Goal: Task Accomplishment & Management: Use online tool/utility

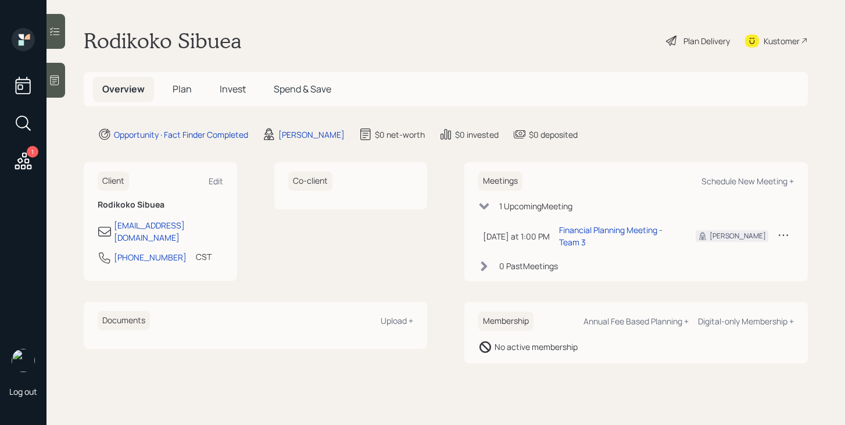
click at [183, 92] on span "Plan" at bounding box center [182, 88] width 19 height 13
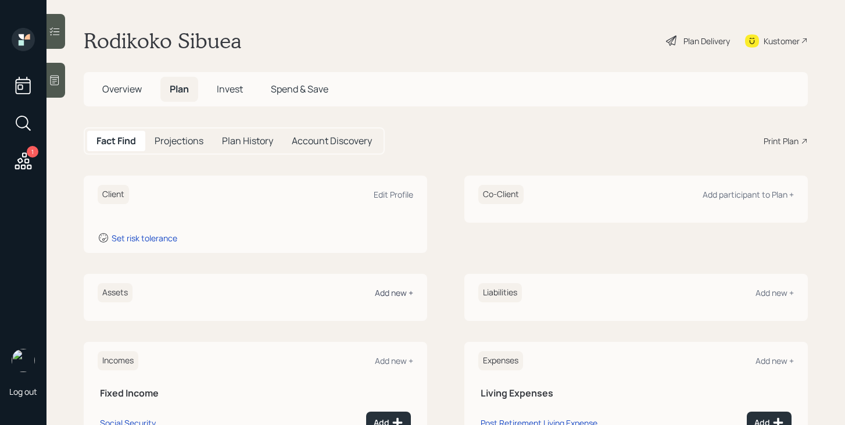
click at [393, 291] on div "Add new +" at bounding box center [394, 292] width 38 height 11
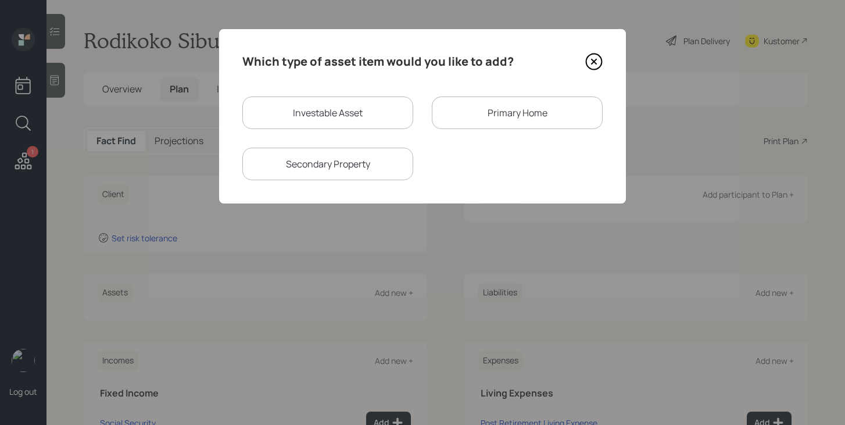
click at [353, 109] on div "Investable Asset" at bounding box center [327, 112] width 171 height 33
select select "taxable"
select select "balanced"
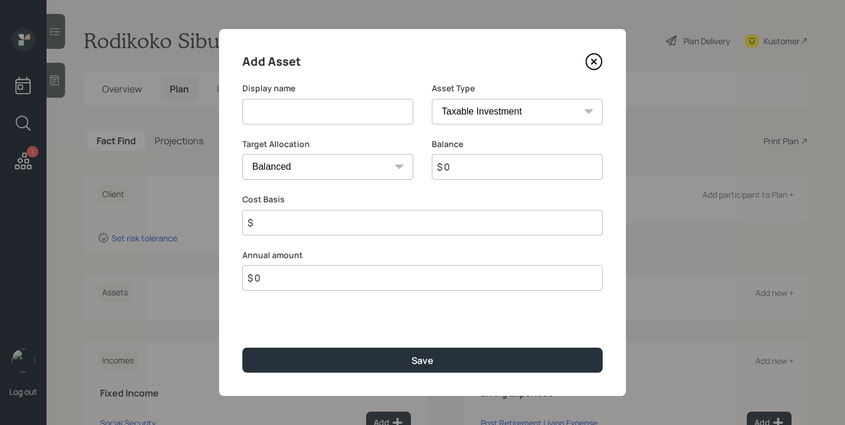
click at [351, 119] on input at bounding box center [327, 112] width 171 height 26
type input "HYSA"
click at [551, 117] on select "SEP IRA IRA Roth IRA 401(k) Roth 401(k) 403(b) Roth 403(b) 457(b) Roth 457(b) H…" at bounding box center [517, 112] width 171 height 26
select select "cash"
click at [432, 99] on select "SEP IRA IRA Roth IRA 401(k) Roth 401(k) 403(b) Roth 403(b) 457(b) Roth 457(b) H…" at bounding box center [517, 112] width 171 height 26
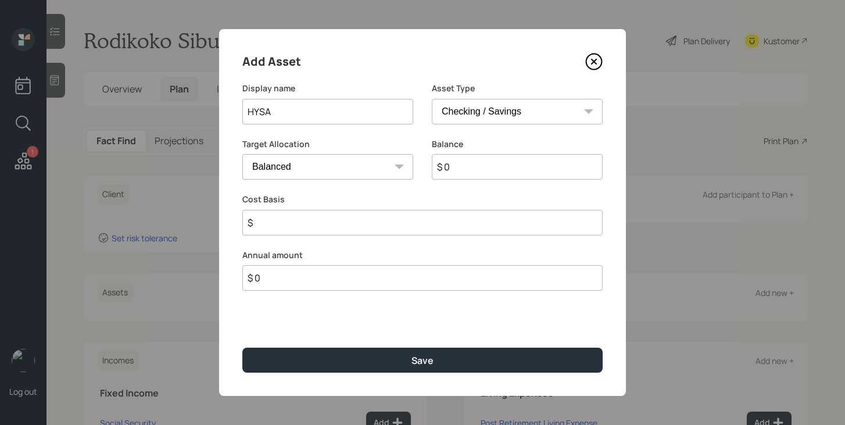
type input "$"
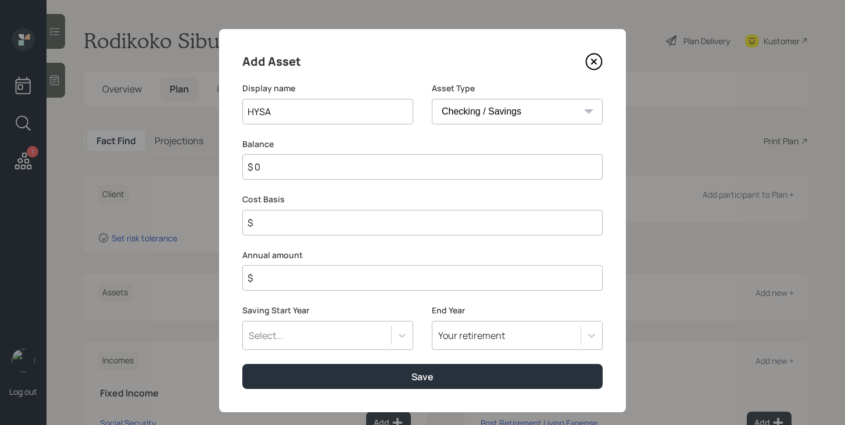
click at [471, 164] on input "$ 0" at bounding box center [422, 167] width 360 height 26
type input "$ 3"
type input "$ 32"
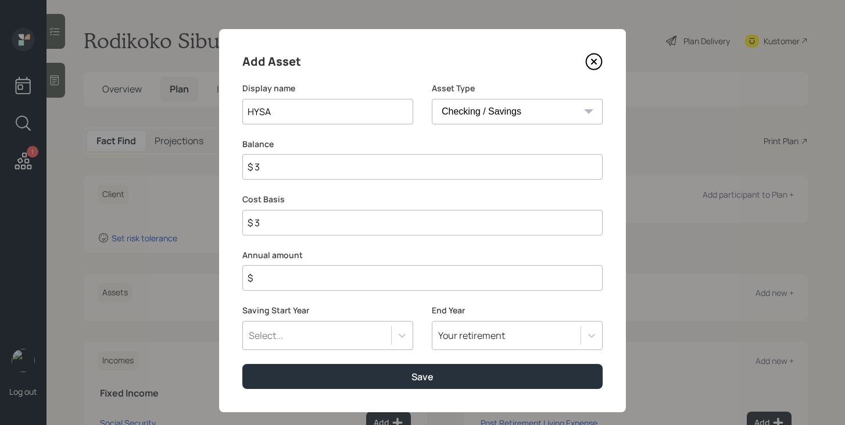
type input "$ 32"
type input "$ 320"
type input "$ 3,200"
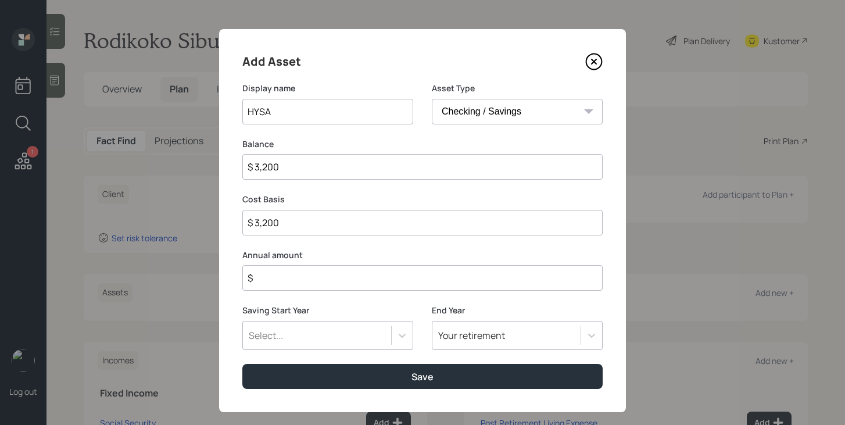
type input "$ 32,000"
click at [472, 277] on input "$" at bounding box center [422, 278] width 360 height 26
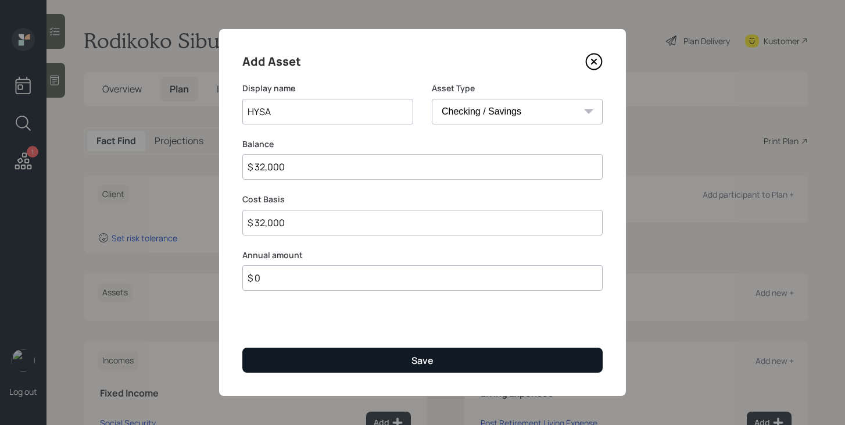
type input "$ 0"
click at [460, 356] on button "Save" at bounding box center [422, 359] width 360 height 25
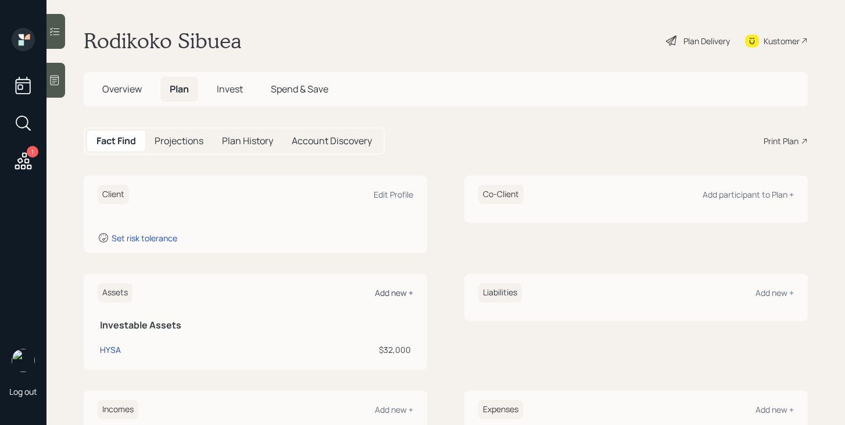
click at [387, 295] on div "Add new +" at bounding box center [394, 292] width 38 height 11
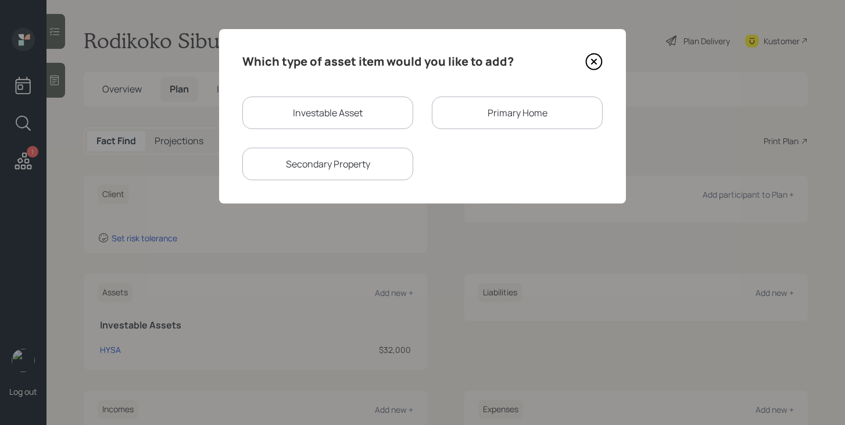
click at [304, 120] on div "Investable Asset" at bounding box center [327, 112] width 171 height 33
select select "taxable"
select select "balanced"
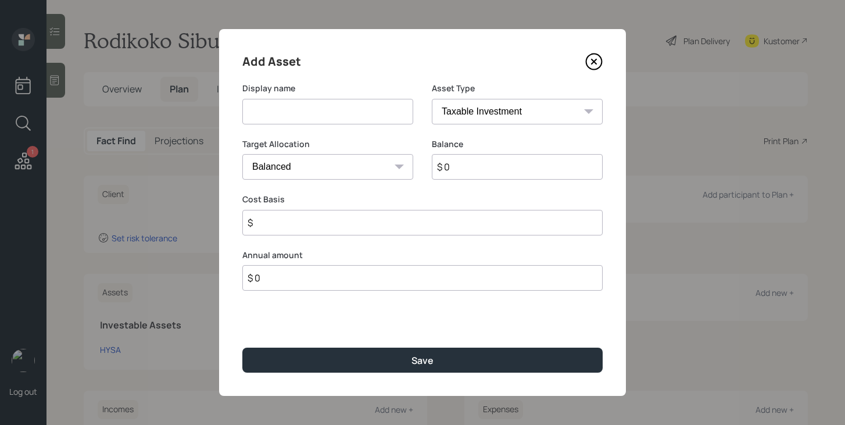
click at [304, 120] on input at bounding box center [327, 112] width 171 height 26
type input "Crypto"
click at [518, 107] on select "SEP IRA IRA Roth IRA 401(k) Roth 401(k) 403(b) Roth 403(b) 457(b) Roth 457(b) H…" at bounding box center [517, 112] width 171 height 26
click at [432, 99] on select "SEP IRA IRA Roth IRA 401(k) Roth 401(k) 403(b) Roth 403(b) 457(b) Roth 457(b) H…" at bounding box center [517, 112] width 171 height 26
click at [486, 166] on input "$ 0" at bounding box center [517, 167] width 171 height 26
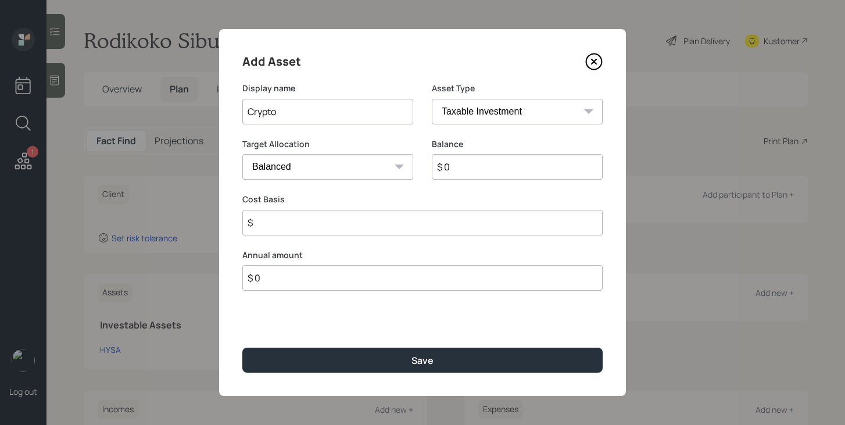
click at [486, 166] on input "$ 0" at bounding box center [517, 167] width 171 height 26
type input "$ 300,000"
click at [444, 223] on input "$" at bounding box center [422, 223] width 360 height 26
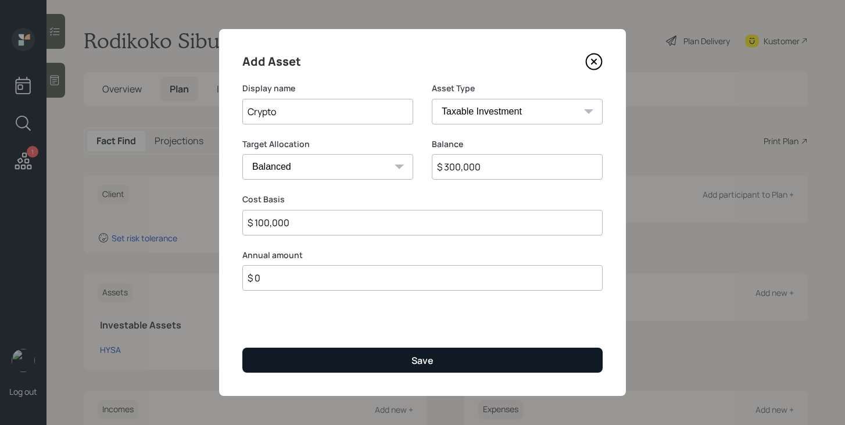
type input "$ 100,000"
click at [415, 356] on div "Save" at bounding box center [422, 360] width 22 height 13
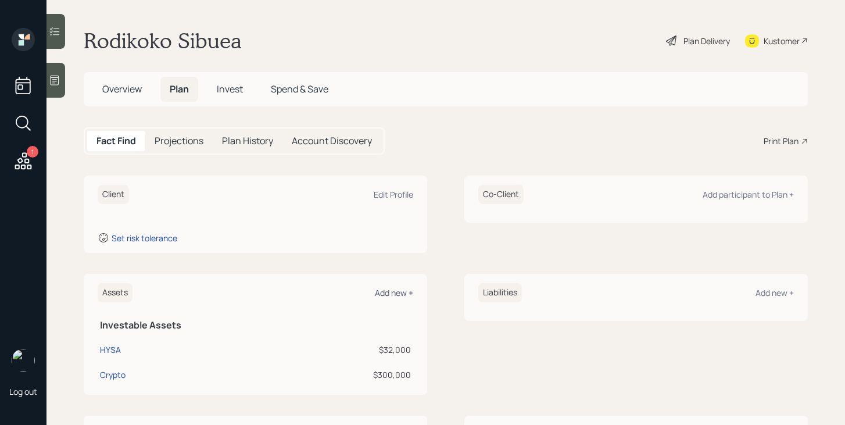
click at [398, 297] on div "Add new +" at bounding box center [394, 292] width 38 height 11
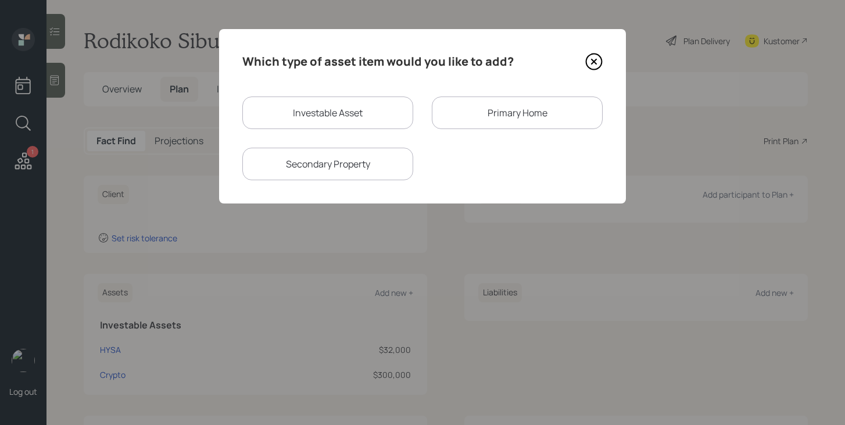
click at [342, 122] on div "Investable Asset" at bounding box center [327, 112] width 171 height 33
select select "taxable"
select select "balanced"
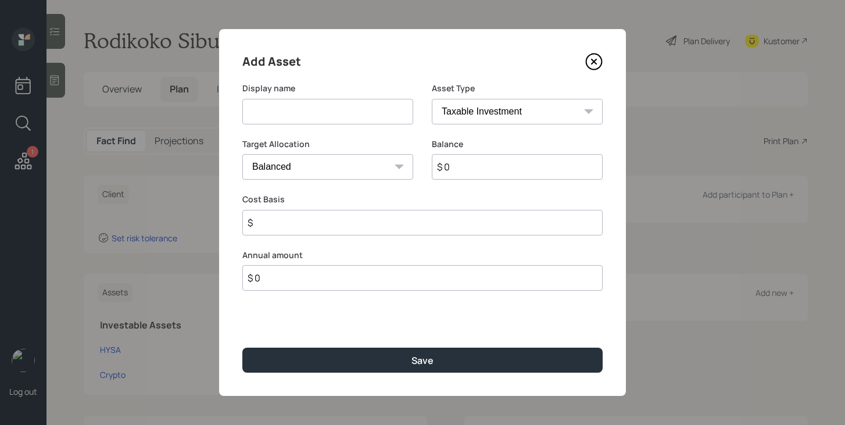
click at [342, 122] on input at bounding box center [327, 112] width 171 height 26
type input "Precious Metals"
click at [478, 163] on input "$ 0" at bounding box center [517, 167] width 171 height 26
type input "$ 60,000"
click at [425, 228] on input "$" at bounding box center [422, 223] width 360 height 26
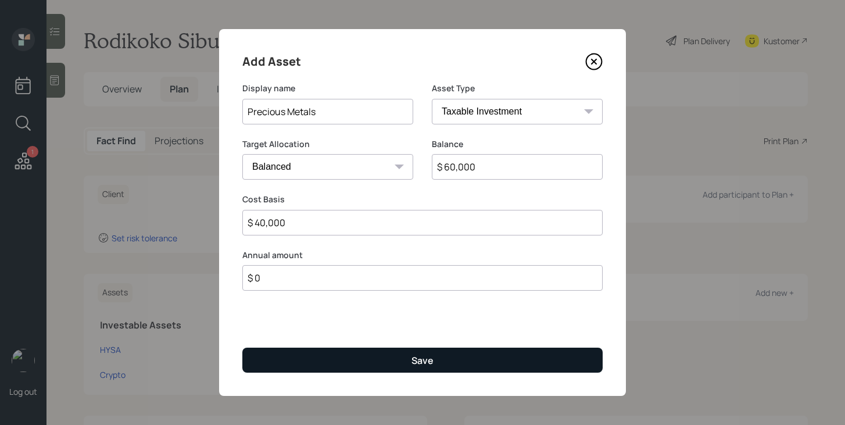
type input "$ 40,000"
click at [399, 356] on button "Save" at bounding box center [422, 359] width 360 height 25
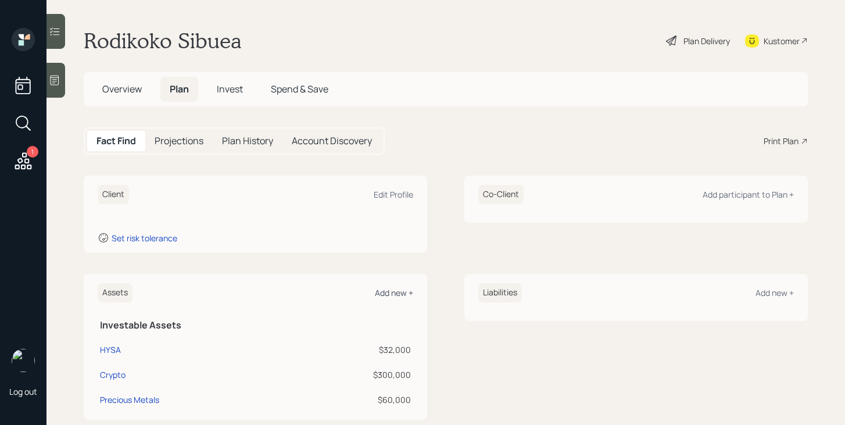
click at [403, 293] on div "Add new +" at bounding box center [394, 292] width 38 height 11
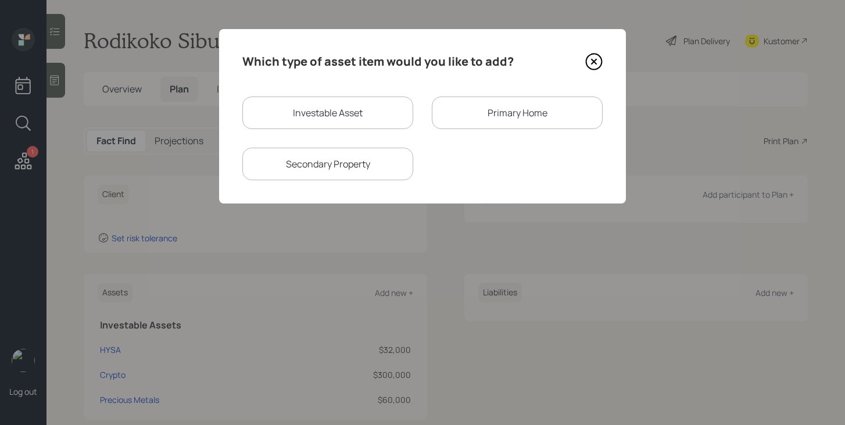
click at [347, 123] on div "Investable Asset" at bounding box center [327, 112] width 171 height 33
select select "taxable"
select select "balanced"
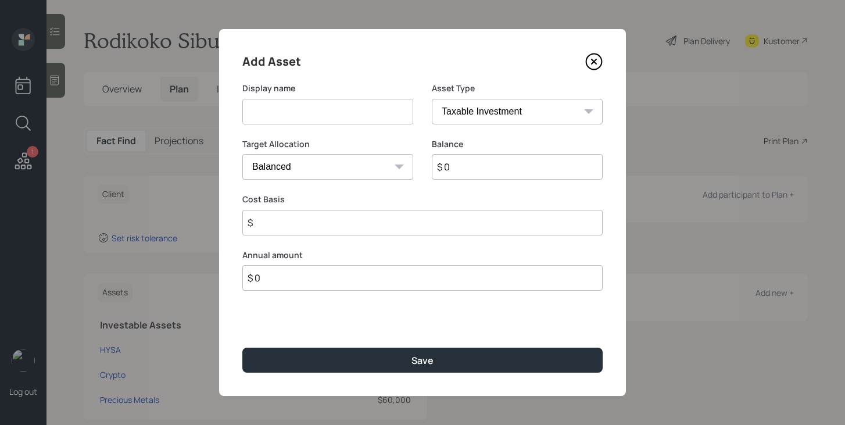
click at [347, 123] on input at bounding box center [327, 112] width 171 height 26
type input "Emergency Savings"
click at [473, 111] on select "SEP IRA IRA Roth IRA 401(k) Roth 401(k) 403(b) Roth 403(b) 457(b) Roth 457(b) H…" at bounding box center [517, 112] width 171 height 26
select select "cash"
click at [432, 99] on select "SEP IRA IRA Roth IRA 401(k) Roth 401(k) 403(b) Roth 403(b) 457(b) Roth 457(b) H…" at bounding box center [517, 112] width 171 height 26
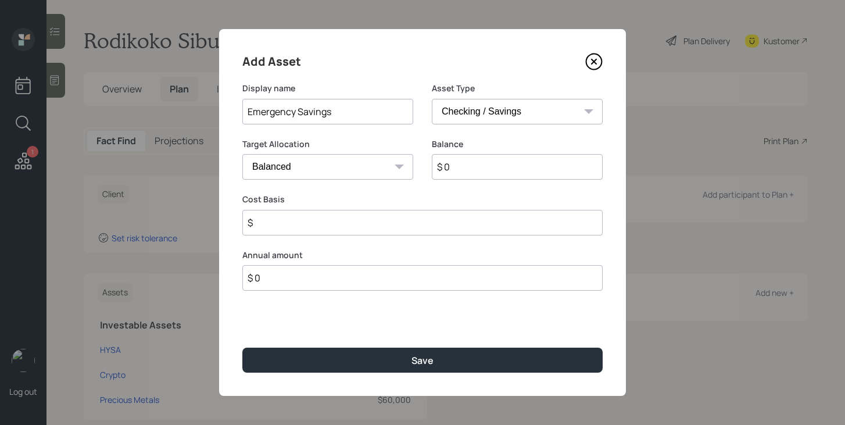
type input "$"
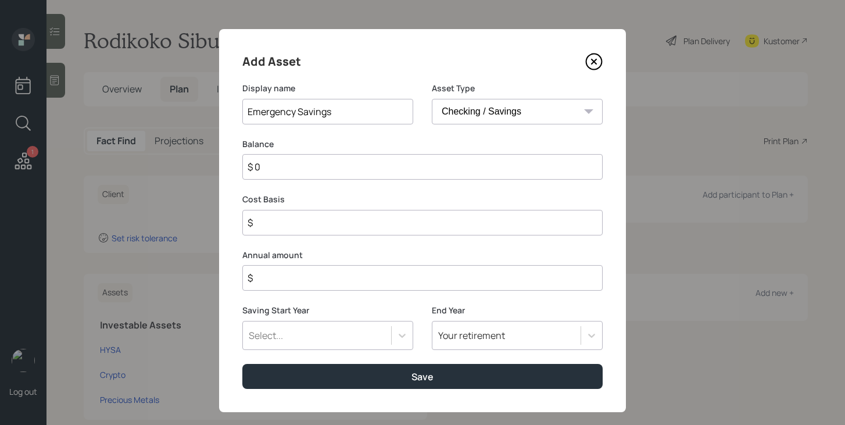
click at [449, 171] on input "$ 0" at bounding box center [422, 167] width 360 height 26
type input "$ 1"
type input "$ 15"
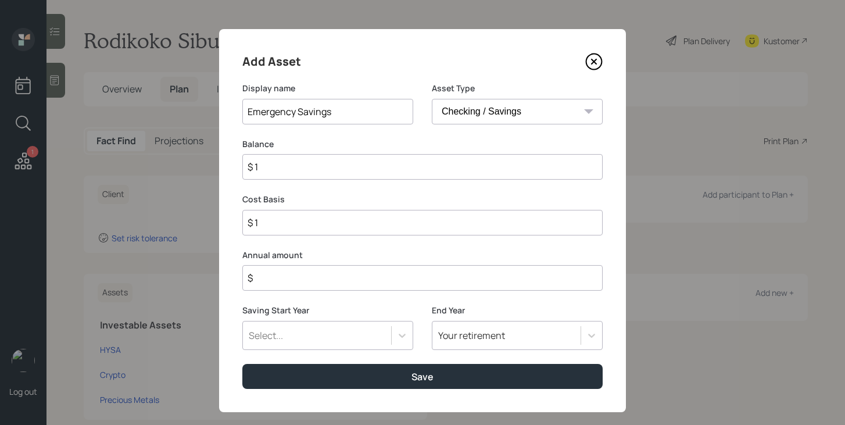
type input "$ 15"
type input "$ 150"
type input "$ 1,500"
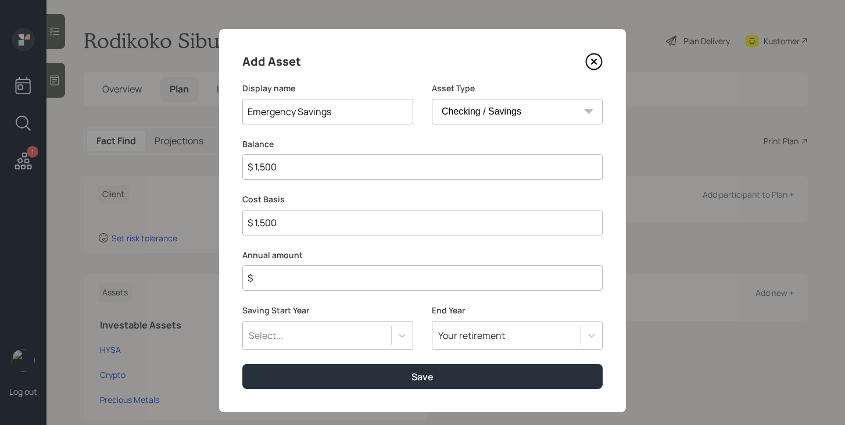
type input "$ 15,000"
type input "$ 150,000"
click at [414, 275] on input "$" at bounding box center [422, 278] width 360 height 26
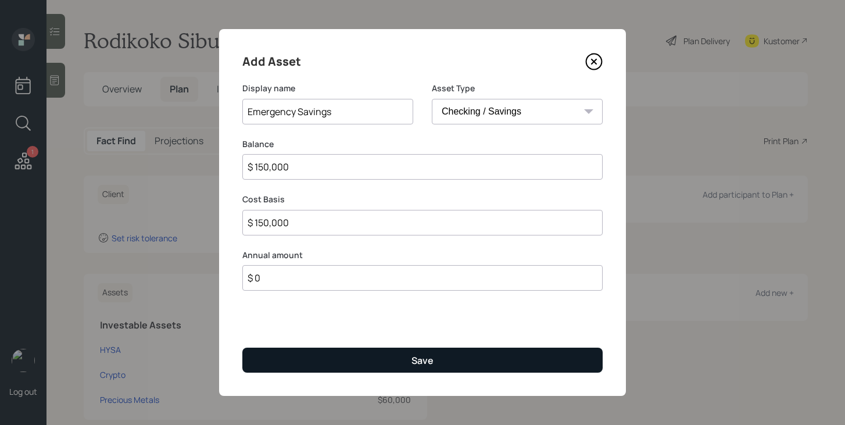
type input "$ 0"
click at [381, 360] on button "Save" at bounding box center [422, 359] width 360 height 25
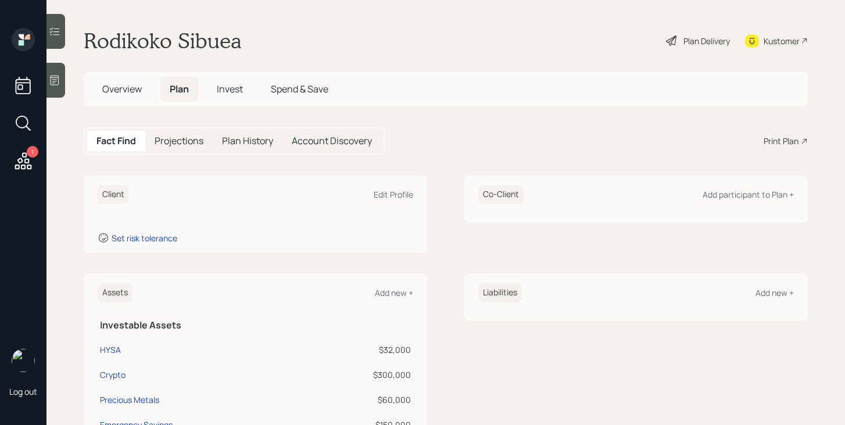
click at [139, 92] on span "Overview" at bounding box center [122, 88] width 40 height 13
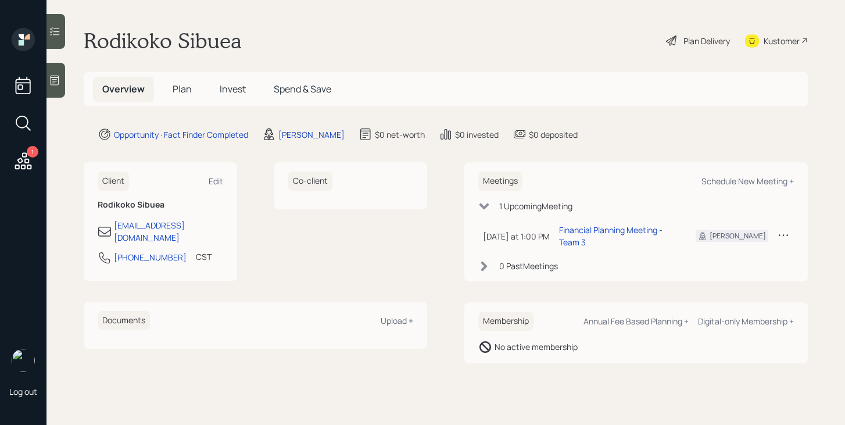
click at [184, 89] on span "Plan" at bounding box center [182, 88] width 19 height 13
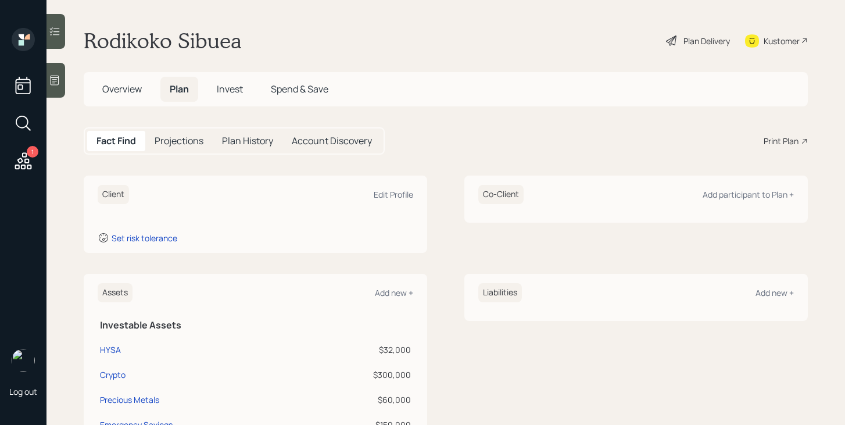
click at [107, 80] on h5 "Overview" at bounding box center [122, 89] width 58 height 25
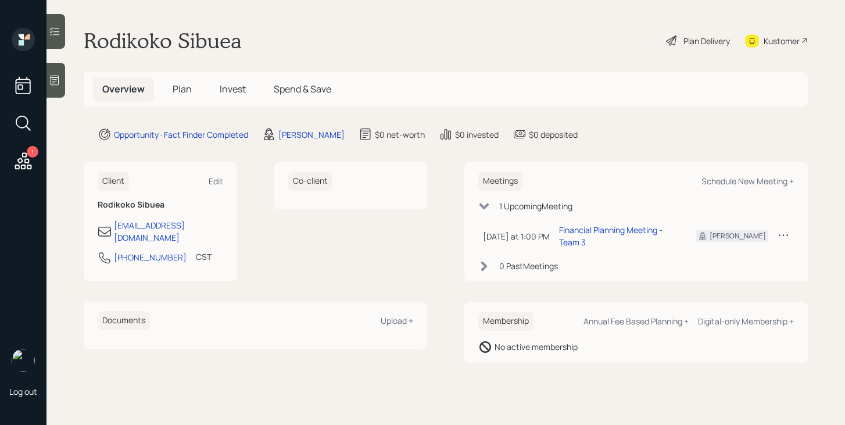
click at [188, 92] on span "Plan" at bounding box center [182, 88] width 19 height 13
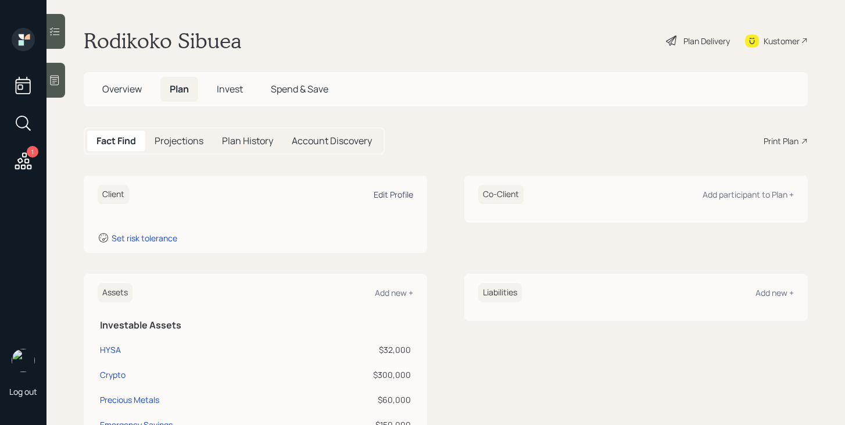
click at [398, 192] on div "Edit Profile" at bounding box center [394, 194] width 40 height 11
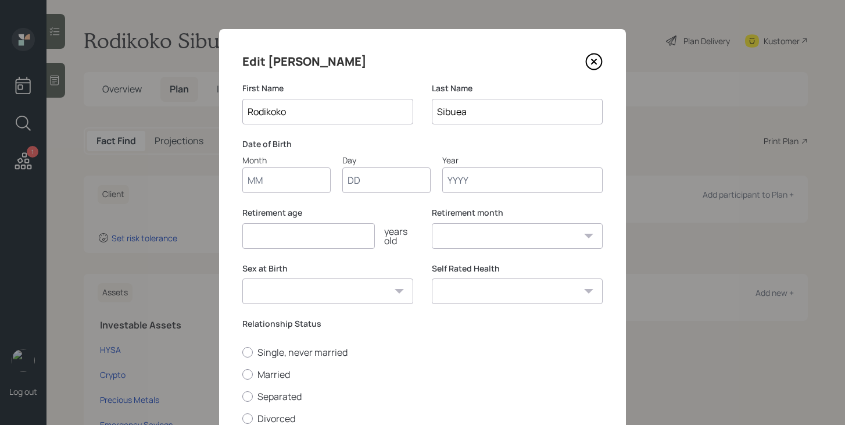
click at [316, 182] on input "Month" at bounding box center [286, 180] width 88 height 26
type input "07"
type input "16"
type input "1987"
select select "7"
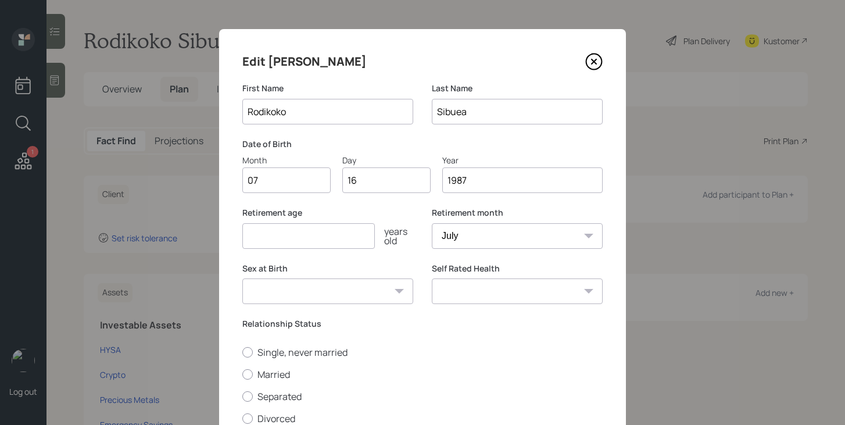
type input "1987"
click at [284, 238] on input "number" at bounding box center [308, 236] width 132 height 26
type input "55"
click at [376, 295] on select "Male Female Other / Prefer not to say" at bounding box center [327, 291] width 171 height 26
select select "male"
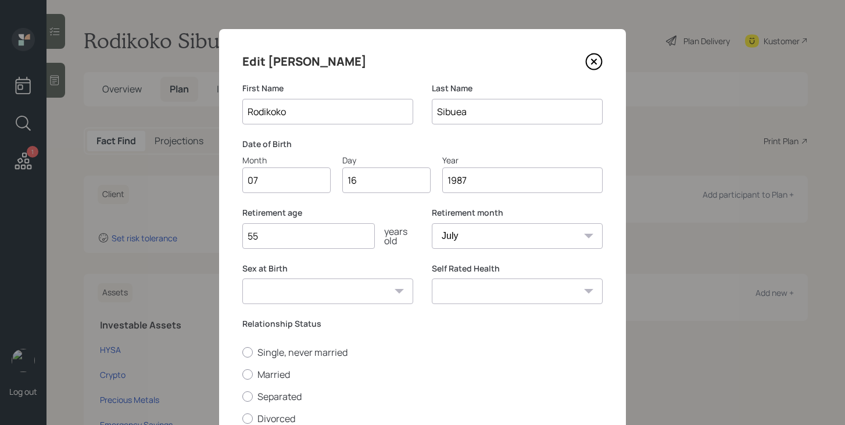
click at [242, 278] on select "Male Female Other / Prefer not to say" at bounding box center [327, 291] width 171 height 26
click at [478, 293] on select "Excellent Very Good Good Fair Poor" at bounding box center [517, 291] width 171 height 26
select select "excellent"
click at [432, 278] on select "Excellent Very Good Good Fair Poor" at bounding box center [517, 291] width 171 height 26
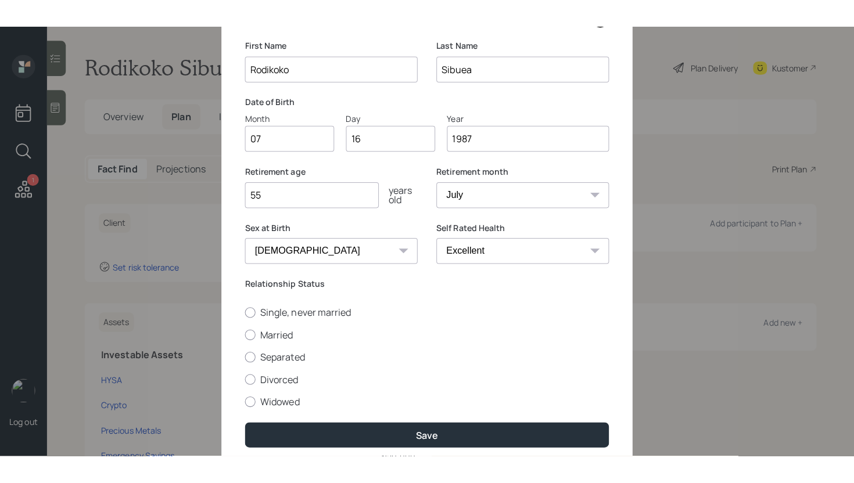
scroll to position [114, 0]
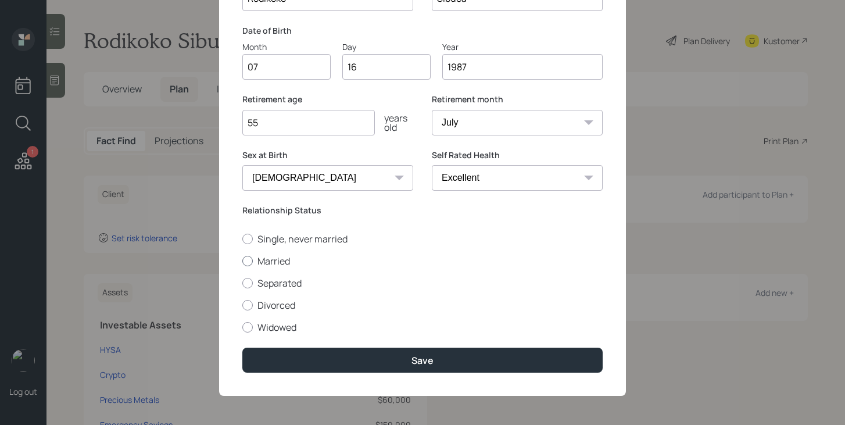
click at [276, 258] on label "Married" at bounding box center [422, 260] width 360 height 13
click at [242, 260] on input "Married" at bounding box center [242, 260] width 1 height 1
radio input "true"
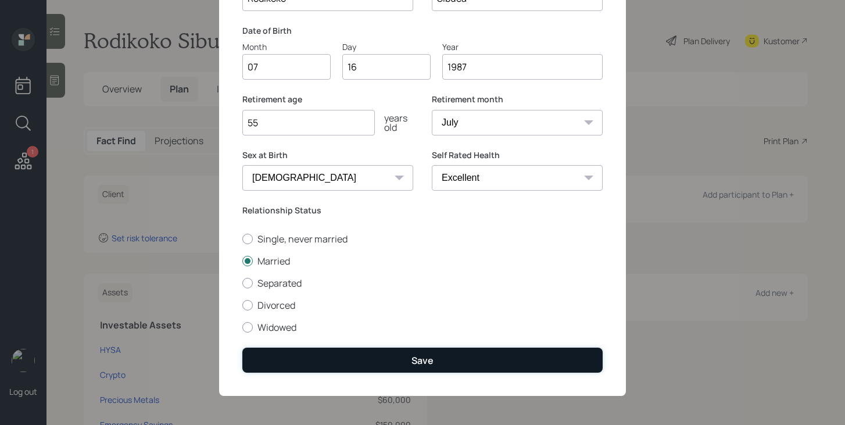
click at [353, 362] on button "Save" at bounding box center [422, 359] width 360 height 25
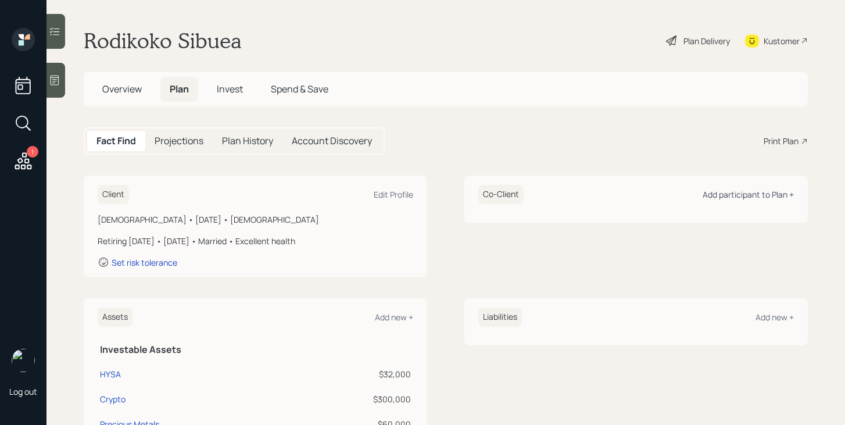
click at [751, 197] on div "Add participant to Plan +" at bounding box center [747, 194] width 91 height 11
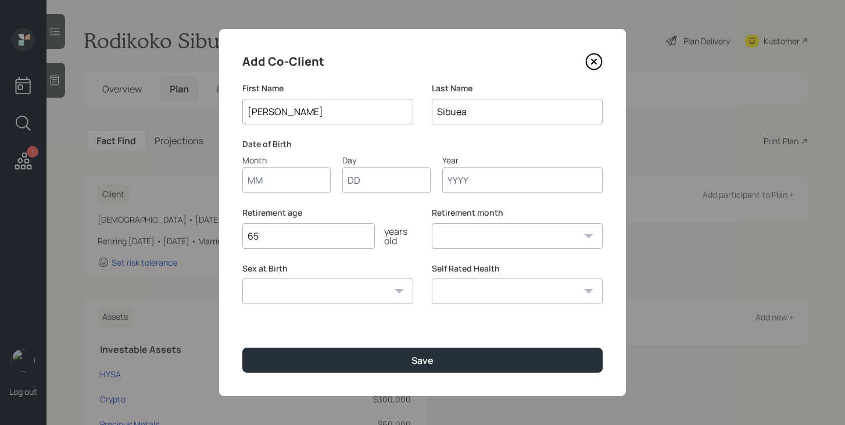
type input "[PERSON_NAME]"
click at [288, 175] on input "Month" at bounding box center [286, 180] width 88 height 26
type input "01"
type input "02"
type input "3199"
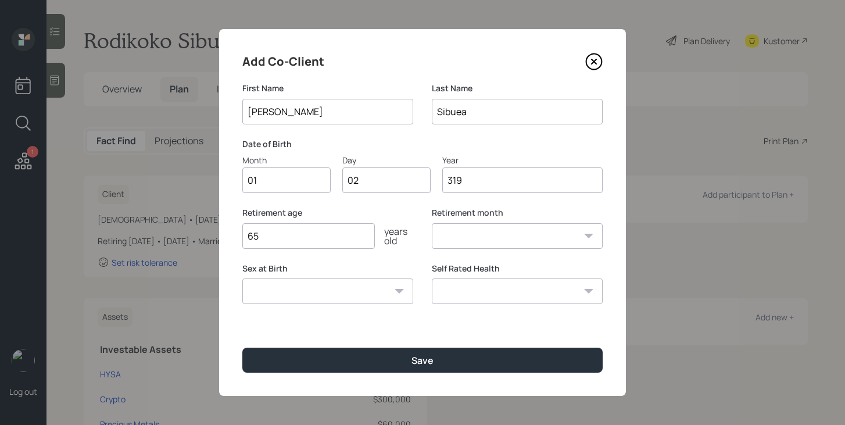
select select "1"
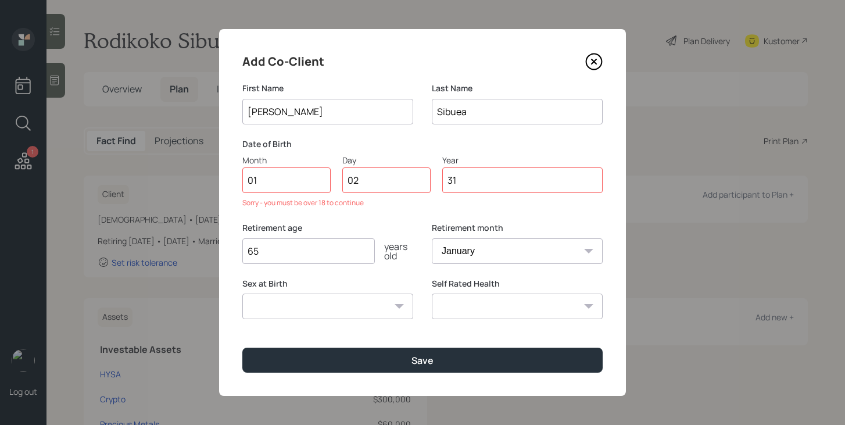
type input "3"
click at [387, 183] on input "02" at bounding box center [386, 180] width 88 height 26
type input "03"
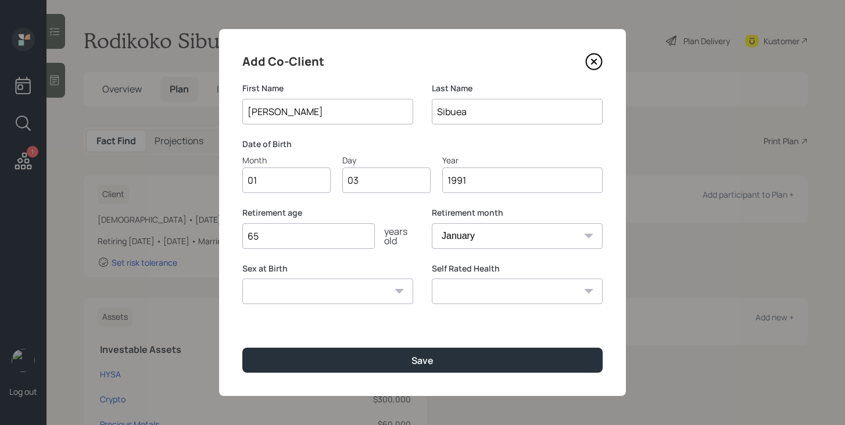
type input "1991"
click at [335, 236] on input "65" at bounding box center [308, 236] width 132 height 26
type input "6"
type input "55"
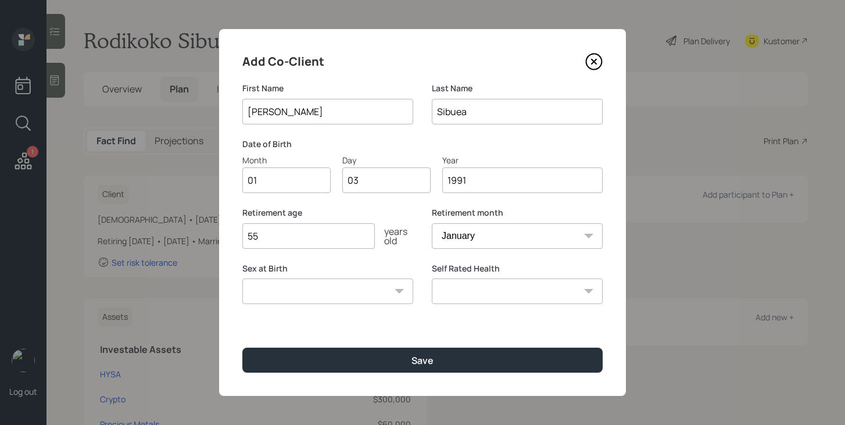
click at [328, 289] on select "Male Female Other / Prefer not to say" at bounding box center [327, 291] width 171 height 26
select select "female"
click at [242, 278] on select "Male Female Other / Prefer not to say" at bounding box center [327, 291] width 171 height 26
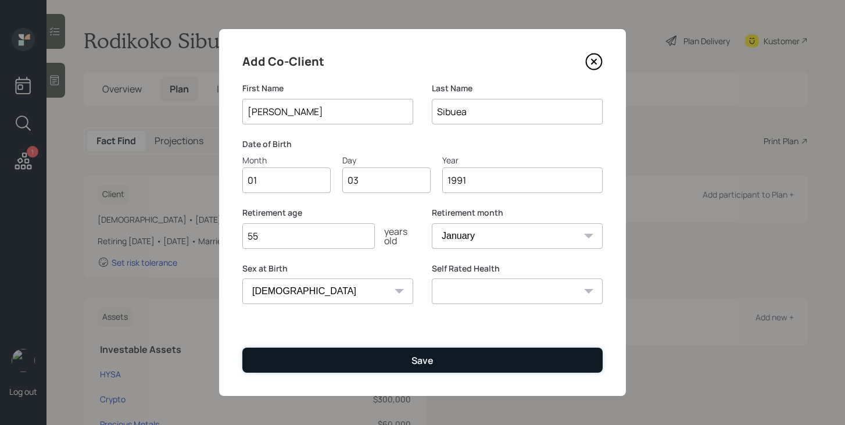
click at [324, 354] on button "Save" at bounding box center [422, 359] width 360 height 25
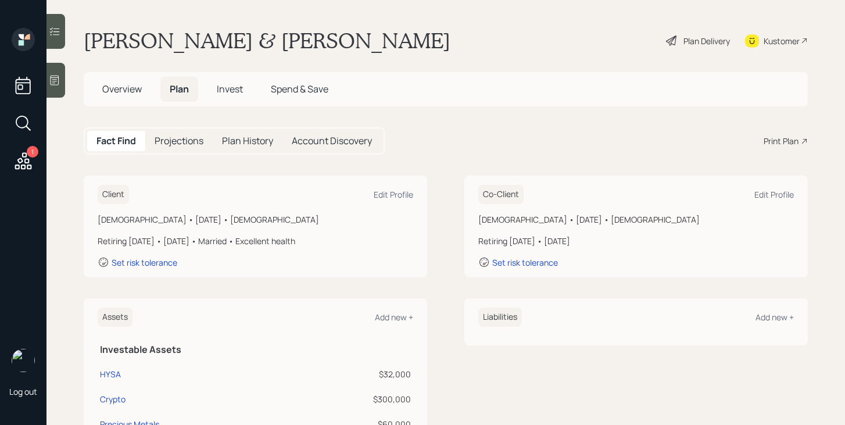
click at [112, 92] on span "Overview" at bounding box center [122, 88] width 40 height 13
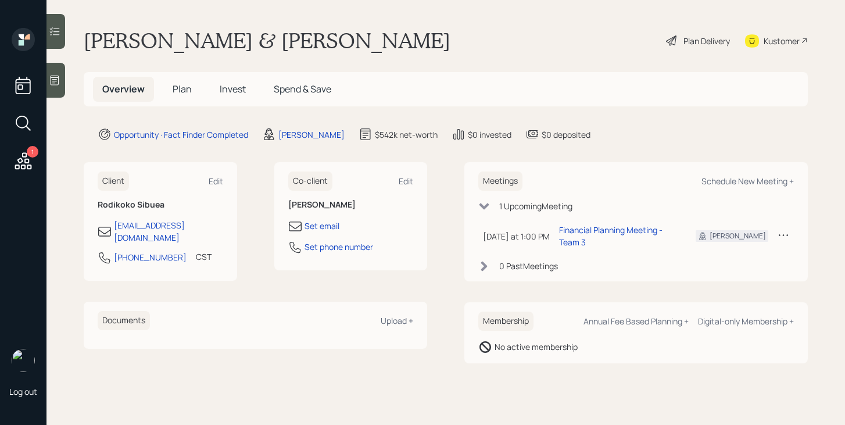
click at [701, 37] on div "Plan Delivery" at bounding box center [706, 41] width 46 height 12
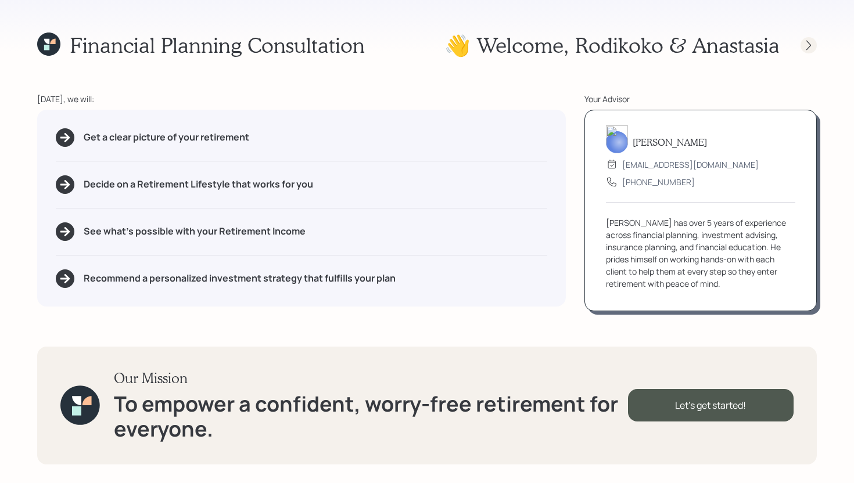
click at [813, 46] on icon at bounding box center [809, 46] width 12 height 12
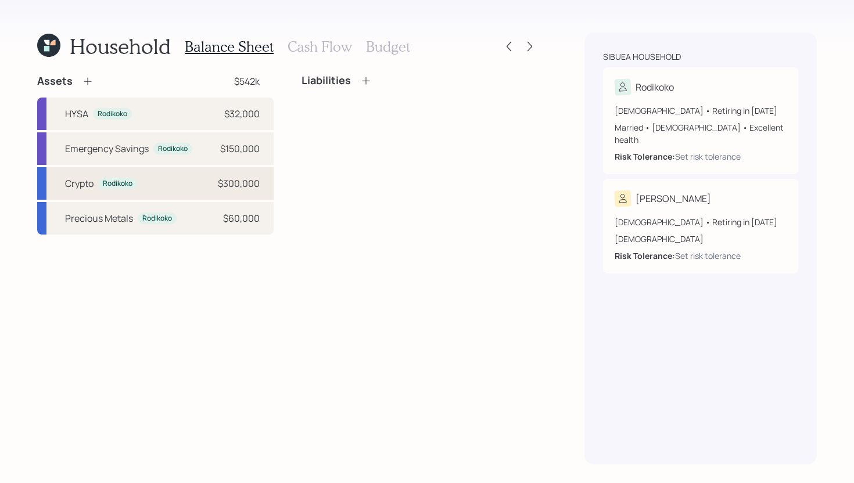
click at [90, 194] on div "Crypto Rodikoko $300,000" at bounding box center [155, 183] width 236 height 33
select select "taxable"
select select "balanced"
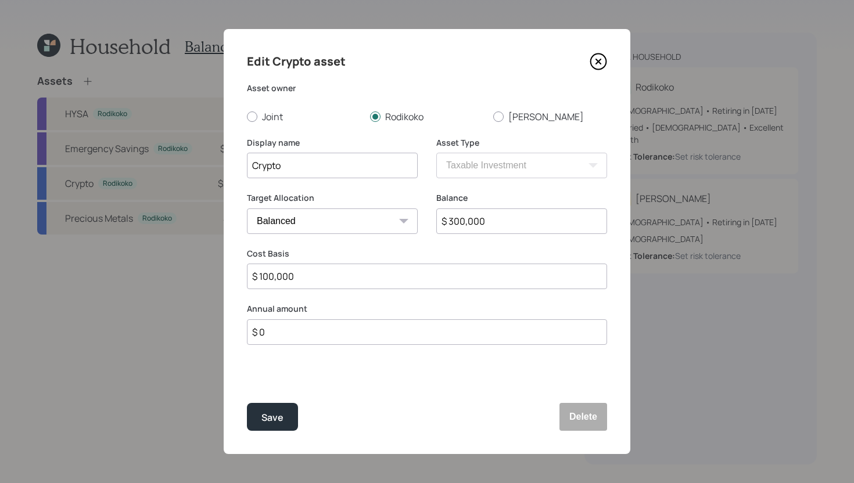
click at [299, 279] on input "$ 100,000" at bounding box center [427, 277] width 360 height 26
type input "$ 45,000"
click at [278, 410] on div "Save" at bounding box center [272, 418] width 22 height 16
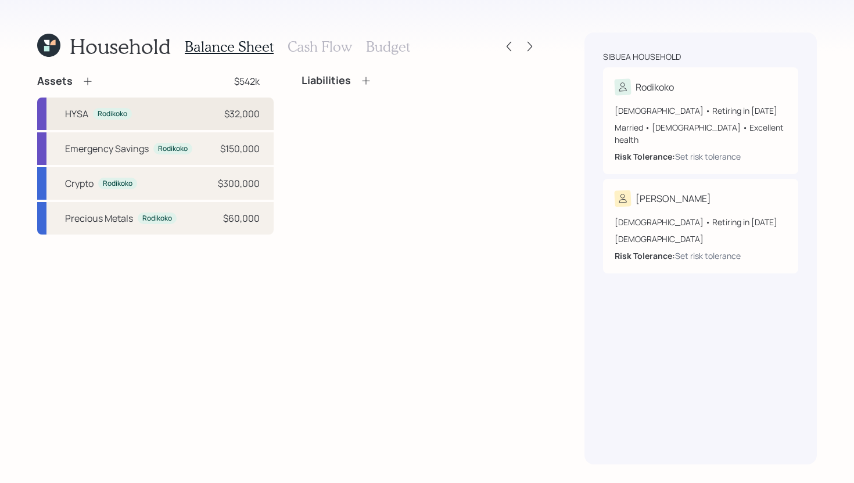
click at [175, 119] on div "HYSA Rodikoko $32,000" at bounding box center [155, 114] width 236 height 33
select select "cash"
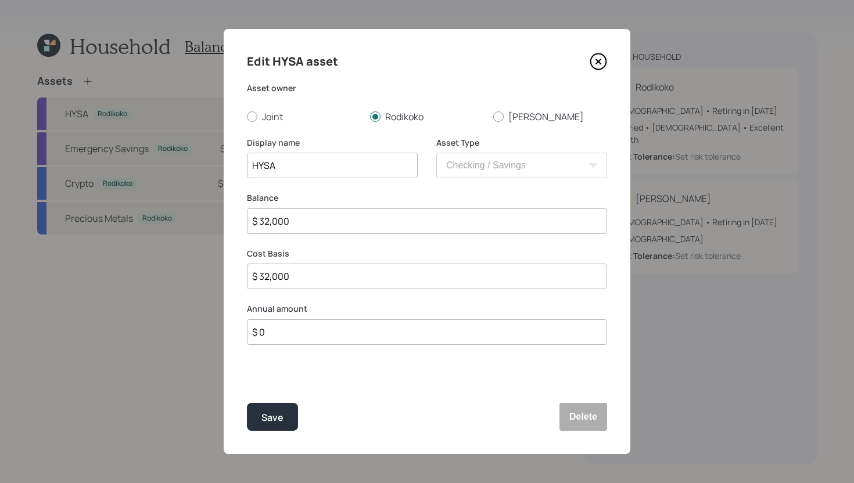
click at [304, 166] on input "HYSA" at bounding box center [332, 166] width 171 height 26
type input "HYSA - Kid's future"
click at [293, 329] on input "$ 0" at bounding box center [427, 332] width 360 height 26
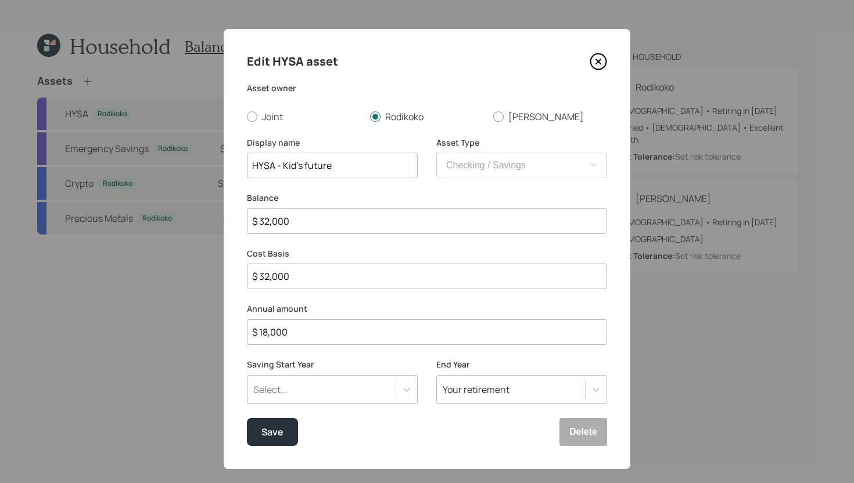
type input "$ 18,000"
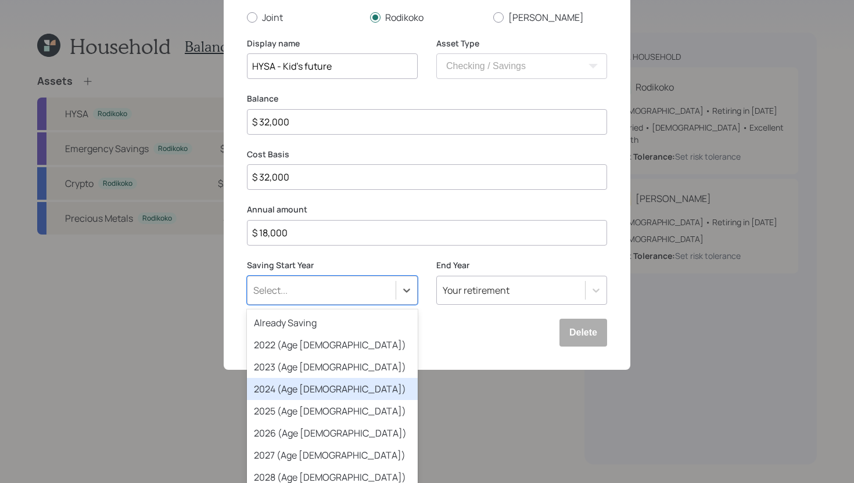
click at [307, 305] on div "option 2024 (Age 37) focused, 4 of 79. 79 results available. Use Up and Down to…" at bounding box center [332, 290] width 171 height 29
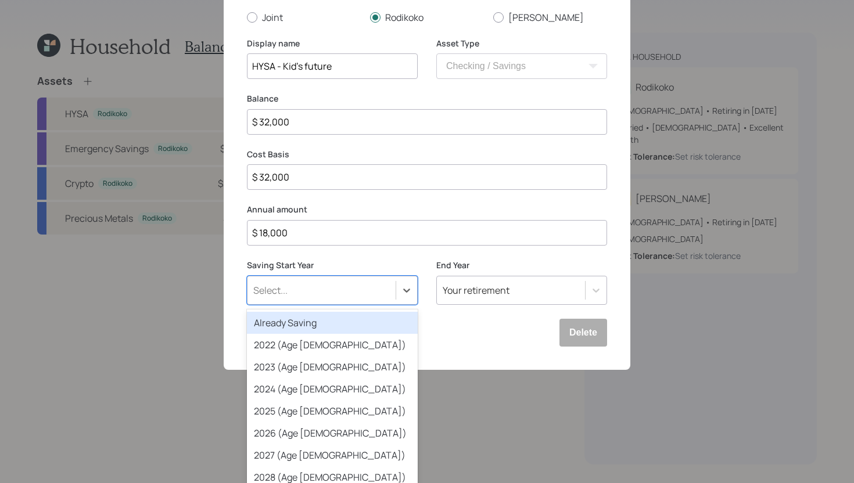
click at [322, 320] on div "Already Saving" at bounding box center [332, 323] width 171 height 22
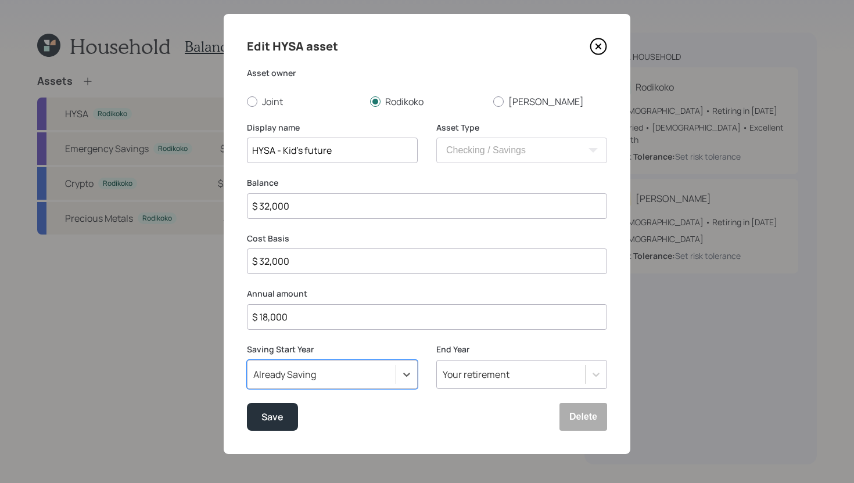
scroll to position [15, 0]
click at [480, 379] on div "Your retirement" at bounding box center [521, 375] width 171 height 29
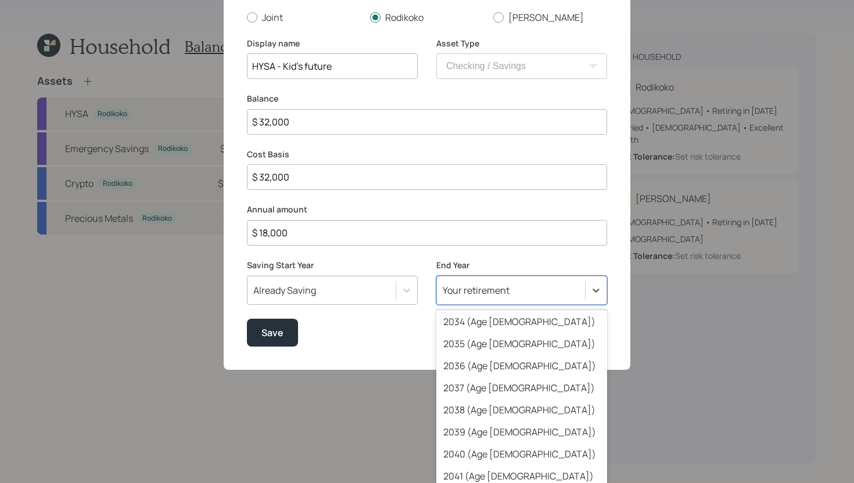
scroll to position [313, 0]
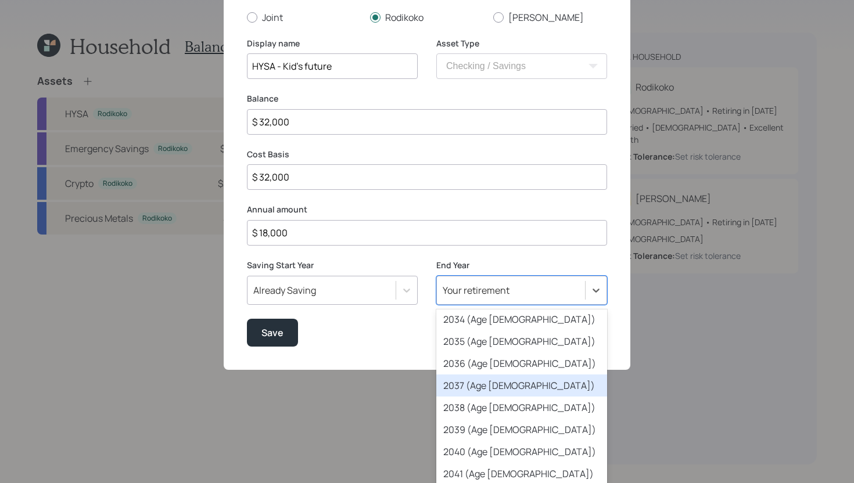
click at [480, 379] on div "2037 (Age 50)" at bounding box center [521, 386] width 171 height 22
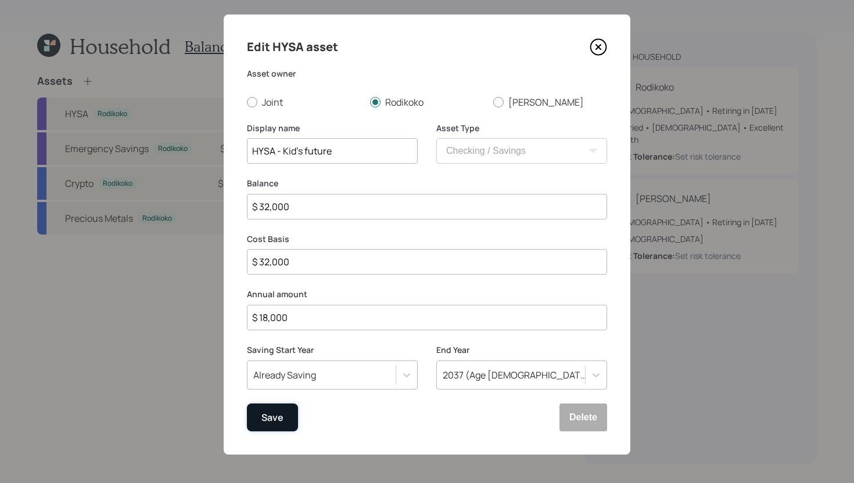
click at [286, 419] on button "Save" at bounding box center [272, 418] width 51 height 28
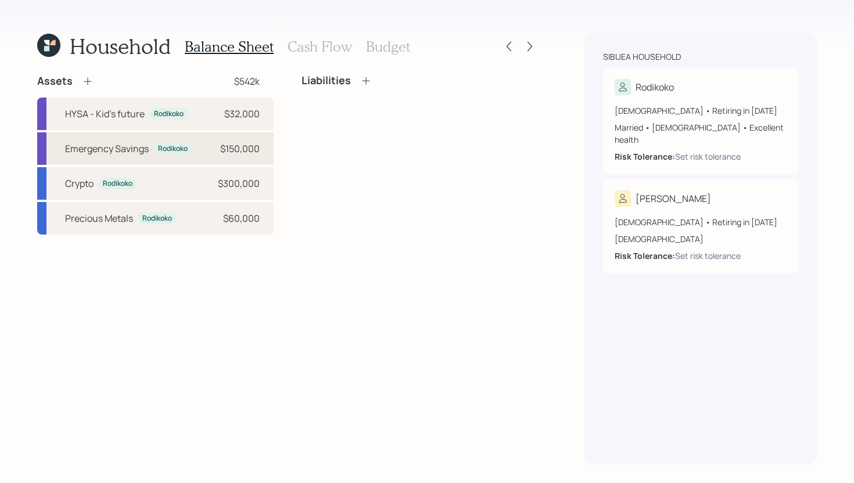
click at [265, 159] on div "Emergency Savings Rodikoko $150,000" at bounding box center [155, 148] width 236 height 33
select select "cash"
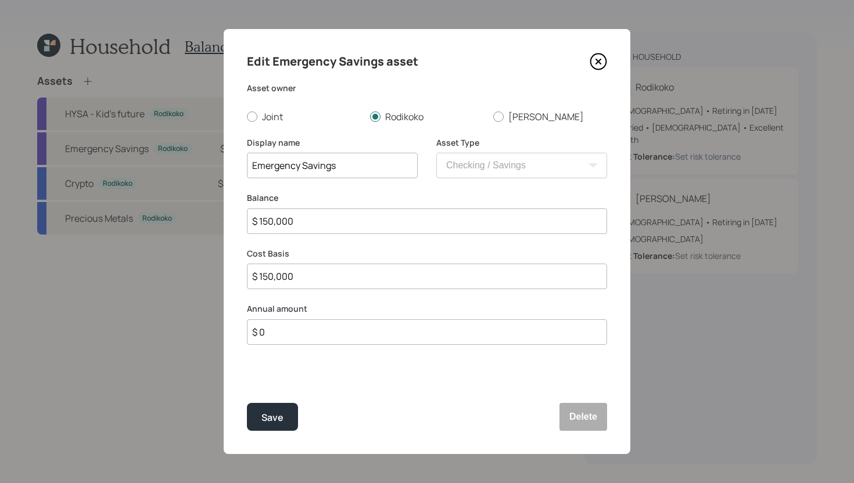
click at [354, 162] on input "Emergency Savings" at bounding box center [332, 166] width 171 height 26
type input "Emergency Savings - HYS"
click at [283, 423] on button "Save" at bounding box center [272, 417] width 51 height 28
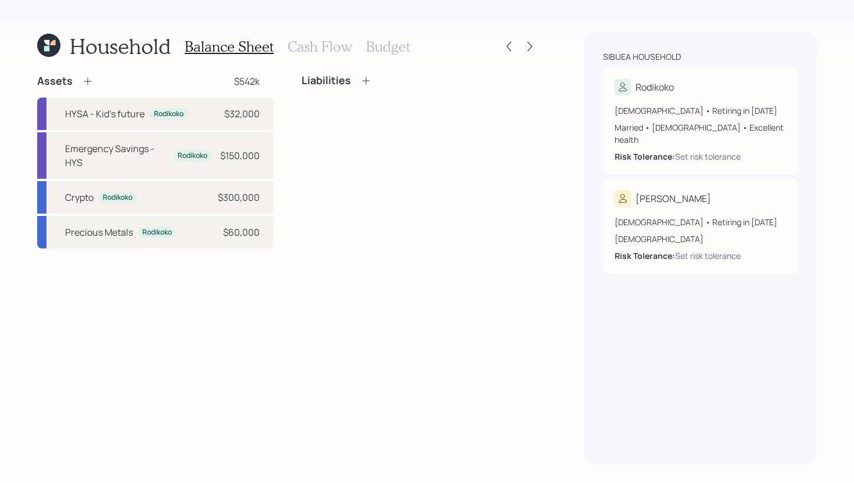
click at [84, 81] on icon at bounding box center [88, 82] width 12 height 12
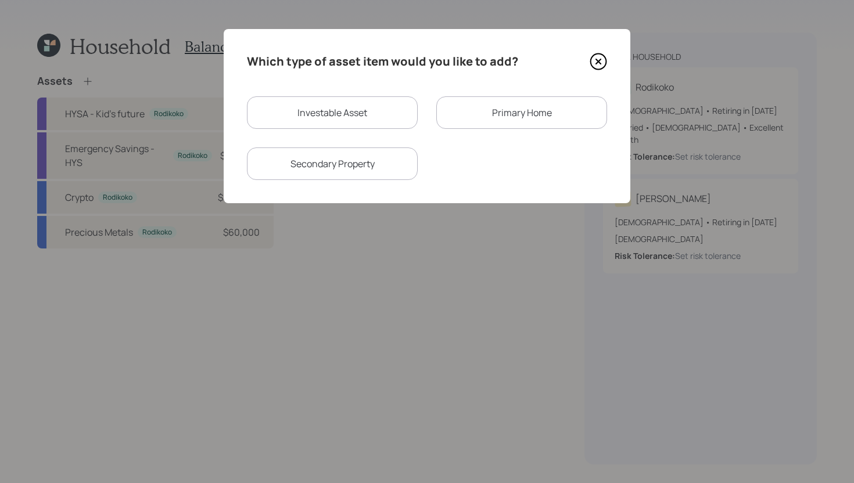
click at [497, 109] on div "Primary Home" at bounding box center [521, 112] width 171 height 33
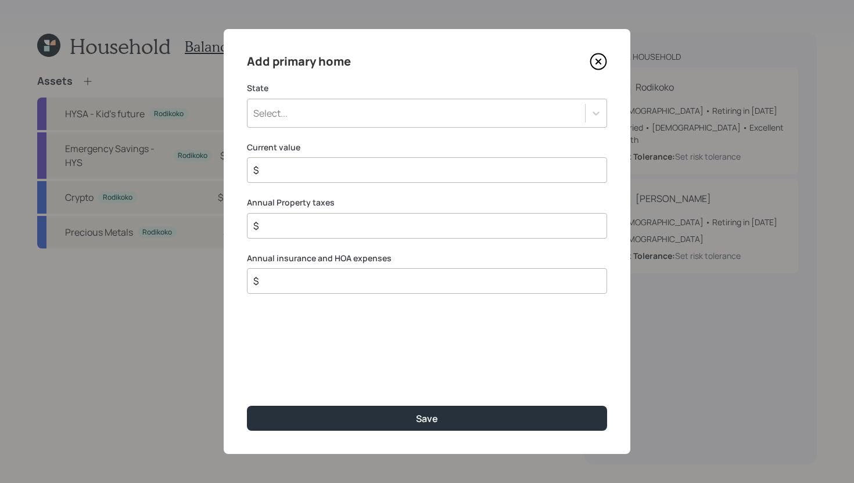
click at [399, 116] on div "Select..." at bounding box center [415, 113] width 337 height 20
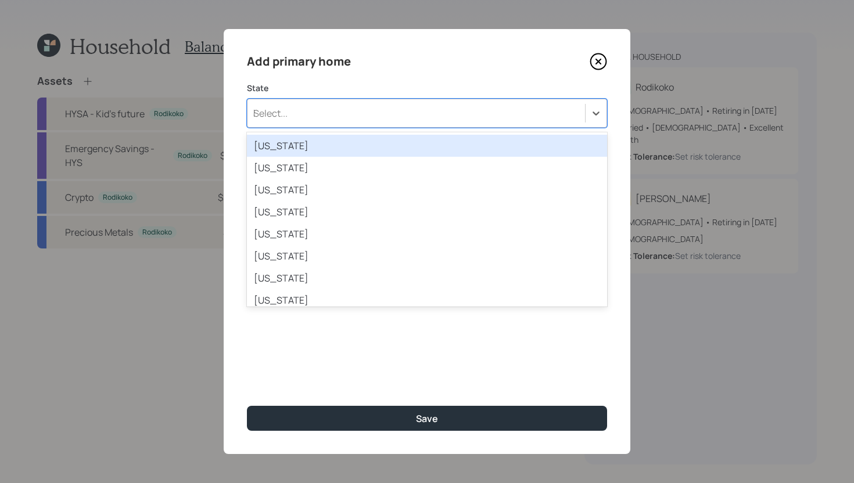
type input "Lo"
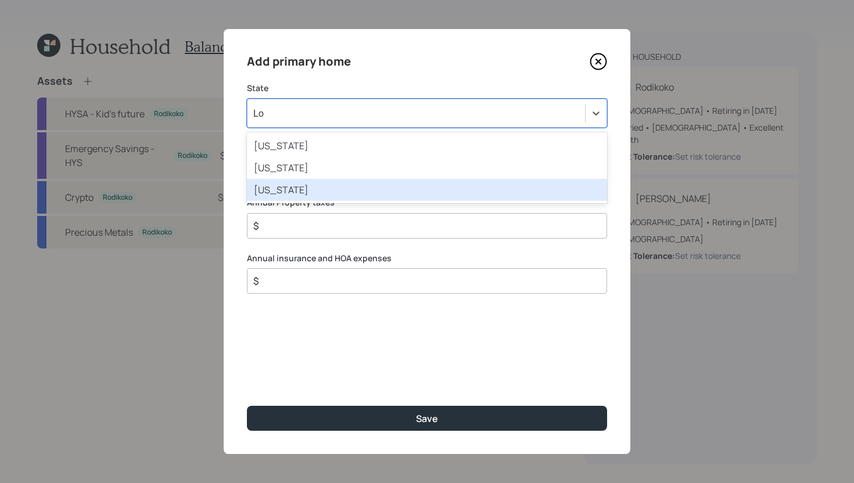
click at [353, 188] on div "Louisiana" at bounding box center [427, 190] width 360 height 22
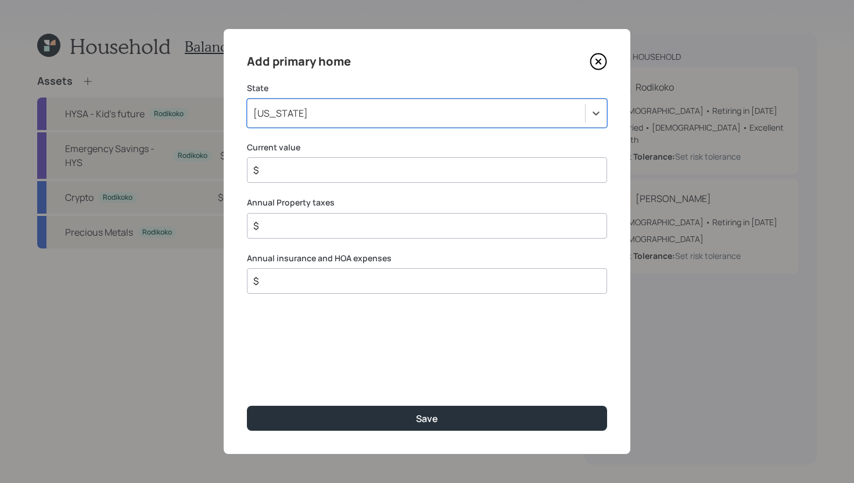
click at [356, 173] on input "$" at bounding box center [422, 170] width 340 height 14
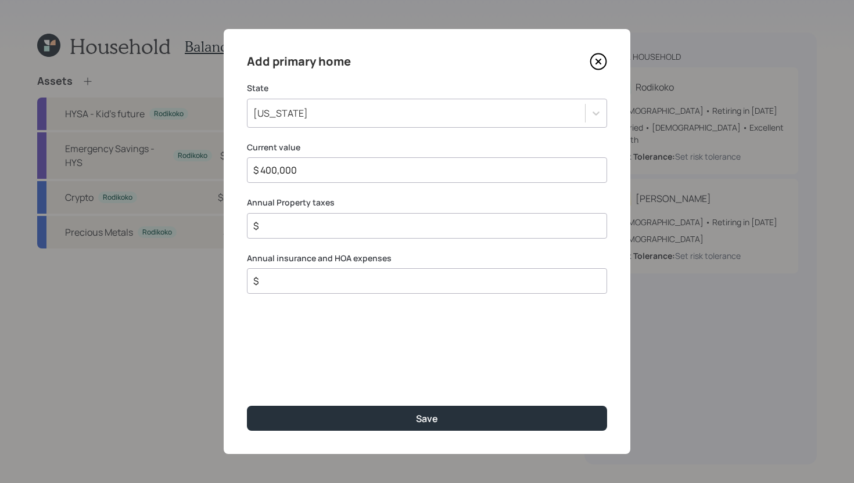
click at [378, 175] on input "$ 400,000" at bounding box center [422, 170] width 340 height 14
type input "$ 385,000"
click at [368, 228] on input "$" at bounding box center [422, 226] width 340 height 14
type input "$ 2,400"
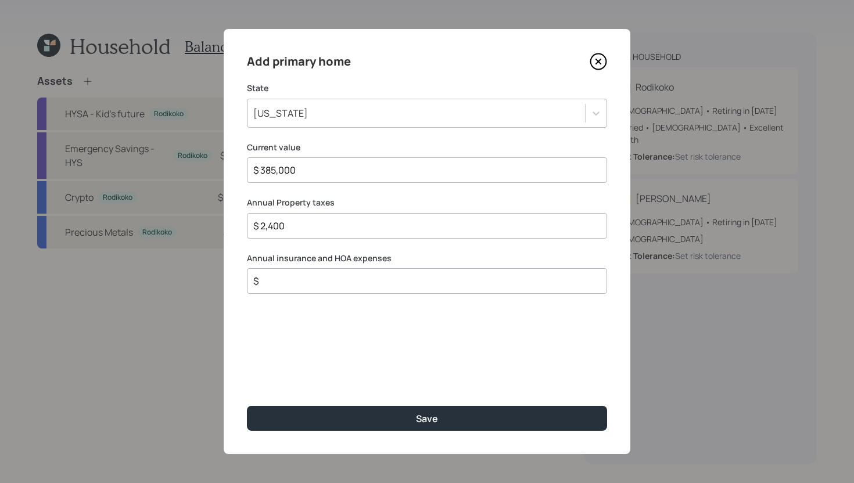
click at [368, 291] on div "$" at bounding box center [427, 281] width 360 height 26
click at [368, 285] on input "$" at bounding box center [422, 281] width 340 height 14
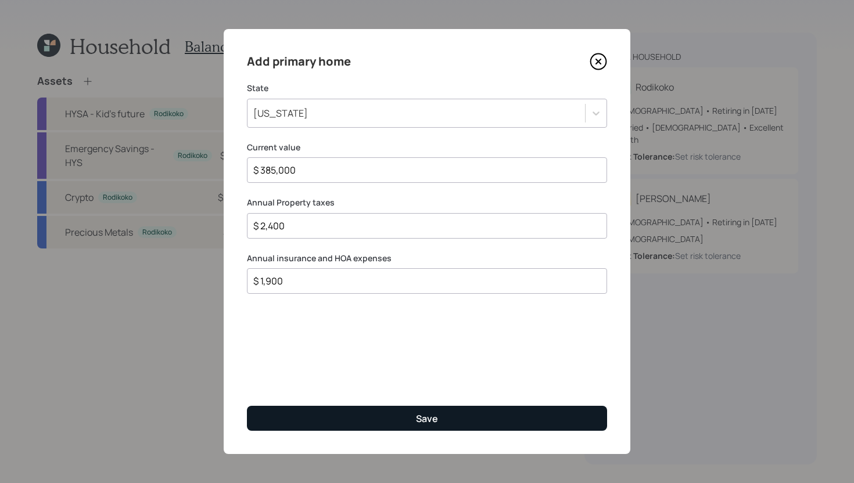
type input "$ 1,900"
click at [424, 418] on div "Save" at bounding box center [427, 418] width 22 height 13
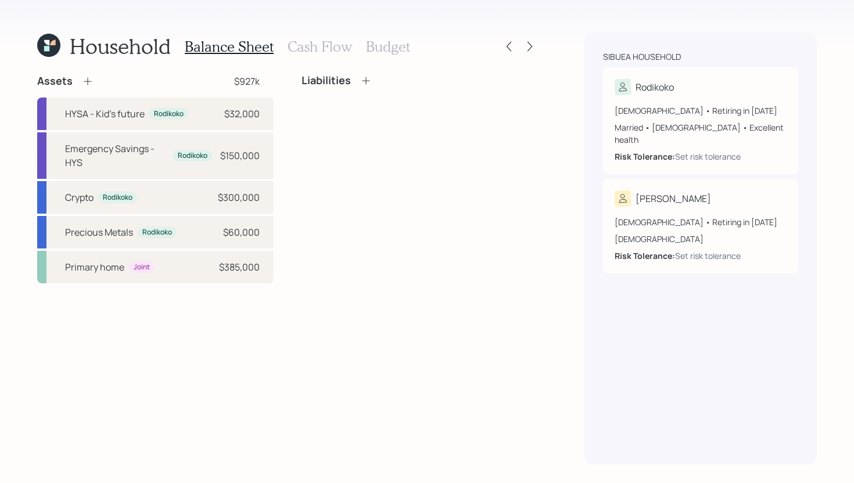
click at [356, 84] on div "Liabilities" at bounding box center [336, 80] width 70 height 13
click at [370, 81] on icon at bounding box center [366, 81] width 12 height 12
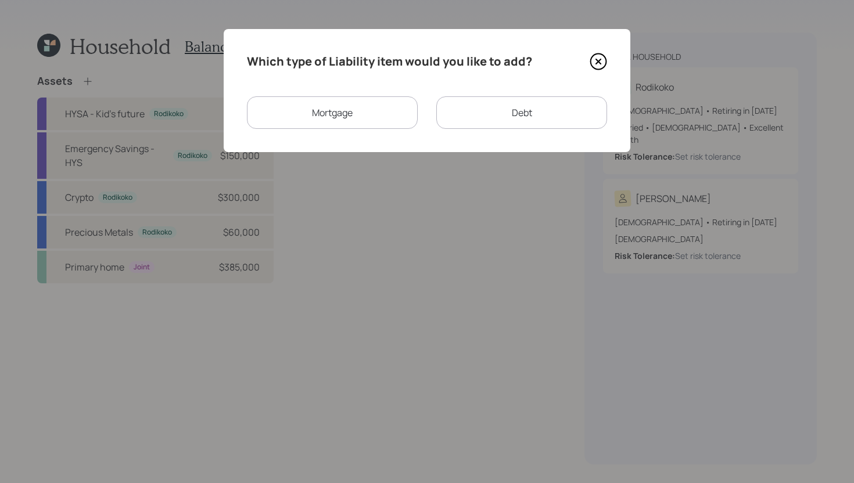
click at [393, 112] on div "Mortgage" at bounding box center [332, 112] width 171 height 33
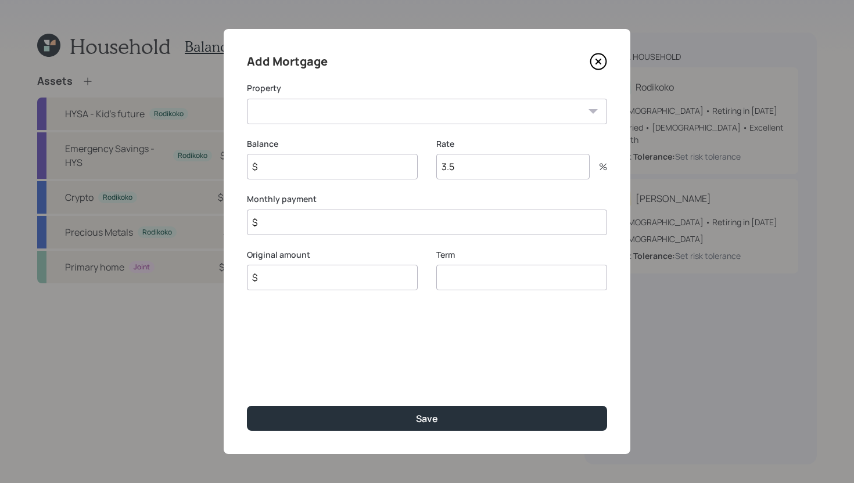
click at [394, 105] on select "LA Primary home" at bounding box center [427, 112] width 360 height 26
select select "43c66692-dc0b-47bf-b781-02b5793f6ab8"
click at [247, 99] on select "LA Primary home" at bounding box center [427, 112] width 360 height 26
click at [385, 164] on input "$" at bounding box center [332, 167] width 171 height 26
type input "$ 195,000"
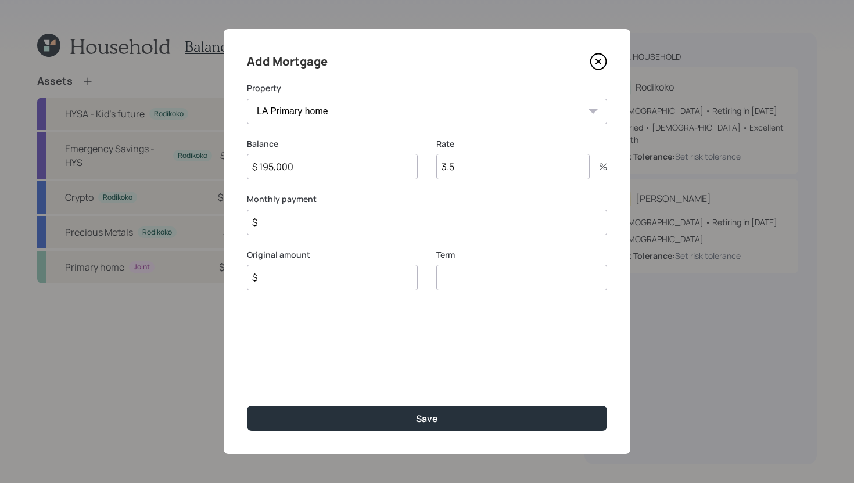
click at [371, 278] on input "$" at bounding box center [332, 278] width 171 height 26
type input "$ 195,000"
click at [536, 277] on input "number" at bounding box center [521, 278] width 171 height 26
type input "30"
click at [544, 177] on input "3.5" at bounding box center [512, 167] width 153 height 26
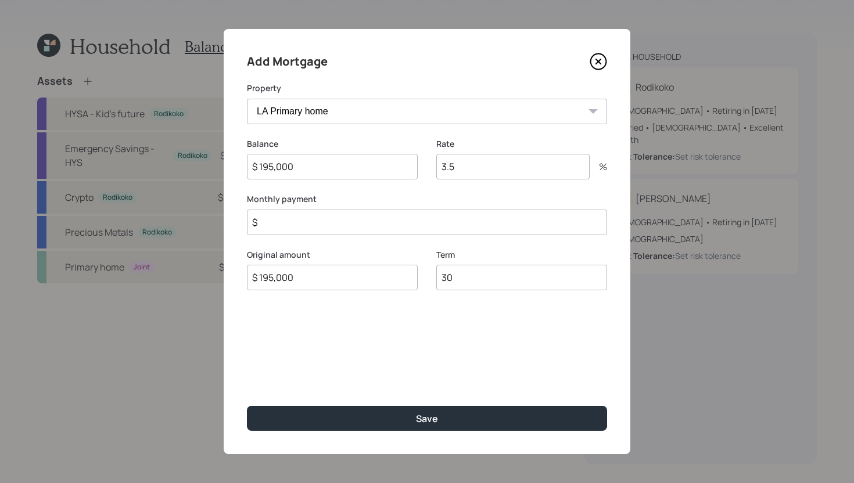
click at [544, 177] on input "3.5" at bounding box center [512, 167] width 153 height 26
type input "3.5"
click at [416, 226] on input "$" at bounding box center [427, 223] width 360 height 26
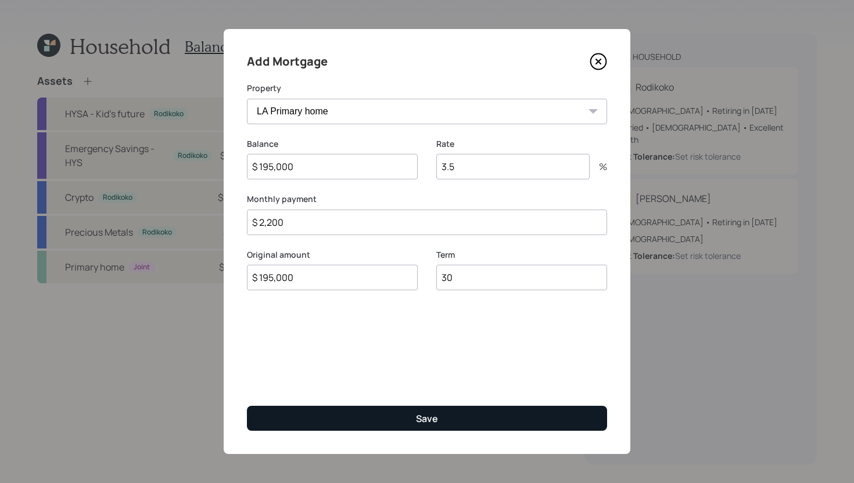
type input "$ 2,200"
click at [409, 421] on button "Save" at bounding box center [427, 418] width 360 height 25
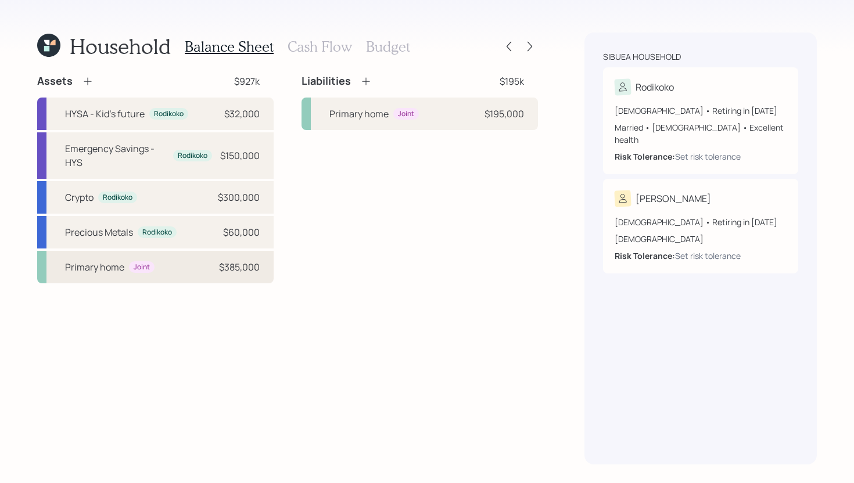
click at [120, 277] on div "Primary home Joint $385,000" at bounding box center [155, 267] width 236 height 33
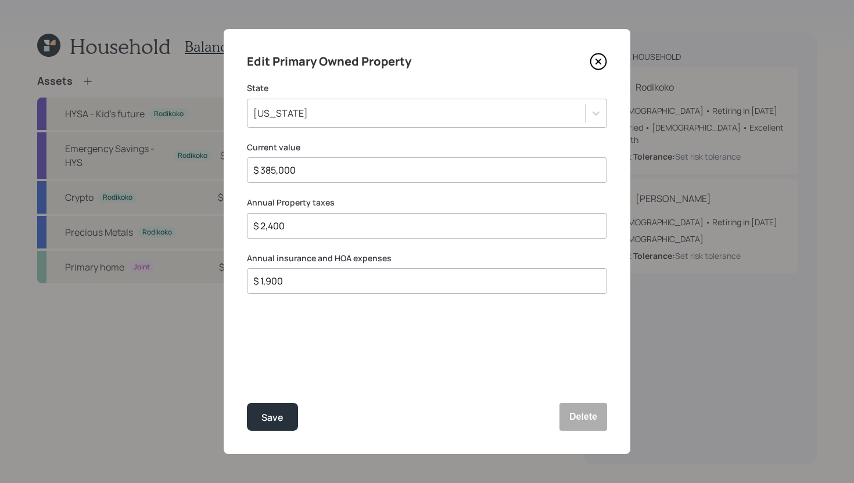
click at [595, 60] on icon at bounding box center [598, 61] width 17 height 17
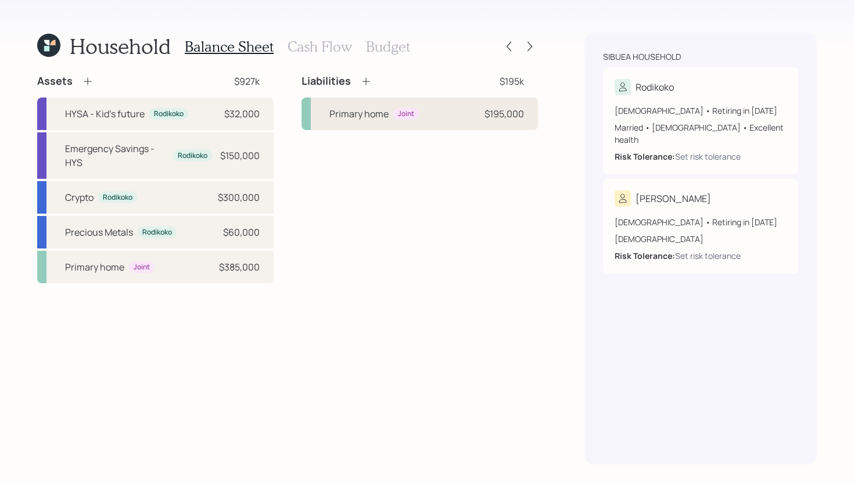
click at [376, 120] on div "Primary home" at bounding box center [358, 114] width 59 height 14
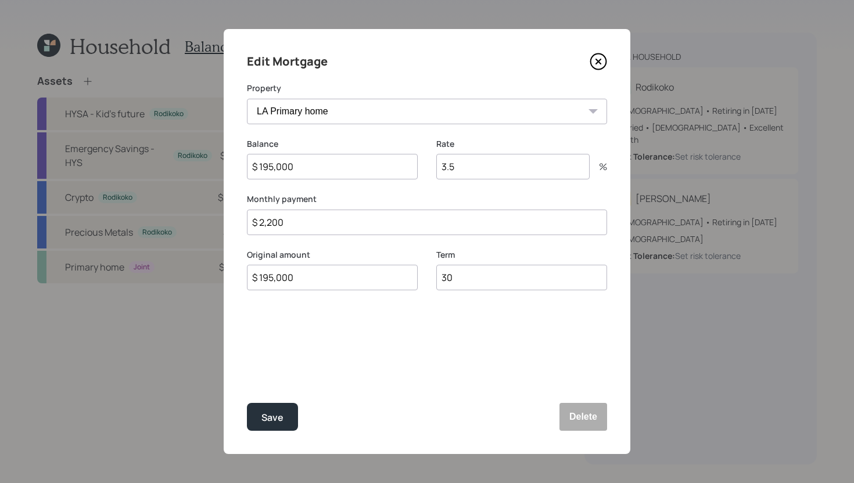
click at [342, 222] on input "$ 2,200" at bounding box center [427, 223] width 360 height 26
type input "$ 1,841"
click at [280, 429] on button "Save" at bounding box center [272, 417] width 51 height 28
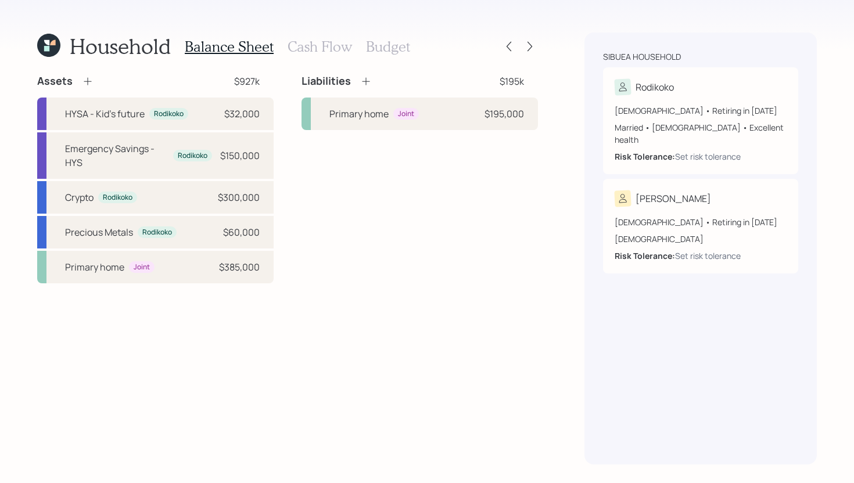
click at [364, 81] on icon at bounding box center [366, 82] width 12 height 12
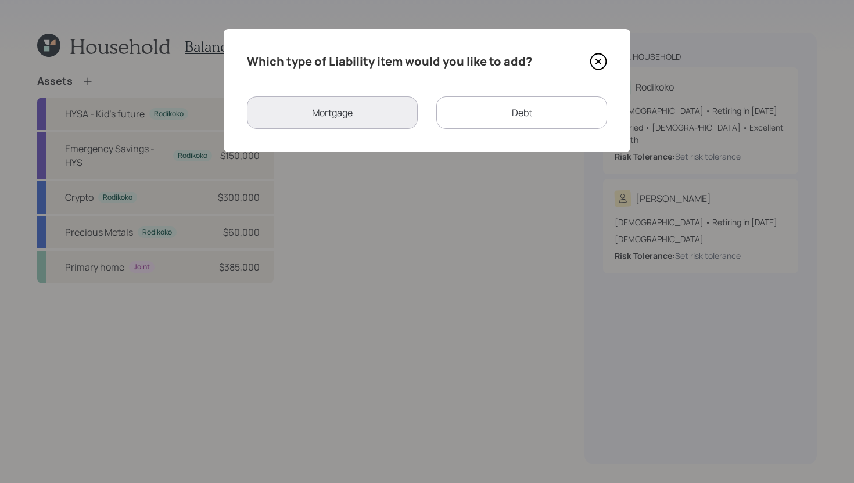
click at [494, 121] on div "Debt" at bounding box center [521, 112] width 171 height 33
select select "credit_card"
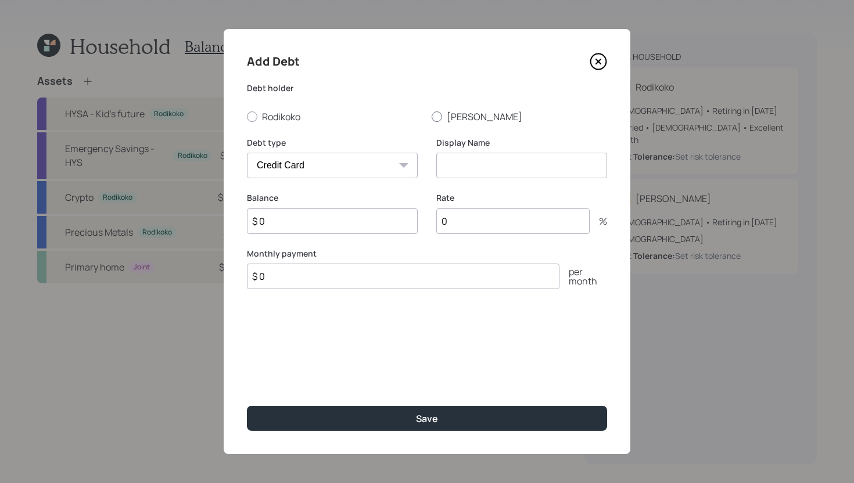
click at [443, 122] on label "[PERSON_NAME]" at bounding box center [519, 116] width 175 height 13
click at [432, 117] on input "[PERSON_NAME]" at bounding box center [431, 116] width 1 height 1
radio input "true"
click at [392, 159] on select "Car Credit Card Medical Student Other" at bounding box center [332, 166] width 171 height 26
select select "car"
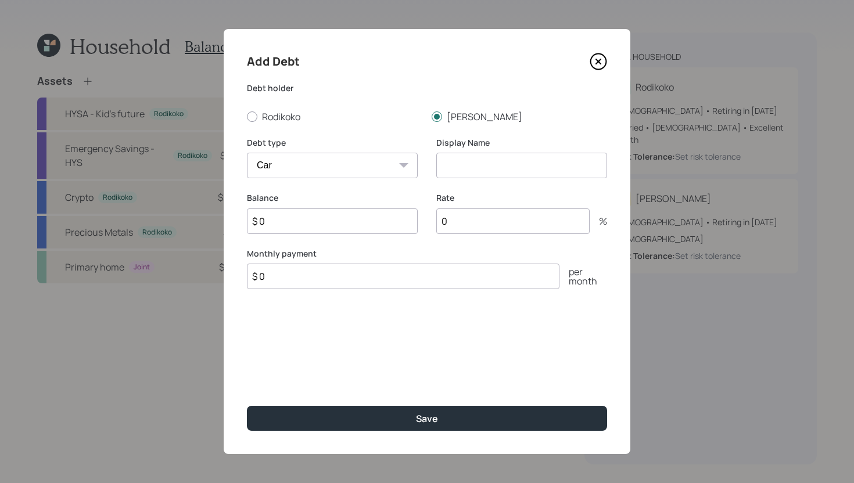
click at [247, 153] on select "Car Credit Card Medical Student Other" at bounding box center [332, 166] width 171 height 26
click at [462, 159] on input at bounding box center [521, 166] width 171 height 26
type input "Car Loan"
click at [371, 281] on input "$ 0" at bounding box center [403, 277] width 313 height 26
type input "$ 850"
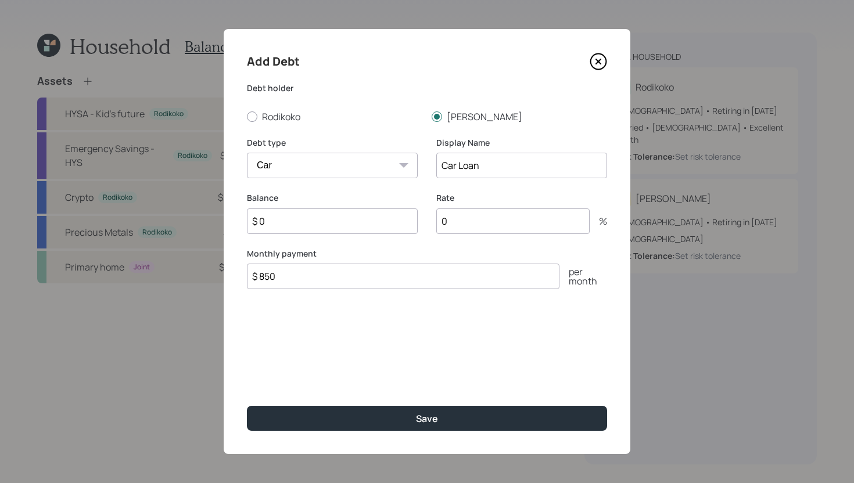
click at [319, 221] on input "$ 0" at bounding box center [332, 222] width 171 height 26
type input "$ 40,800"
click at [472, 222] on input "0" at bounding box center [512, 222] width 153 height 26
type input "5.5"
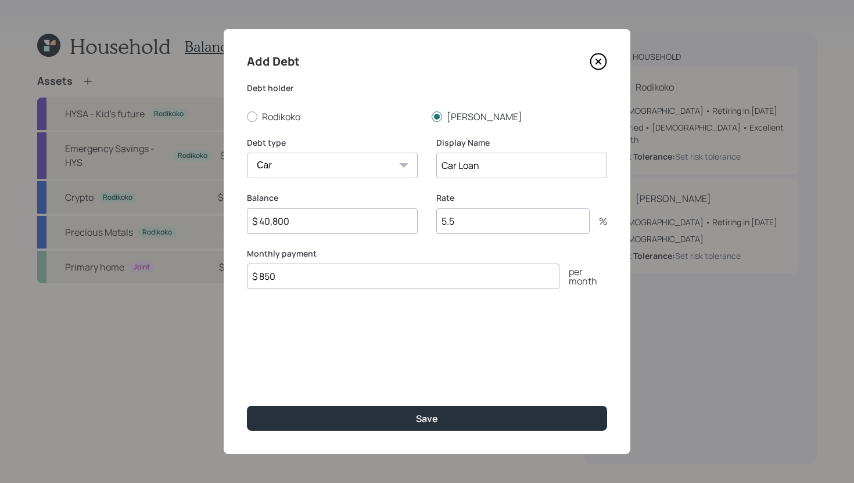
click at [327, 224] on input "$ 40,800" at bounding box center [332, 222] width 171 height 26
click at [307, 221] on input "$ 42,000" at bounding box center [332, 222] width 171 height 26
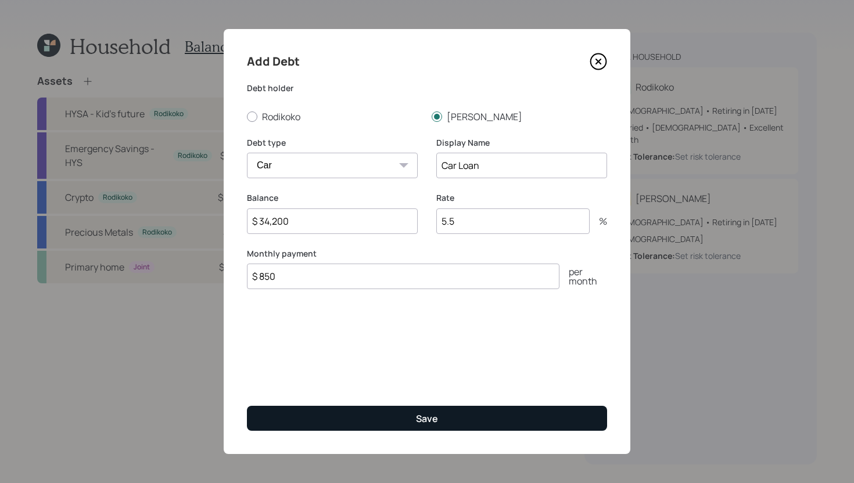
type input "$ 34,200"
click at [341, 410] on button "Save" at bounding box center [427, 418] width 360 height 25
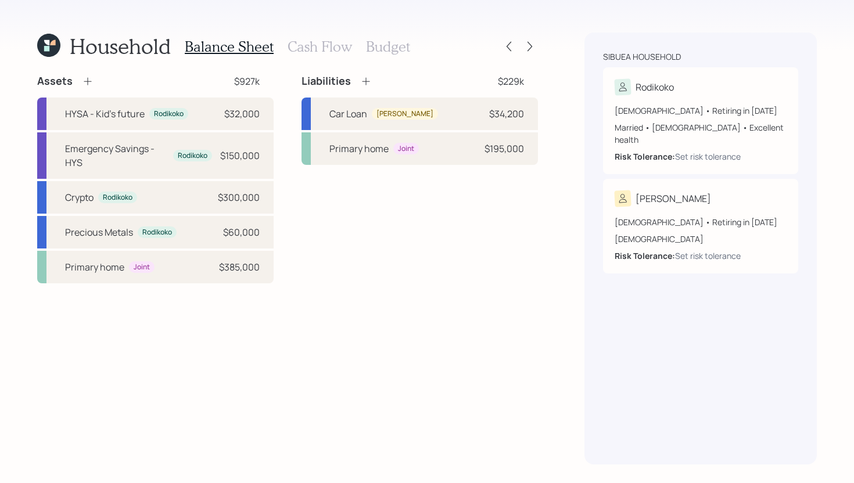
click at [307, 40] on h3 "Cash Flow" at bounding box center [320, 46] width 64 height 17
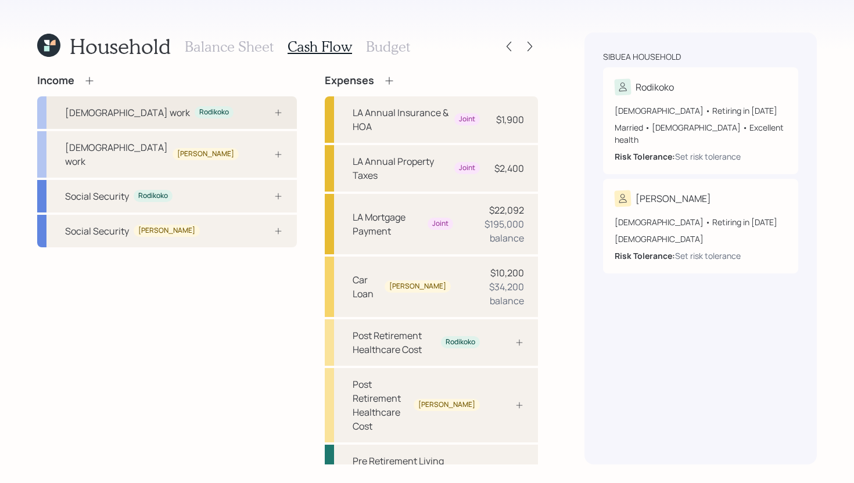
click at [193, 108] on div "Full-time work Rodikoko" at bounding box center [167, 112] width 260 height 33
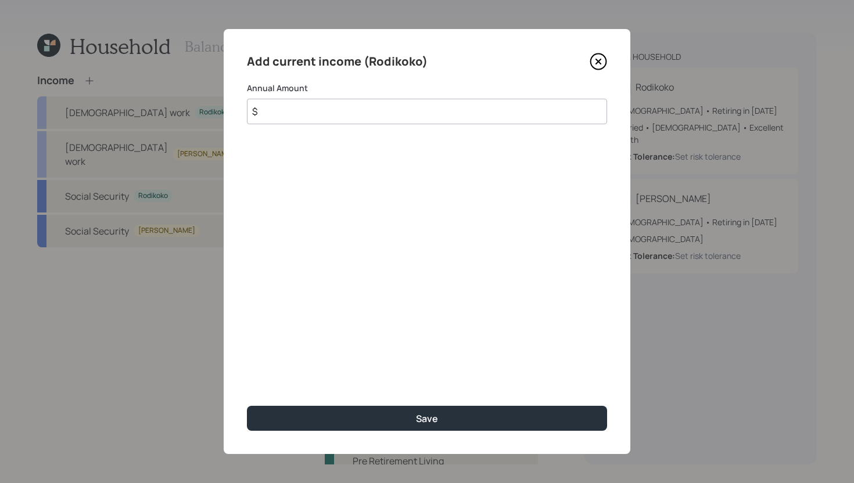
click at [289, 107] on input "$" at bounding box center [427, 112] width 360 height 26
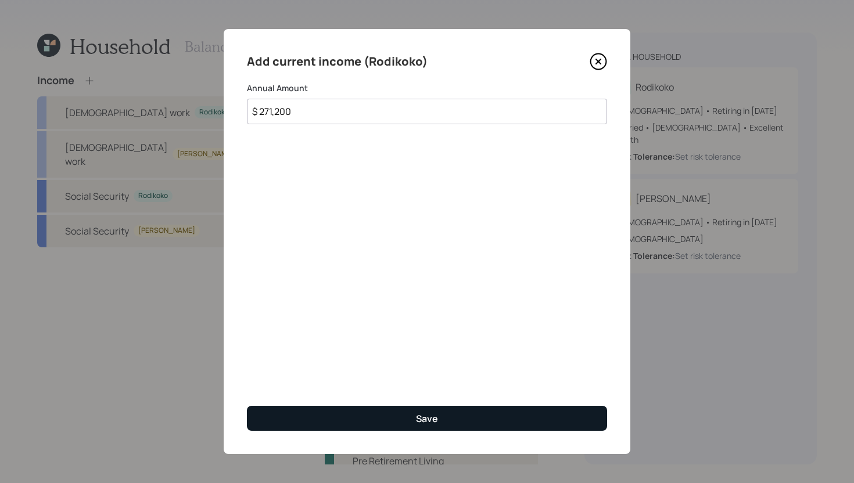
type input "$ 271,200"
click at [352, 414] on button "Save" at bounding box center [427, 418] width 360 height 25
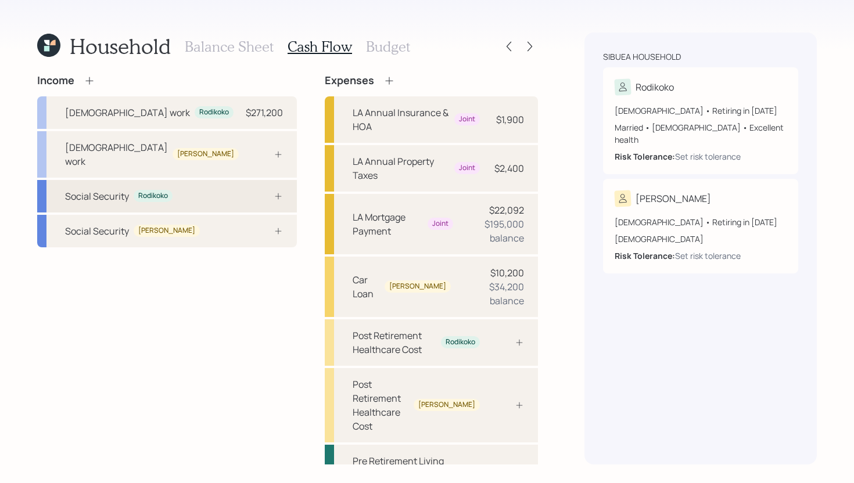
click at [203, 186] on div "Social Security Rodikoko" at bounding box center [167, 196] width 260 height 33
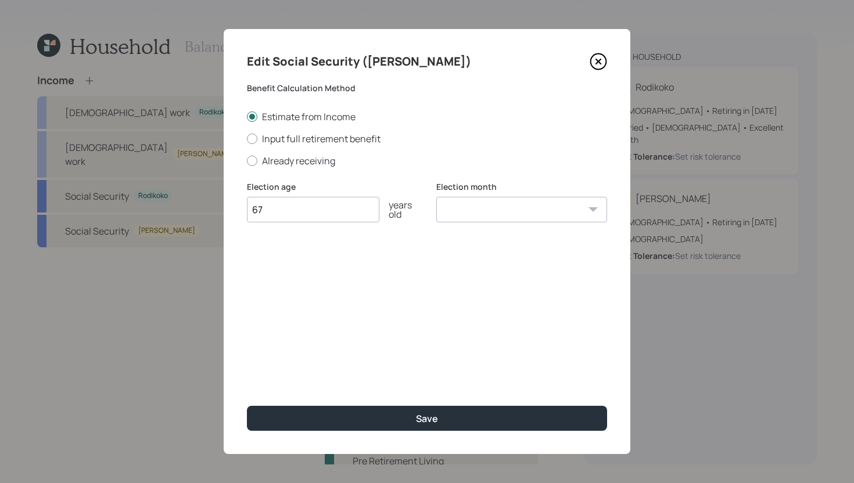
type input "67"
click at [469, 200] on select "January February March April May June July August September October November De…" at bounding box center [521, 210] width 171 height 26
select select "12"
click at [436, 197] on select "January February March April May June July August September October November De…" at bounding box center [521, 210] width 171 height 26
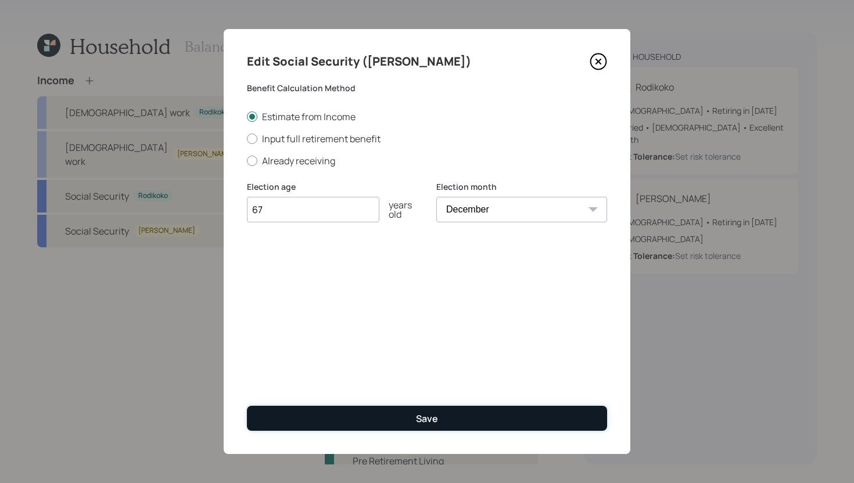
click at [376, 416] on button "Save" at bounding box center [427, 418] width 360 height 25
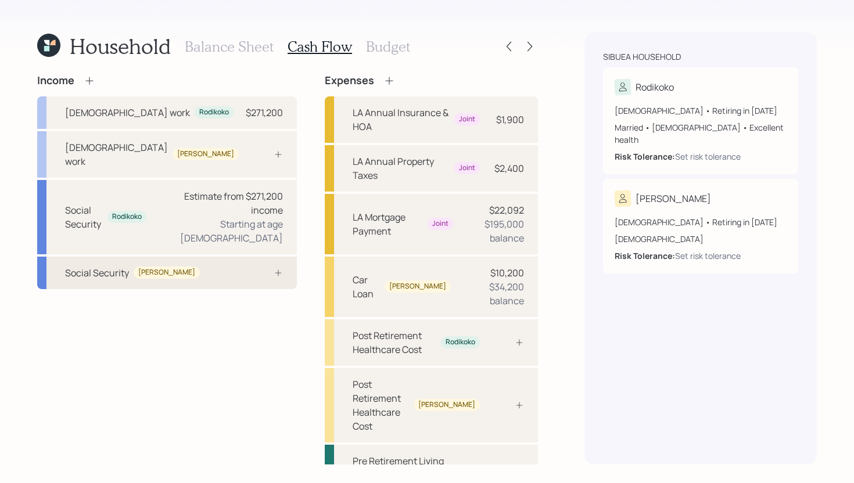
click at [203, 257] on div "Social Security Anastasia" at bounding box center [167, 273] width 260 height 33
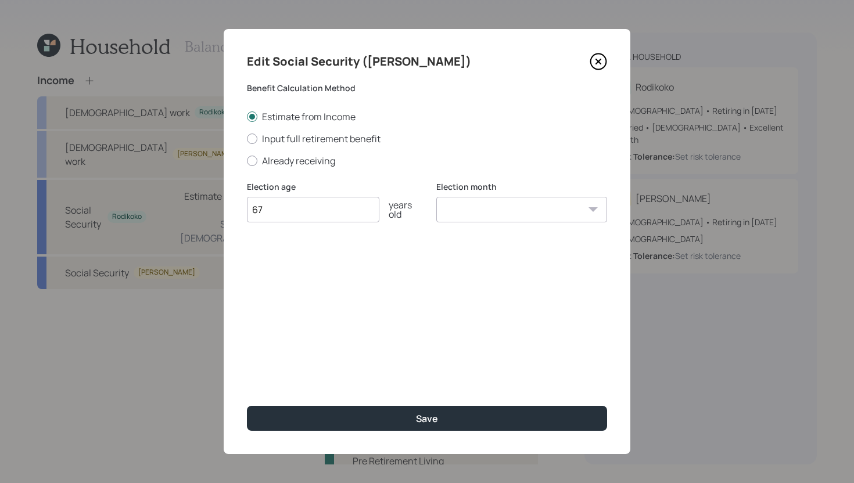
type input "67"
click at [495, 213] on select "January February March April May June July August September October November De…" at bounding box center [521, 210] width 171 height 26
select select "12"
click at [436, 197] on select "January February March April May June July August September October November De…" at bounding box center [521, 210] width 171 height 26
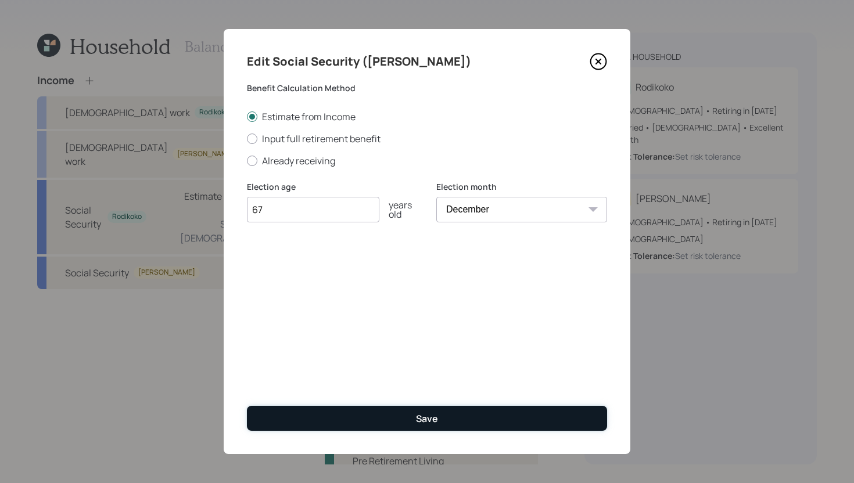
click at [439, 415] on button "Save" at bounding box center [427, 418] width 360 height 25
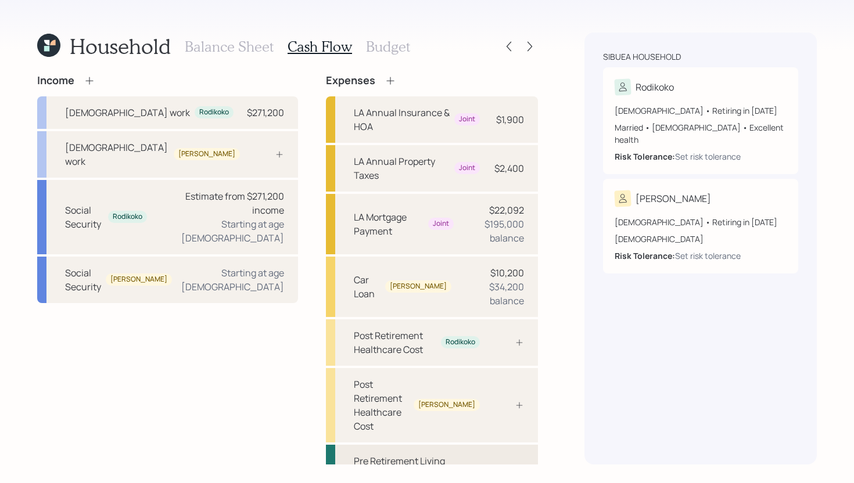
click at [465, 445] on div "Pre Retirement Living Expense" at bounding box center [432, 468] width 212 height 46
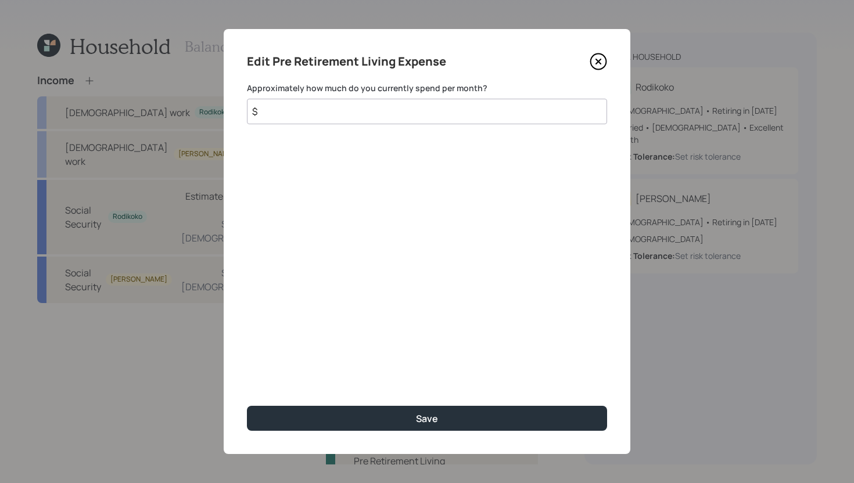
click at [396, 124] on input "$" at bounding box center [427, 112] width 360 height 26
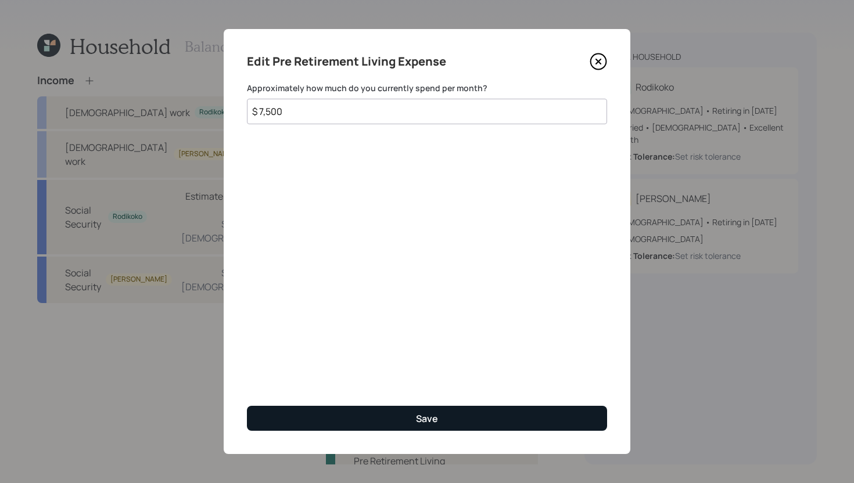
type input "$ 7,500"
click at [468, 412] on button "Save" at bounding box center [427, 418] width 360 height 25
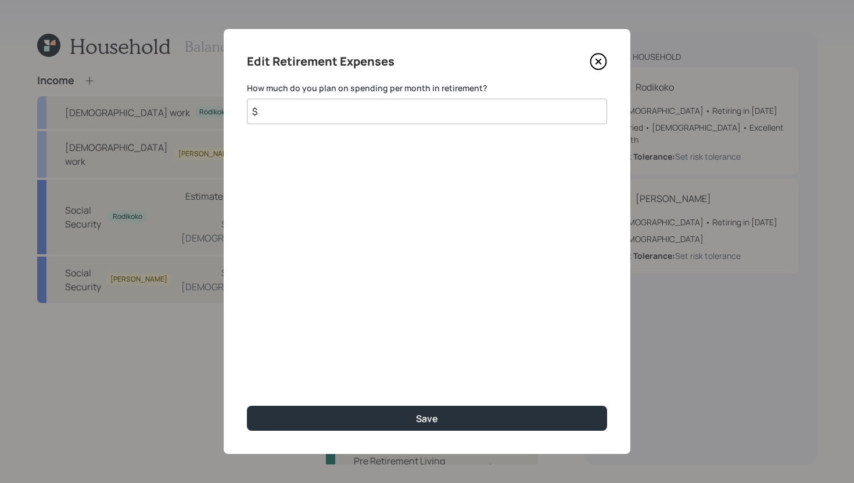
click at [412, 112] on input "$" at bounding box center [427, 112] width 360 height 26
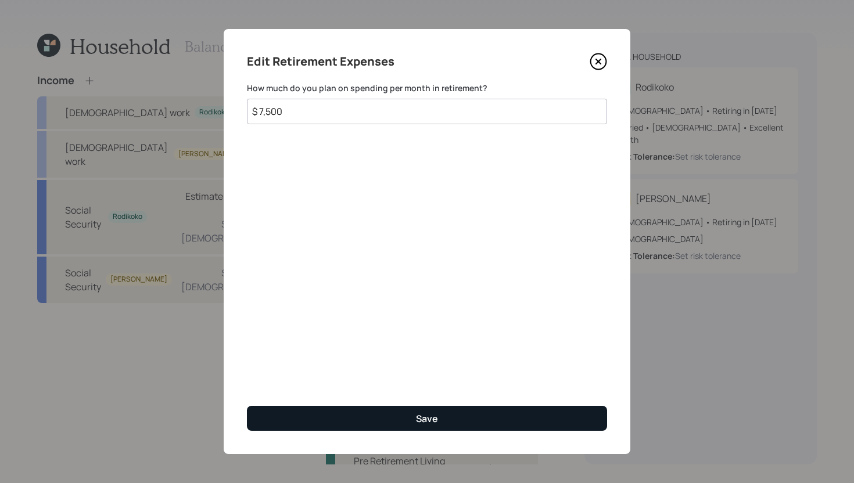
type input "$ 7,500"
click at [489, 422] on button "Save" at bounding box center [427, 418] width 360 height 25
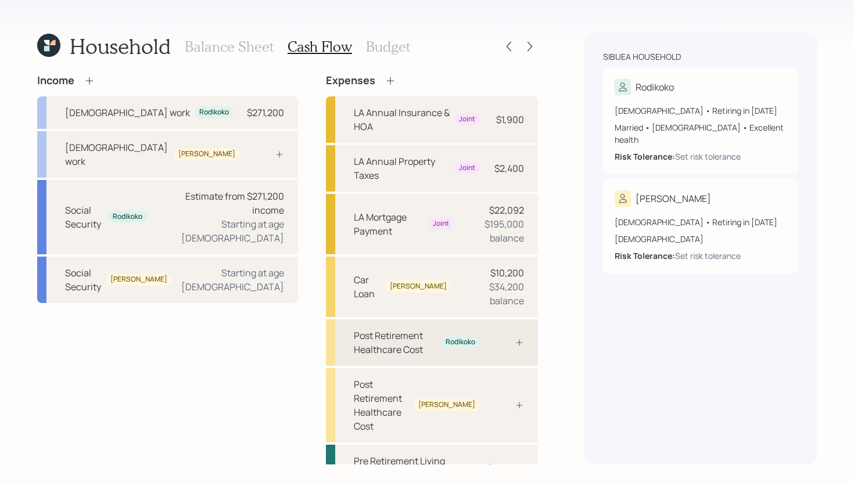
click at [497, 319] on div "Post Retirement Healthcare Cost Rodikoko" at bounding box center [432, 342] width 212 height 46
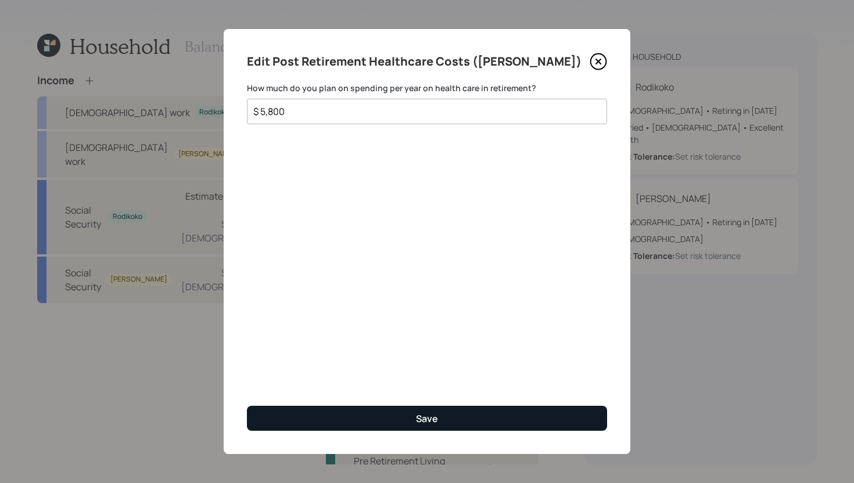
type input "$ 5,800"
click at [489, 410] on button "Save" at bounding box center [427, 418] width 360 height 25
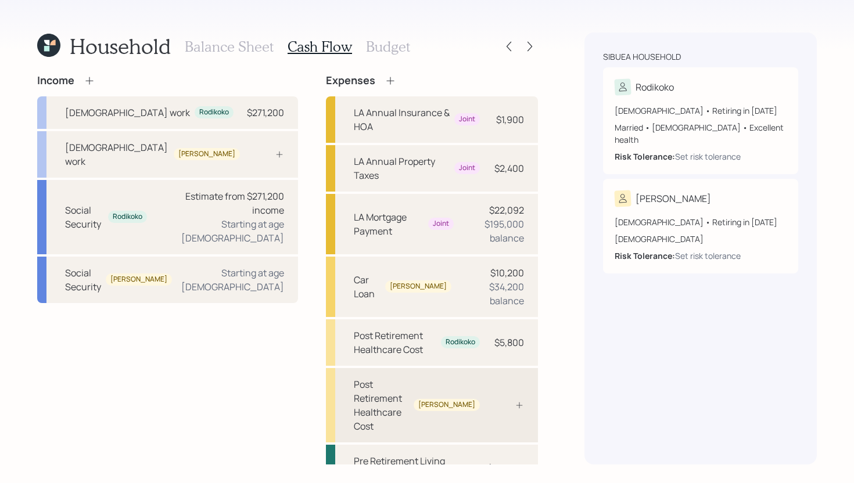
click at [461, 368] on div "Post Retirement Healthcare Cost Anastasia" at bounding box center [432, 405] width 212 height 74
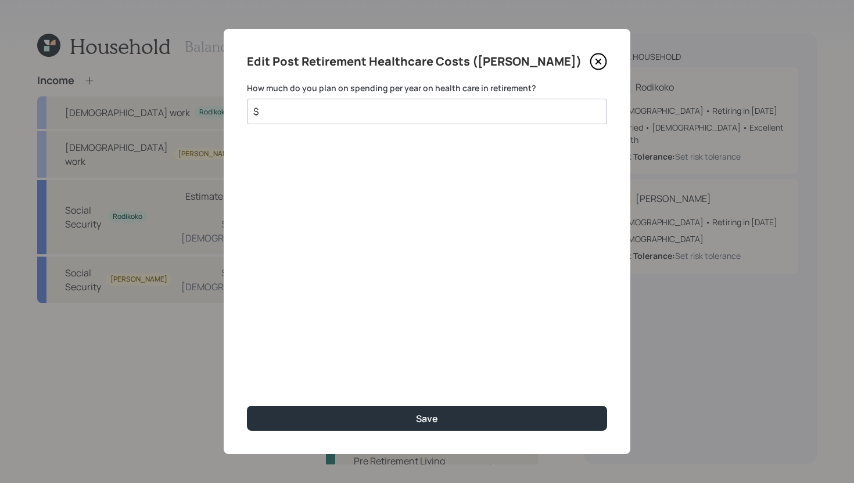
click at [392, 108] on input "$" at bounding box center [422, 112] width 340 height 14
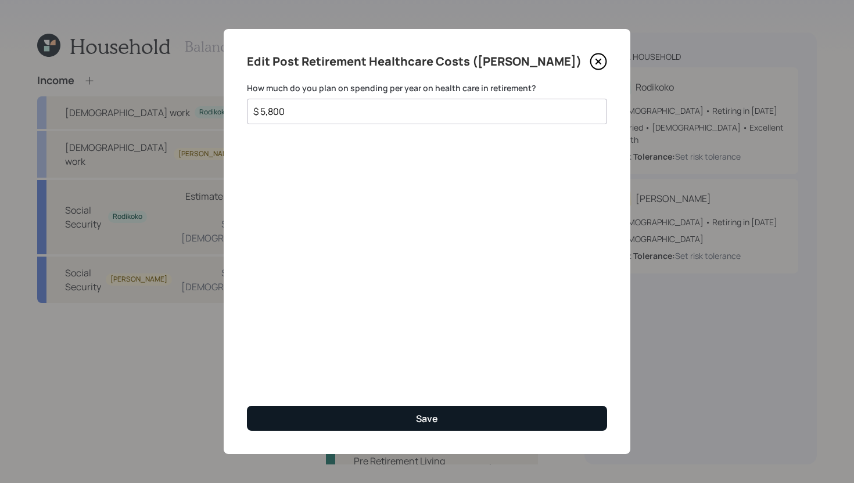
type input "$ 5,800"
click at [440, 420] on button "Save" at bounding box center [427, 418] width 360 height 25
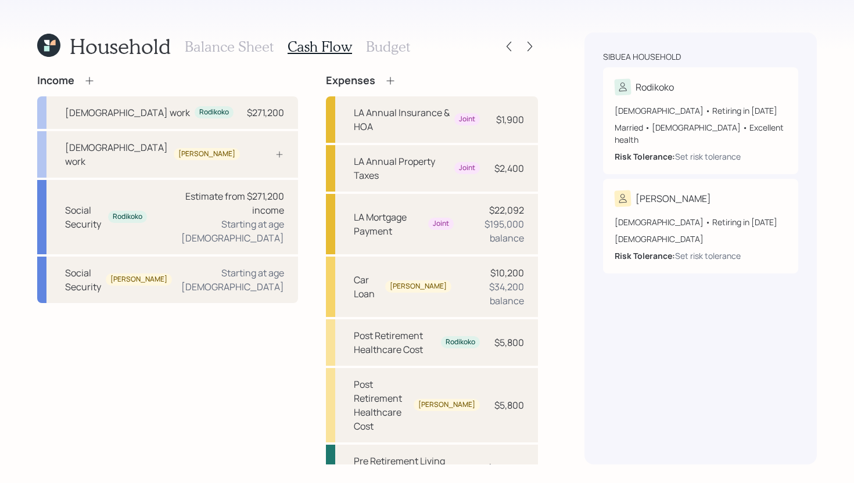
click at [245, 53] on h3 "Balance Sheet" at bounding box center [229, 46] width 89 height 17
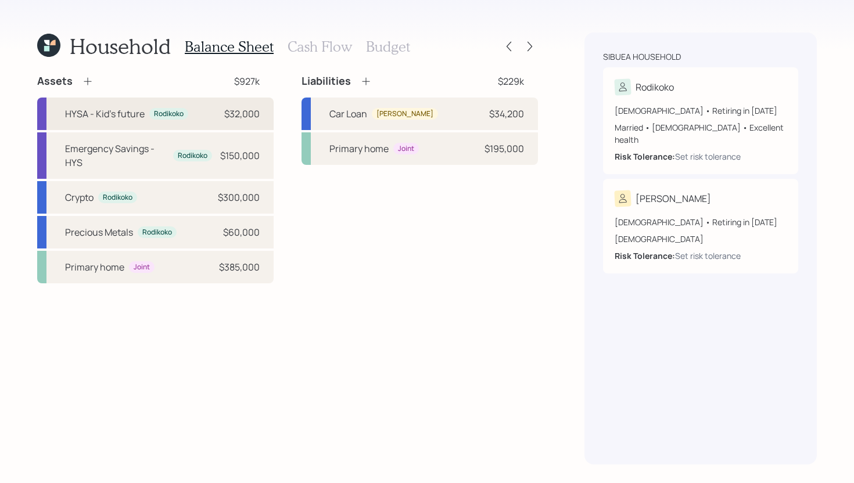
click at [191, 105] on div "HYSA - Kid's future Rodikoko $32,000" at bounding box center [155, 114] width 236 height 33
select select "cash"
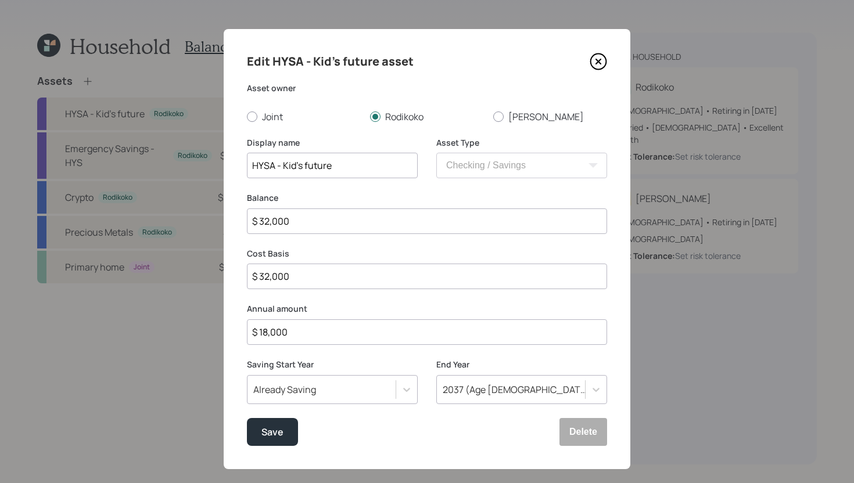
click at [599, 67] on icon at bounding box center [598, 61] width 17 height 17
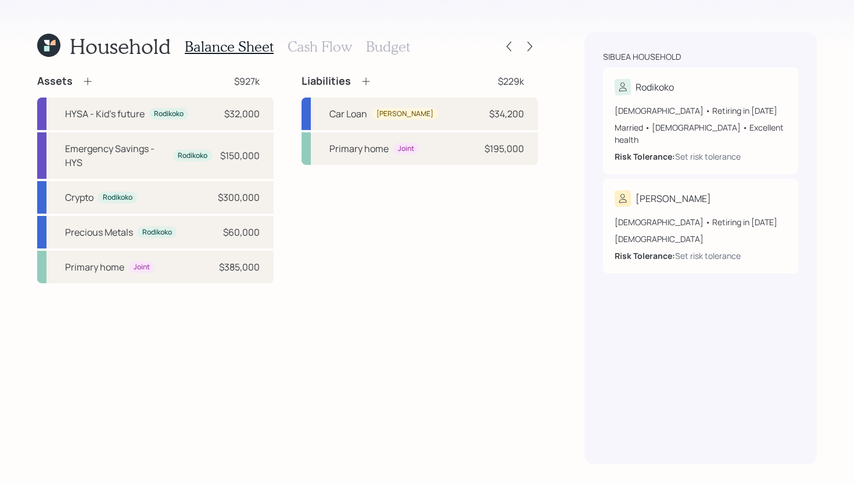
click at [324, 50] on h3 "Cash Flow" at bounding box center [320, 46] width 64 height 17
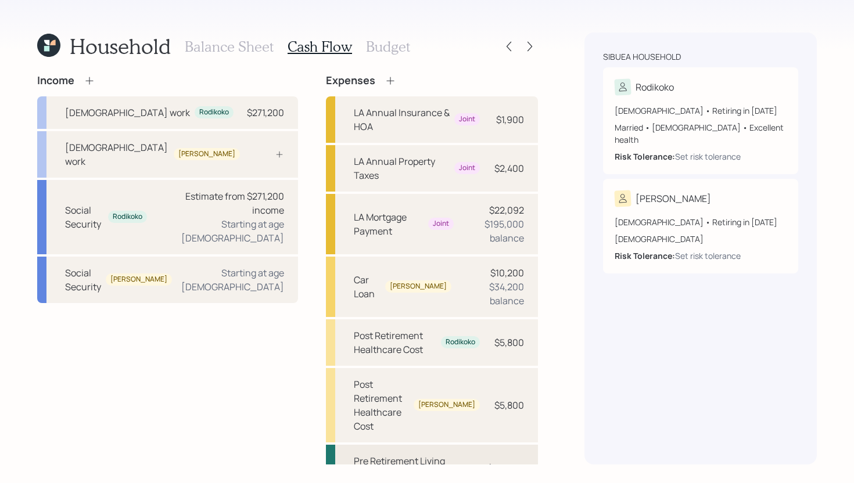
click at [458, 454] on div "Pre Retirement Living Expense" at bounding box center [416, 468] width 125 height 28
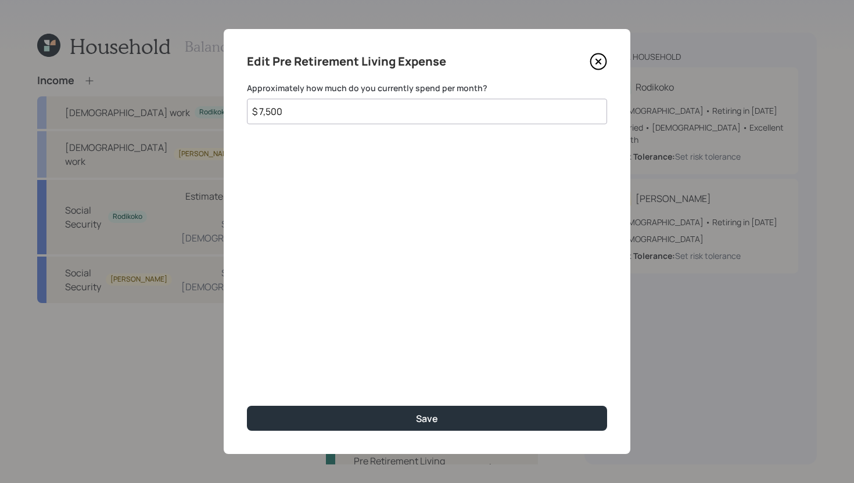
click at [346, 123] on input "$ 7,500" at bounding box center [427, 112] width 360 height 26
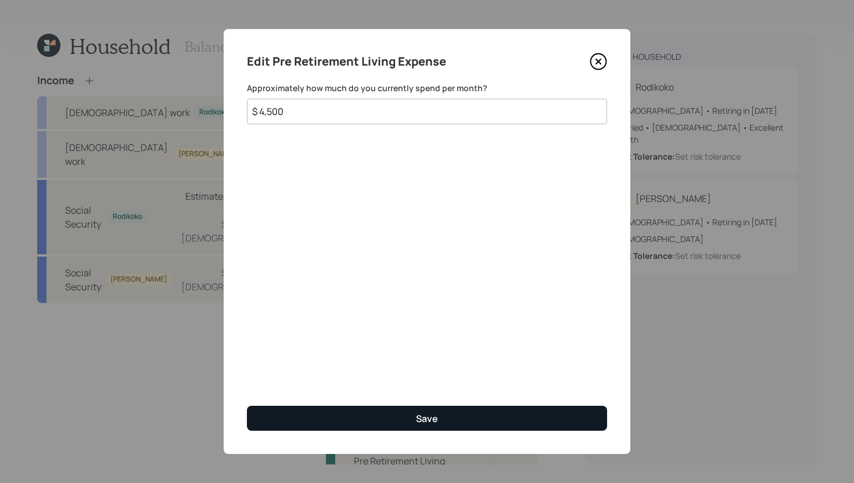
type input "$ 4,500"
click at [402, 418] on button "Save" at bounding box center [427, 418] width 360 height 25
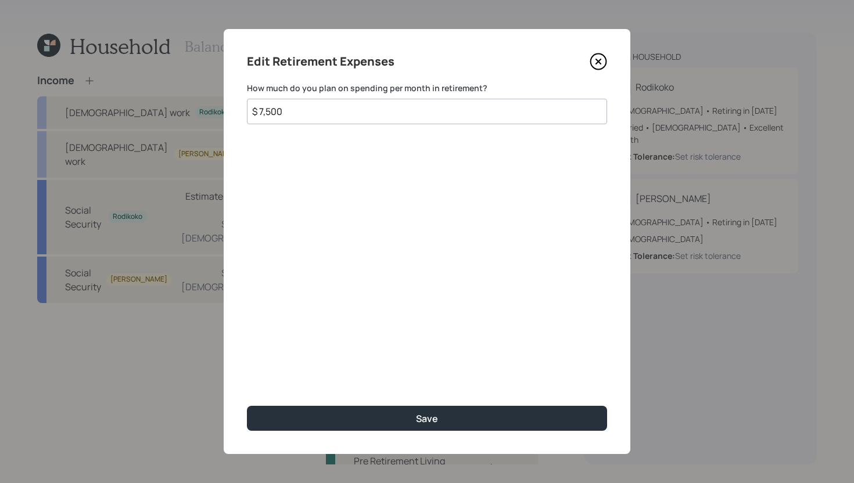
click at [324, 120] on input "$ 7,500" at bounding box center [427, 112] width 360 height 26
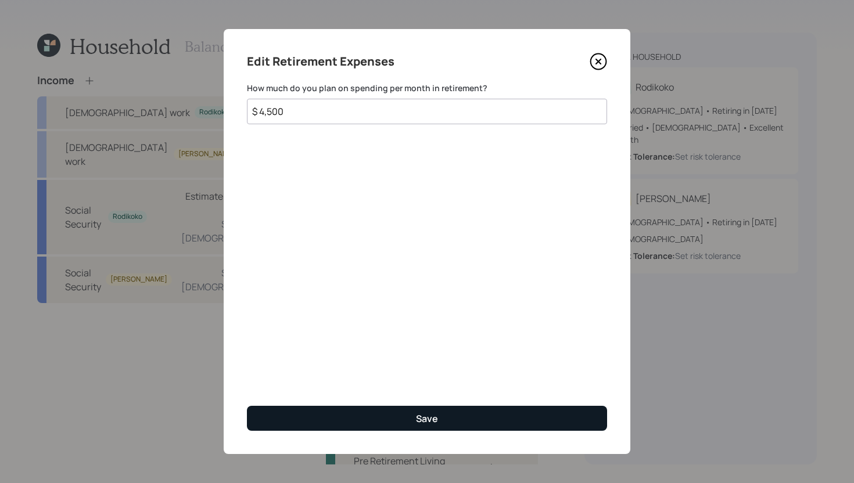
type input "$ 4,500"
click at [438, 418] on button "Save" at bounding box center [427, 418] width 360 height 25
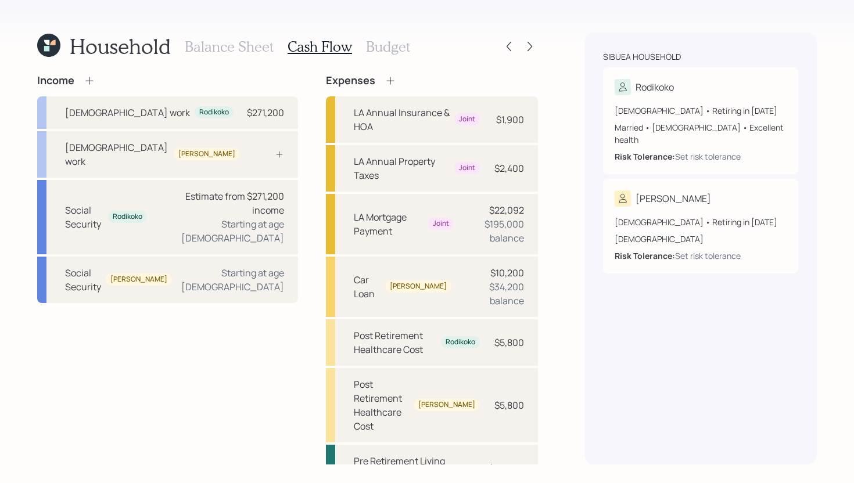
click at [385, 81] on icon at bounding box center [391, 81] width 12 height 12
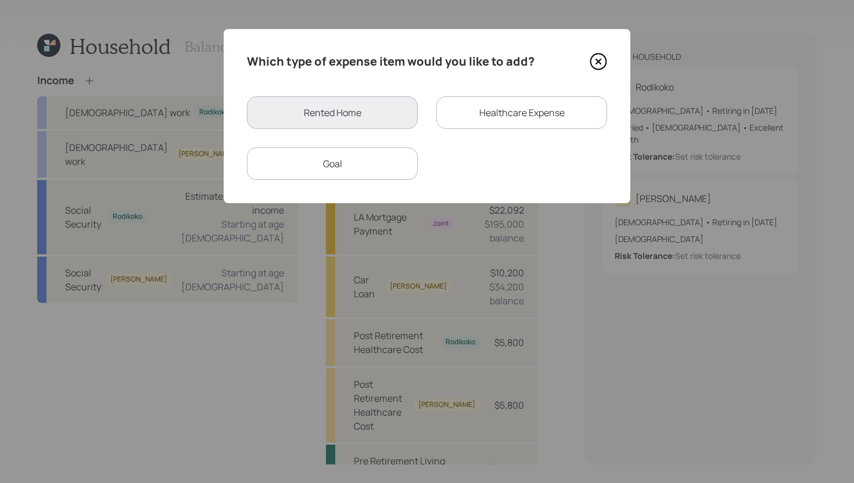
click at [497, 110] on div "Healthcare Expense" at bounding box center [521, 112] width 171 height 33
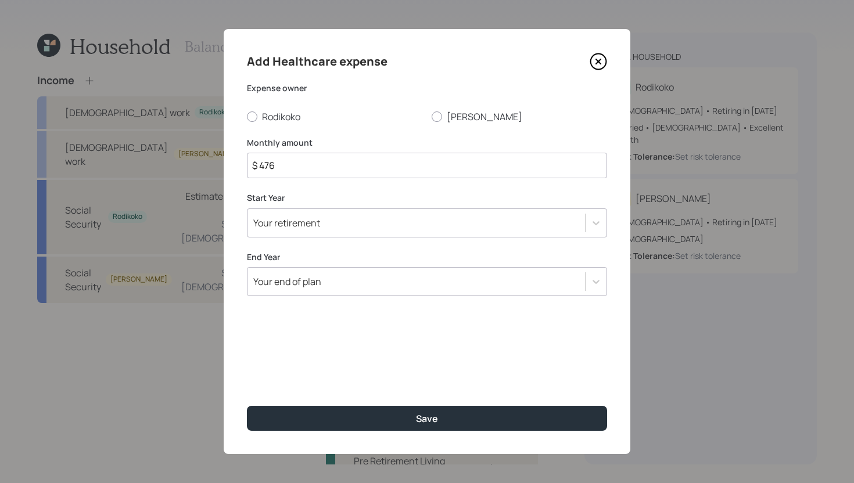
click at [340, 227] on div "Your retirement" at bounding box center [415, 223] width 337 height 20
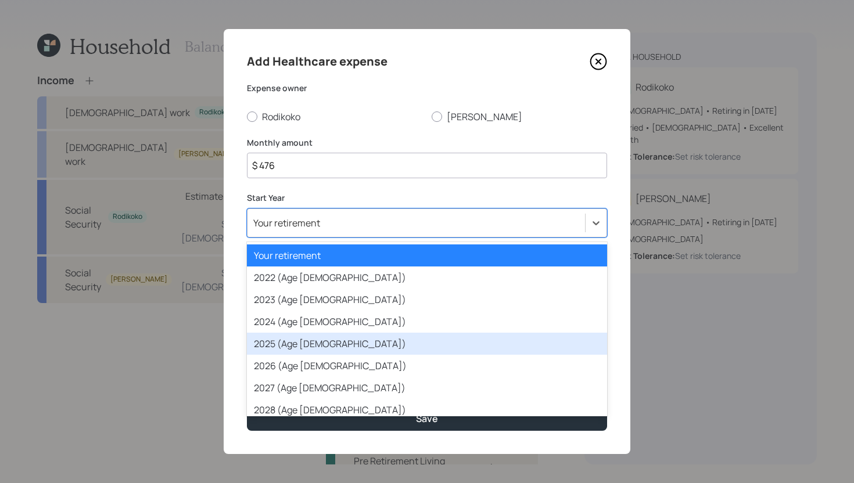
click at [314, 340] on div "2025 (Age 38)" at bounding box center [427, 344] width 360 height 22
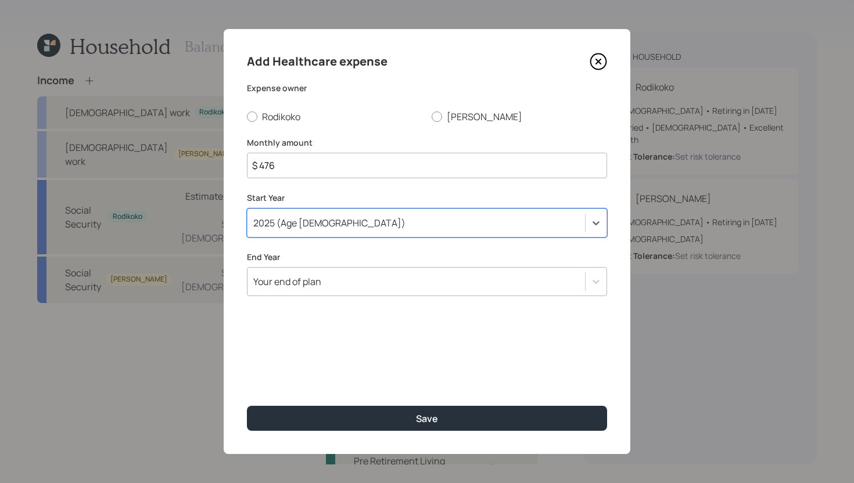
click at [324, 282] on div "Your end of plan" at bounding box center [415, 282] width 337 height 20
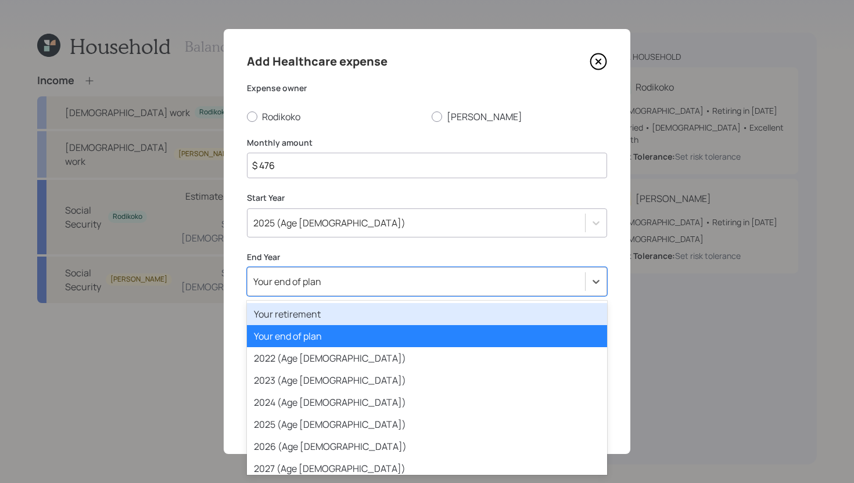
click at [321, 313] on div "Your retirement" at bounding box center [427, 314] width 360 height 22
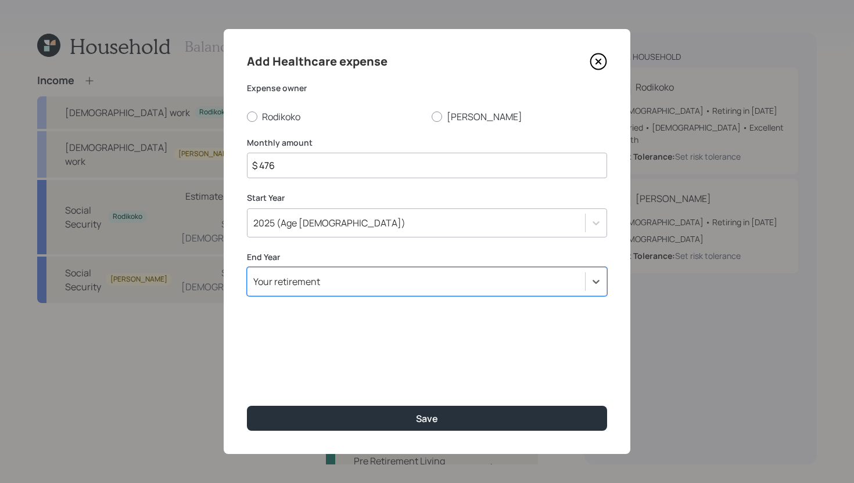
click at [310, 172] on input "$ 476" at bounding box center [427, 166] width 360 height 26
type input "$ 890"
click at [272, 116] on label "Rodikoko" at bounding box center [334, 116] width 175 height 13
click at [247, 116] on input "Rodikoko" at bounding box center [246, 116] width 1 height 1
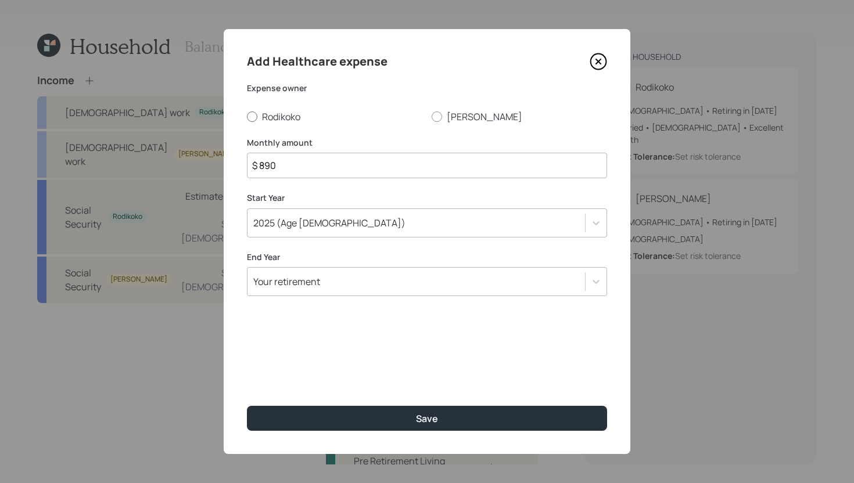
radio input "true"
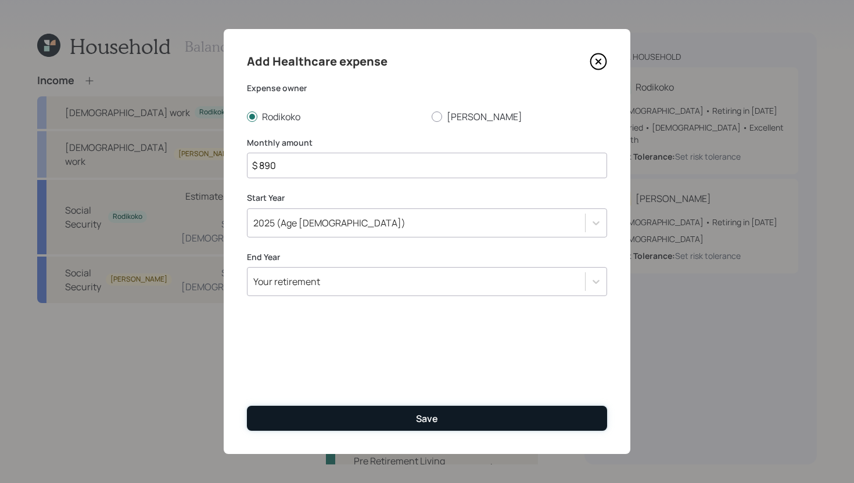
click at [393, 415] on button "Save" at bounding box center [427, 418] width 360 height 25
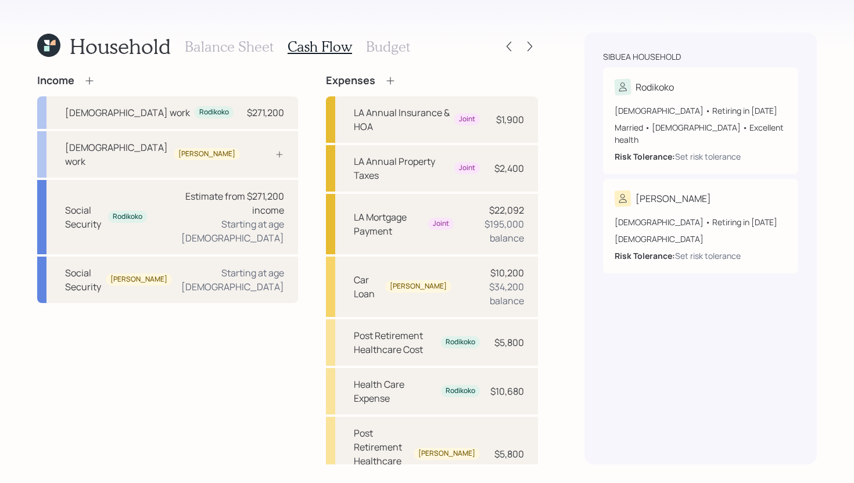
scroll to position [12, 0]
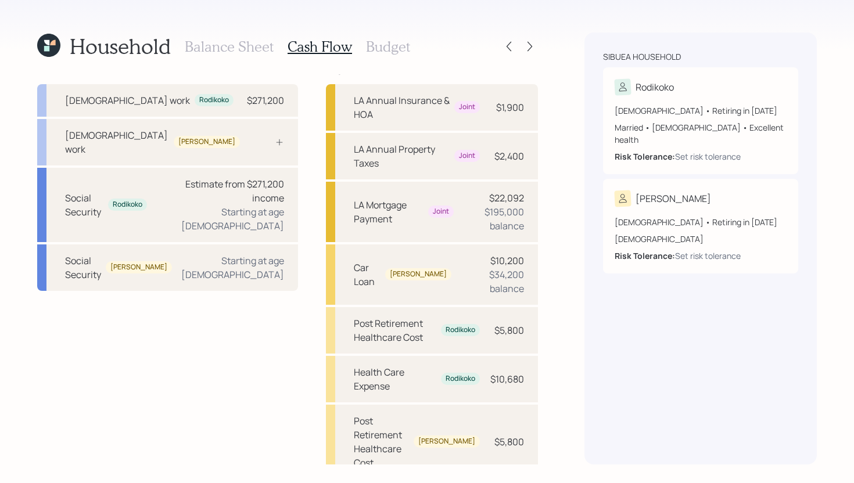
click at [386, 50] on h3 "Budget" at bounding box center [388, 46] width 44 height 17
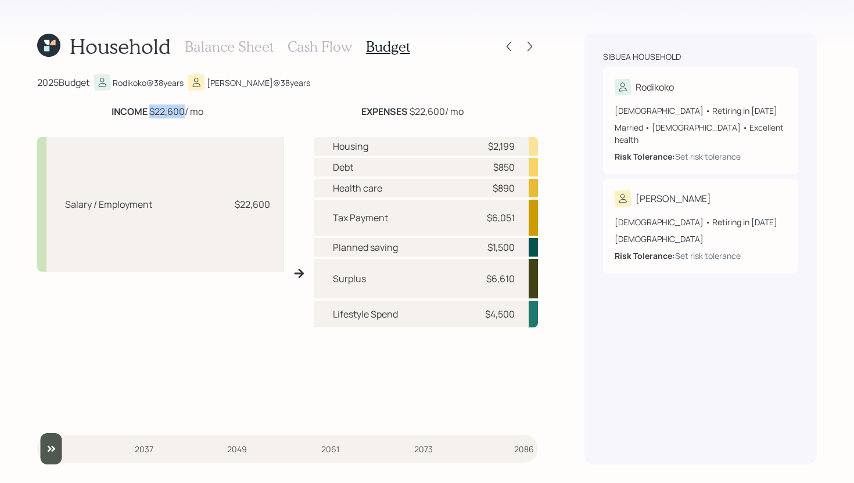
drag, startPoint x: 149, startPoint y: 112, endPoint x: 184, endPoint y: 105, distance: 35.5
click at [184, 105] on div "INCOME $22,600 / mo" at bounding box center [158, 112] width 92 height 14
click at [258, 103] on div "2025 Budget Rodikoko @ 38 years Anastasia @ 38 years INCOME $22,600 / mo EXPENS…" at bounding box center [287, 269] width 501 height 390
drag, startPoint x: 147, startPoint y: 112, endPoint x: 184, endPoint y: 110, distance: 36.6
click at [184, 110] on div "INCOME $22,600 / mo" at bounding box center [158, 112] width 92 height 14
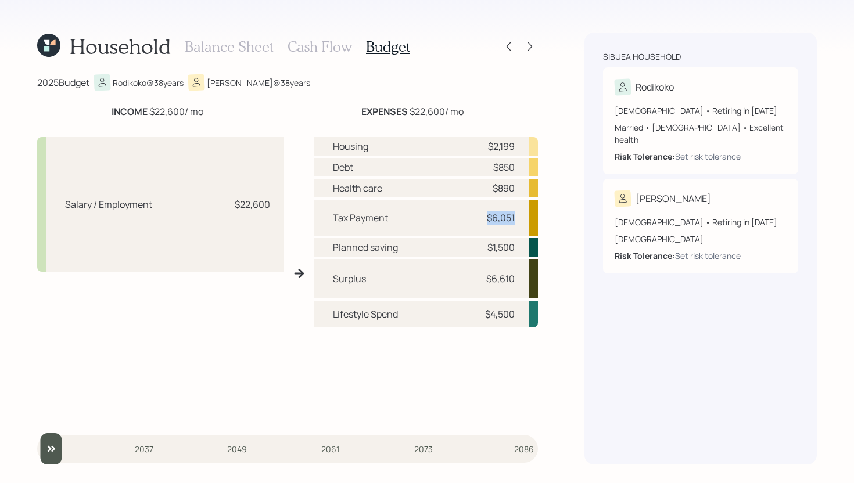
drag, startPoint x: 486, startPoint y: 217, endPoint x: 516, endPoint y: 217, distance: 30.8
click at [516, 217] on div "Tax Payment $6,051" at bounding box center [426, 218] width 224 height 36
drag, startPoint x: 489, startPoint y: 146, endPoint x: 520, endPoint y: 144, distance: 31.5
click at [520, 144] on div "Housing $2,199" at bounding box center [426, 146] width 224 height 19
drag, startPoint x: 492, startPoint y: 170, endPoint x: 515, endPoint y: 168, distance: 23.3
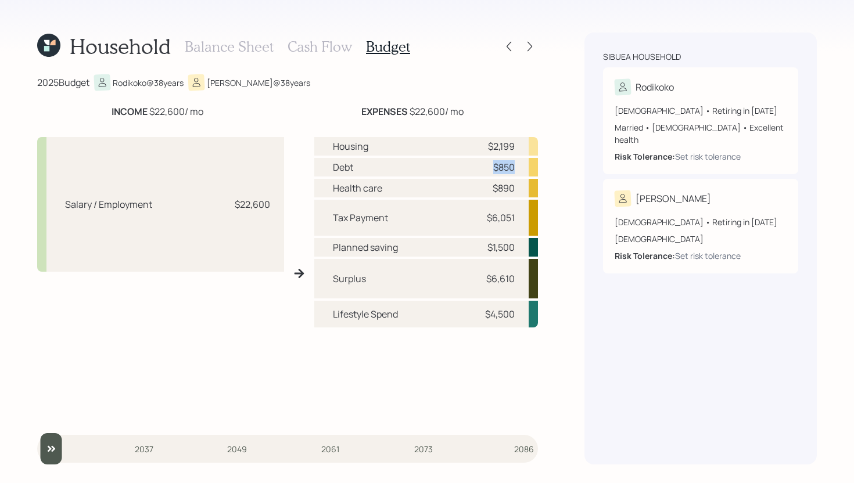
click at [515, 168] on div "Debt $850" at bounding box center [426, 167] width 224 height 19
drag, startPoint x: 490, startPoint y: 191, endPoint x: 518, endPoint y: 189, distance: 28.0
click at [518, 189] on div "Health care $890" at bounding box center [426, 188] width 224 height 19
drag, startPoint x: 487, startPoint y: 249, endPoint x: 519, endPoint y: 246, distance: 32.1
click at [519, 246] on div "Planned saving $1,500" at bounding box center [426, 247] width 224 height 19
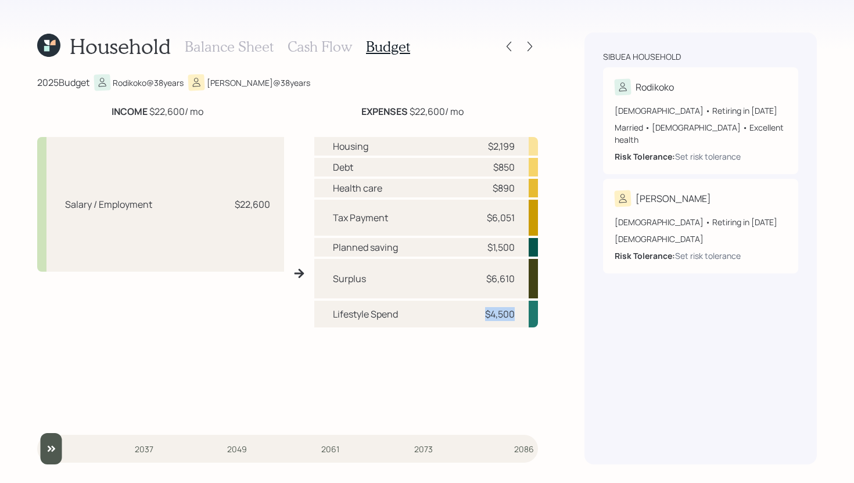
drag, startPoint x: 486, startPoint y: 315, endPoint x: 520, endPoint y: 313, distance: 34.9
click at [520, 313] on div "Lifestyle Spend $4,500" at bounding box center [426, 314] width 224 height 27
drag, startPoint x: 368, startPoint y: 281, endPoint x: 332, endPoint y: 279, distance: 35.5
click at [332, 279] on div "Surplus $6,610" at bounding box center [426, 279] width 224 height 40
drag, startPoint x: 487, startPoint y: 277, endPoint x: 507, endPoint y: 276, distance: 19.8
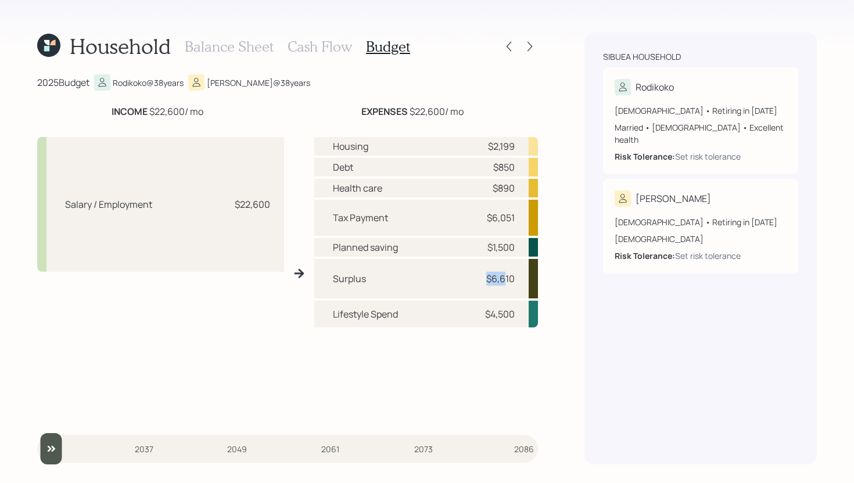
click at [507, 276] on div "$6,610" at bounding box center [500, 279] width 28 height 14
click at [520, 279] on div "Surplus $6,610" at bounding box center [426, 279] width 224 height 40
drag, startPoint x: 490, startPoint y: 278, endPoint x: 506, endPoint y: 282, distance: 16.4
click at [506, 282] on div "$6,610" at bounding box center [500, 279] width 28 height 14
click at [329, 280] on div "Surplus $6,610" at bounding box center [426, 279] width 224 height 40
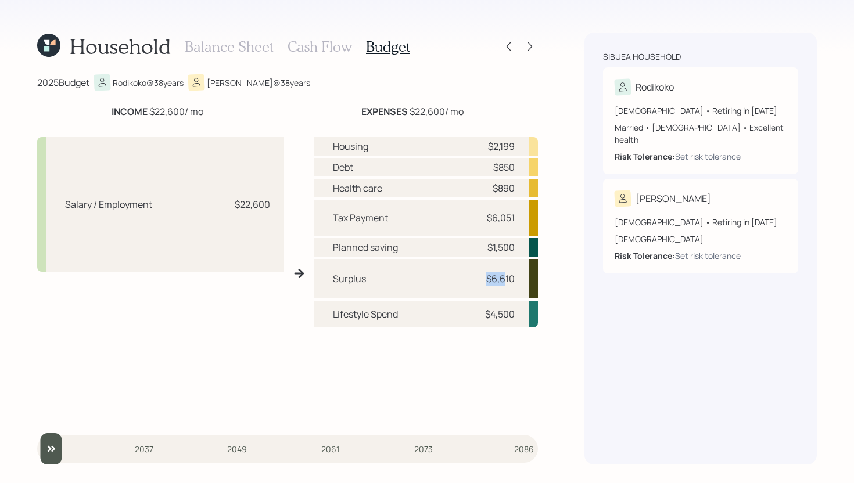
drag, startPoint x: 485, startPoint y: 279, endPoint x: 507, endPoint y: 279, distance: 21.5
click at [507, 279] on div "$6,610" at bounding box center [497, 279] width 35 height 14
click at [481, 264] on div "Surplus $6,610" at bounding box center [426, 279] width 224 height 40
click at [319, 50] on h3 "Cash Flow" at bounding box center [320, 46] width 64 height 17
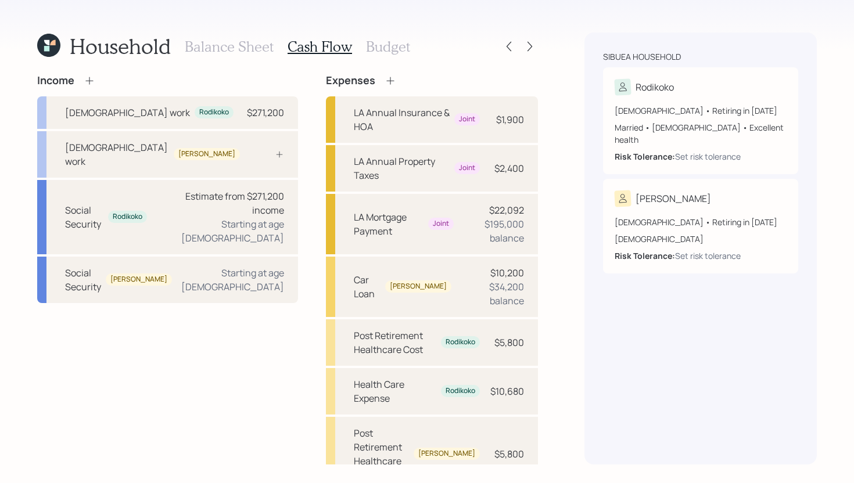
scroll to position [12, 0]
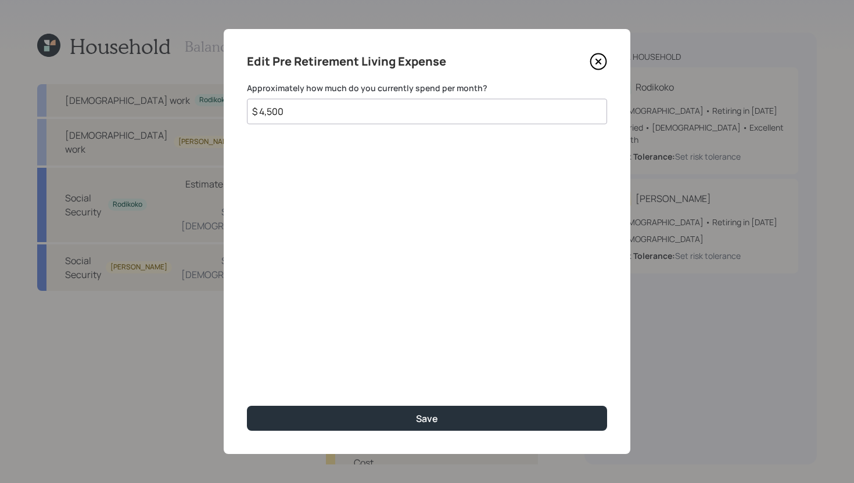
click at [291, 114] on input "$ 4,500" at bounding box center [427, 112] width 360 height 26
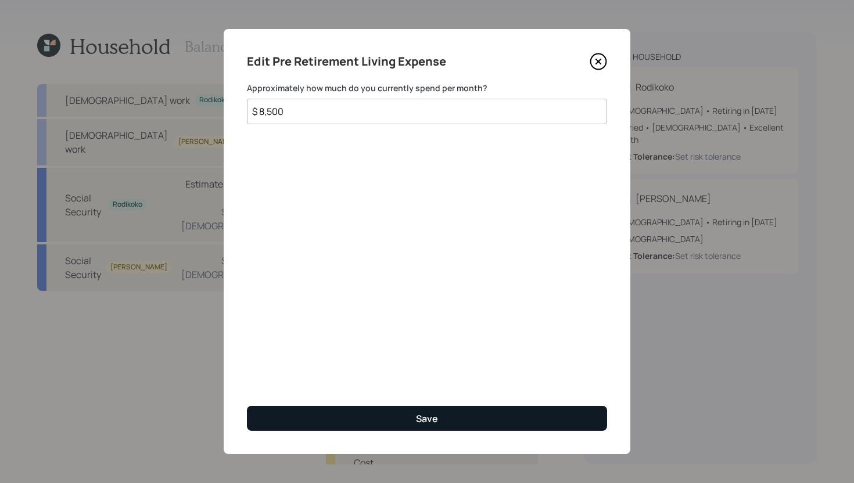
type input "$ 8,500"
click at [333, 418] on button "Save" at bounding box center [427, 418] width 360 height 25
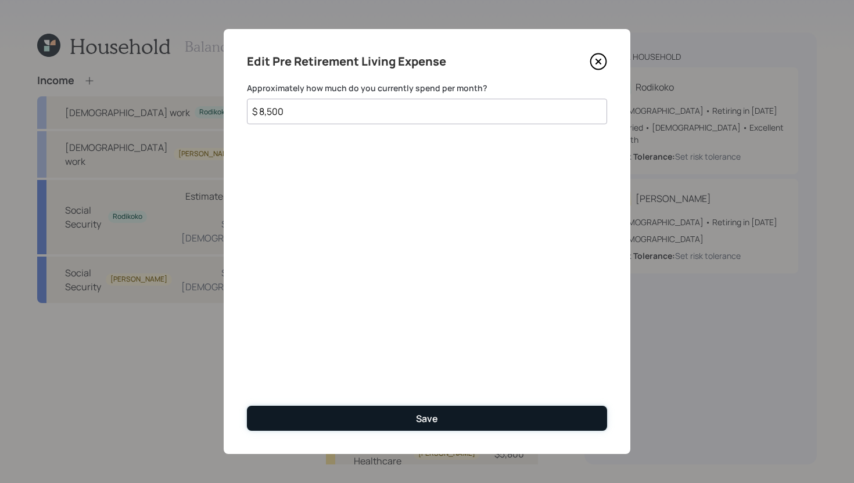
click at [427, 417] on div "Save" at bounding box center [427, 418] width 22 height 13
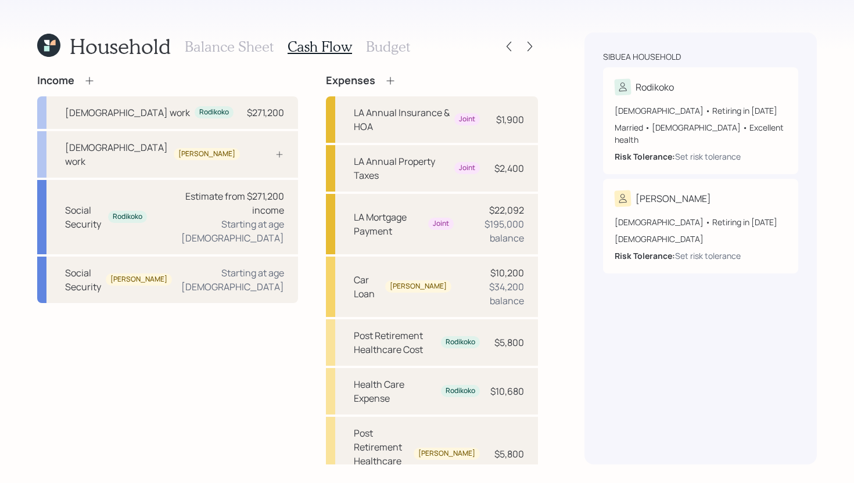
scroll to position [12, 0]
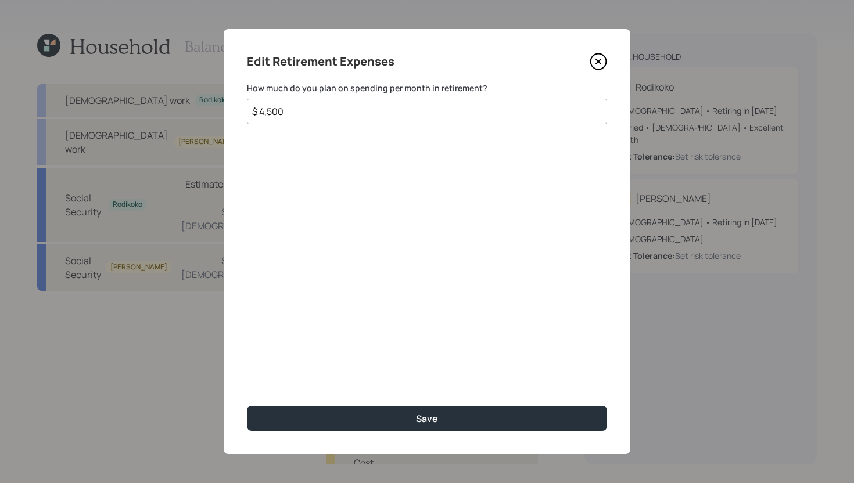
click at [342, 106] on input "$ 4,500" at bounding box center [427, 112] width 360 height 26
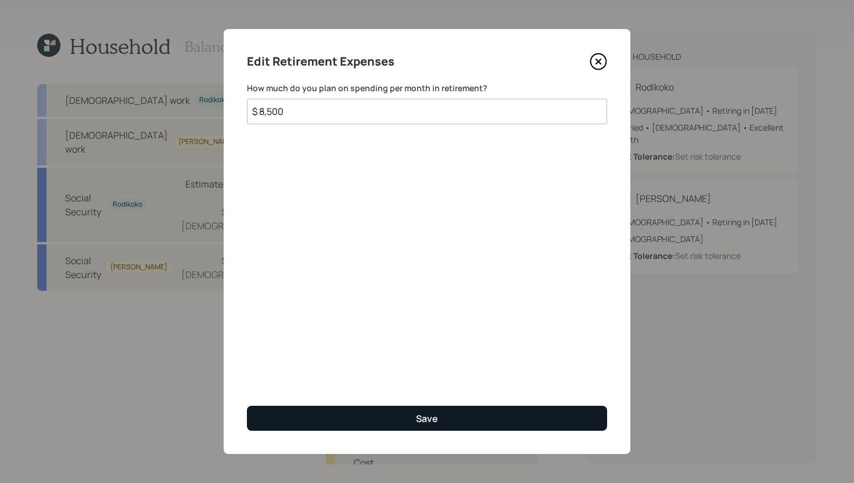
type input "$ 8,500"
click at [360, 418] on button "Save" at bounding box center [427, 418] width 360 height 25
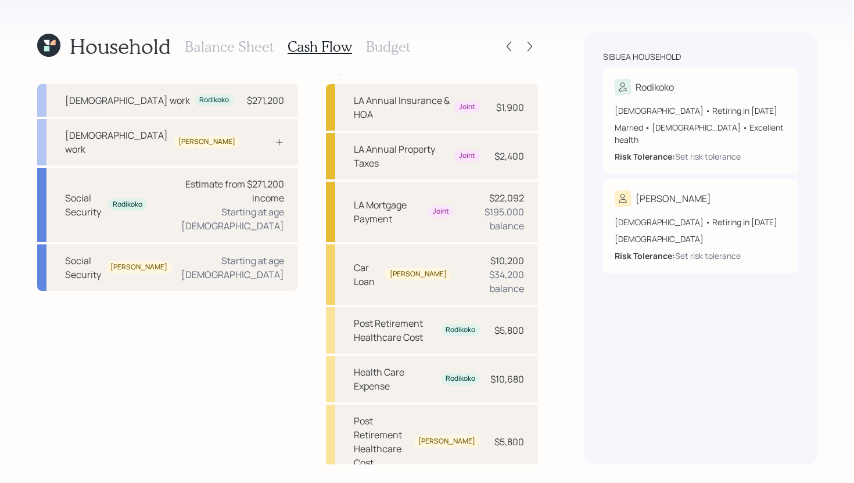
click at [256, 48] on h3 "Balance Sheet" at bounding box center [229, 46] width 89 height 17
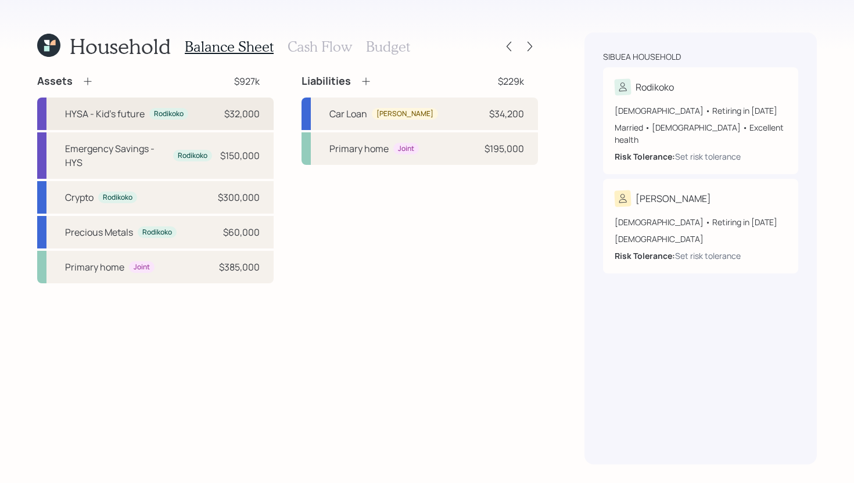
click at [140, 122] on div "HYSA - Kid's future [PERSON_NAME] $32,000" at bounding box center [155, 114] width 236 height 33
select select "cash"
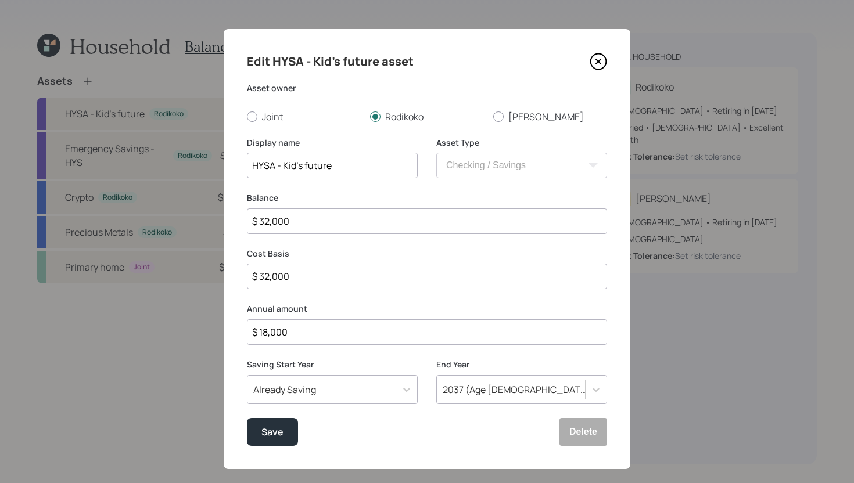
click at [300, 337] on input "$ 18,000" at bounding box center [427, 332] width 360 height 26
type input "$ 48,000"
click at [283, 430] on button "Save" at bounding box center [272, 432] width 51 height 28
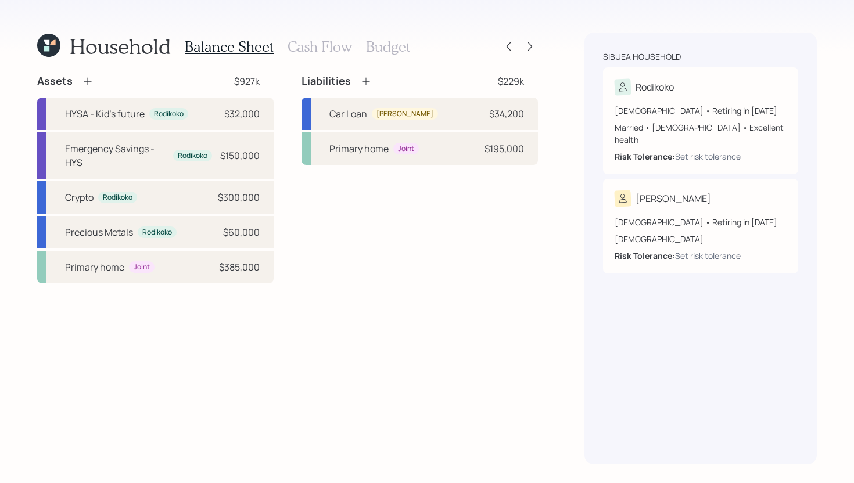
click at [404, 50] on h3 "Budget" at bounding box center [388, 46] width 44 height 17
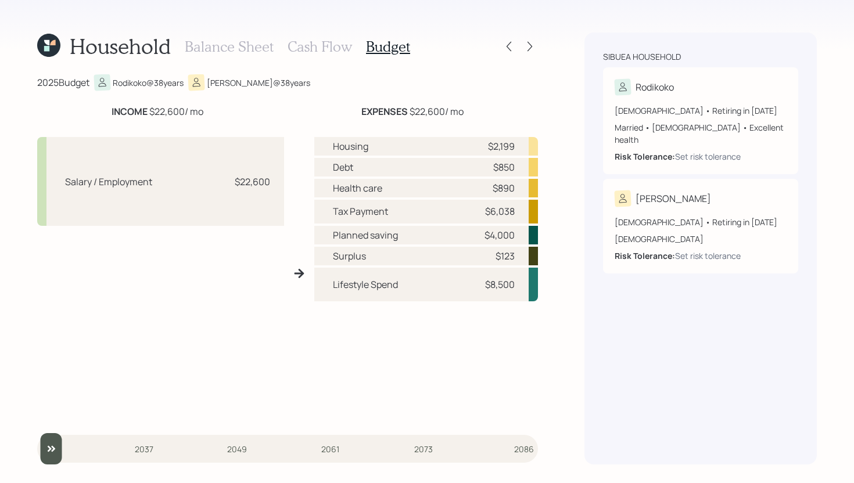
click at [317, 44] on h3 "Cash Flow" at bounding box center [320, 46] width 64 height 17
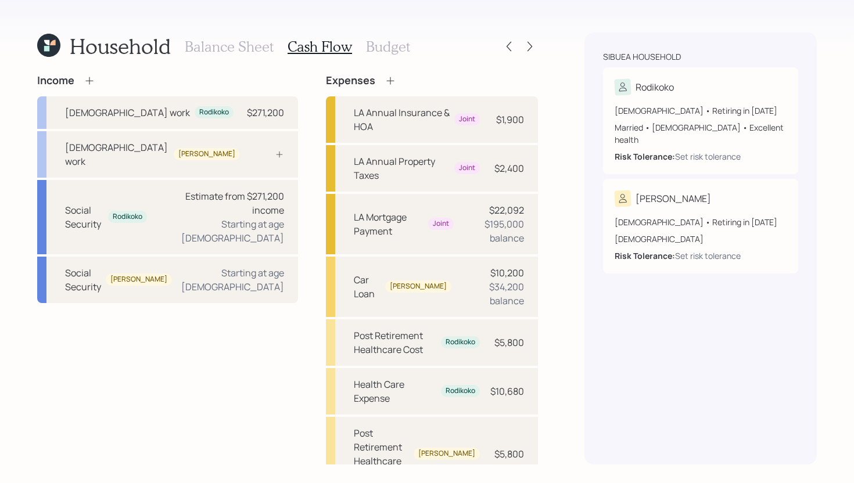
click at [248, 50] on h3 "Balance Sheet" at bounding box center [229, 46] width 89 height 17
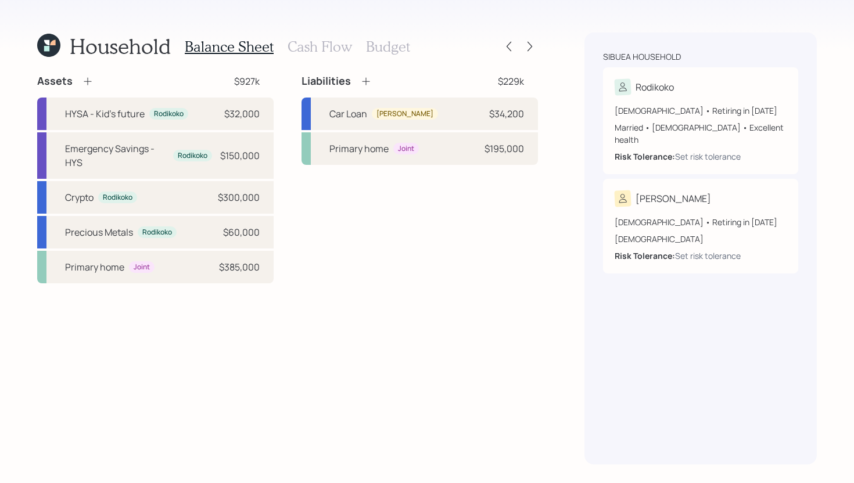
click at [311, 51] on h3 "Cash Flow" at bounding box center [320, 46] width 64 height 17
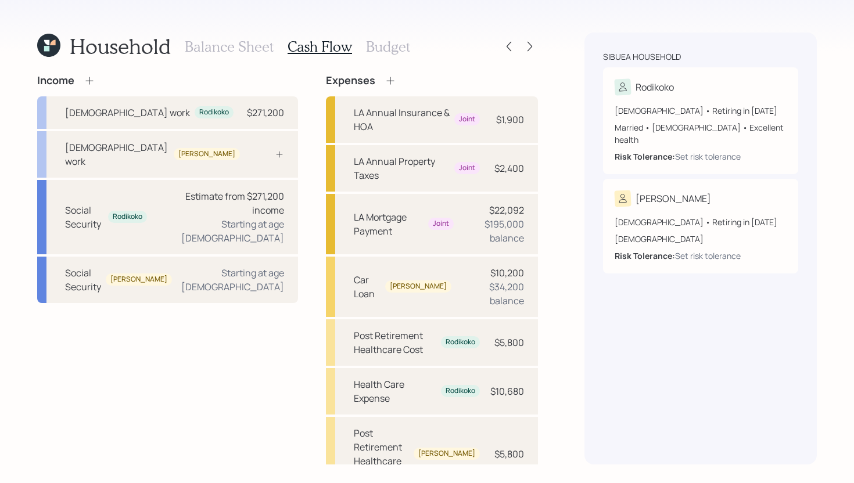
click at [399, 49] on h3 "Budget" at bounding box center [388, 46] width 44 height 17
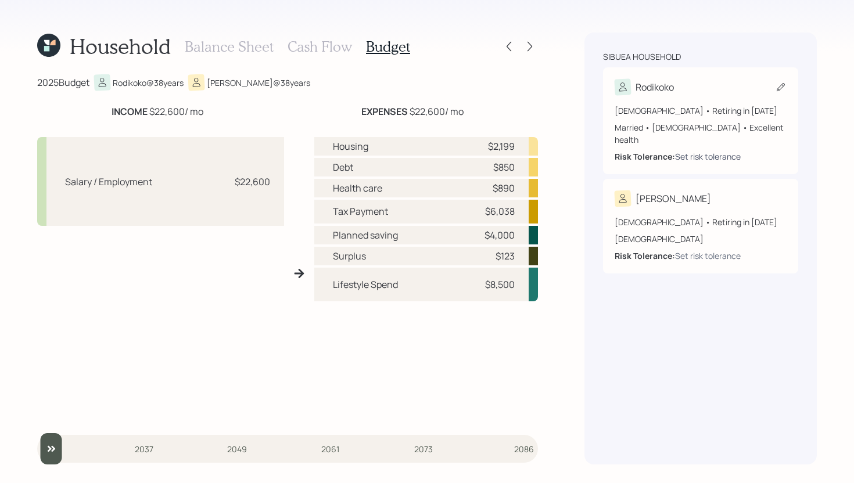
click at [720, 150] on div "Set risk tolerance" at bounding box center [708, 156] width 66 height 12
click at [710, 150] on div "Set risk tolerance" at bounding box center [708, 156] width 66 height 12
click at [301, 55] on div "Balance Sheet Cash Flow Budget" at bounding box center [297, 47] width 225 height 28
click at [304, 44] on h3 "Cash Flow" at bounding box center [320, 46] width 64 height 17
click at [241, 54] on h3 "Balance Sheet" at bounding box center [229, 46] width 89 height 17
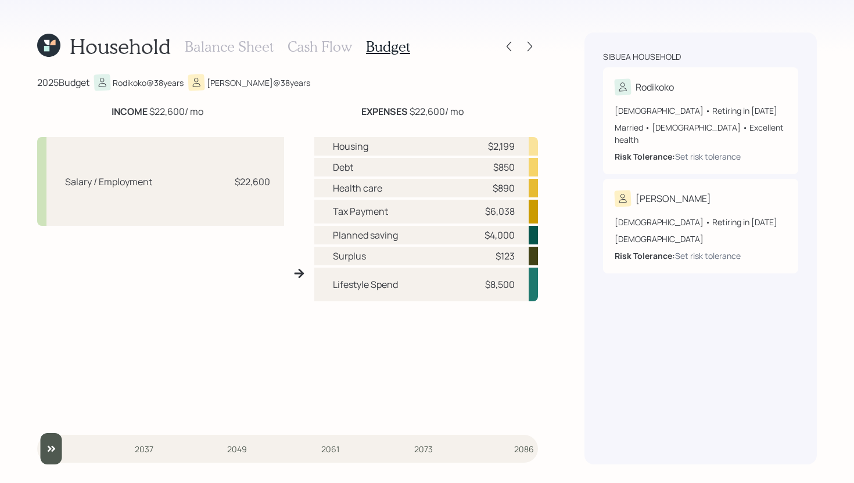
click at [45, 57] on icon at bounding box center [48, 45] width 27 height 27
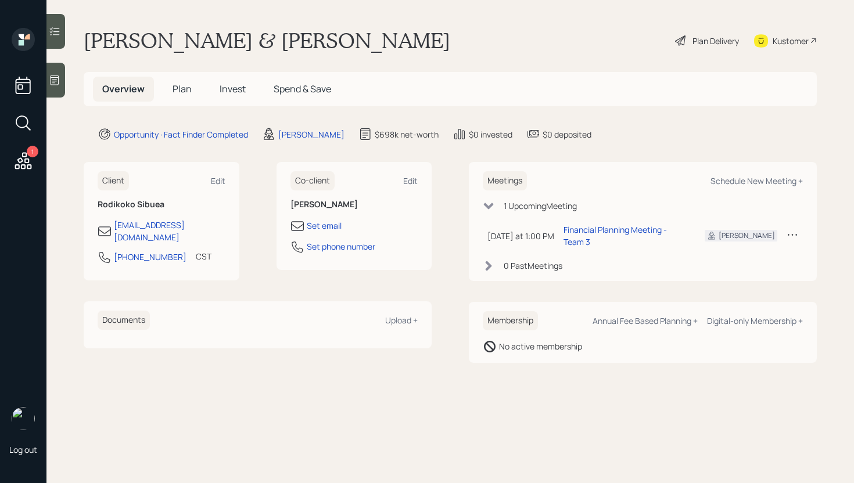
click at [693, 41] on div "Plan Delivery" at bounding box center [715, 41] width 46 height 12
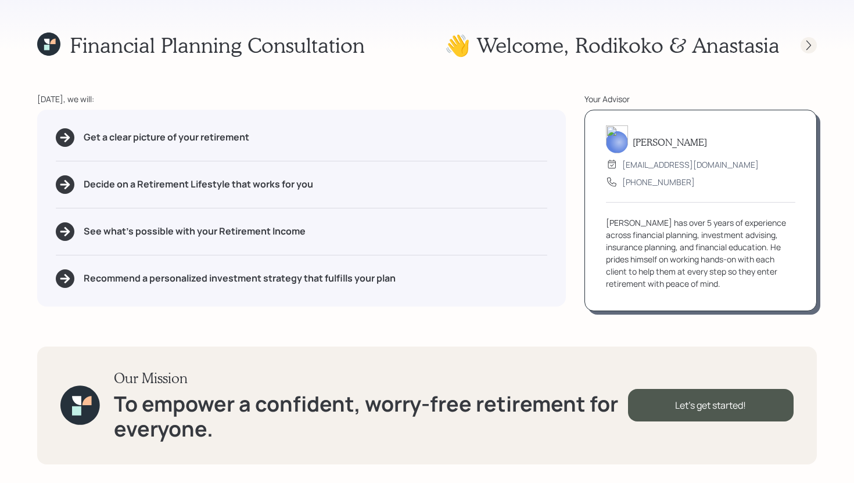
click at [803, 41] on icon at bounding box center [809, 46] width 12 height 12
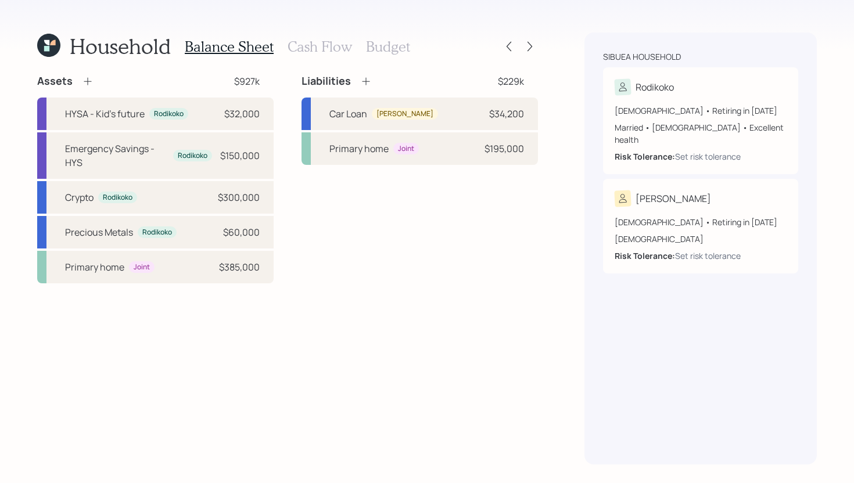
click at [340, 49] on h3 "Cash Flow" at bounding box center [320, 46] width 64 height 17
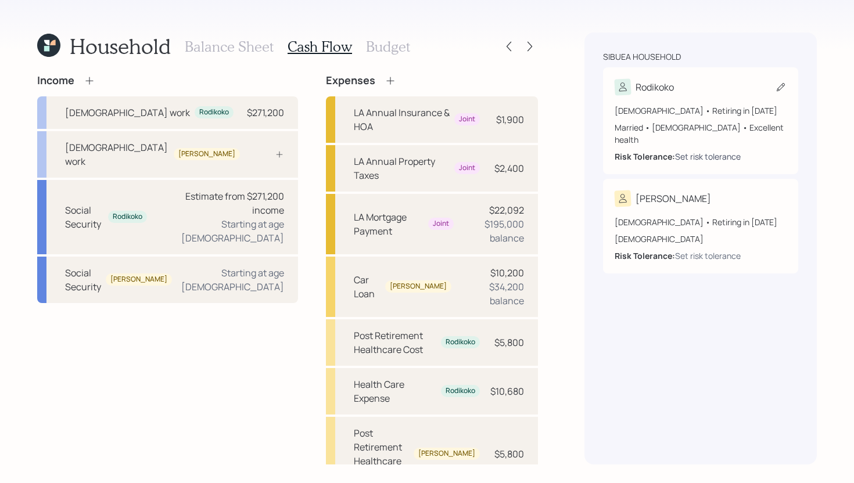
click at [698, 150] on div "Set risk tolerance" at bounding box center [708, 156] width 66 height 12
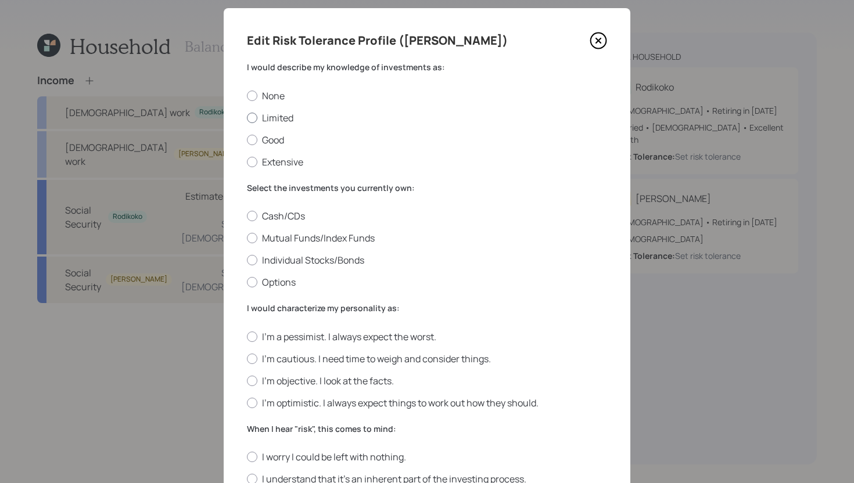
scroll to position [22, 0]
click at [274, 119] on label "Limited" at bounding box center [427, 116] width 360 height 13
click at [247, 117] on input "Limited" at bounding box center [246, 116] width 1 height 1
radio input "true"
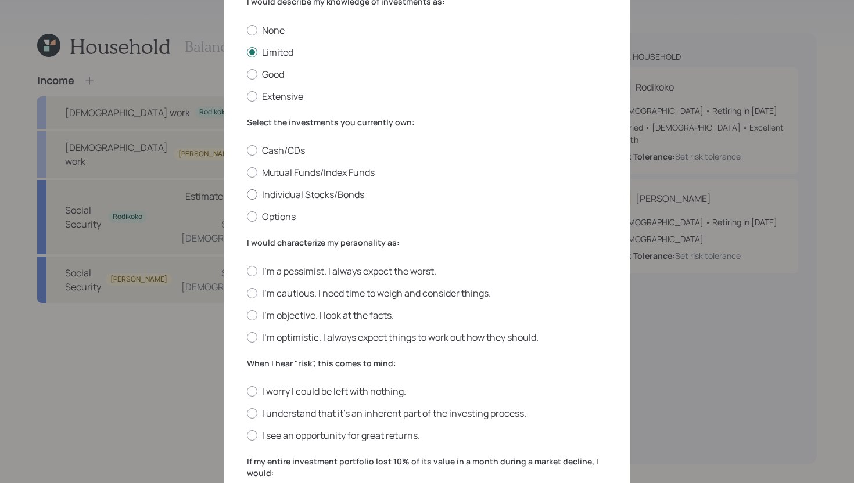
scroll to position [88, 0]
click at [293, 195] on label "Individual Stocks/Bonds" at bounding box center [427, 192] width 360 height 13
click at [247, 193] on input "Individual Stocks/Bonds" at bounding box center [246, 193] width 1 height 1
radio input "true"
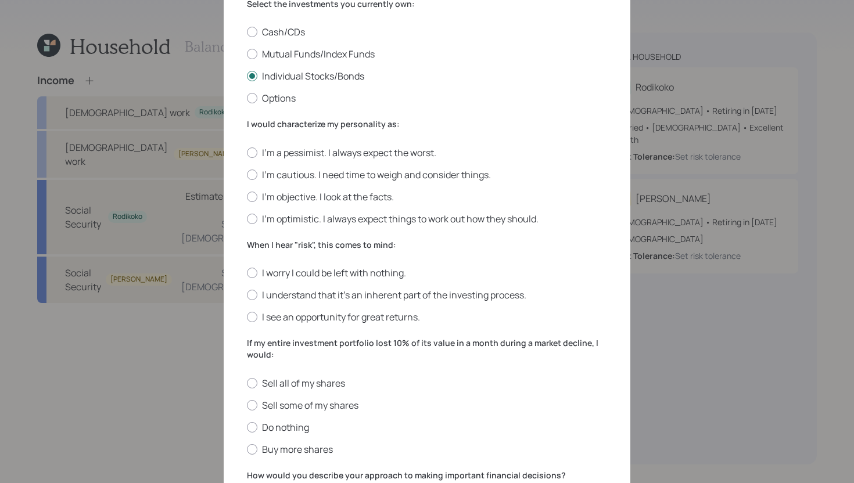
scroll to position [204, 0]
click at [299, 216] on label "I'm optimistic. I always expect things to work out how they should." at bounding box center [427, 220] width 360 height 13
click at [247, 220] on input "I'm optimistic. I always expect things to work out how they should." at bounding box center [246, 220] width 1 height 1
radio input "true"
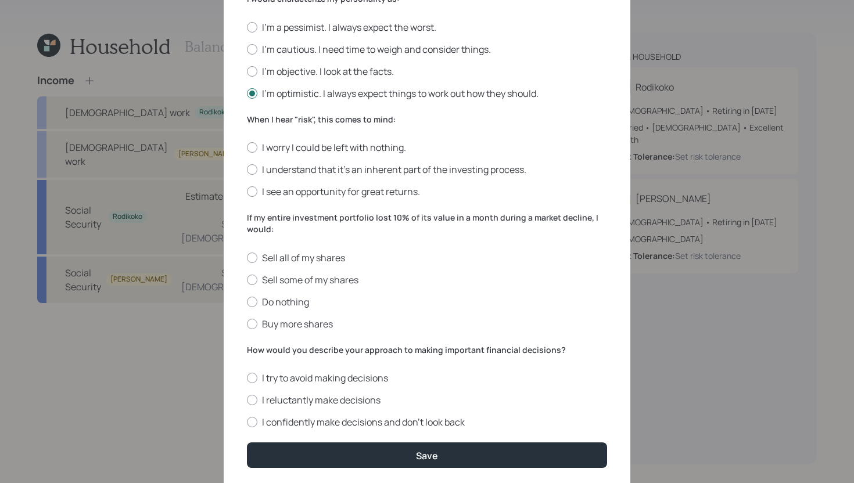
scroll to position [334, 0]
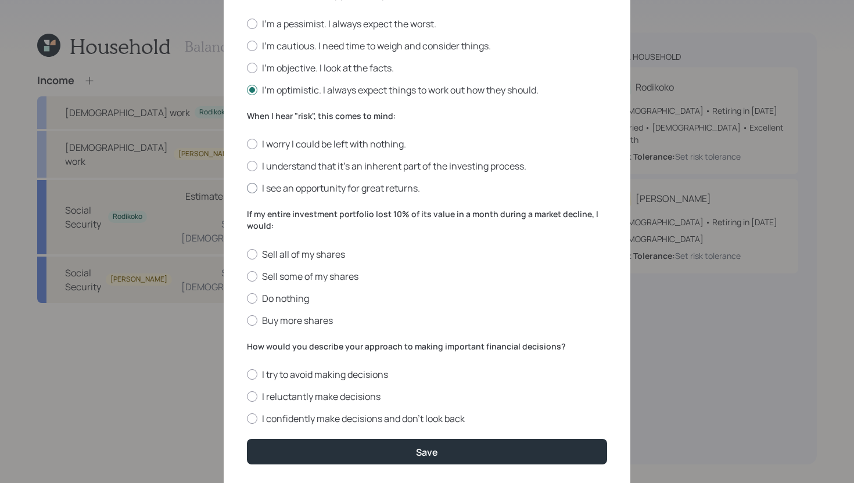
click at [310, 189] on label "I see an opportunity for great returns." at bounding box center [427, 188] width 360 height 13
click at [247, 189] on input "I see an opportunity for great returns." at bounding box center [246, 188] width 1 height 1
radio input "true"
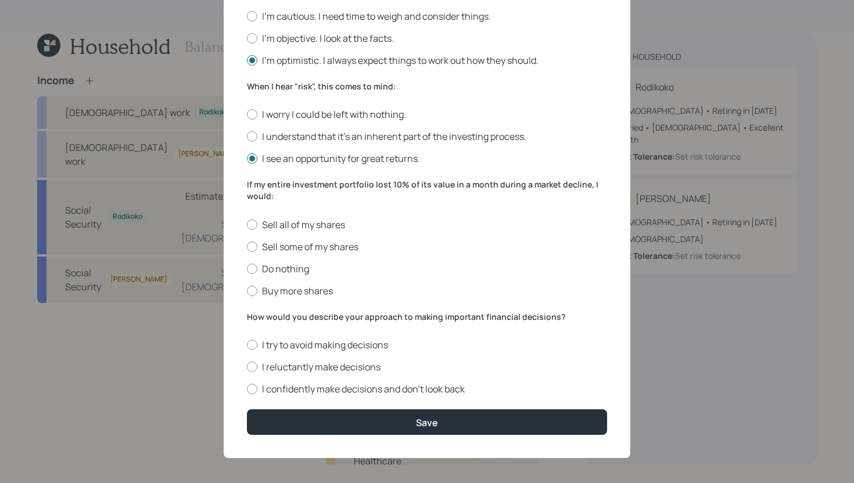
scroll to position [368, 0]
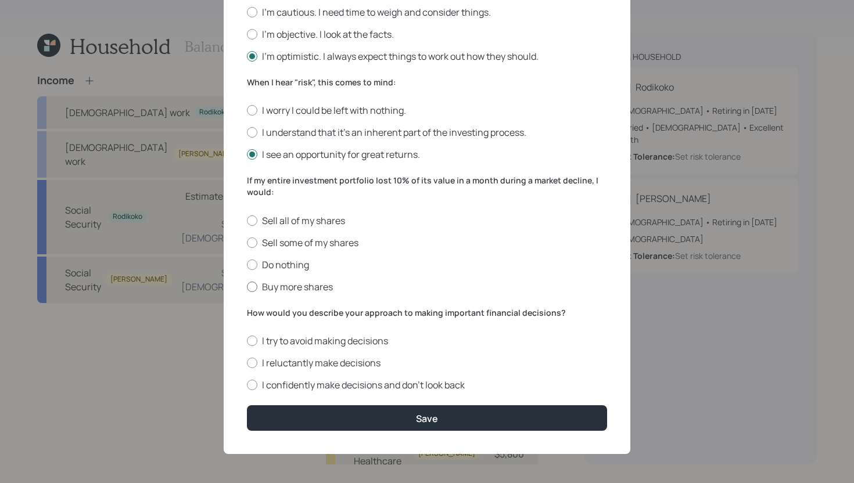
click at [303, 284] on label "Buy more shares" at bounding box center [427, 287] width 360 height 13
click at [247, 286] on input "Buy more shares" at bounding box center [246, 286] width 1 height 1
radio input "true"
click at [329, 384] on label "I confidently make decisions and don’t look back" at bounding box center [427, 385] width 360 height 13
click at [247, 385] on input "I confidently make decisions and don’t look back" at bounding box center [246, 385] width 1 height 1
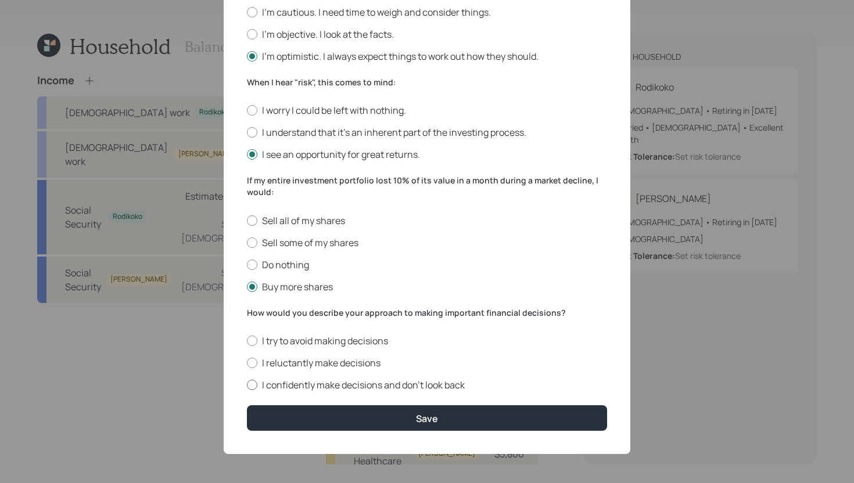
radio input "true"
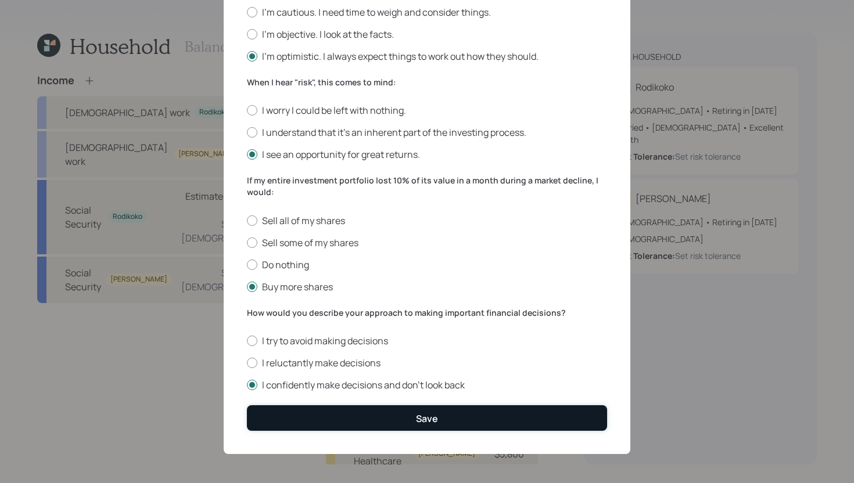
click at [329, 419] on button "Save" at bounding box center [427, 417] width 360 height 25
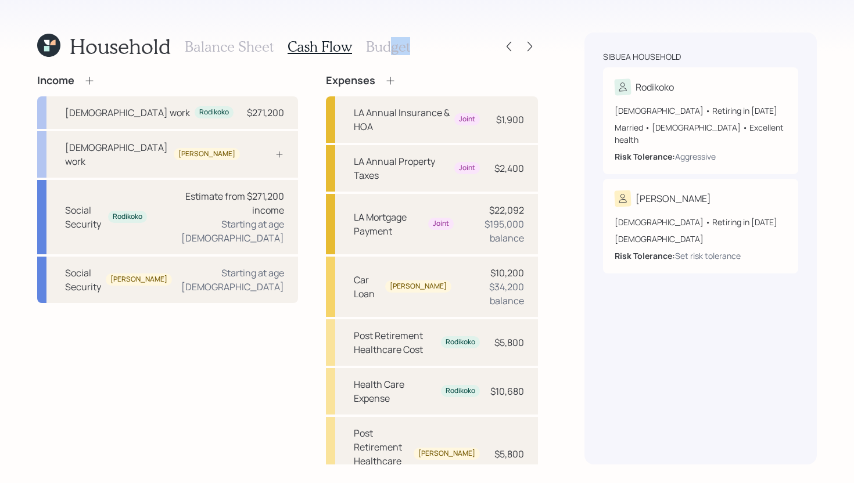
click at [391, 55] on div "Balance Sheet Cash Flow Budget" at bounding box center [297, 47] width 225 height 28
click at [379, 49] on h3 "Budget" at bounding box center [388, 46] width 44 height 17
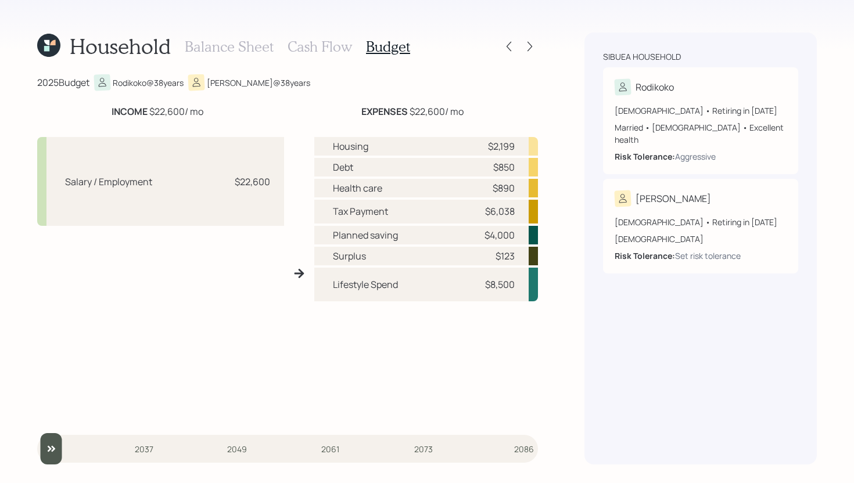
click at [236, 46] on h3 "Balance Sheet" at bounding box center [229, 46] width 89 height 17
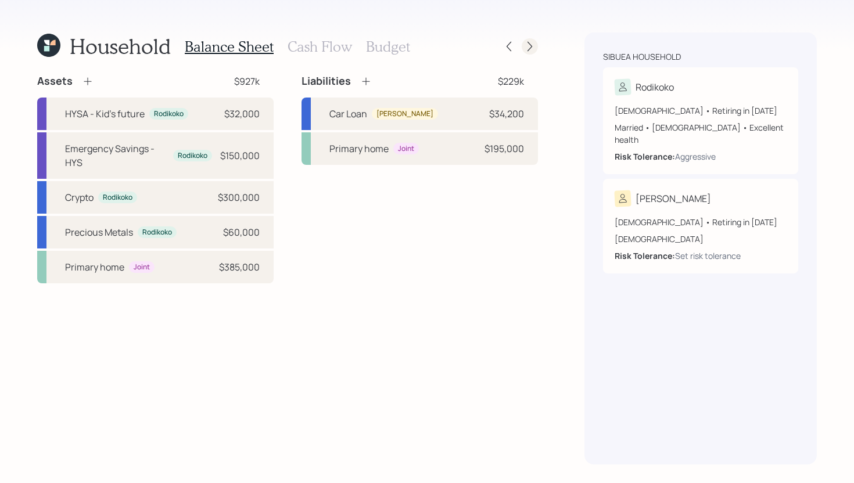
click at [529, 41] on icon at bounding box center [530, 47] width 12 height 12
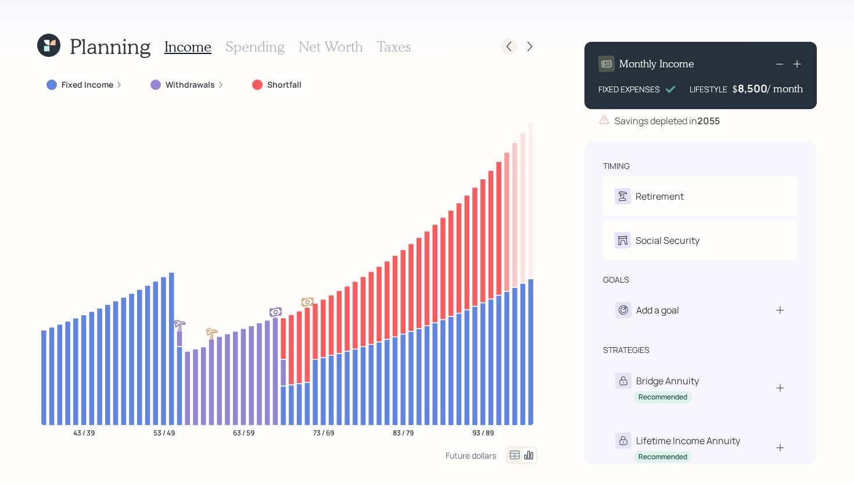
click at [502, 48] on div at bounding box center [509, 46] width 16 height 16
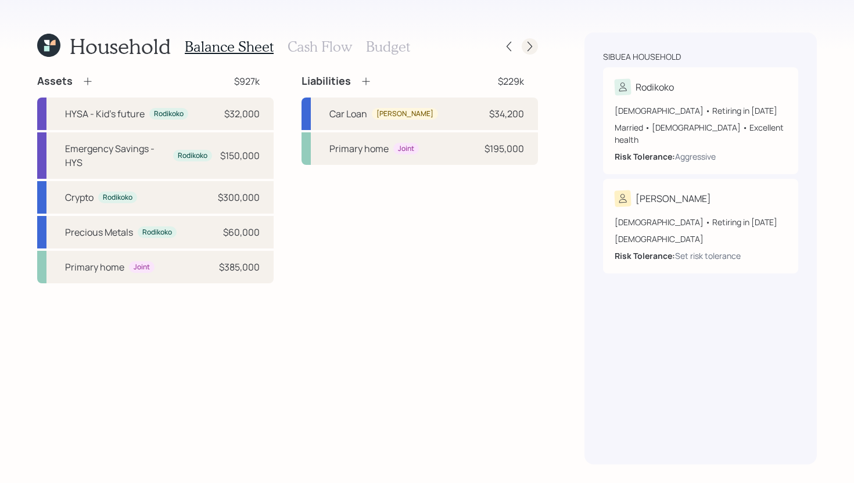
click at [526, 41] on icon at bounding box center [530, 47] width 12 height 12
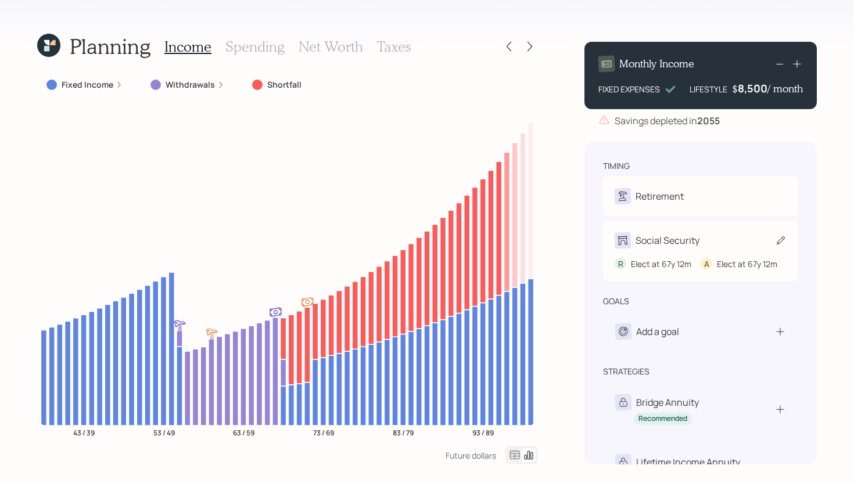
click at [700, 242] on div "Social Security" at bounding box center [701, 240] width 172 height 16
select select "12"
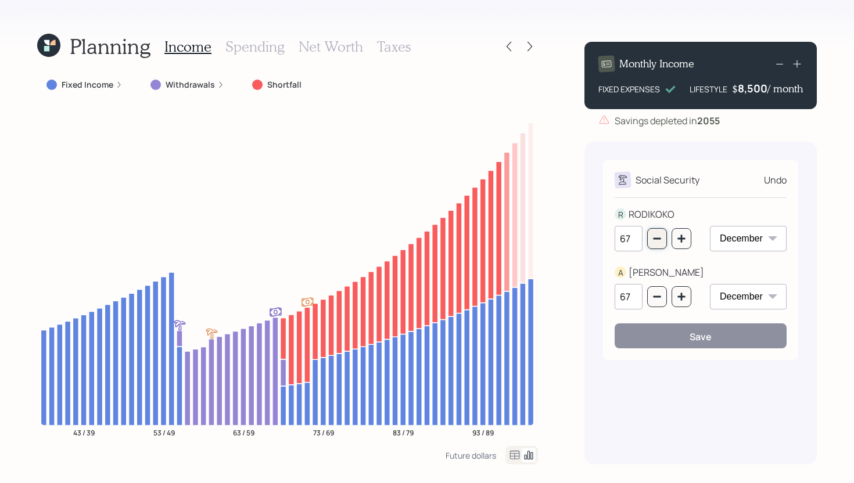
click at [662, 241] on button "button" at bounding box center [657, 238] width 20 height 21
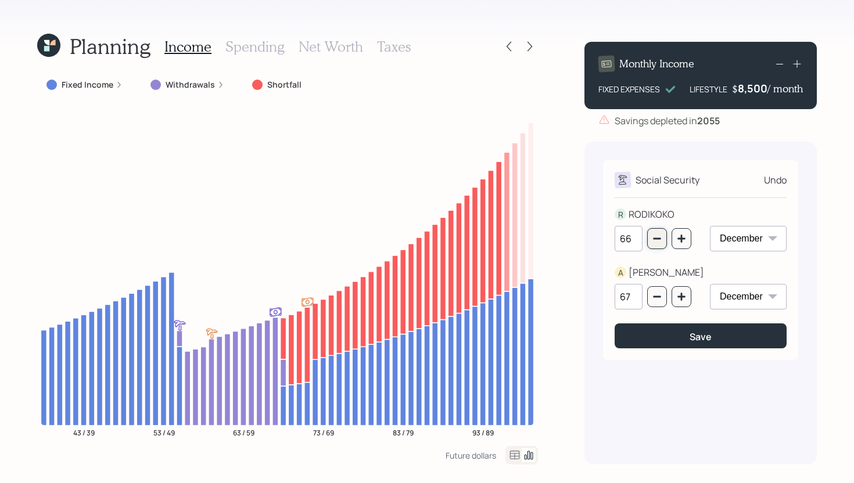
click at [662, 241] on button "button" at bounding box center [657, 238] width 20 height 21
type input "62"
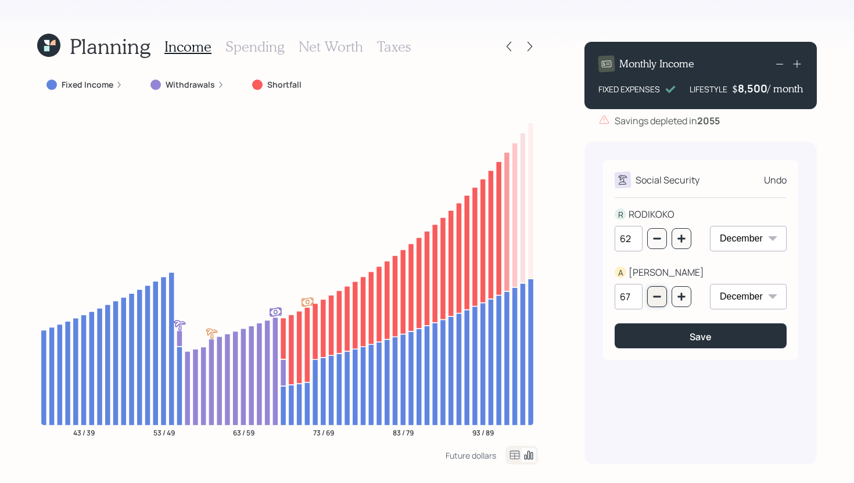
click at [658, 302] on button "button" at bounding box center [657, 296] width 20 height 21
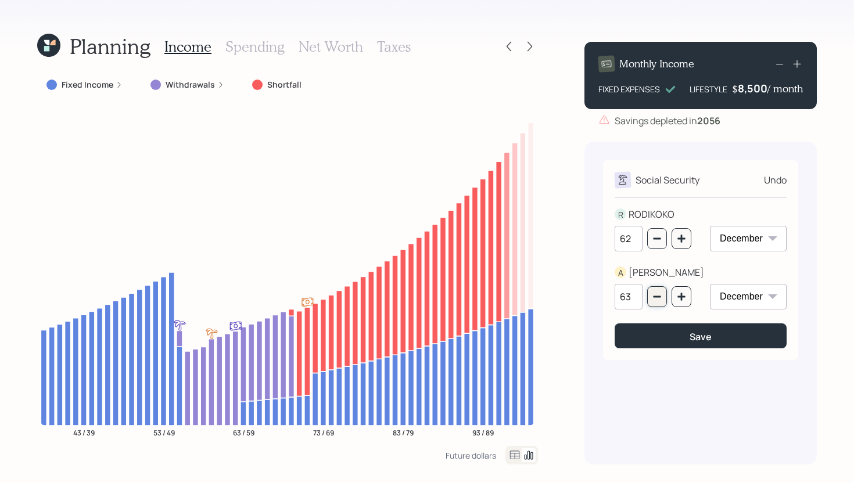
click at [658, 302] on button "button" at bounding box center [657, 296] width 20 height 21
type input "62"
click at [658, 340] on button "Save" at bounding box center [701, 336] width 172 height 25
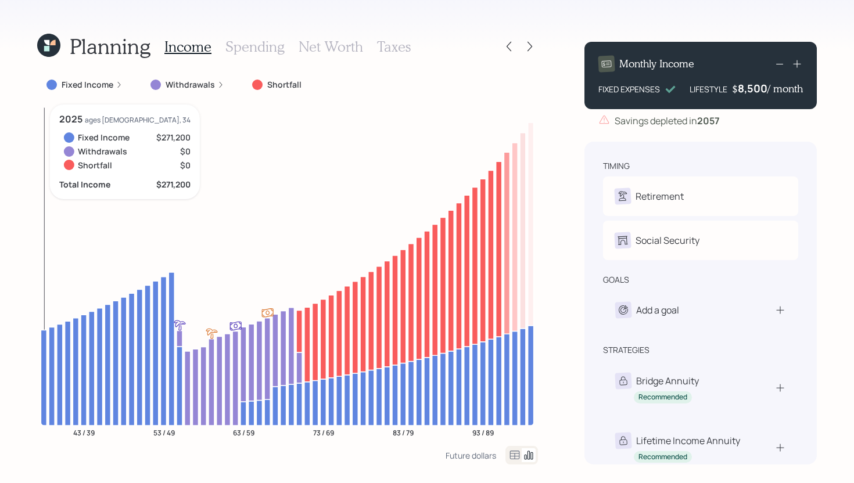
click at [45, 339] on icon at bounding box center [44, 378] width 6 height 96
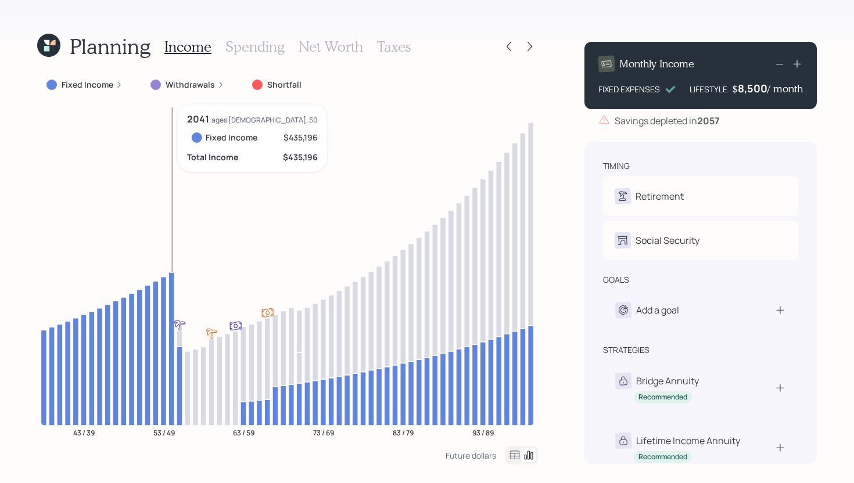
click at [170, 390] on icon at bounding box center [171, 348] width 6 height 153
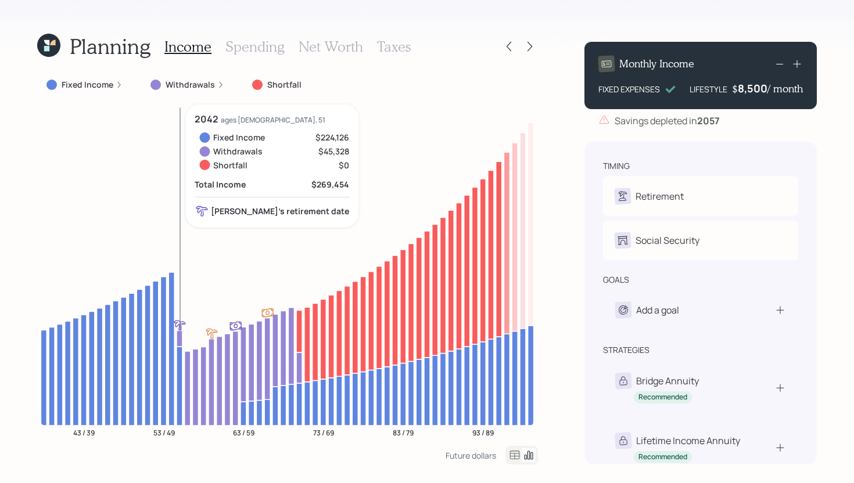
click at [180, 340] on icon at bounding box center [180, 339] width 6 height 16
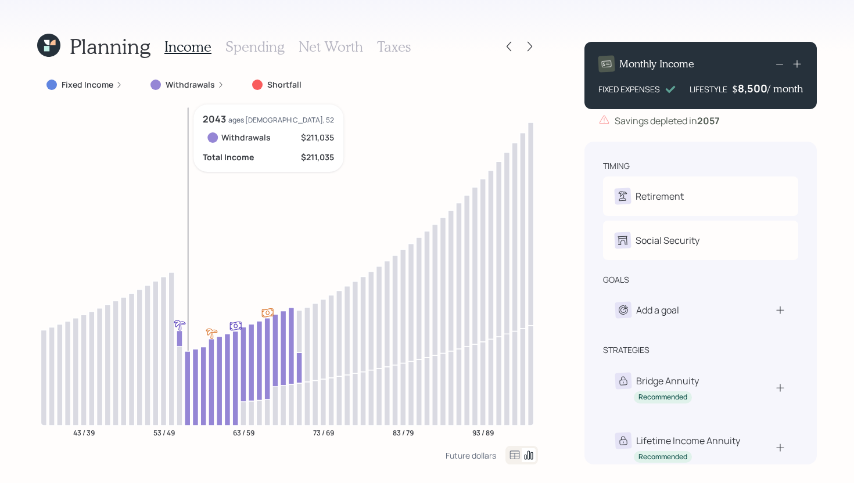
click at [189, 360] on icon at bounding box center [188, 388] width 6 height 74
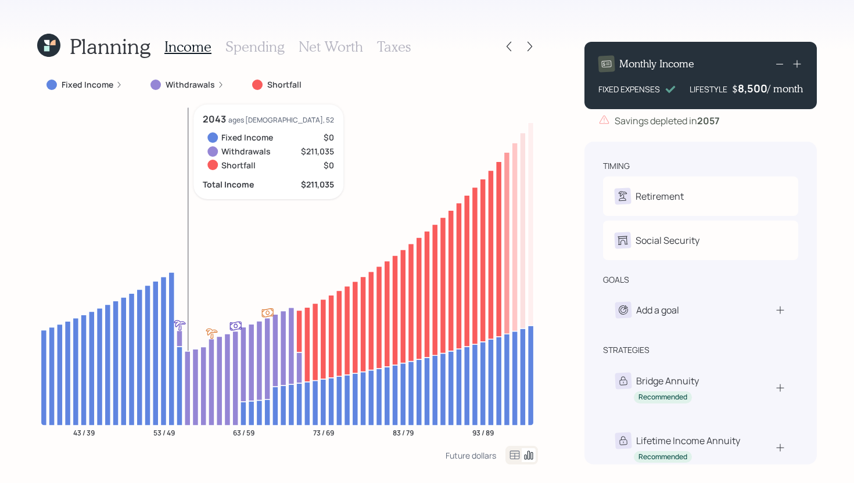
click at [188, 383] on icon at bounding box center [188, 388] width 6 height 74
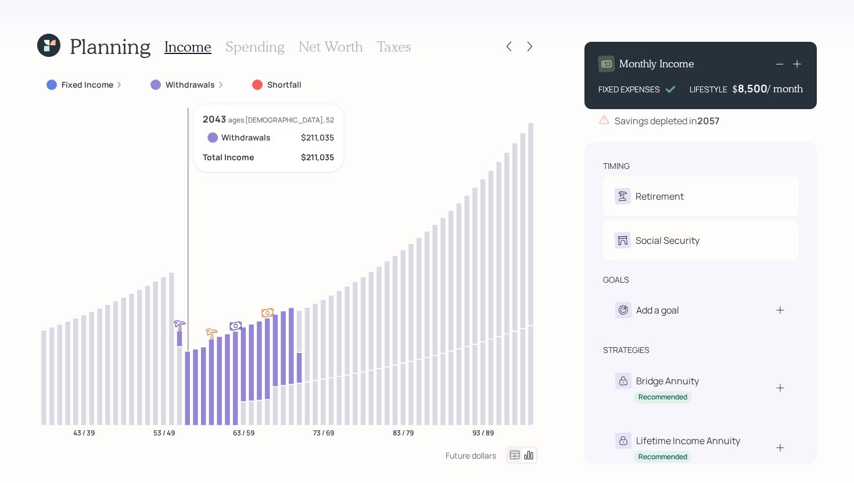
click at [188, 383] on icon at bounding box center [188, 388] width 6 height 74
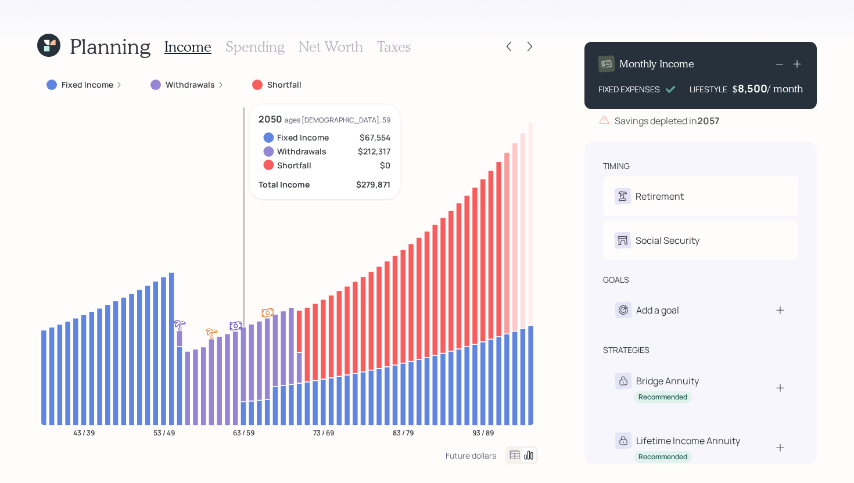
click at [245, 412] on icon at bounding box center [243, 414] width 6 height 24
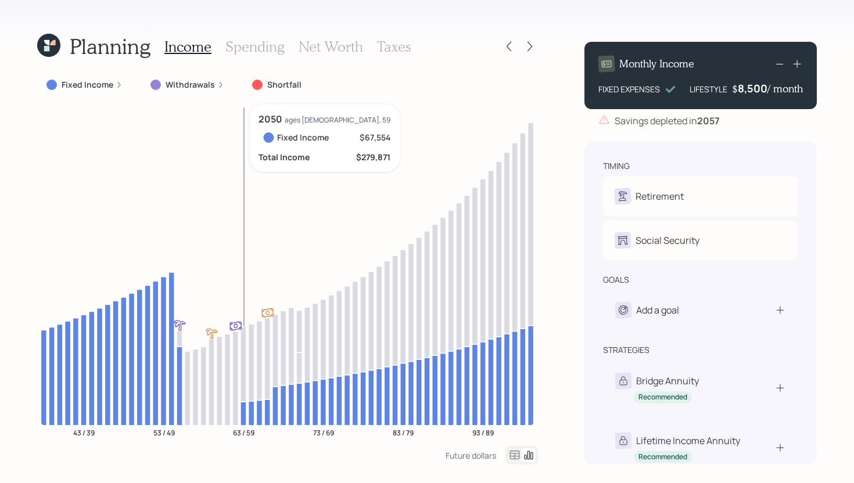
click at [245, 412] on icon at bounding box center [243, 414] width 6 height 24
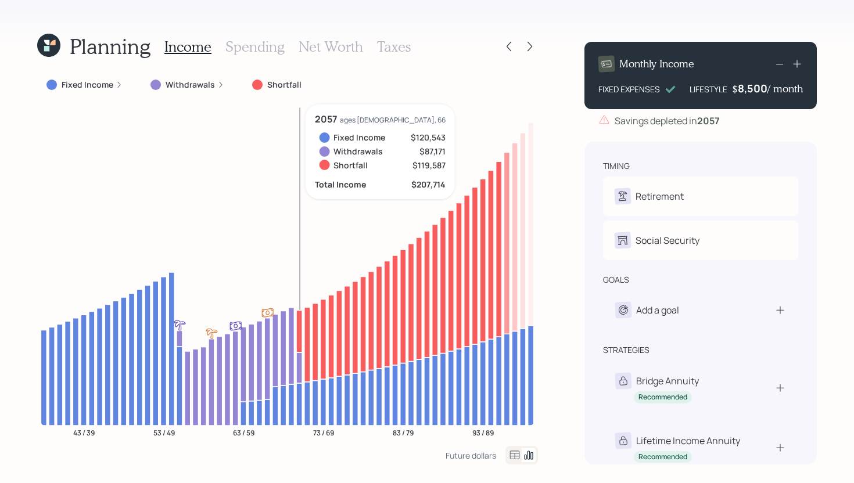
click at [301, 314] on icon at bounding box center [299, 331] width 6 height 42
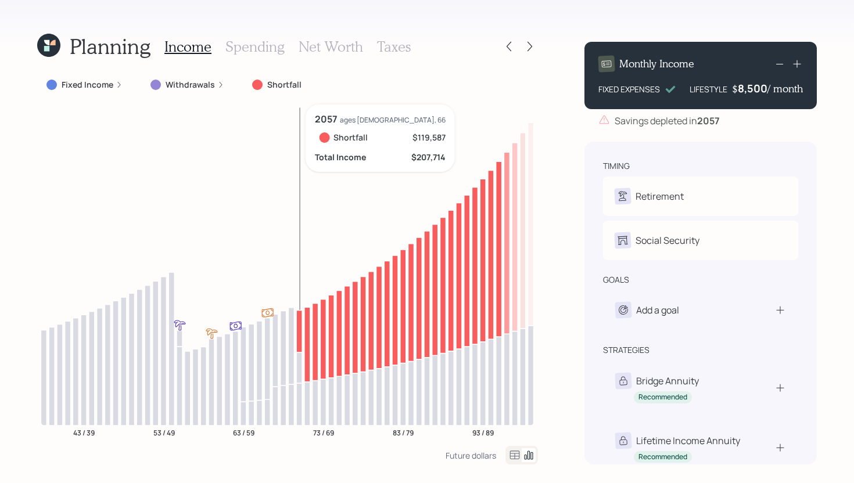
click at [300, 315] on icon at bounding box center [299, 331] width 6 height 42
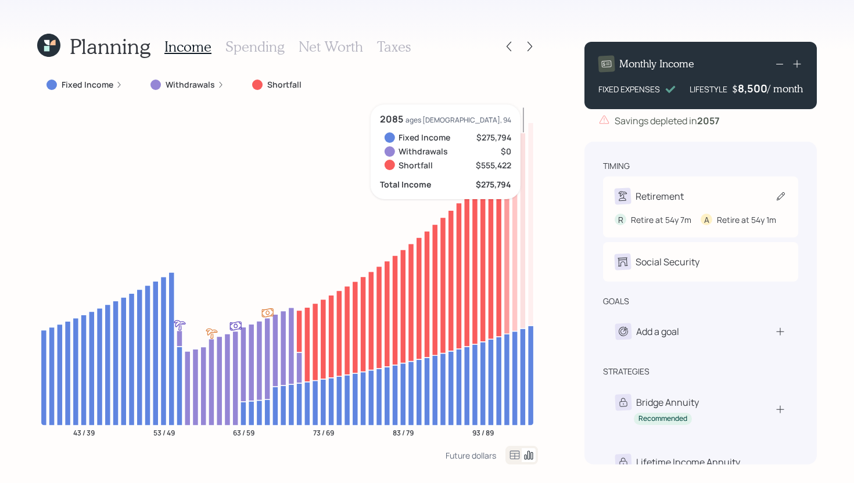
click at [739, 187] on div "Retirement R Retire at 54y 7m A Retire at 54y 1m" at bounding box center [700, 207] width 195 height 61
select select "7"
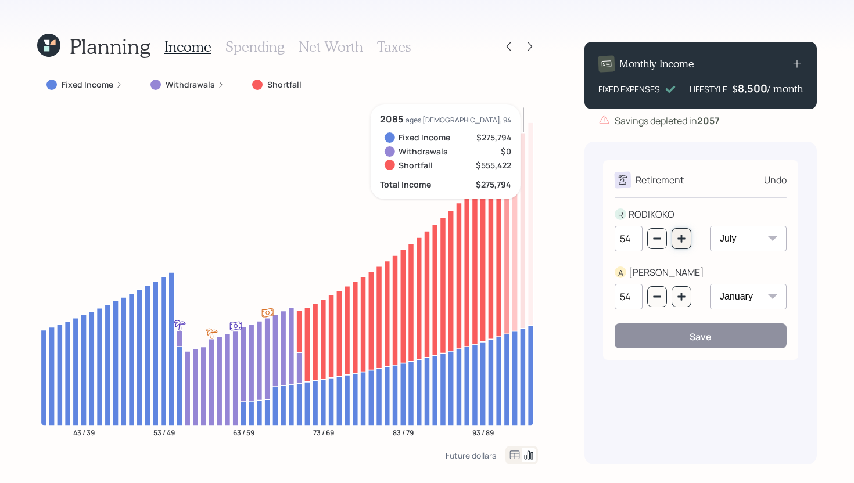
click at [684, 239] on icon "button" at bounding box center [681, 239] width 8 height 8
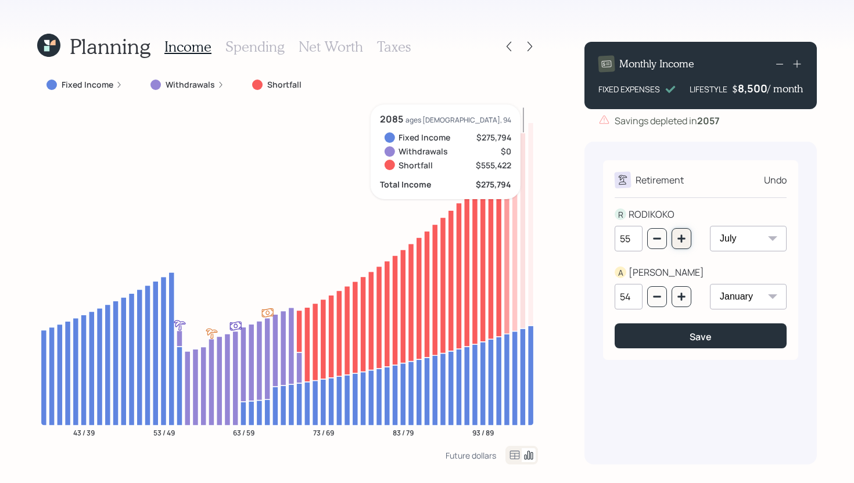
click at [684, 239] on icon "button" at bounding box center [681, 239] width 8 height 8
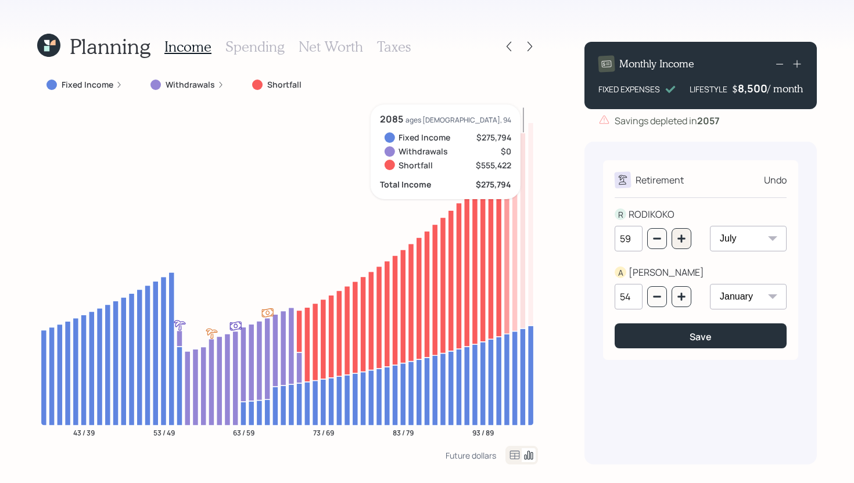
type input "60"
click at [684, 295] on icon "button" at bounding box center [681, 296] width 9 height 9
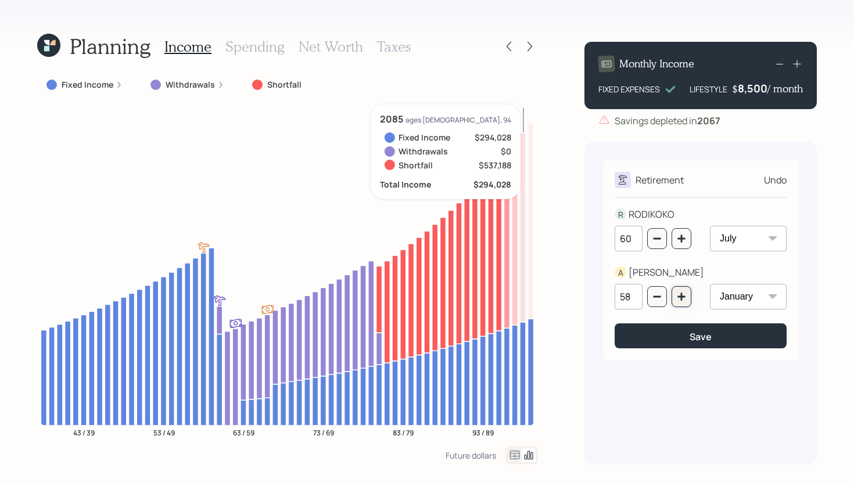
click at [684, 295] on icon "button" at bounding box center [681, 296] width 9 height 9
type input "60"
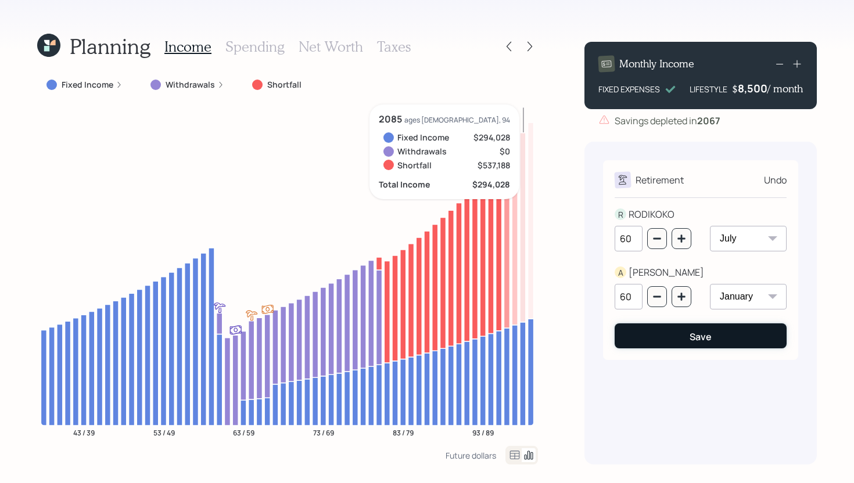
click at [692, 342] on div "Save" at bounding box center [701, 337] width 22 height 13
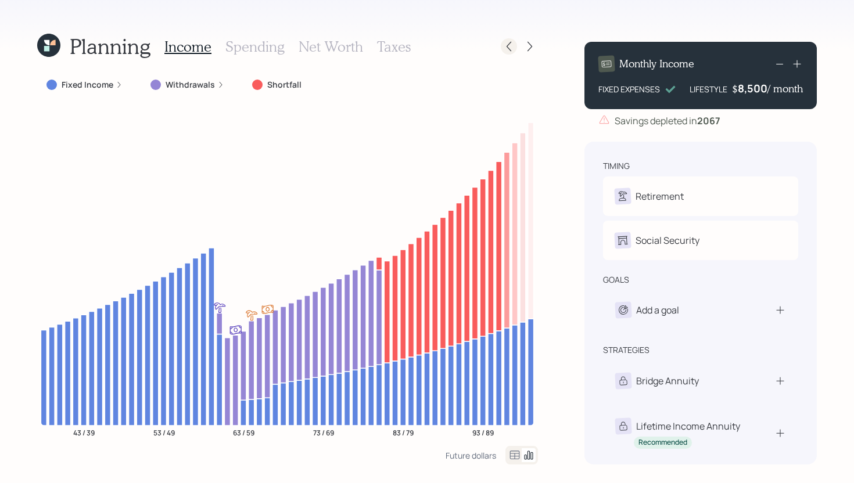
click at [505, 48] on icon at bounding box center [509, 47] width 12 height 12
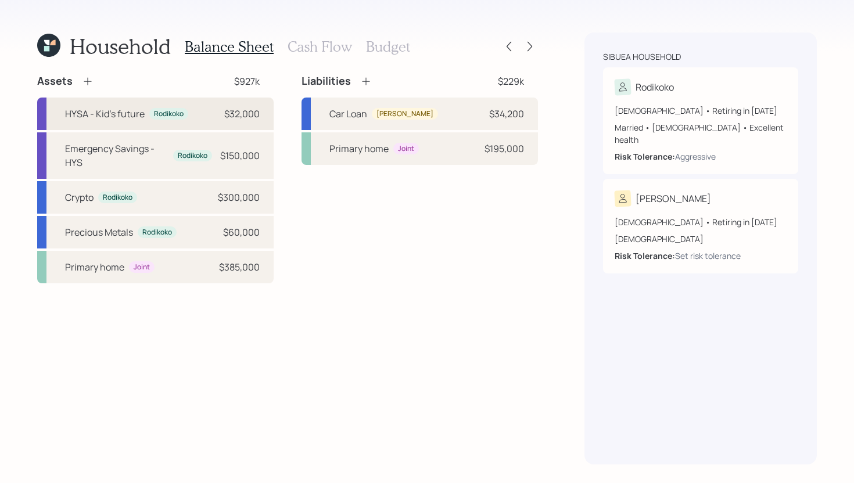
click at [105, 112] on div "HYSA - Kid's future" at bounding box center [105, 114] width 80 height 14
select select "cash"
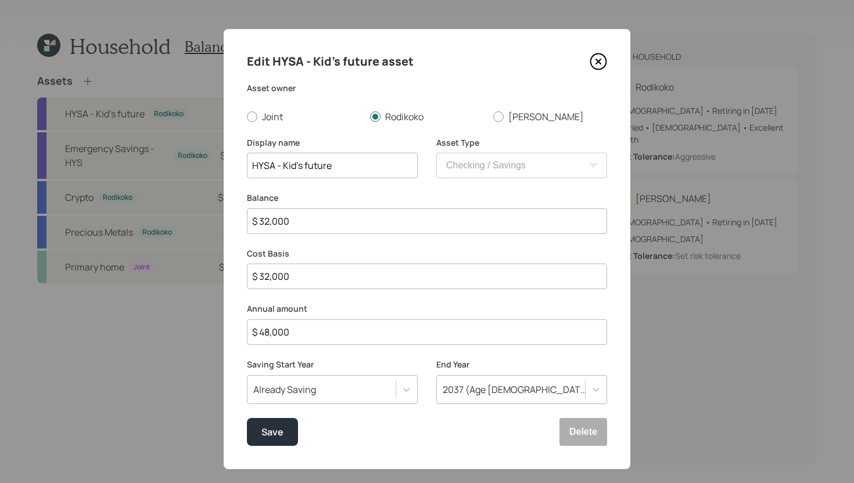
click at [596, 60] on icon at bounding box center [598, 61] width 17 height 17
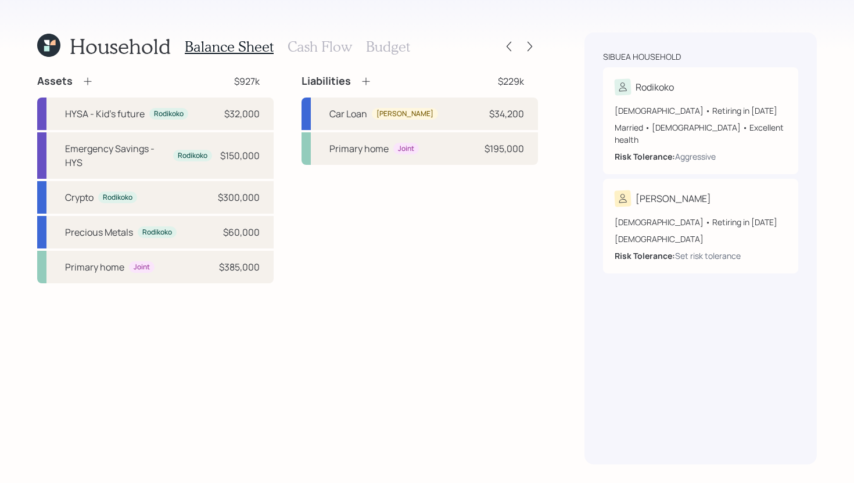
click at [88, 80] on icon at bounding box center [88, 82] width 12 height 12
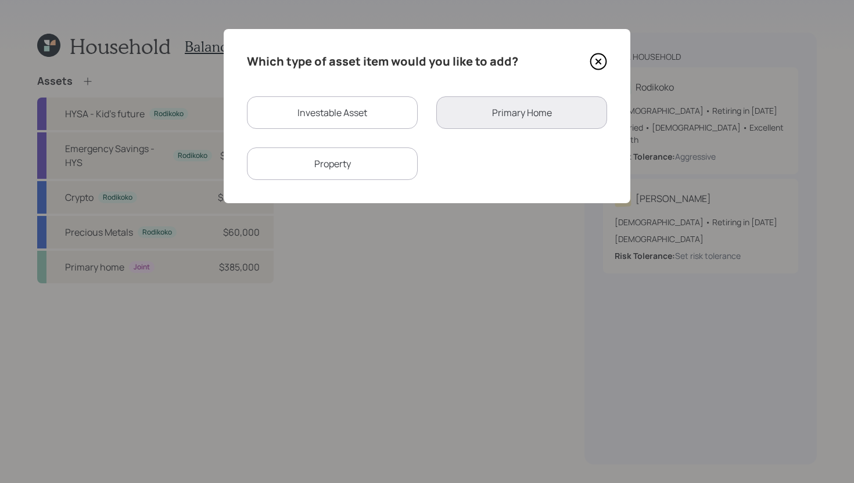
click at [341, 106] on div "Investable Asset" at bounding box center [332, 112] width 171 height 33
select select "taxable"
select select "balanced"
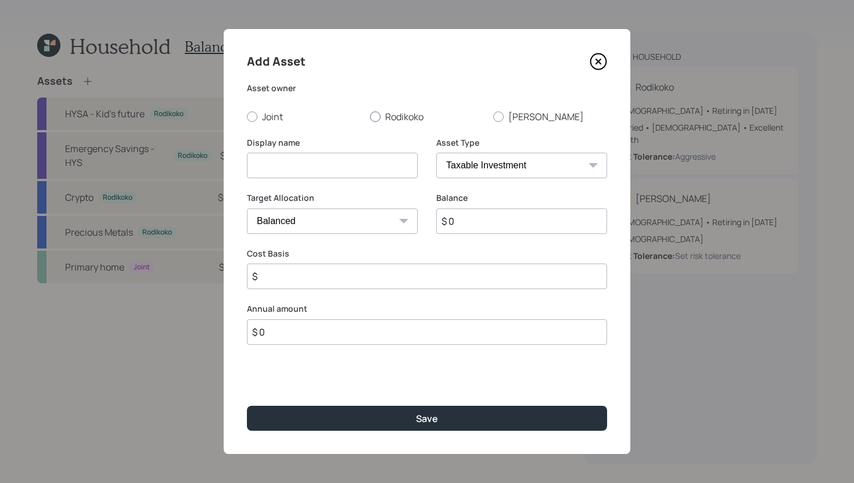
click at [382, 116] on label "Rodikoko" at bounding box center [427, 116] width 114 height 13
click at [370, 116] on input "Rodikoko" at bounding box center [369, 116] width 1 height 1
radio input "true"
click at [336, 164] on input at bounding box center [332, 166] width 171 height 26
type input "Proposed SEP IRA"
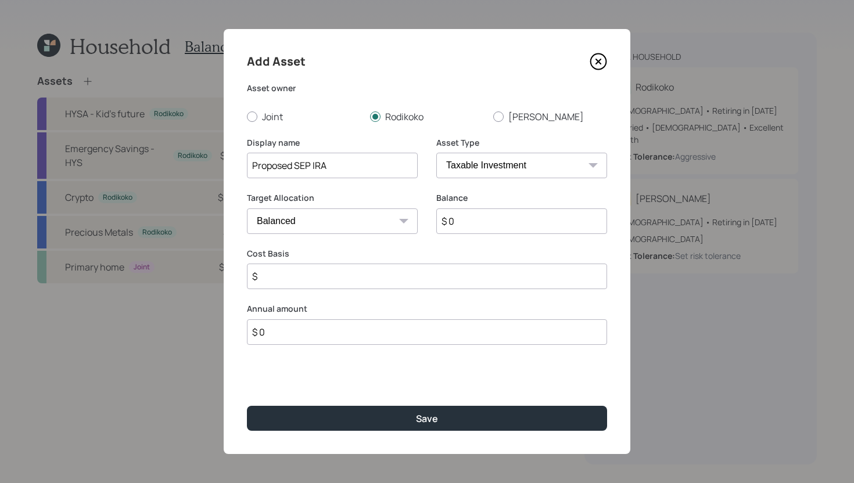
click at [514, 166] on select "SEP IRA IRA Roth IRA 401(k) Roth 401(k) 403(b) Roth 403(b) 457(b) Roth 457(b) H…" at bounding box center [521, 166] width 171 height 26
select select "ira"
click at [436, 153] on select "SEP IRA IRA Roth IRA 401(k) Roth 401(k) 403(b) Roth 403(b) 457(b) Roth 457(b) H…" at bounding box center [521, 166] width 171 height 26
type input "$"
click at [504, 172] on select "SEP IRA IRA Roth IRA 401(k) Roth 401(k) 403(b) Roth 403(b) 457(b) Roth 457(b) H…" at bounding box center [521, 166] width 171 height 26
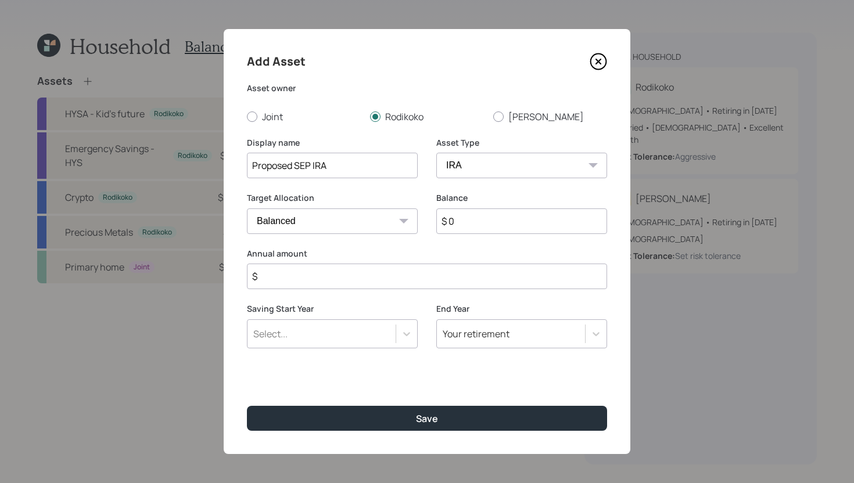
select select "sep_ira"
click at [436, 153] on select "SEP IRA IRA Roth IRA 401(k) Roth 401(k) 403(b) Roth 403(b) 457(b) Roth 457(b) H…" at bounding box center [521, 166] width 171 height 26
click at [494, 225] on input "$ 0" at bounding box center [521, 222] width 171 height 26
click at [345, 275] on input "$" at bounding box center [427, 277] width 360 height 26
click at [466, 225] on input "$ 0" at bounding box center [521, 222] width 171 height 26
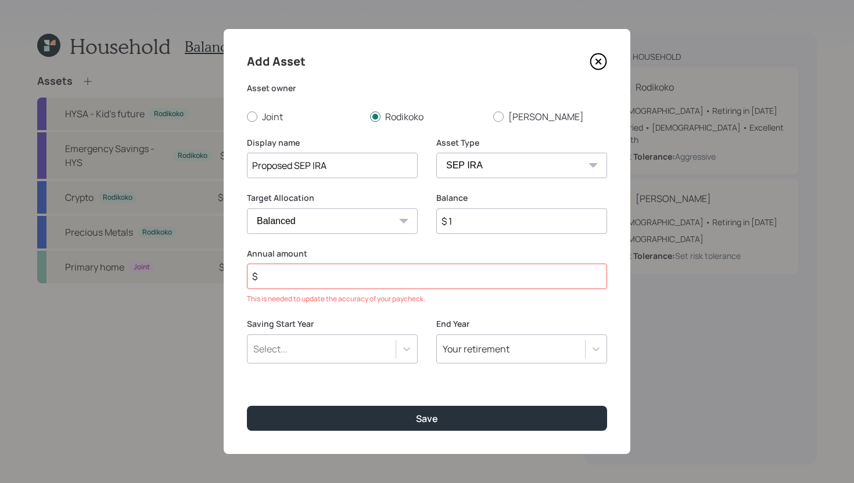
type input "$ 1"
click at [430, 274] on input "$" at bounding box center [427, 277] width 360 height 26
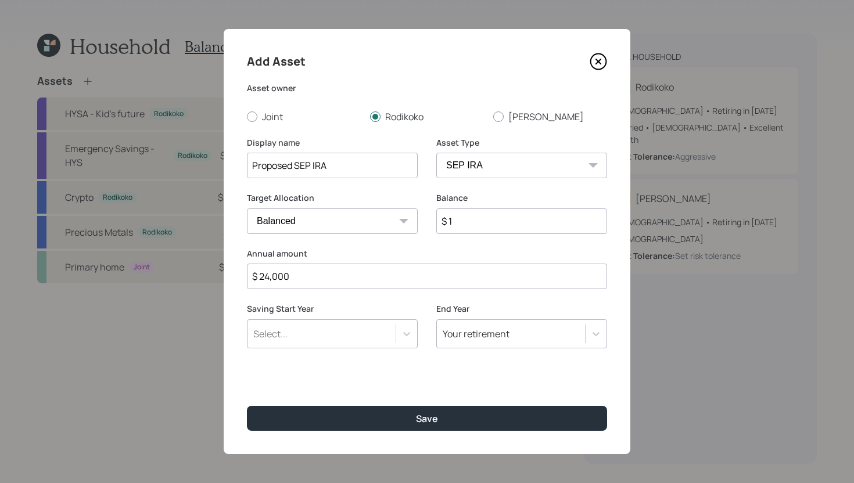
type input "$ 24,000"
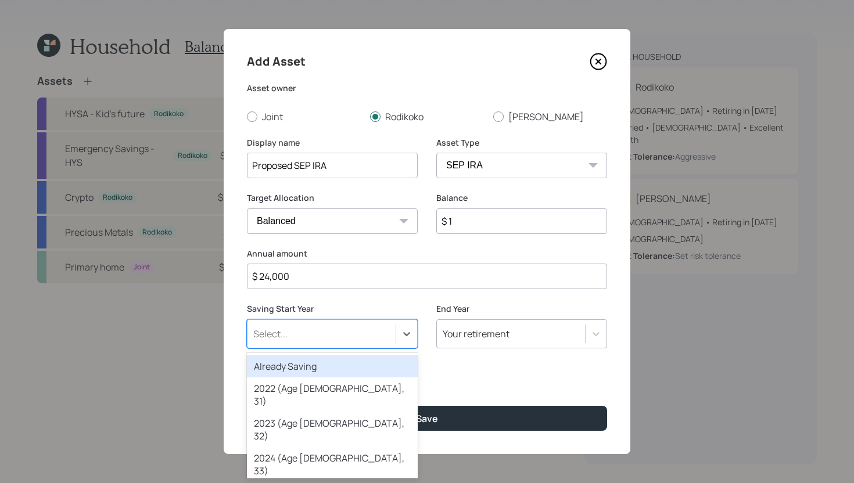
click at [380, 335] on div "Select..." at bounding box center [321, 334] width 148 height 20
click at [347, 363] on div "Already Saving" at bounding box center [332, 367] width 171 height 22
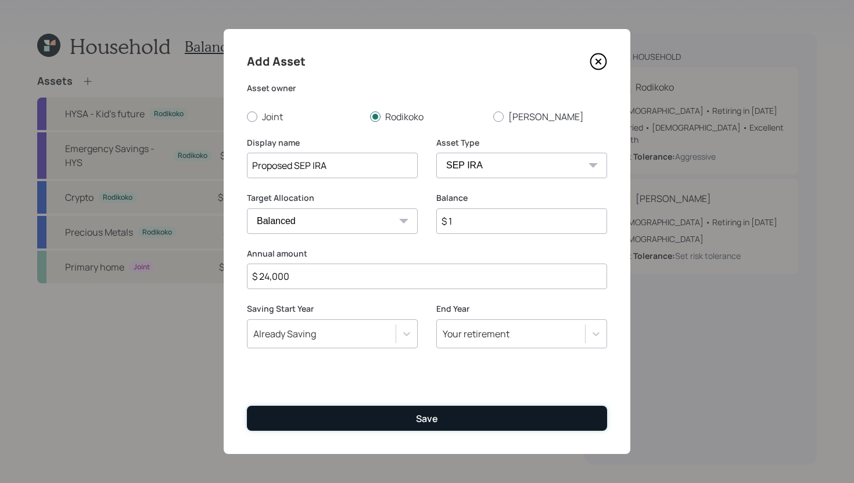
click at [364, 410] on button "Save" at bounding box center [427, 418] width 360 height 25
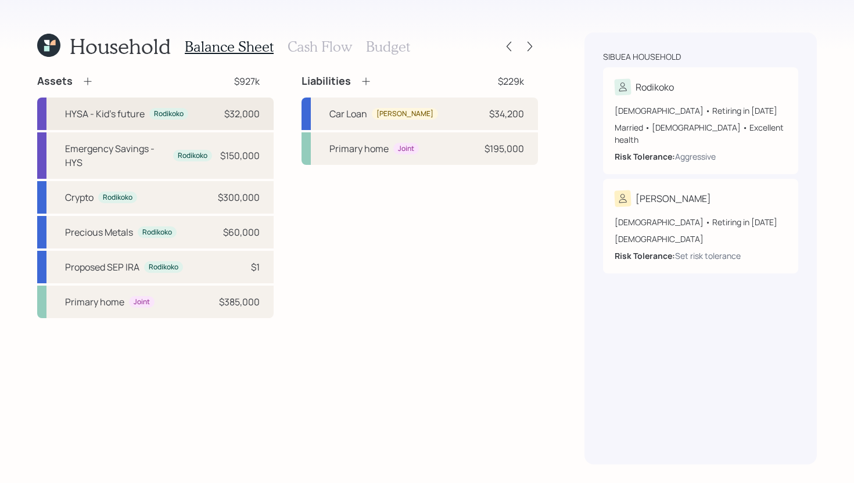
click at [133, 120] on div "HYSA - Kid's future" at bounding box center [105, 114] width 80 height 14
select select "cash"
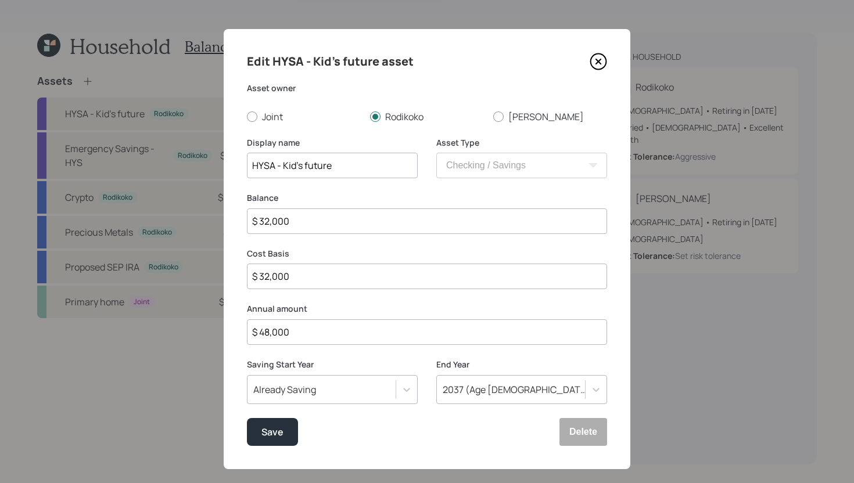
click at [299, 332] on input "$ 48,000" at bounding box center [427, 332] width 360 height 26
type input "$ 24,000"
click at [275, 430] on div "Save" at bounding box center [272, 433] width 22 height 16
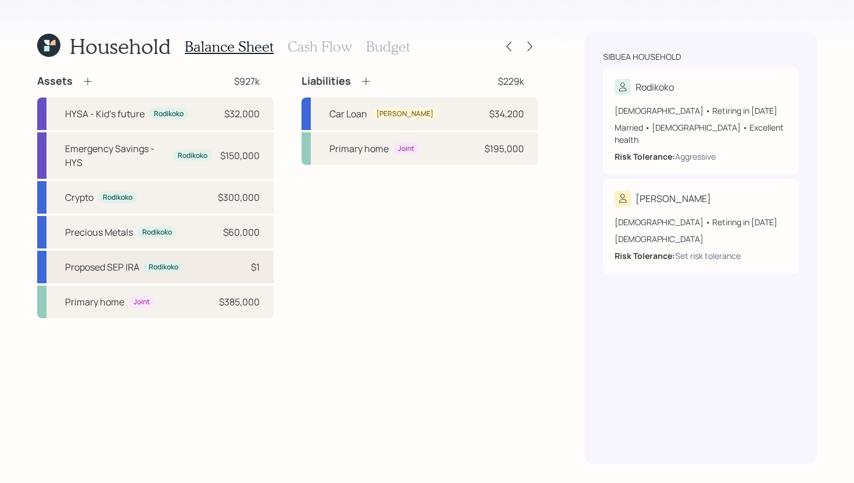
click at [100, 268] on div "Proposed SEP IRA" at bounding box center [102, 267] width 74 height 14
select select "balanced"
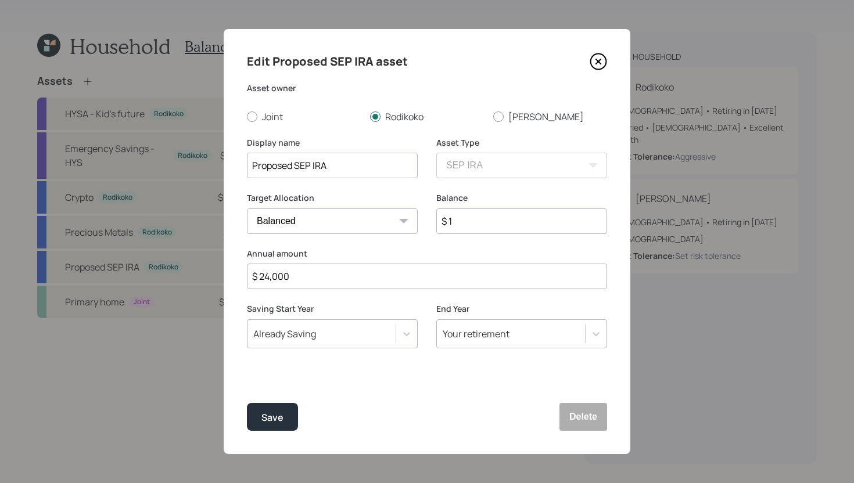
click at [601, 59] on icon at bounding box center [598, 61] width 17 height 17
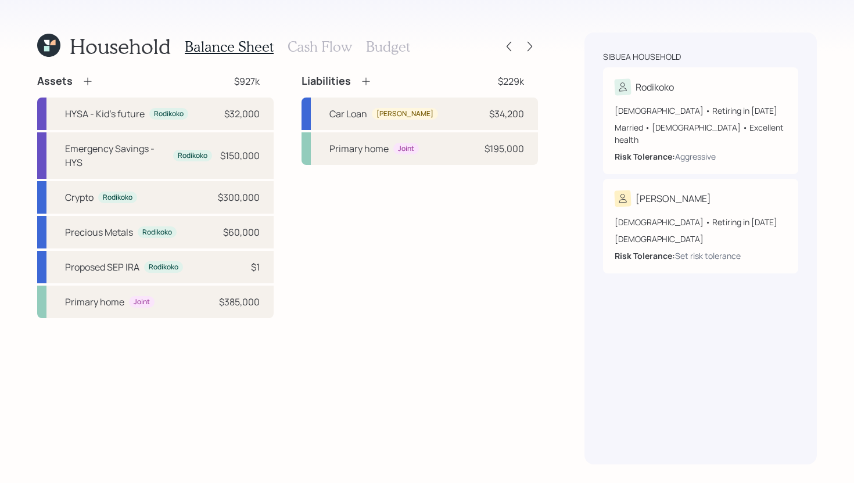
click at [336, 44] on h3 "Cash Flow" at bounding box center [320, 46] width 64 height 17
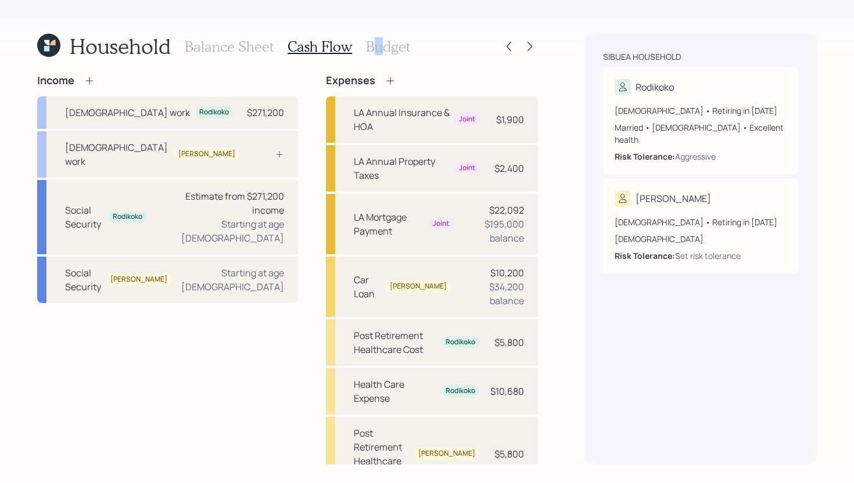
click at [376, 44] on h3 "Budget" at bounding box center [388, 46] width 44 height 17
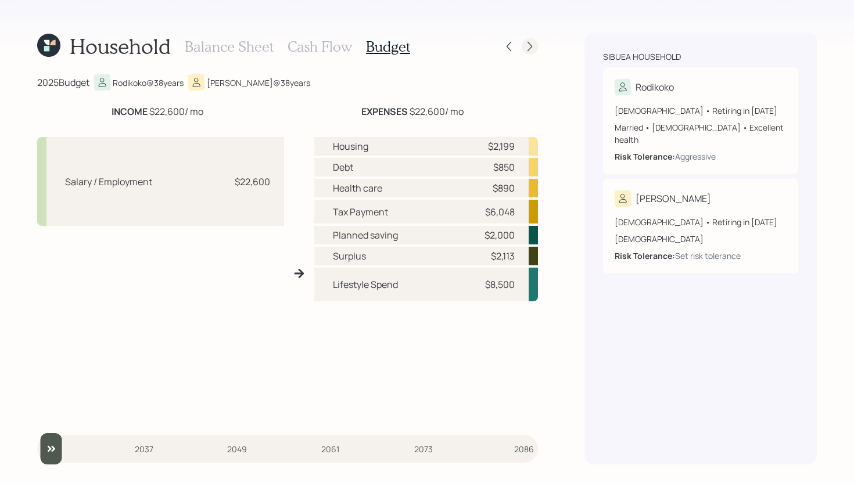
click at [529, 44] on icon at bounding box center [530, 47] width 12 height 12
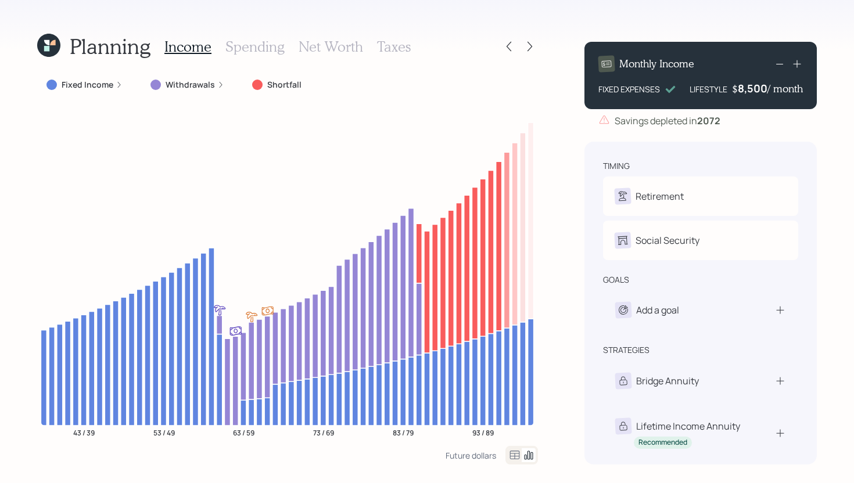
click at [51, 46] on icon at bounding box center [48, 50] width 8 height 8
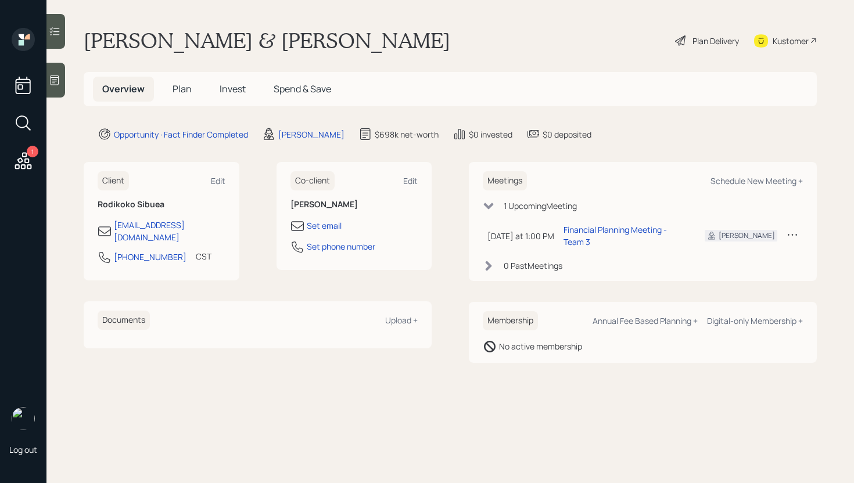
click at [716, 38] on div "Plan Delivery" at bounding box center [715, 41] width 46 height 12
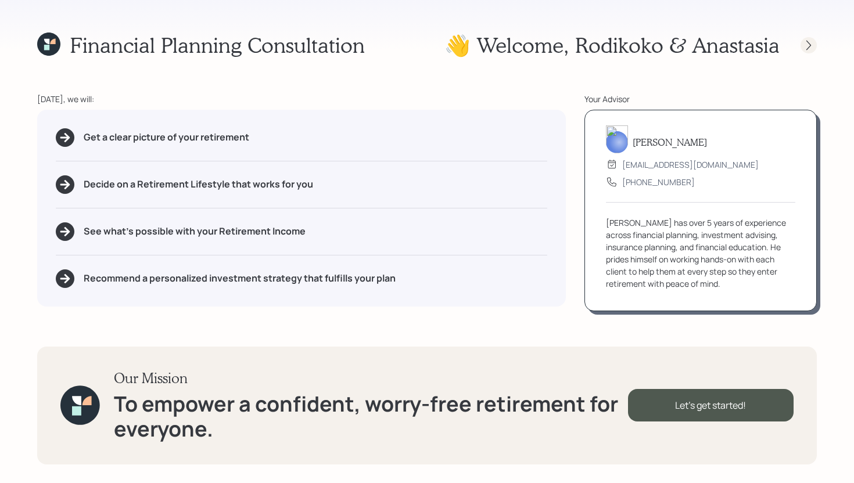
click at [810, 50] on icon at bounding box center [809, 46] width 12 height 12
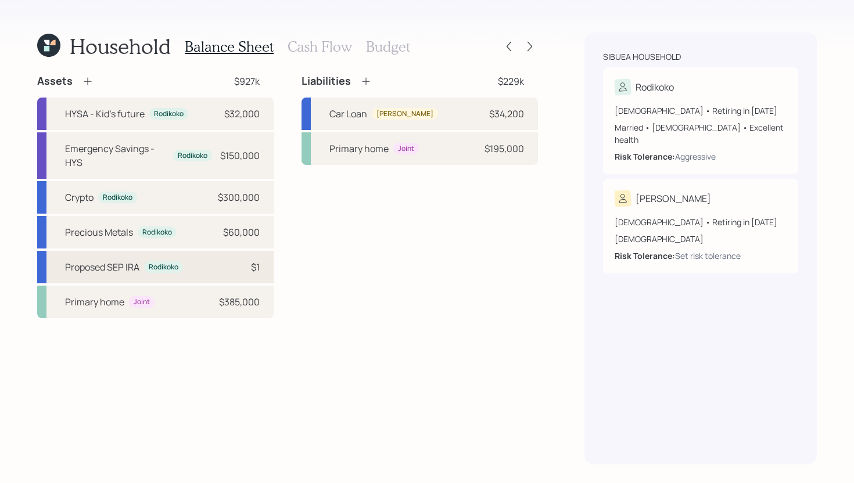
click at [222, 267] on div "Proposed SEP [PERSON_NAME] $1" at bounding box center [155, 267] width 236 height 33
select select "balanced"
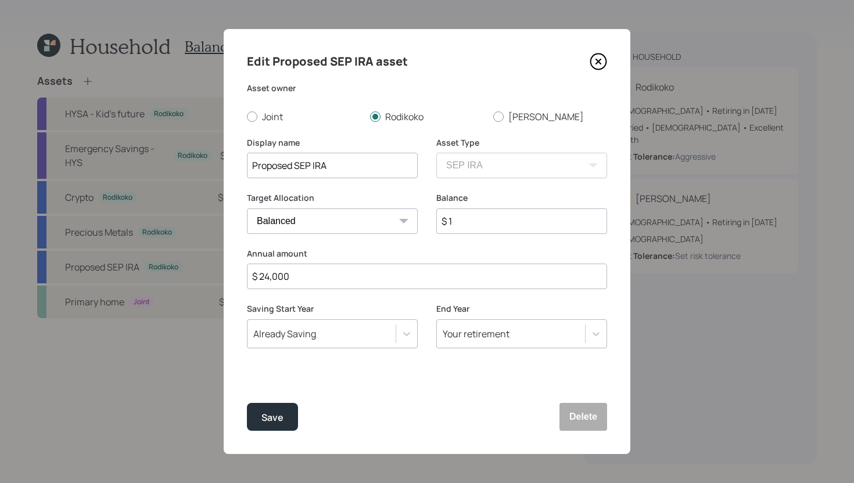
click at [299, 275] on input "$ 24,000" at bounding box center [427, 277] width 360 height 26
type input "$ 36,000"
click at [277, 426] on button "Save" at bounding box center [272, 417] width 51 height 28
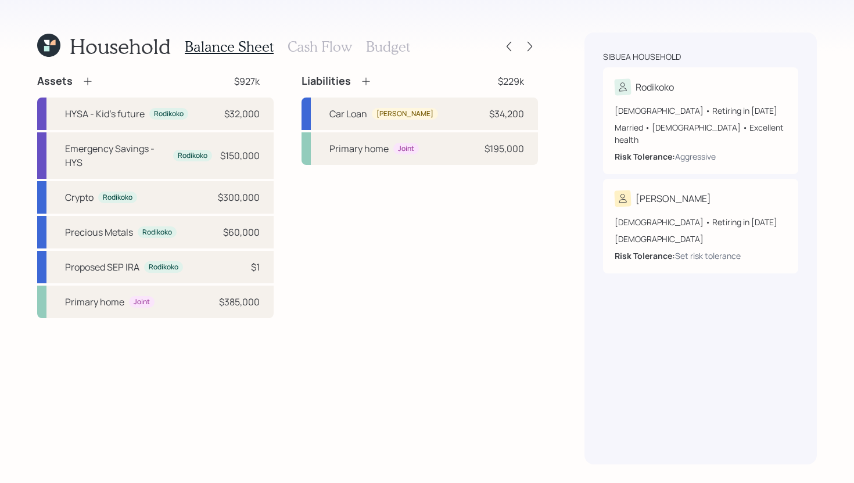
click at [330, 51] on h3 "Cash Flow" at bounding box center [320, 46] width 64 height 17
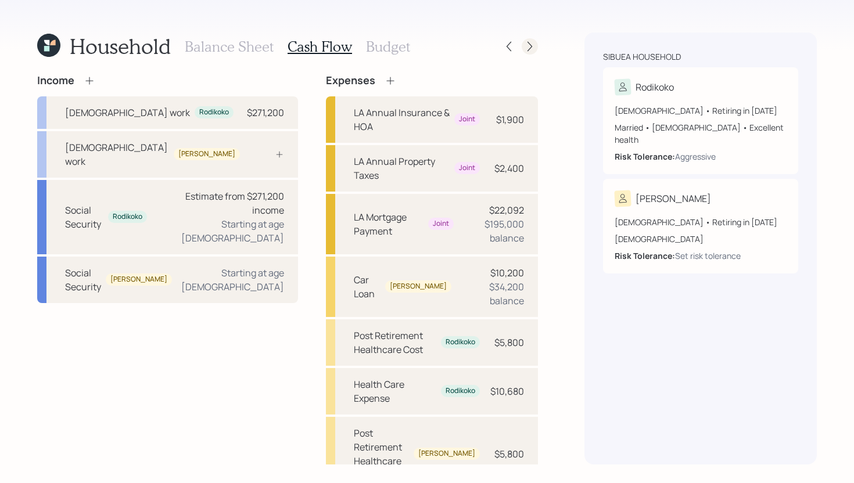
click at [526, 49] on icon at bounding box center [530, 47] width 12 height 12
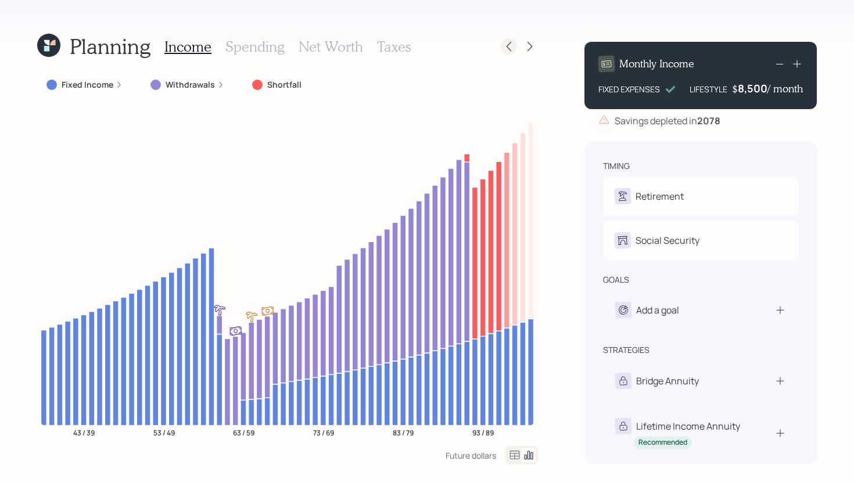
click at [511, 47] on icon at bounding box center [509, 47] width 12 height 12
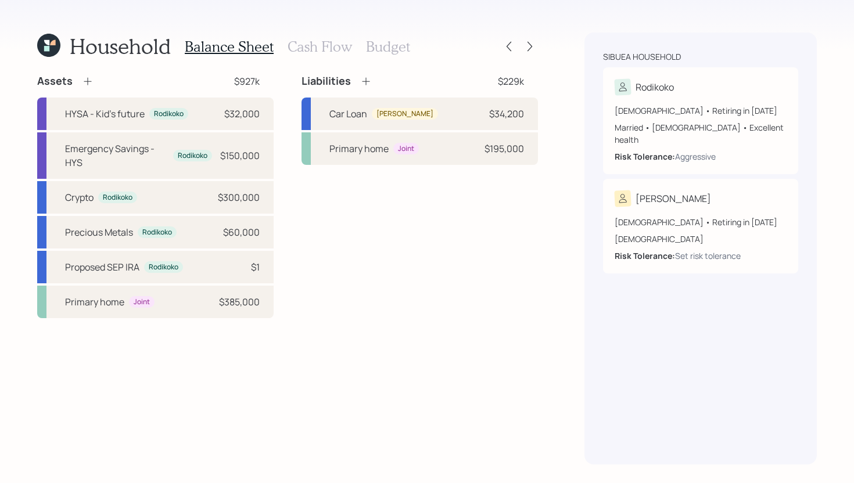
click at [338, 52] on h3 "Cash Flow" at bounding box center [320, 46] width 64 height 17
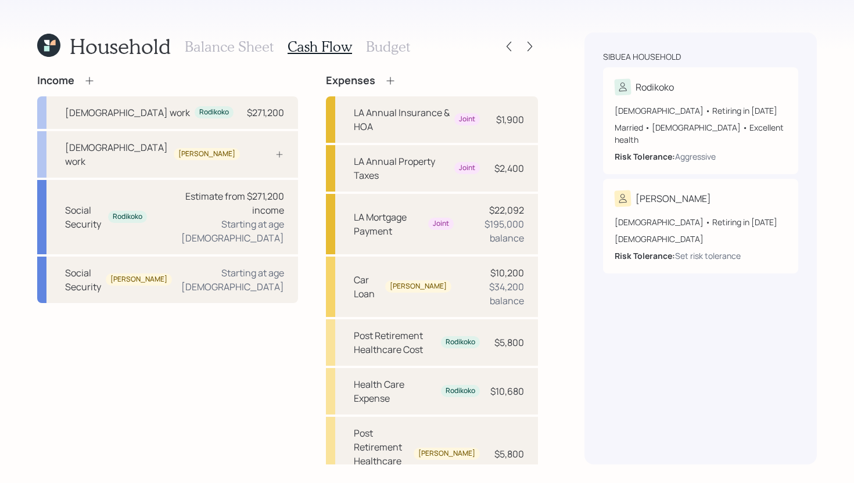
click at [387, 52] on h3 "Budget" at bounding box center [388, 46] width 44 height 17
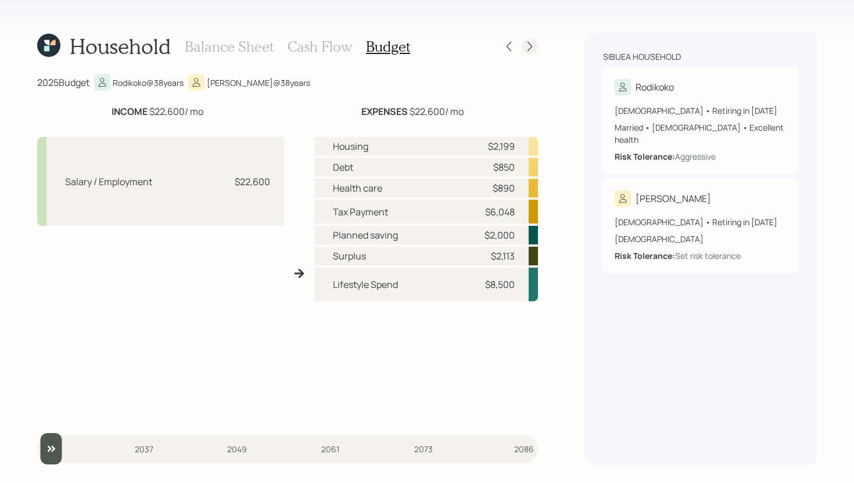
click at [536, 47] on div at bounding box center [530, 46] width 16 height 16
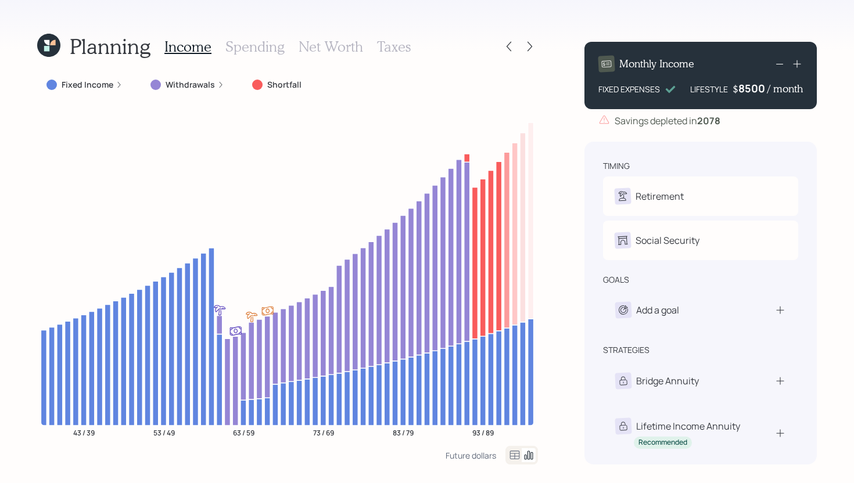
click at [759, 88] on div "8500" at bounding box center [752, 88] width 29 height 14
click at [577, 166] on div "Planning Income Spending Net Worth Taxes Fixed Income Withdrawals Shortfall 43 …" at bounding box center [427, 241] width 854 height 483
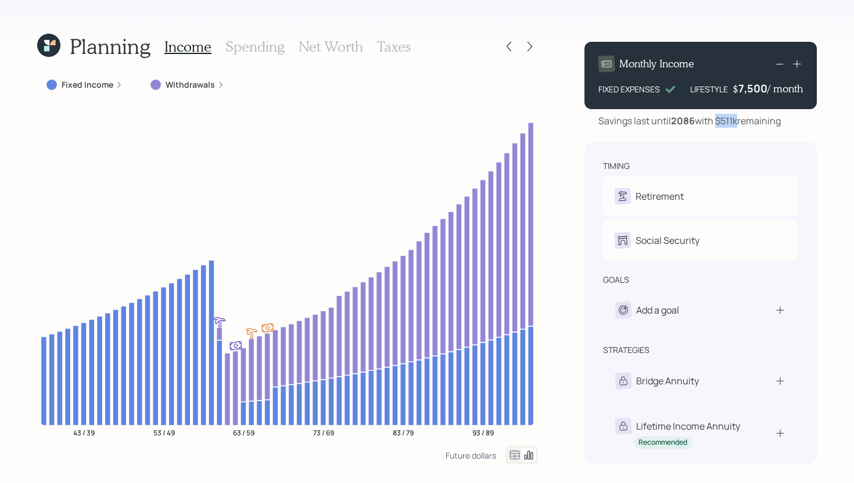
drag, startPoint x: 718, startPoint y: 121, endPoint x: 741, endPoint y: 121, distance: 23.2
click at [741, 121] on div "Savings last until [DATE] with $511k remaining" at bounding box center [689, 121] width 182 height 14
click at [721, 131] on div "Monthly Income FIXED EXPENSES LIFESTYLE $ 7,500 / month Savings last until [DAT…" at bounding box center [700, 249] width 232 height 432
click at [258, 52] on h3 "Spending" at bounding box center [254, 46] width 59 height 17
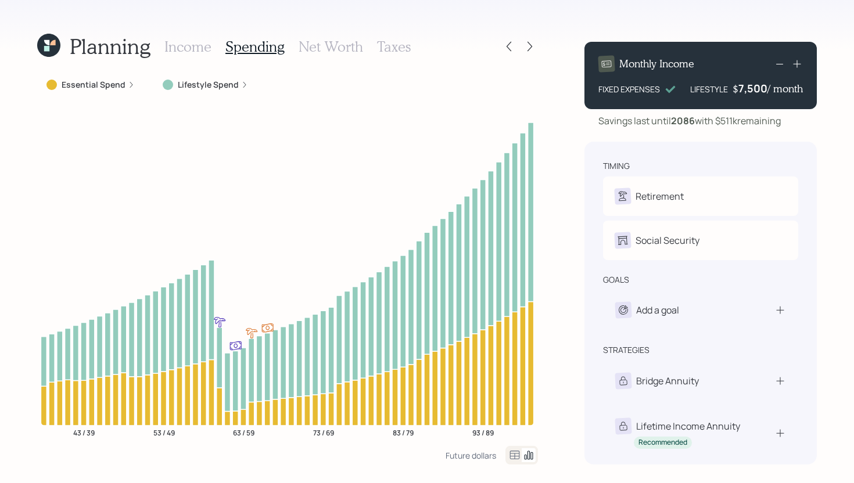
click at [391, 46] on h3 "Taxes" at bounding box center [394, 46] width 34 height 17
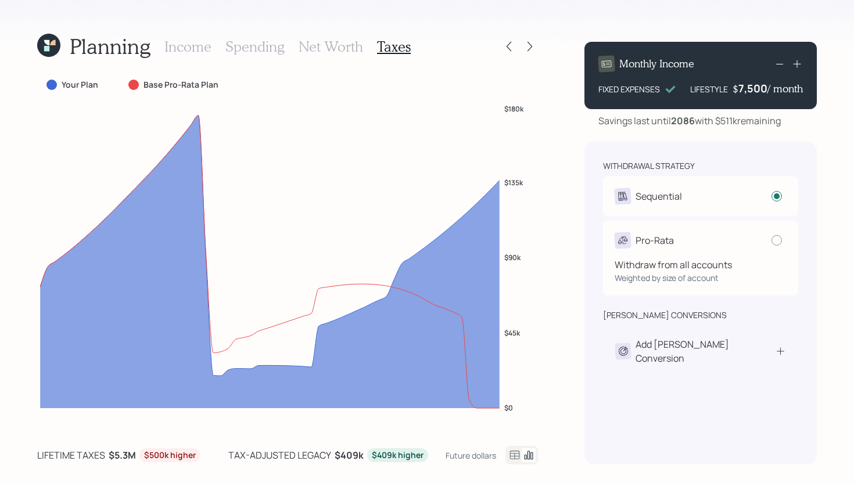
click at [757, 236] on div "Pro-Rata" at bounding box center [701, 240] width 172 height 16
radio input "false"
radio input "true"
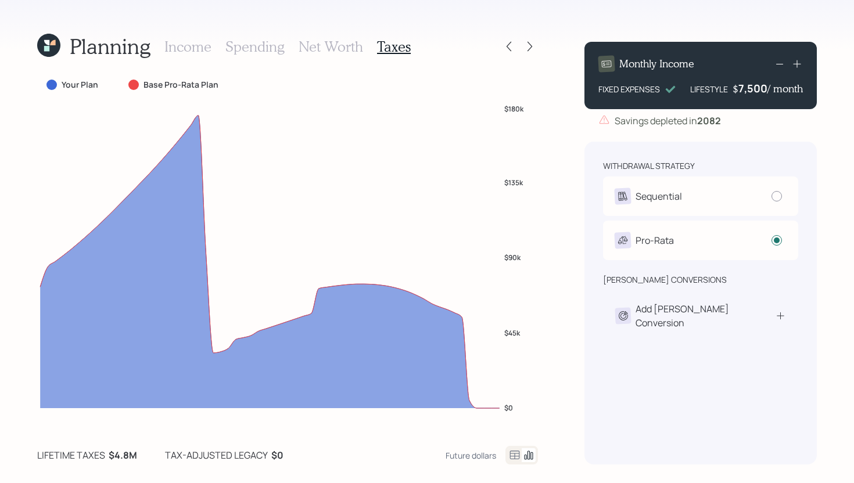
click at [194, 51] on h3 "Income" at bounding box center [187, 46] width 47 height 17
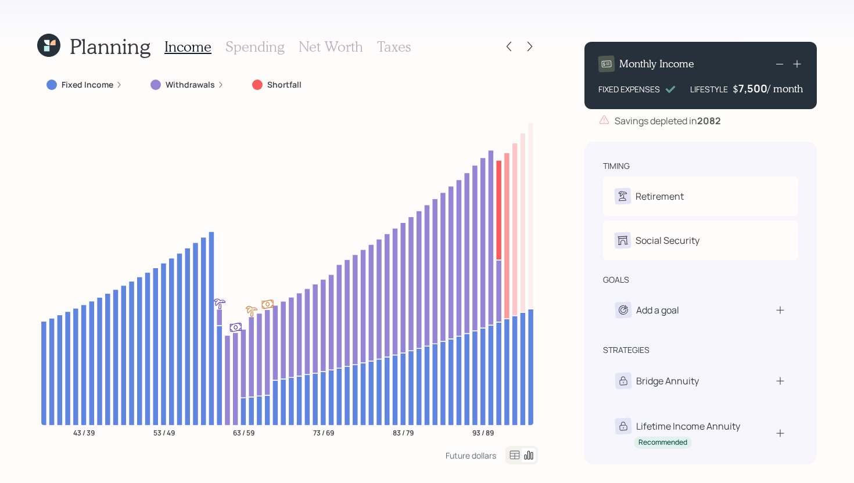
click at [401, 51] on h3 "Taxes" at bounding box center [394, 46] width 34 height 17
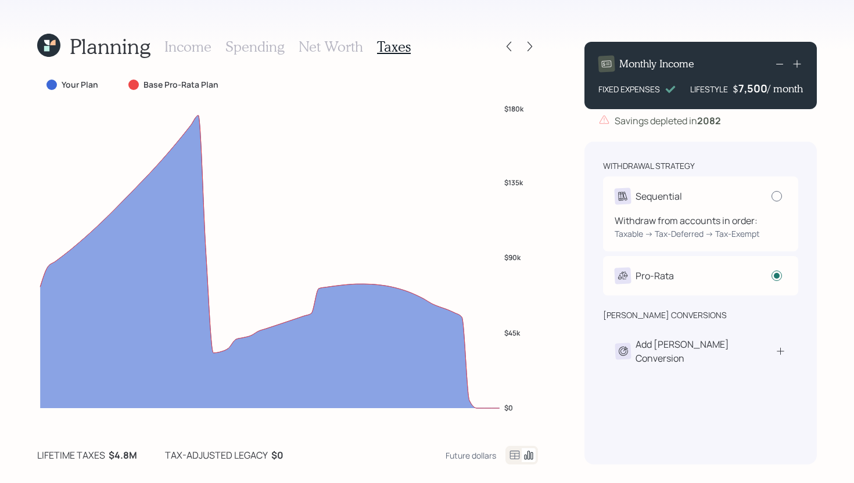
click at [777, 193] on div at bounding box center [776, 196] width 10 height 10
click at [771, 196] on input "radio" at bounding box center [771, 196] width 1 height 1
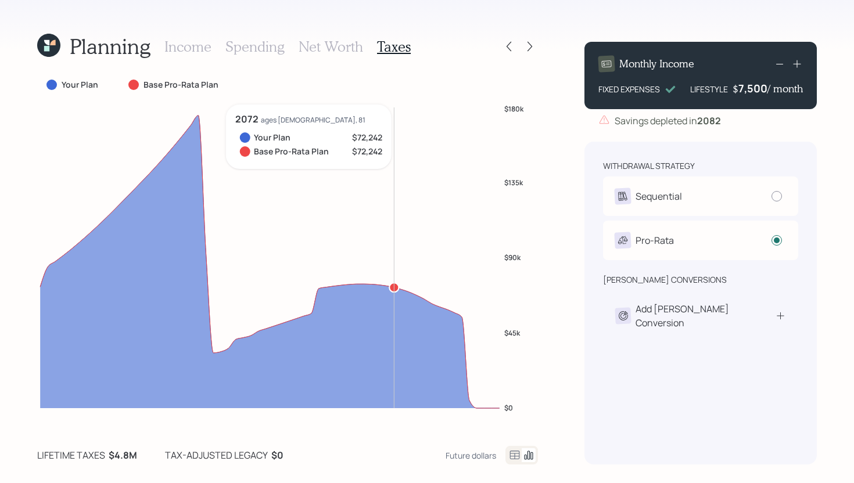
radio input "true"
radio input "false"
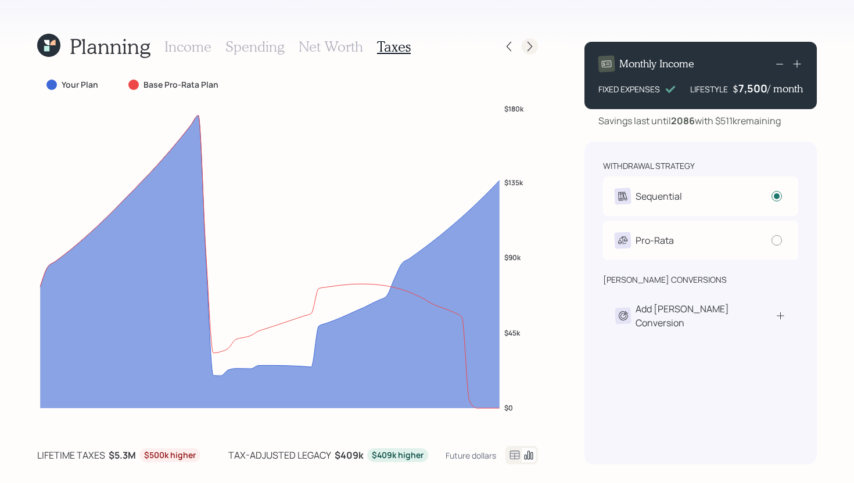
click at [530, 53] on div at bounding box center [530, 46] width 16 height 16
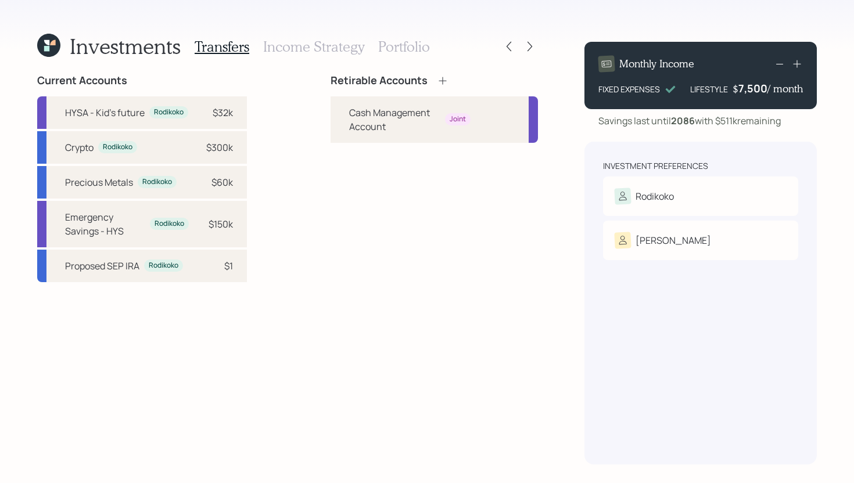
click at [446, 82] on icon at bounding box center [443, 81] width 12 height 12
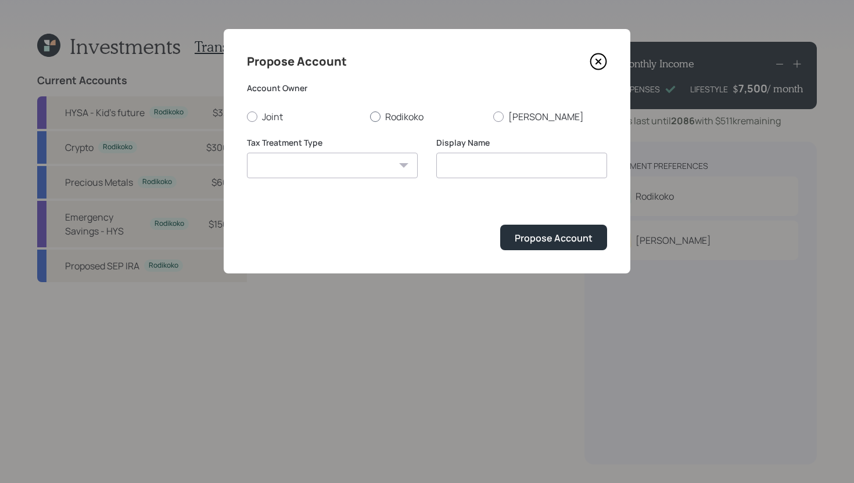
click at [372, 116] on div at bounding box center [375, 117] width 10 height 10
click at [370, 116] on input "Rodikoko" at bounding box center [369, 116] width 1 height 1
radio input "true"
click at [340, 161] on select "[PERSON_NAME] Taxable Traditional" at bounding box center [332, 166] width 171 height 26
select select "traditional"
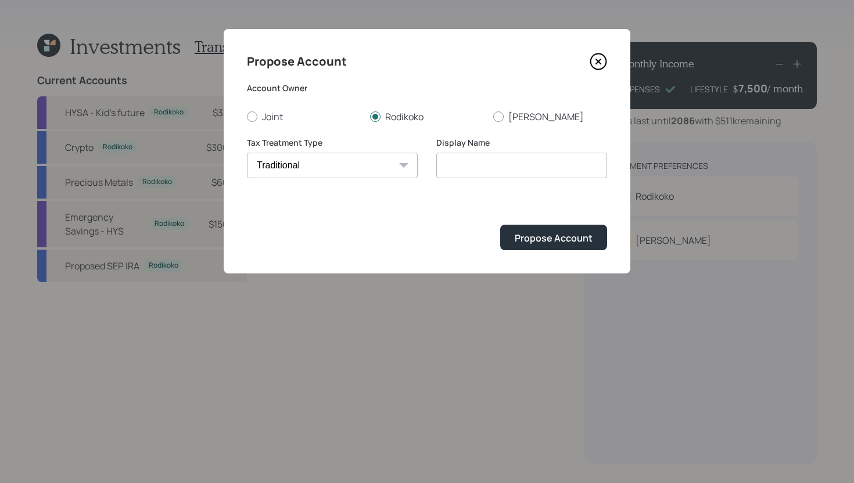
click at [247, 153] on select "[PERSON_NAME] Taxable Traditional" at bounding box center [332, 166] width 171 height 26
click at [506, 167] on input "Traditional" at bounding box center [521, 166] width 171 height 26
type input "SEP IRA"
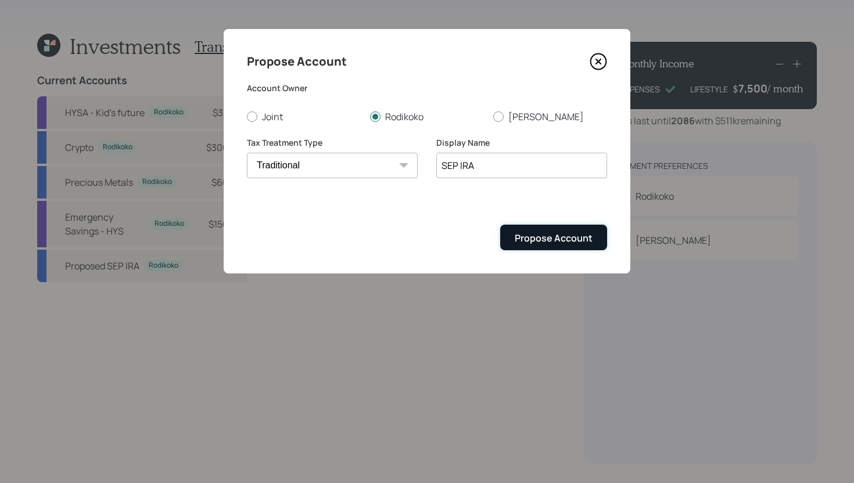
click at [563, 249] on button "Propose Account" at bounding box center [553, 237] width 107 height 25
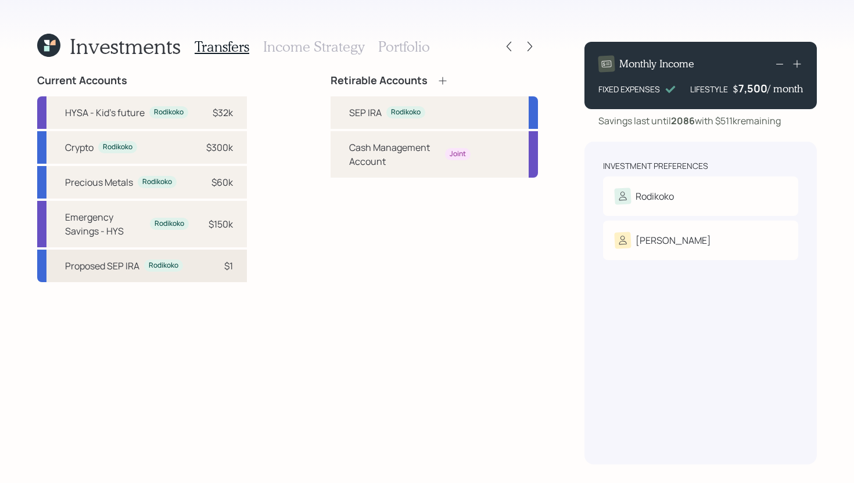
click at [219, 265] on div "$1" at bounding box center [215, 266] width 35 height 14
click at [352, 117] on div "SEP IRA" at bounding box center [365, 113] width 33 height 14
select select "131f9268-5cf2-4efe-9d75-4ee543396843"
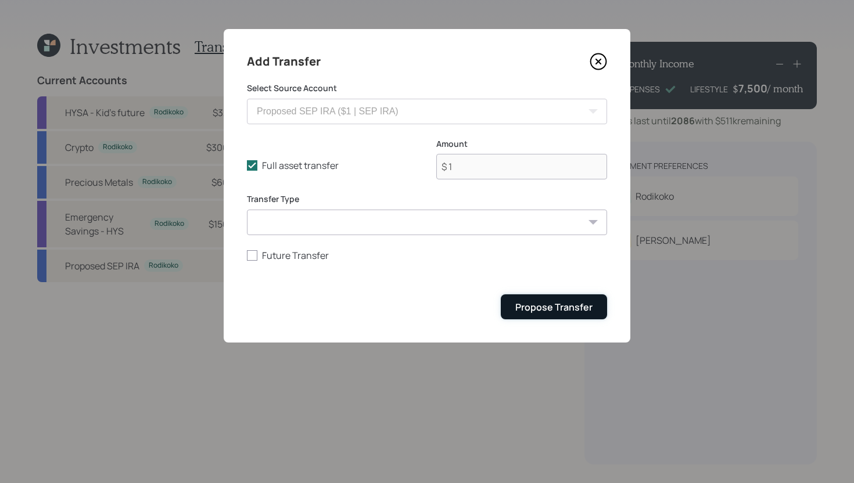
click at [584, 308] on div "Propose Transfer" at bounding box center [553, 307] width 77 height 13
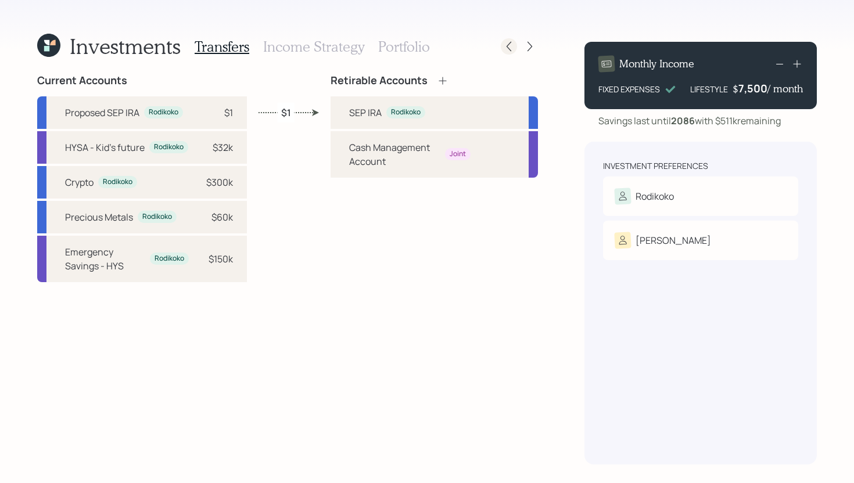
click at [514, 50] on icon at bounding box center [509, 47] width 12 height 12
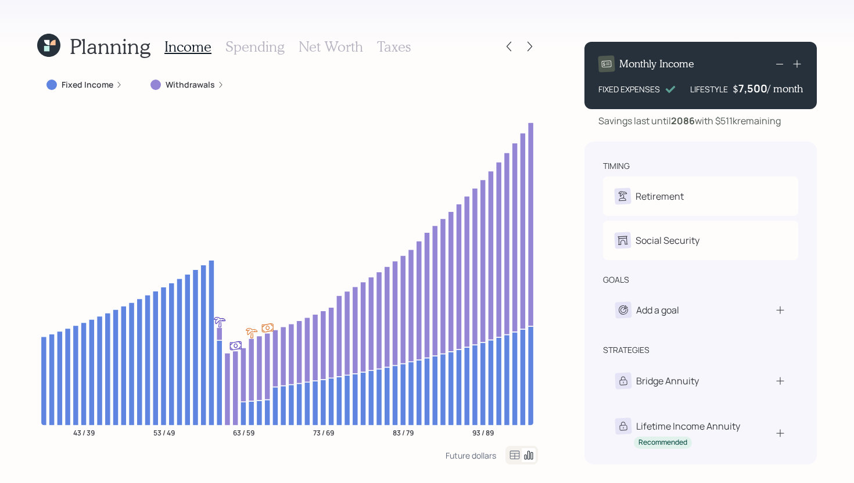
click at [514, 50] on icon at bounding box center [509, 47] width 12 height 12
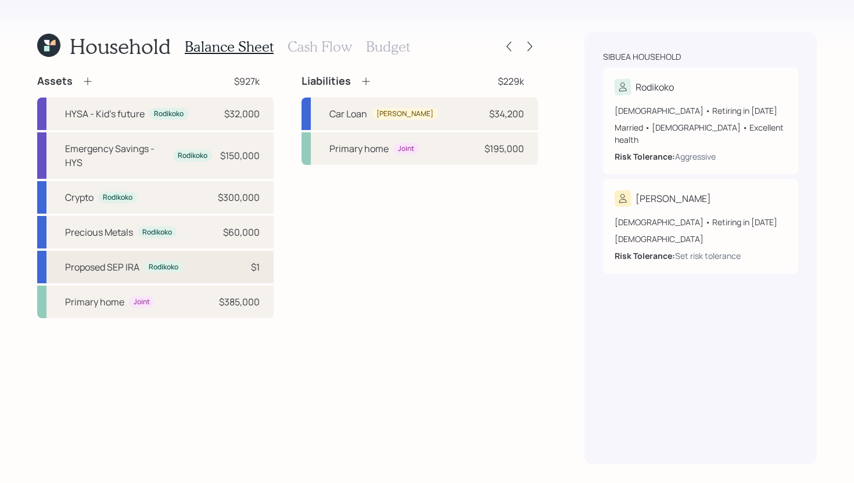
click at [200, 271] on div "Proposed SEP [PERSON_NAME] $1" at bounding box center [155, 267] width 236 height 33
select select "balanced"
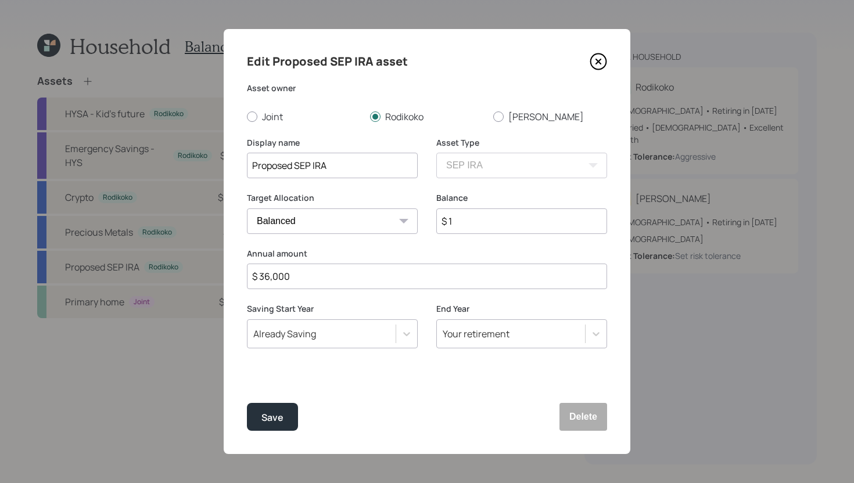
click at [466, 221] on input "$ 1" at bounding box center [521, 222] width 171 height 26
type input "$ 50,000"
click at [272, 421] on div "Save" at bounding box center [272, 418] width 22 height 16
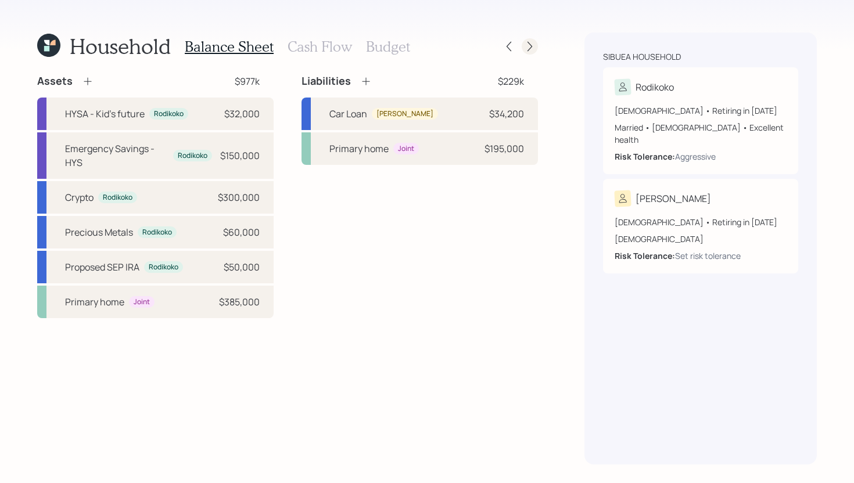
click at [524, 45] on icon at bounding box center [530, 47] width 12 height 12
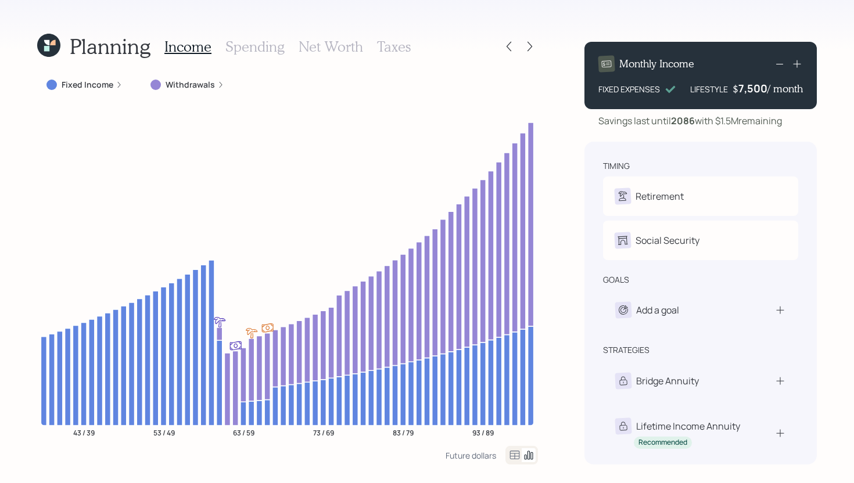
click at [396, 48] on h3 "Taxes" at bounding box center [394, 46] width 34 height 17
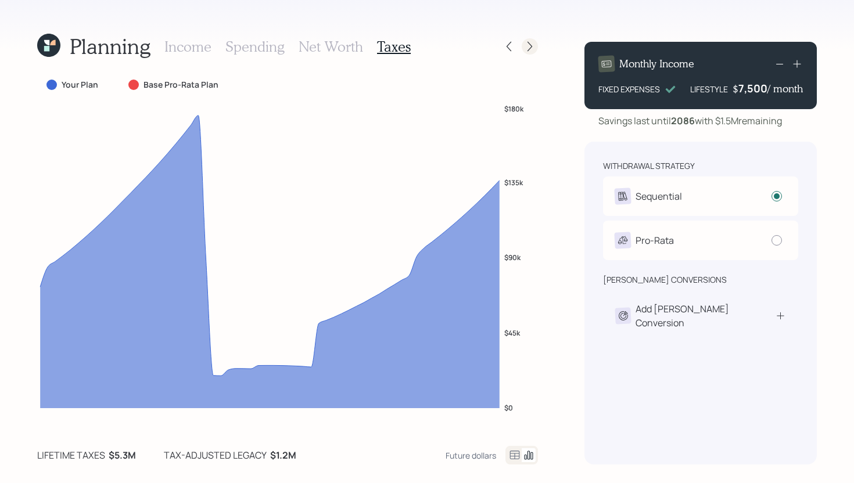
click at [527, 47] on icon at bounding box center [530, 47] width 12 height 12
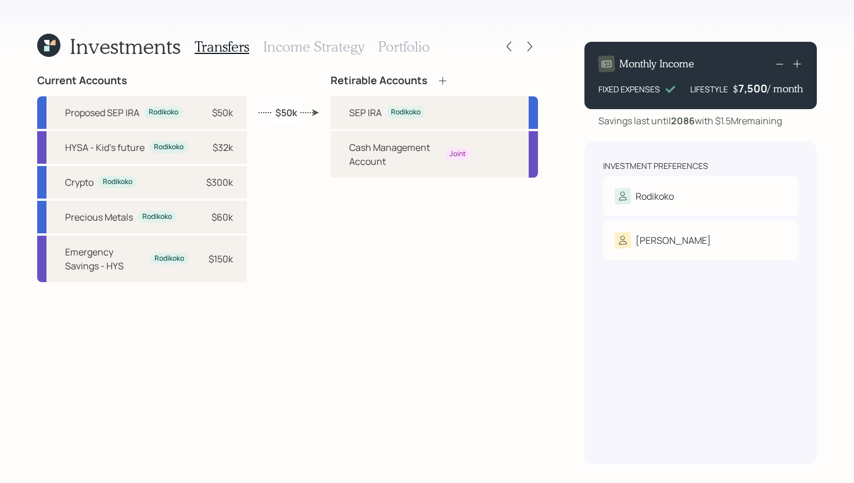
click at [311, 51] on h3 "Income Strategy" at bounding box center [313, 46] width 101 height 17
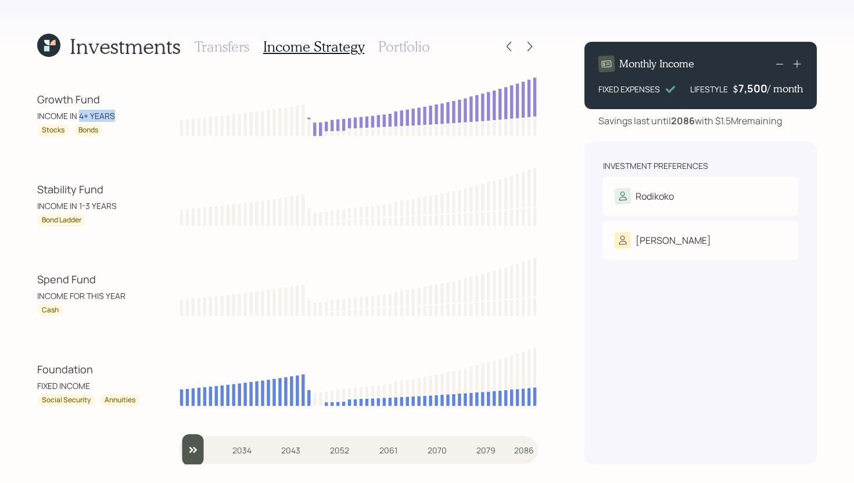
drag, startPoint x: 79, startPoint y: 113, endPoint x: 117, endPoint y: 113, distance: 38.3
click at [117, 113] on div "INCOME IN 4+ YEARS" at bounding box center [89, 116] width 105 height 12
click at [202, 451] on input "slider" at bounding box center [358, 450] width 359 height 31
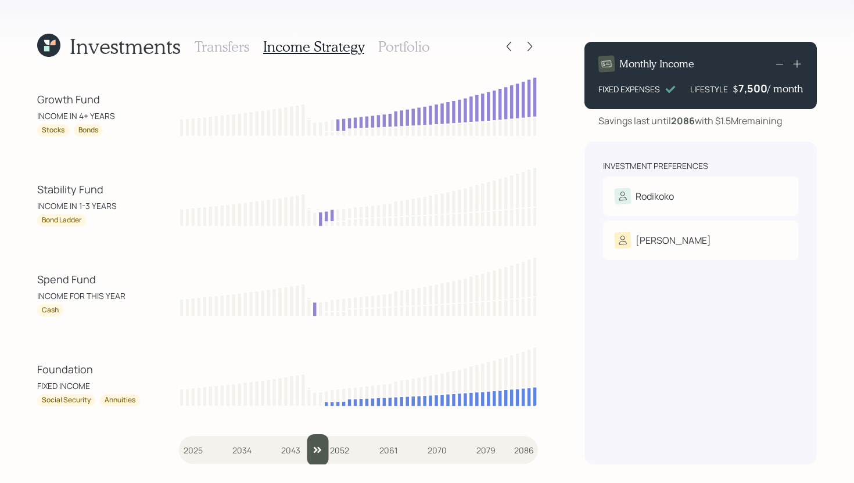
drag, startPoint x: 213, startPoint y: 451, endPoint x: 314, endPoint y: 446, distance: 101.2
click at [314, 446] on input "slider" at bounding box center [358, 450] width 359 height 31
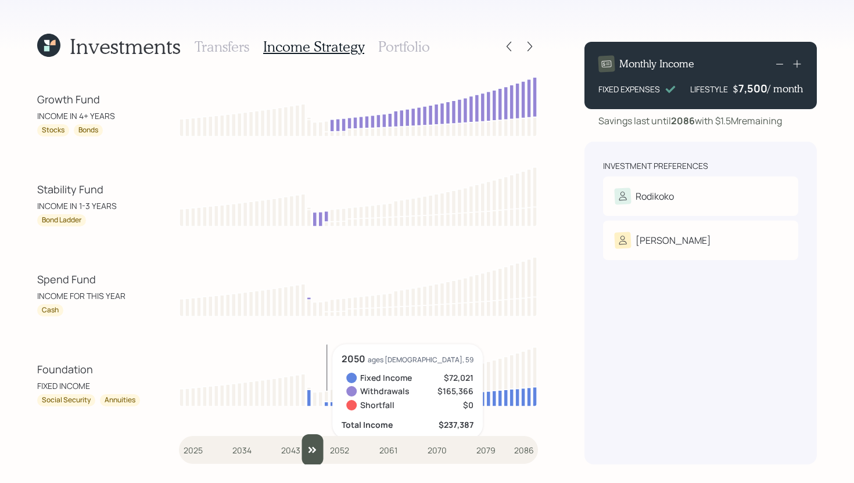
type input "2048"
drag, startPoint x: 319, startPoint y: 451, endPoint x: 316, endPoint y: 426, distance: 24.6
click at [316, 435] on input "slider" at bounding box center [358, 450] width 359 height 31
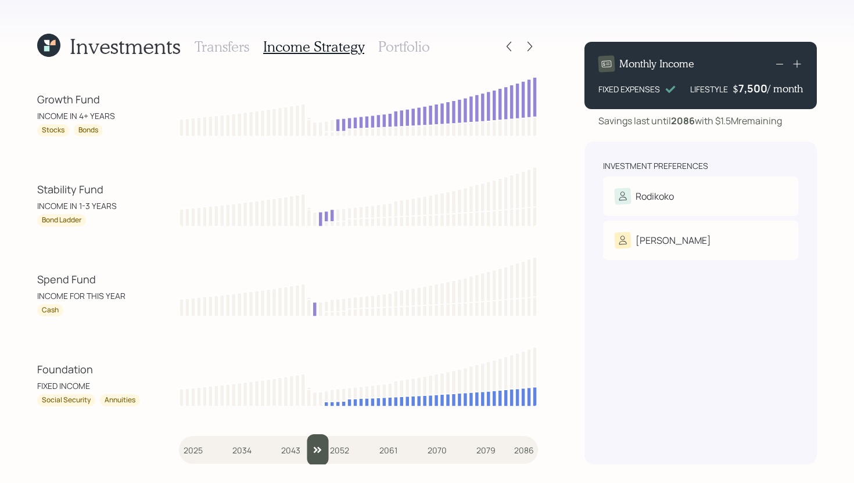
click at [391, 46] on h3 "Portfolio" at bounding box center [404, 46] width 52 height 17
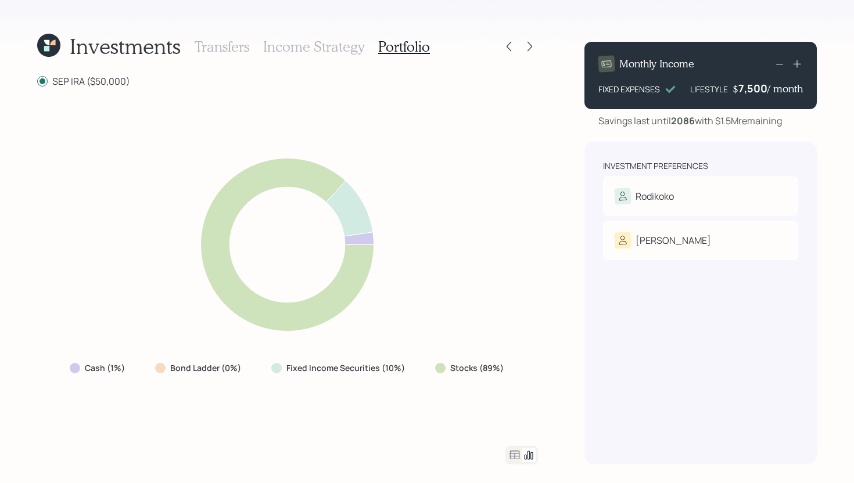
click at [510, 455] on icon at bounding box center [515, 455] width 10 height 9
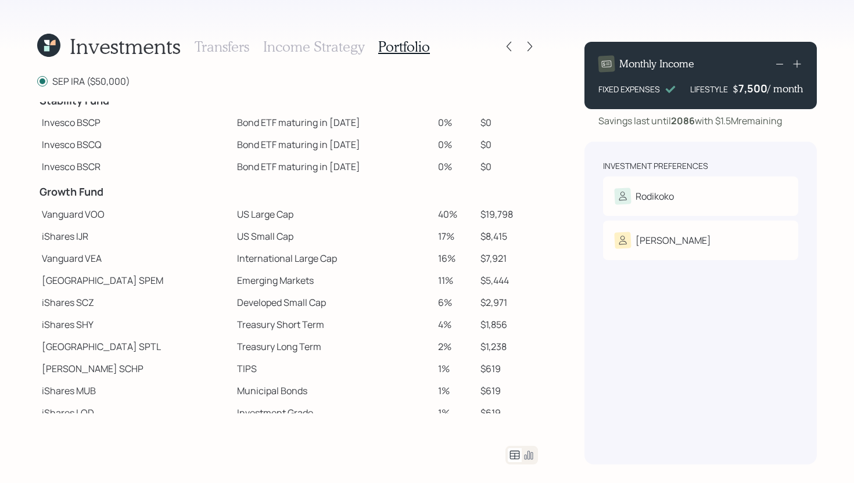
scroll to position [73, 0]
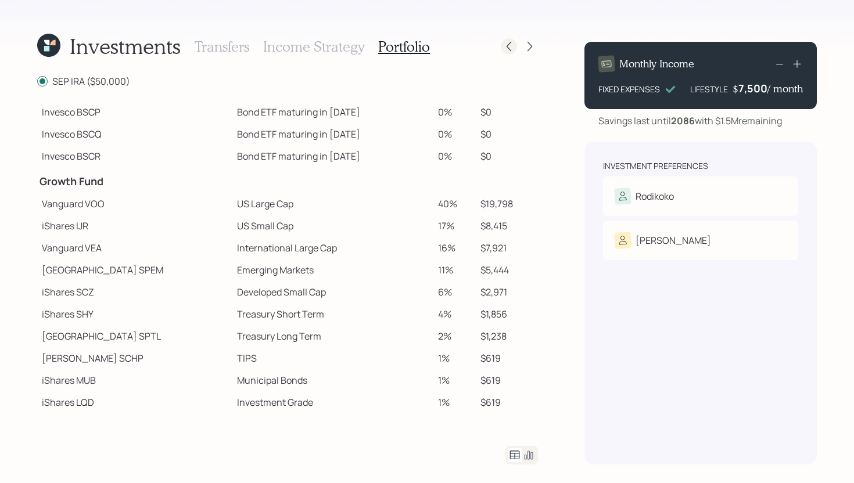
click at [513, 45] on icon at bounding box center [509, 47] width 12 height 12
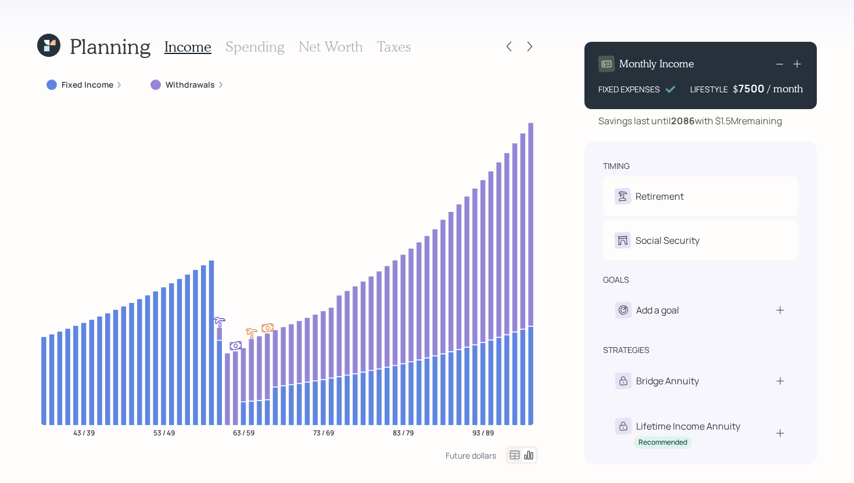
click at [759, 93] on div "7500" at bounding box center [752, 88] width 29 height 14
click at [580, 228] on div "Planning Income Spending Net Worth Taxes Fixed Income Withdrawals 43 / 39 53 / …" at bounding box center [427, 241] width 854 height 483
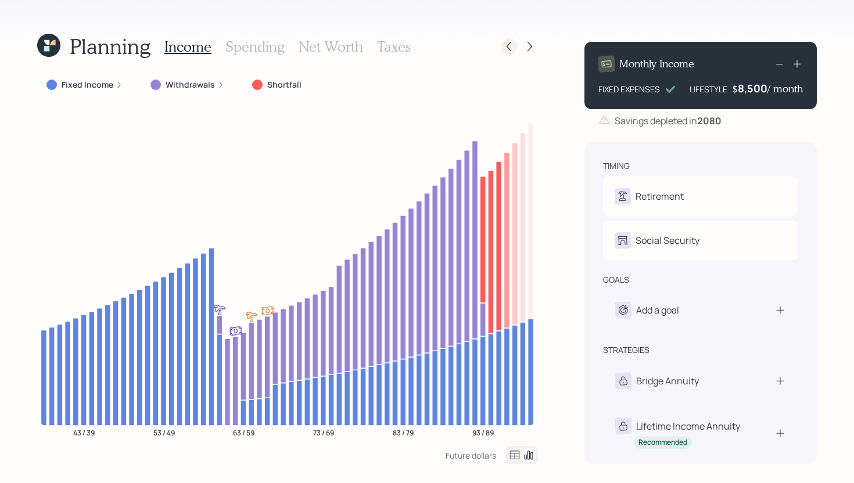
click at [510, 48] on icon at bounding box center [509, 47] width 12 height 12
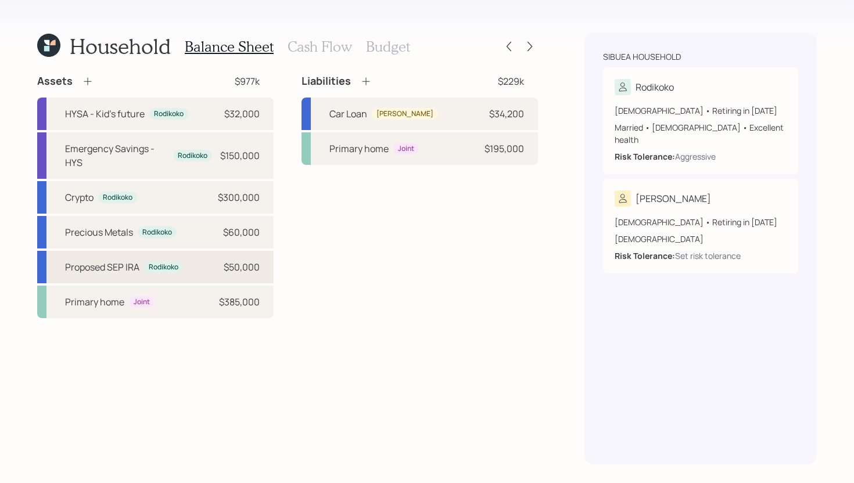
click at [189, 264] on div "Proposed SEP [PERSON_NAME] $50,000" at bounding box center [155, 267] width 236 height 33
select select "balanced"
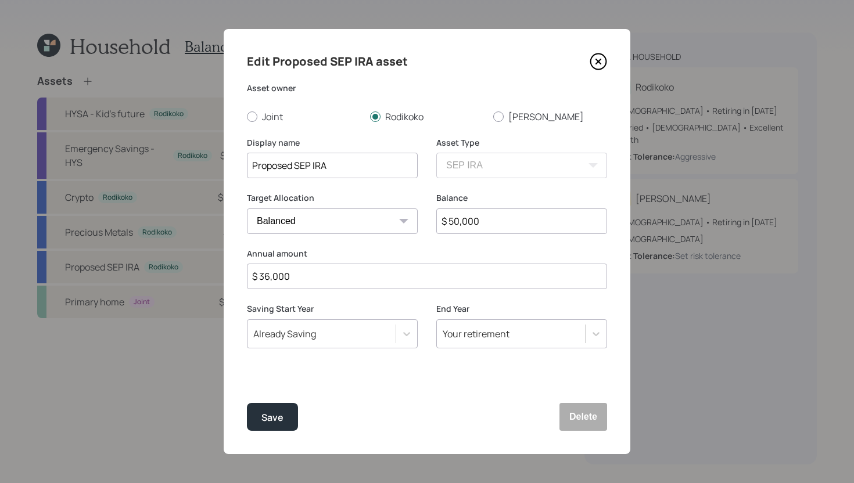
click at [324, 278] on input "$ 36,000" at bounding box center [427, 277] width 360 height 26
type input "$ 0"
click at [286, 421] on button "Save" at bounding box center [272, 417] width 51 height 28
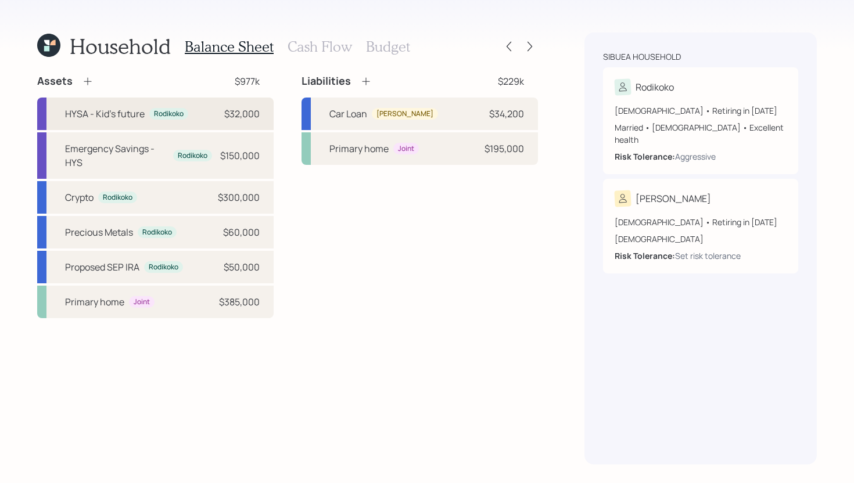
click at [132, 117] on div "HYSA - Kid's future" at bounding box center [105, 114] width 80 height 14
select select "cash"
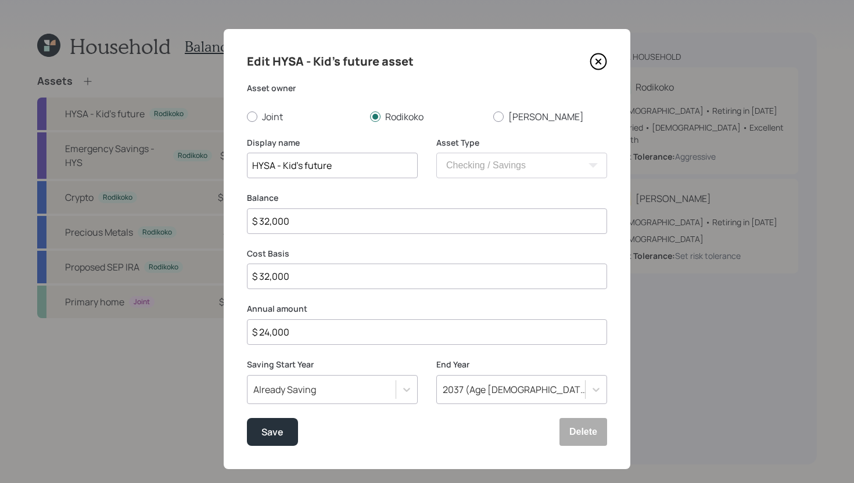
click at [303, 331] on input "$ 24,000" at bounding box center [427, 332] width 360 height 26
type input "$ 48,000"
click at [267, 432] on div "Save" at bounding box center [272, 433] width 22 height 16
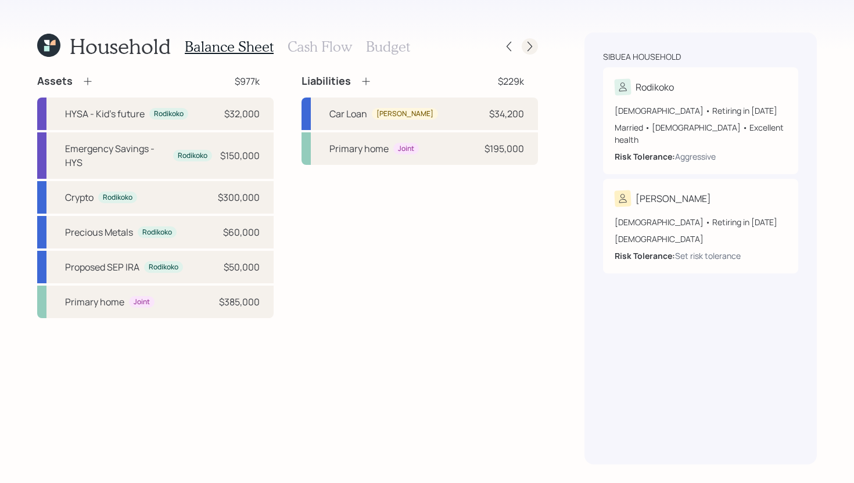
click at [537, 46] on div at bounding box center [530, 46] width 16 height 16
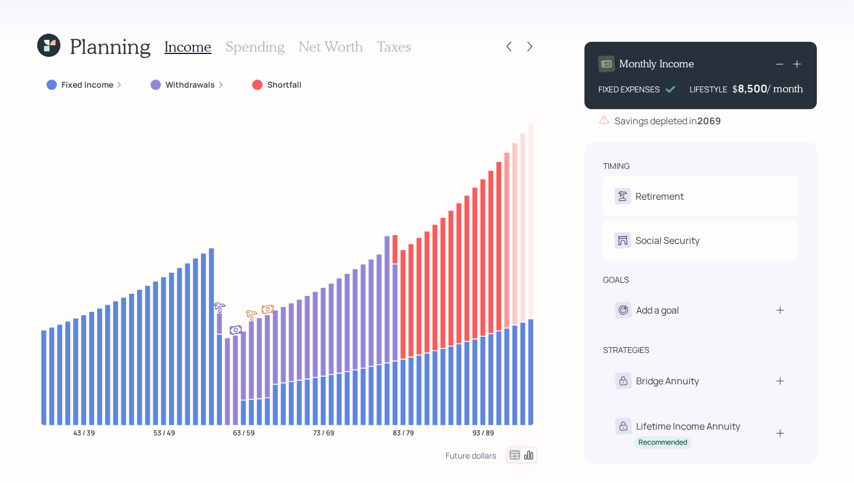
click at [760, 85] on div "8,500" at bounding box center [753, 88] width 30 height 14
click at [760, 85] on div "8500" at bounding box center [752, 88] width 29 height 14
click at [568, 227] on div "Planning Income Spending Net Worth Taxes Fixed Income Withdrawals Shortfall 43 …" at bounding box center [427, 241] width 854 height 483
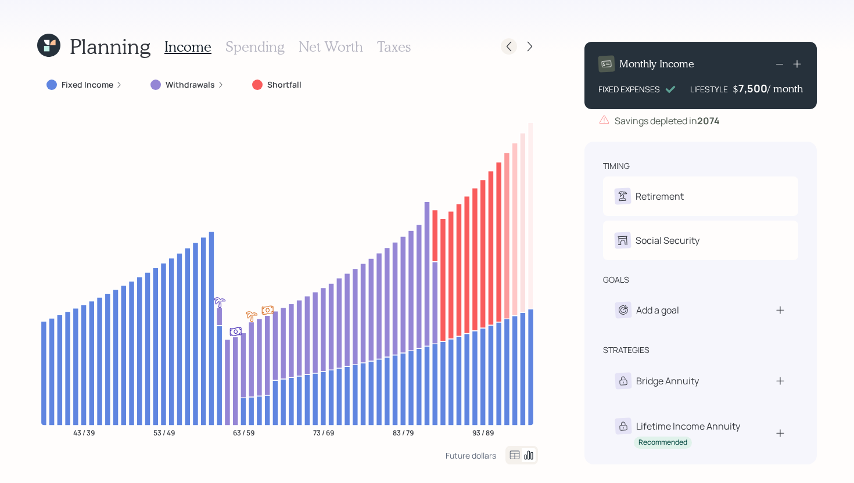
click at [513, 45] on icon at bounding box center [509, 47] width 12 height 12
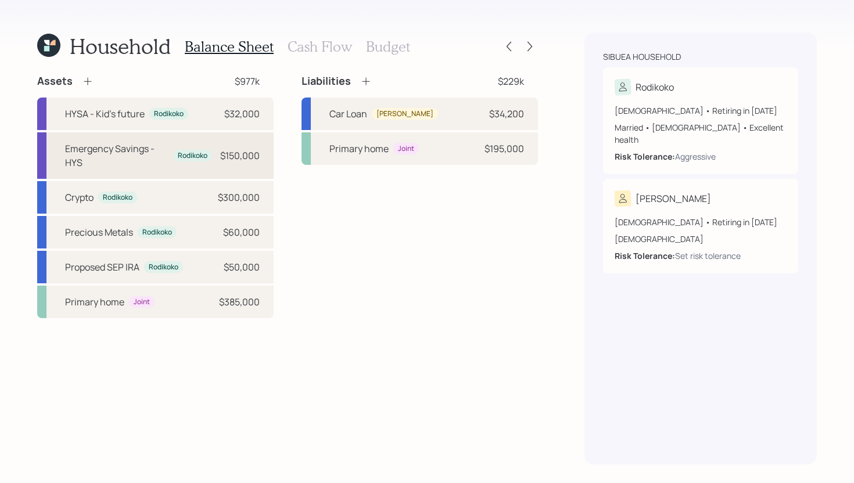
click at [145, 162] on div "Emergency Savings - HYS" at bounding box center [116, 156] width 103 height 28
select select "cash"
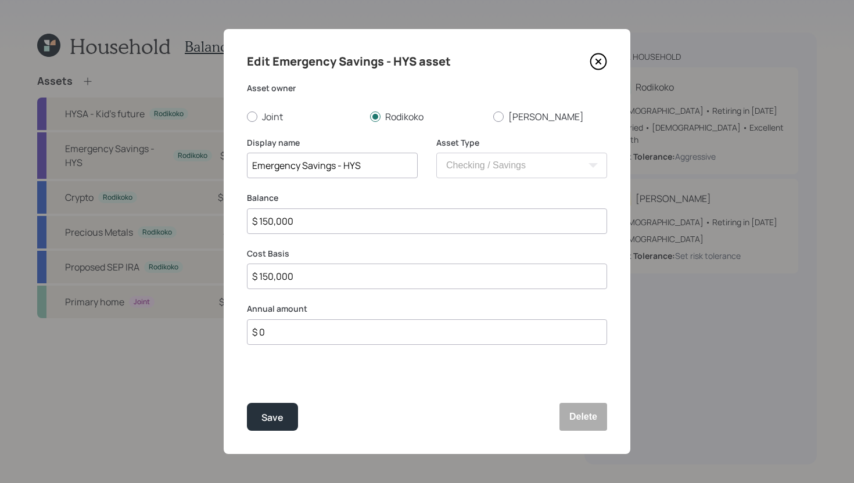
click at [601, 63] on icon at bounding box center [598, 61] width 17 height 17
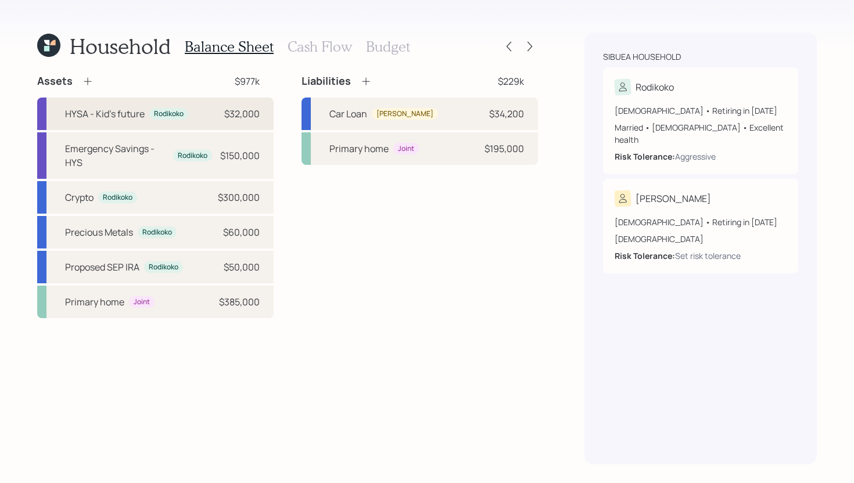
click at [213, 117] on div "HYSA - Kid's future Rodikoko $32,000" at bounding box center [155, 114] width 236 height 33
select select "cash"
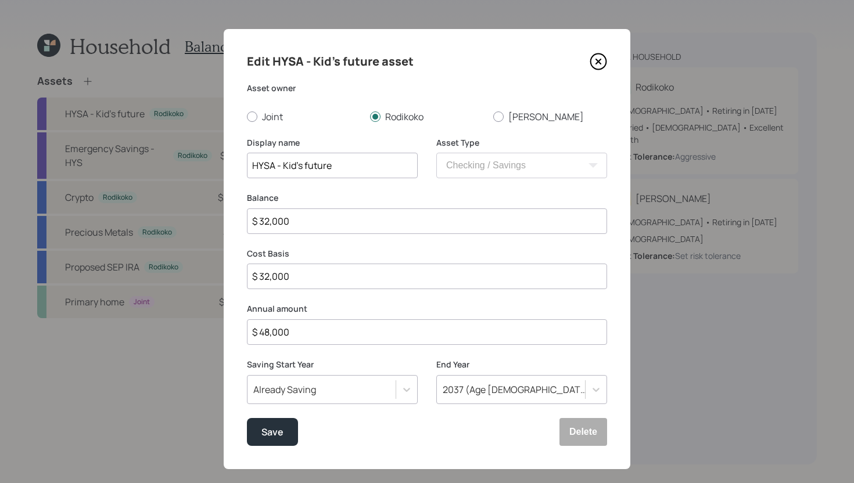
click at [303, 333] on input "$ 48,000" at bounding box center [427, 332] width 360 height 26
type input "$ 24,000"
click at [274, 421] on button "Save" at bounding box center [272, 432] width 51 height 28
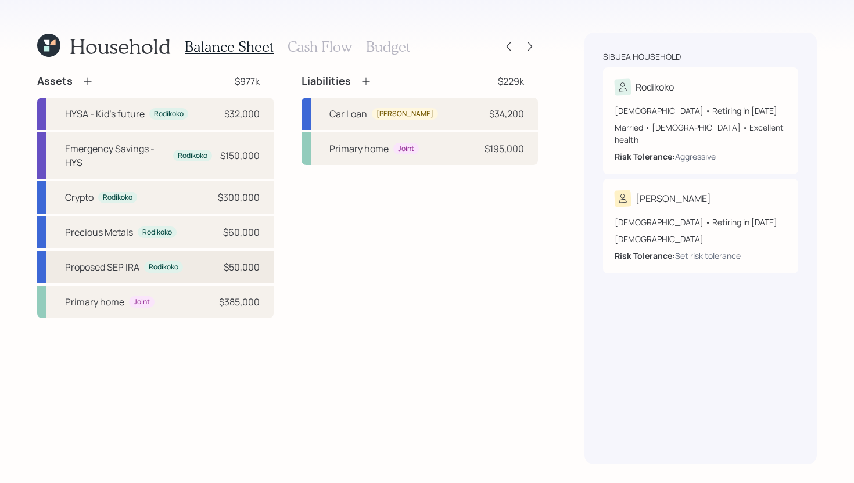
click at [189, 268] on div "Proposed SEP [PERSON_NAME] $50,000" at bounding box center [155, 267] width 236 height 33
select select "balanced"
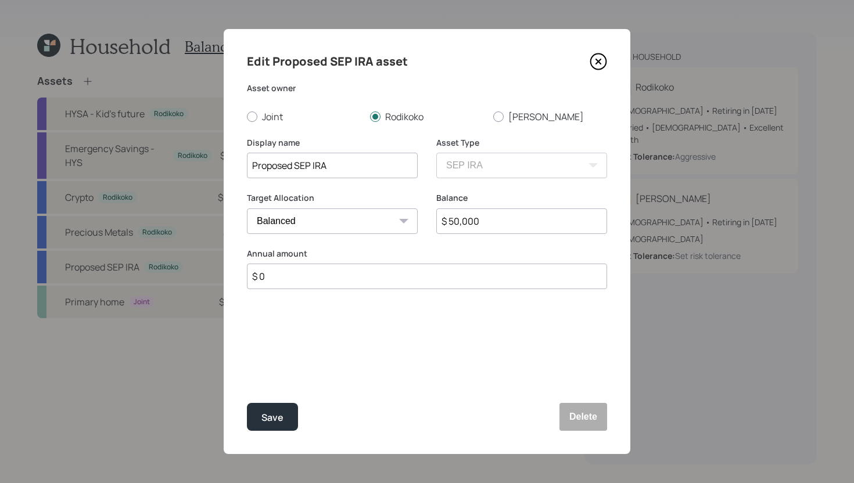
click at [280, 286] on input "$ 0" at bounding box center [427, 277] width 360 height 26
type input "$ 36,000"
click at [277, 415] on div "Save" at bounding box center [272, 418] width 22 height 16
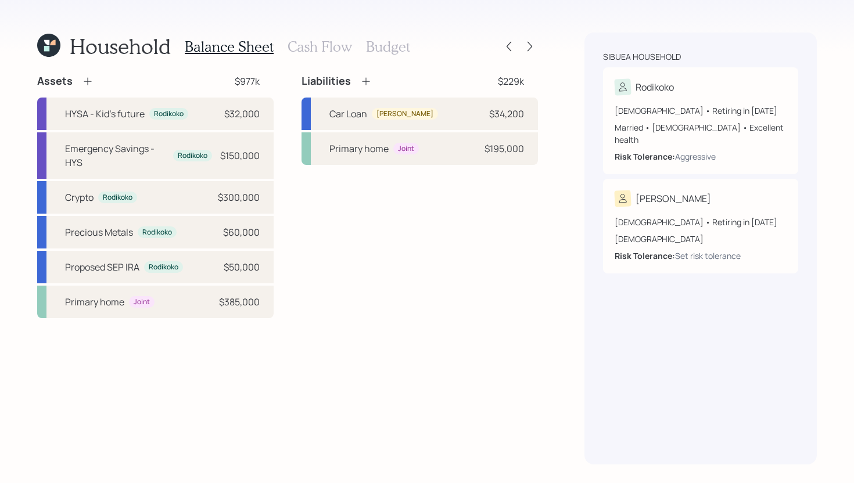
click at [319, 52] on h3 "Cash Flow" at bounding box center [320, 46] width 64 height 17
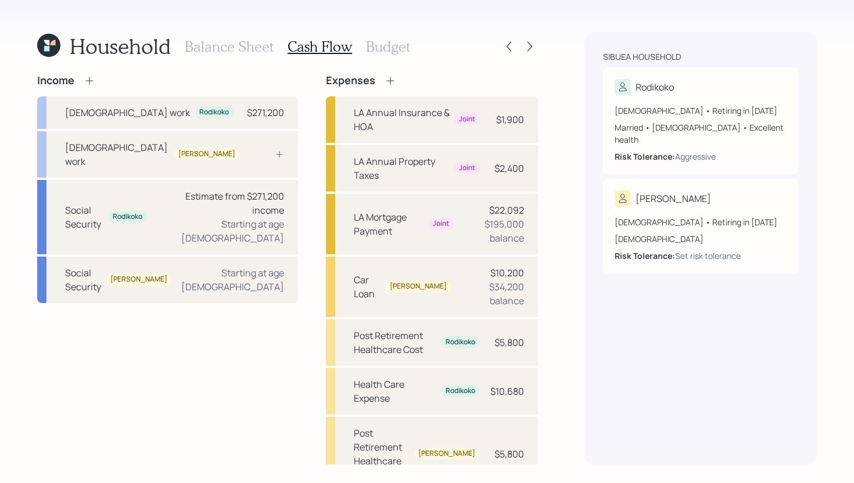
click at [393, 52] on h3 "Budget" at bounding box center [388, 46] width 44 height 17
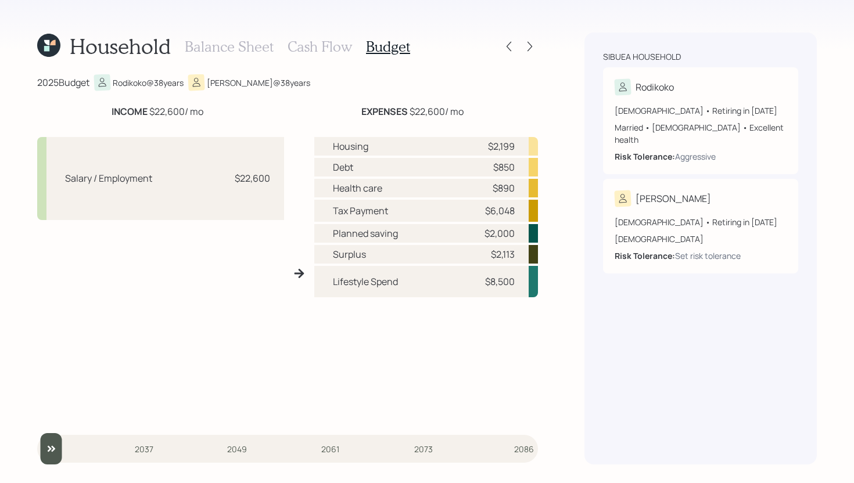
click at [534, 53] on div at bounding box center [519, 46] width 37 height 16
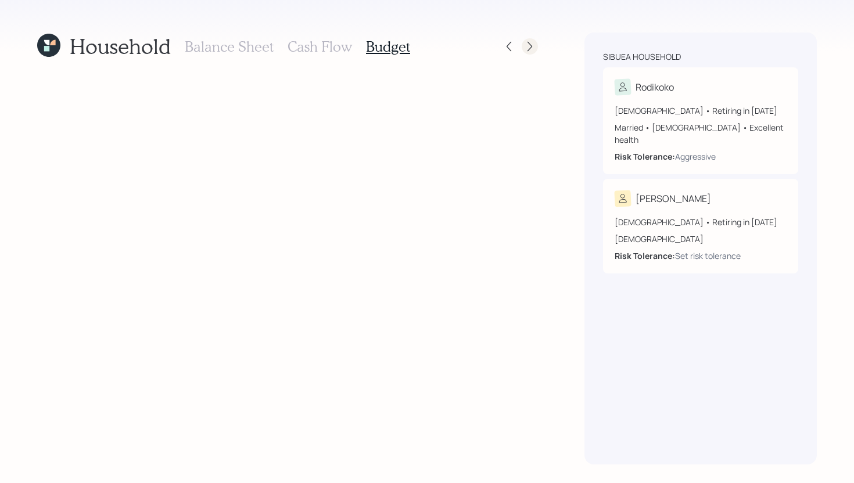
click at [529, 48] on icon at bounding box center [529, 47] width 5 height 10
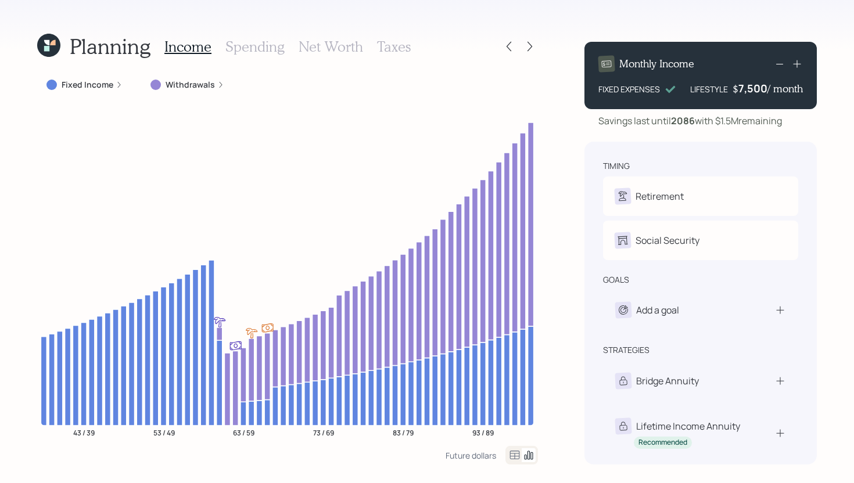
click at [674, 120] on b "2086" at bounding box center [683, 120] width 24 height 13
drag, startPoint x: 720, startPoint y: 122, endPoint x: 739, endPoint y: 121, distance: 19.8
click at [739, 121] on div "Savings last until [DATE] with $1.5M remaining" at bounding box center [690, 121] width 184 height 14
click at [570, 228] on div "Planning Income Spending Net Worth Taxes Fixed Income Withdrawals 43 / 39 53 / …" at bounding box center [427, 241] width 854 height 483
click at [537, 47] on div at bounding box center [530, 46] width 16 height 16
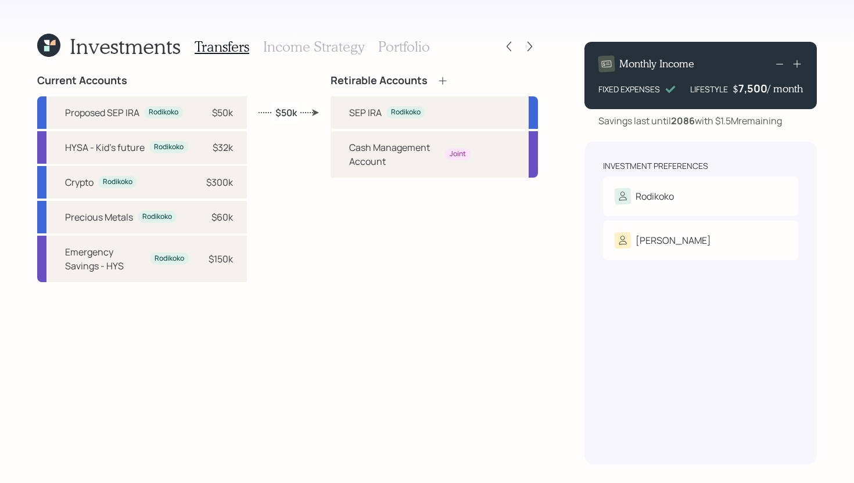
click at [411, 49] on h3 "Portfolio" at bounding box center [404, 46] width 52 height 17
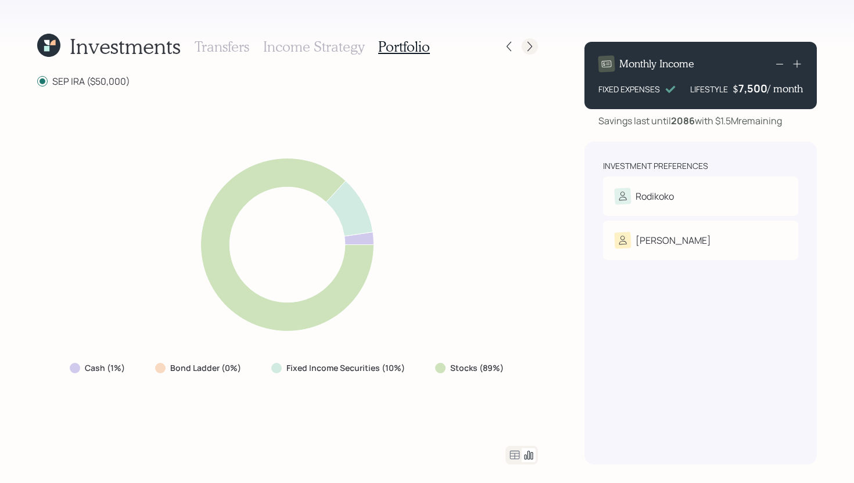
click at [530, 45] on icon at bounding box center [529, 47] width 5 height 10
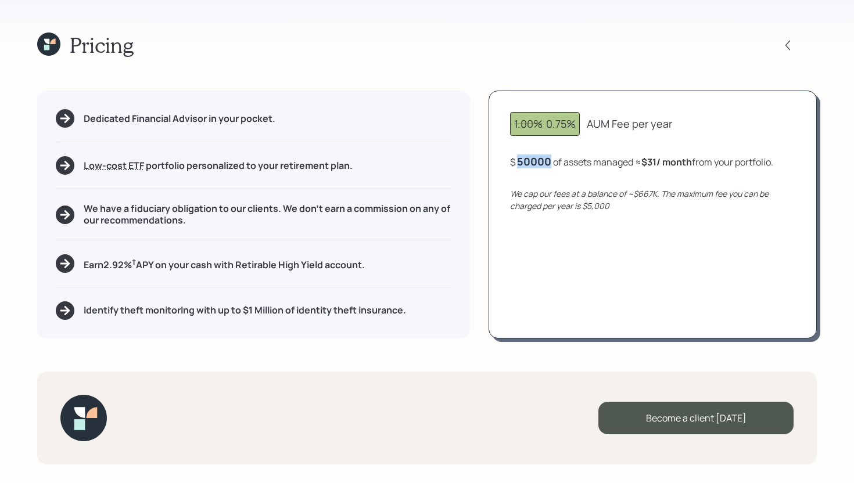
drag, startPoint x: 552, startPoint y: 163, endPoint x: 522, endPoint y: 166, distance: 30.3
click at [521, 166] on div "50000" at bounding box center [534, 162] width 34 height 14
click at [52, 40] on icon at bounding box center [48, 44] width 23 height 23
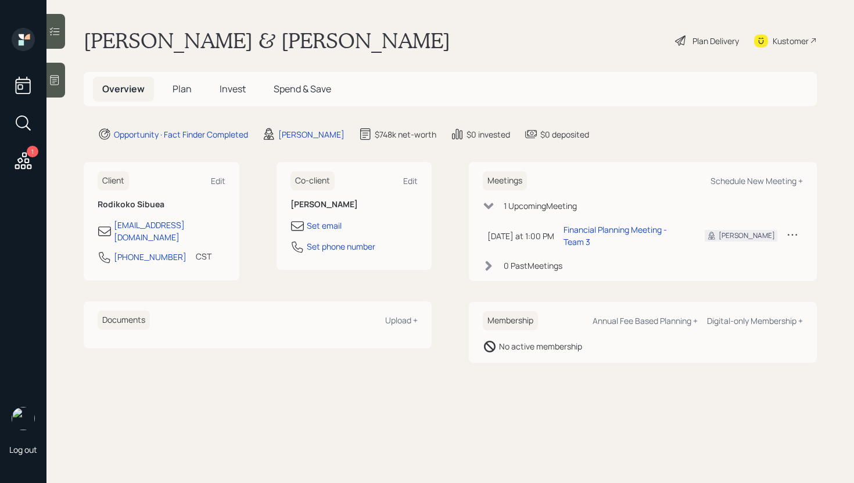
click at [697, 42] on div "Plan Delivery" at bounding box center [715, 41] width 46 height 12
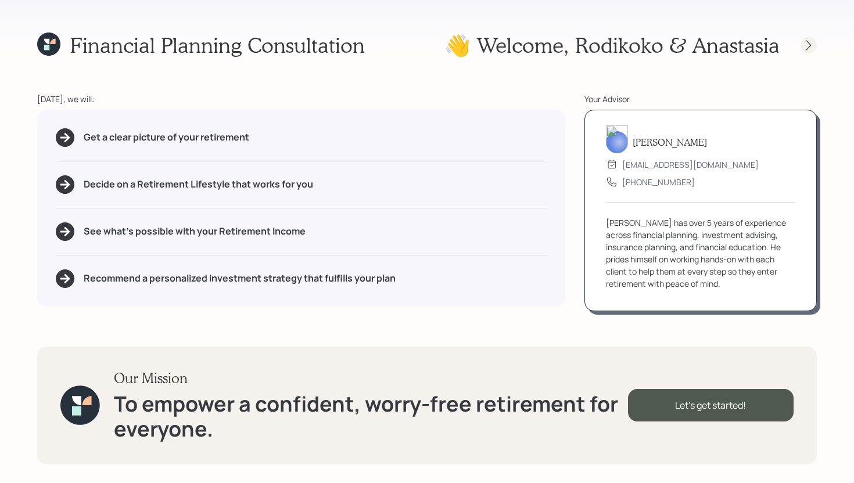
click at [809, 44] on icon at bounding box center [809, 46] width 12 height 12
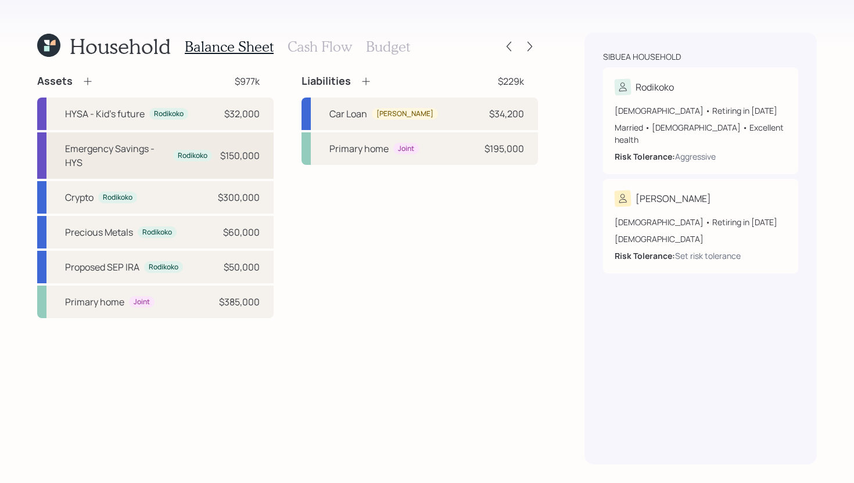
click at [134, 153] on div "Emergency Savings - HYS" at bounding box center [116, 156] width 103 height 28
select select "cash"
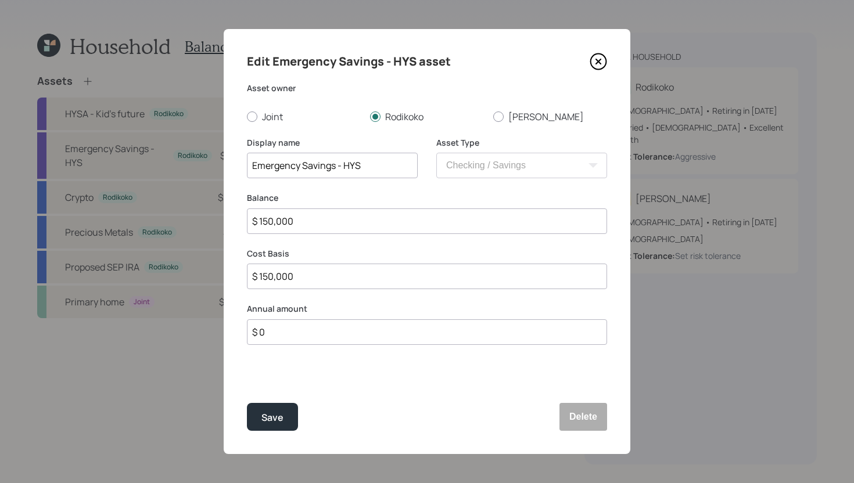
click at [306, 279] on input "$ 150,000" at bounding box center [427, 277] width 360 height 26
type input "$ 100,000"
click at [333, 216] on input "$ 150,000" at bounding box center [427, 222] width 360 height 26
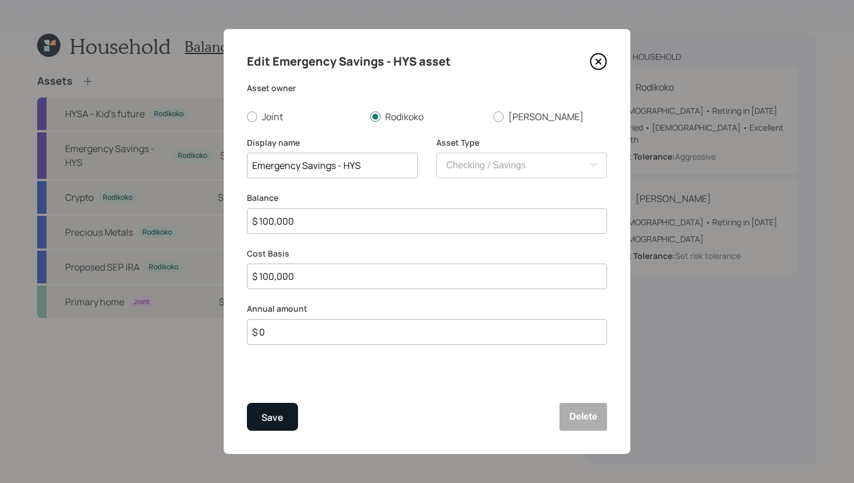
type input "$ 100,000"
click at [267, 424] on div "Save" at bounding box center [272, 418] width 22 height 16
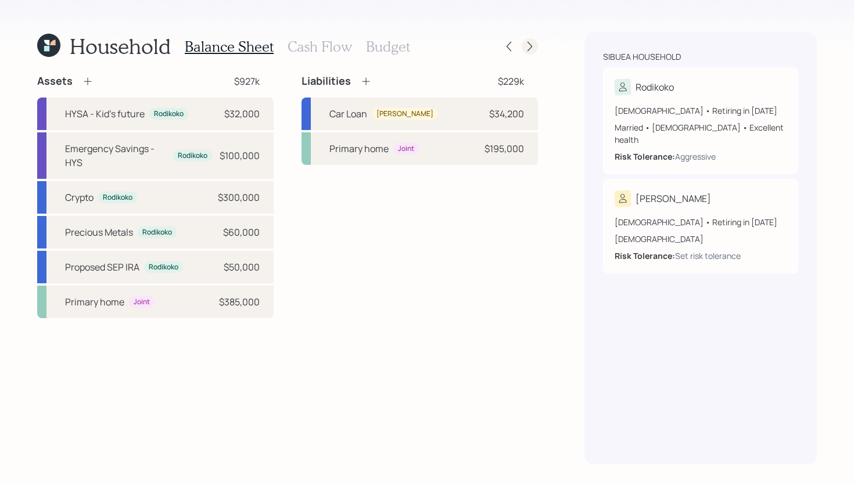
click at [526, 48] on icon at bounding box center [530, 47] width 12 height 12
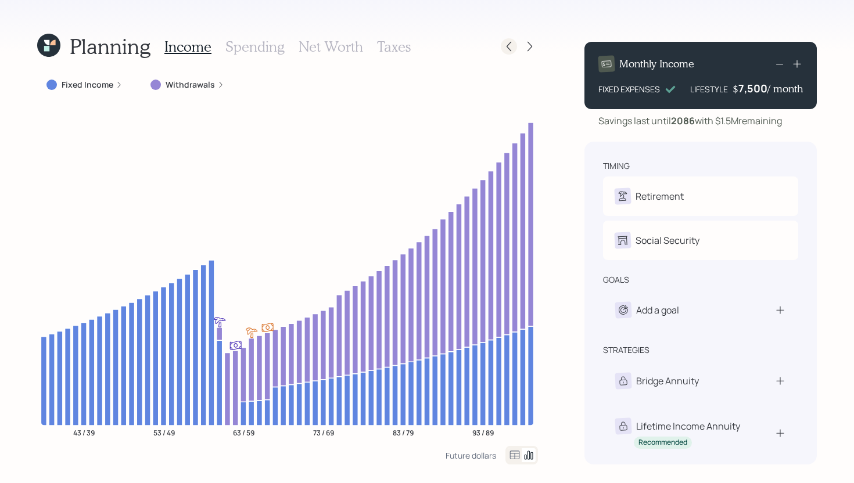
click at [513, 43] on icon at bounding box center [509, 47] width 12 height 12
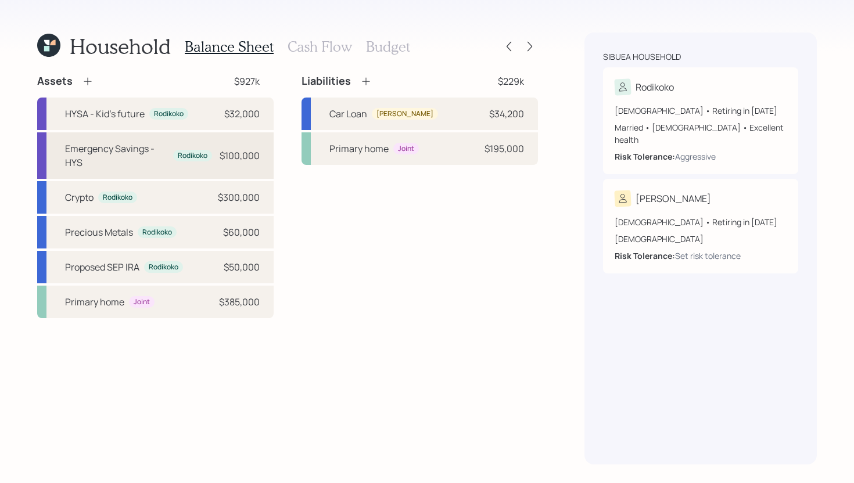
click at [204, 161] on div "Rodikoko" at bounding box center [192, 156] width 39 height 12
select select "cash"
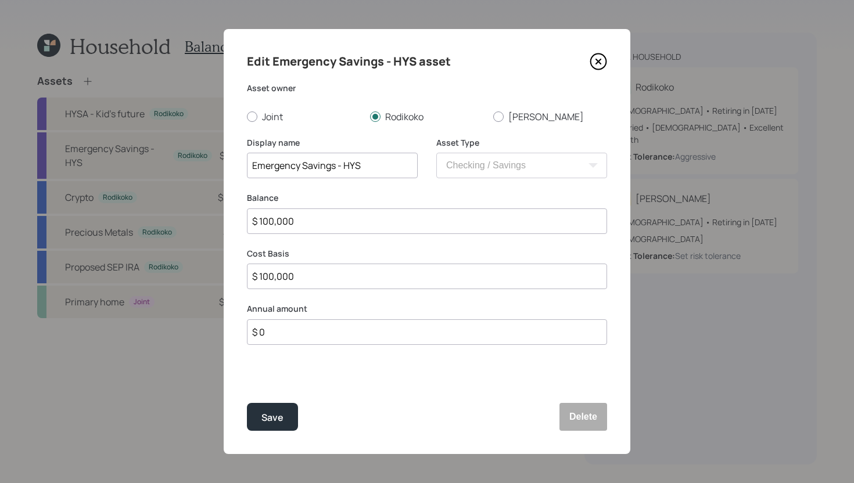
click at [349, 218] on input "$ 100,000" at bounding box center [427, 222] width 360 height 26
type input "$ 1"
type input "$ 15"
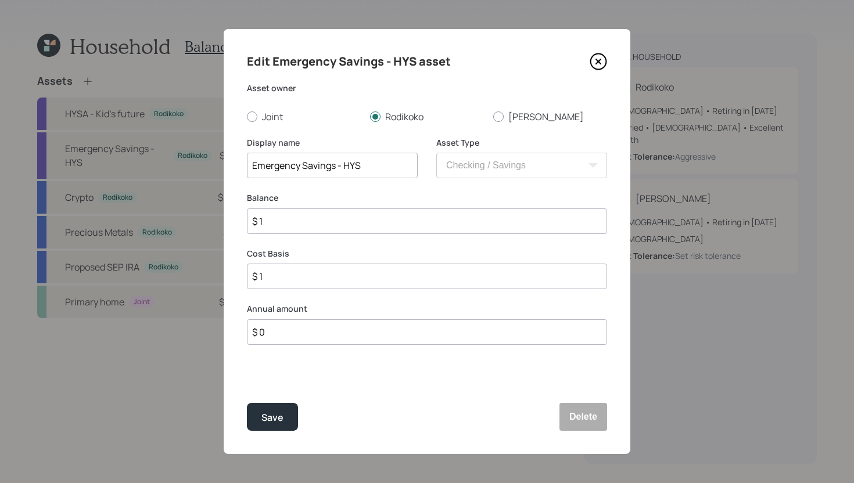
type input "$ 15"
type input "$ 150"
type input "$ 1,500"
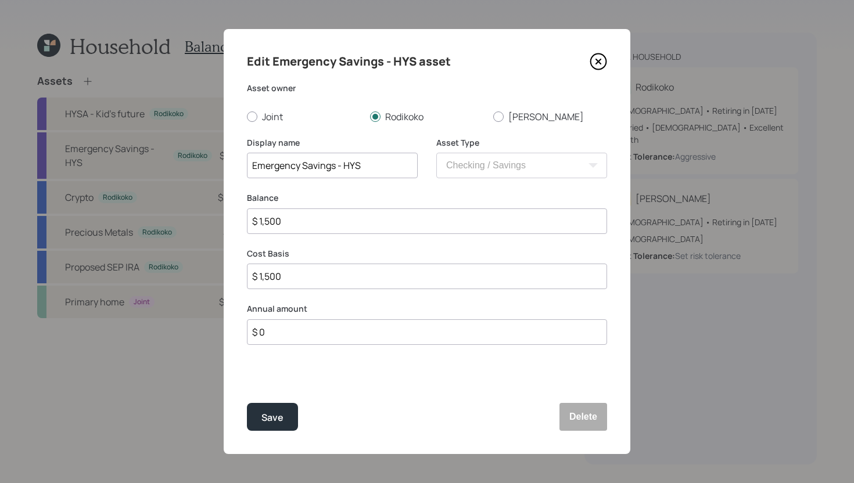
type input "$ 15,000"
type input "$ 150,000"
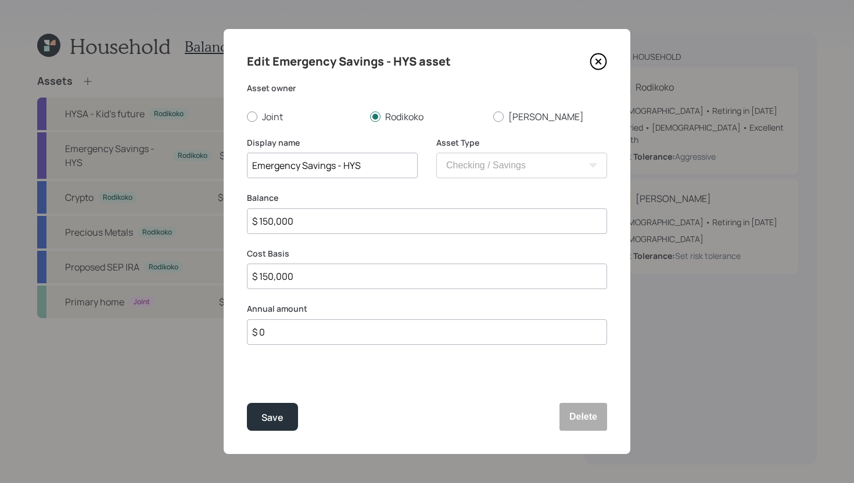
click at [268, 436] on div "Edit Emergency Savings - HYS asset Asset owner Joint Rodikoko Anastasia Display…" at bounding box center [427, 241] width 407 height 425
click at [274, 421] on div "Save" at bounding box center [272, 418] width 22 height 16
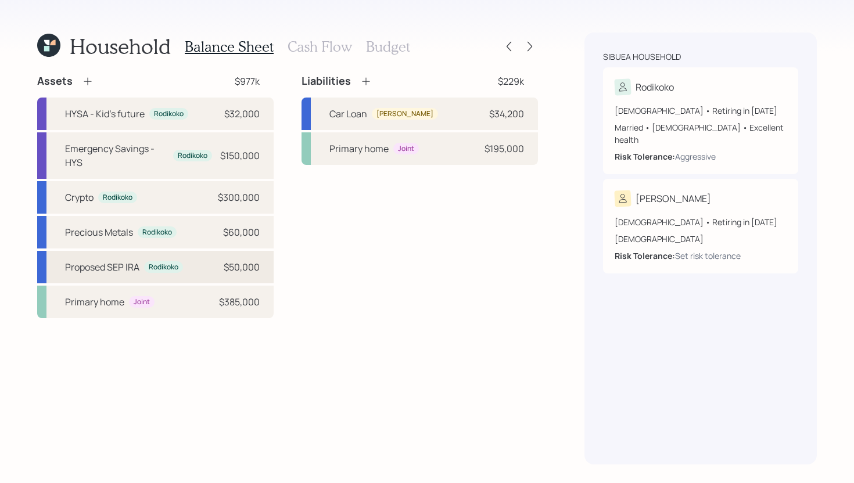
click at [195, 270] on div "Proposed SEP IRA Rodikoko $50,000" at bounding box center [155, 267] width 236 height 33
select select "balanced"
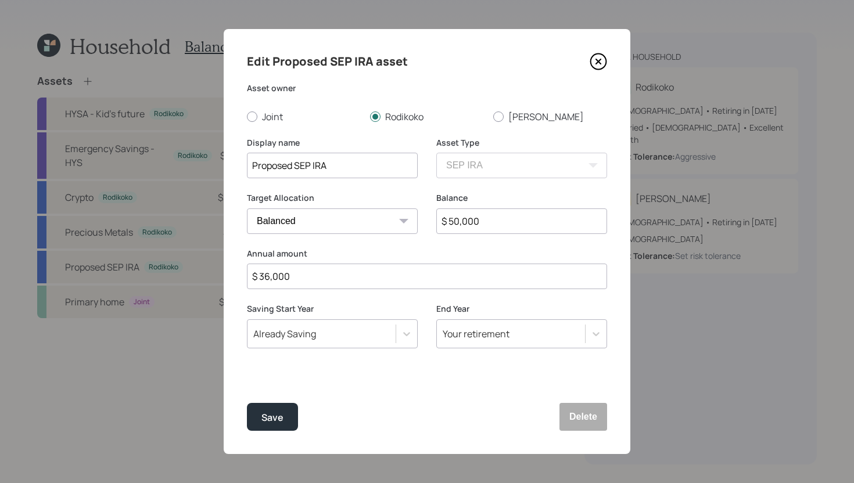
click at [497, 222] on input "$ 50,000" at bounding box center [521, 222] width 171 height 26
type input "$ 1"
click at [284, 418] on button "Save" at bounding box center [272, 417] width 51 height 28
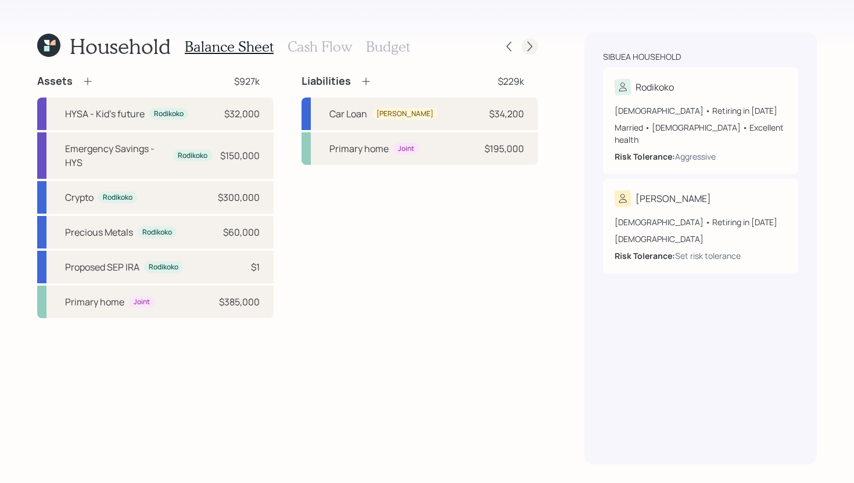
click at [532, 42] on icon at bounding box center [530, 47] width 12 height 12
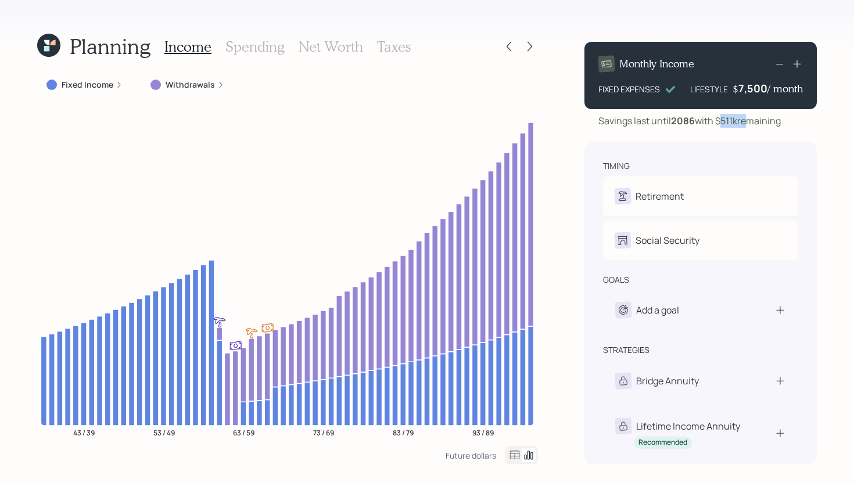
drag, startPoint x: 721, startPoint y: 122, endPoint x: 744, endPoint y: 121, distance: 22.7
click at [744, 121] on div "Savings last until 2086 with $511k remaining" at bounding box center [689, 121] width 182 height 14
click at [742, 122] on div "Savings last until 2086 with $511k remaining" at bounding box center [689, 121] width 182 height 14
click at [52, 49] on icon at bounding box center [48, 45] width 29 height 29
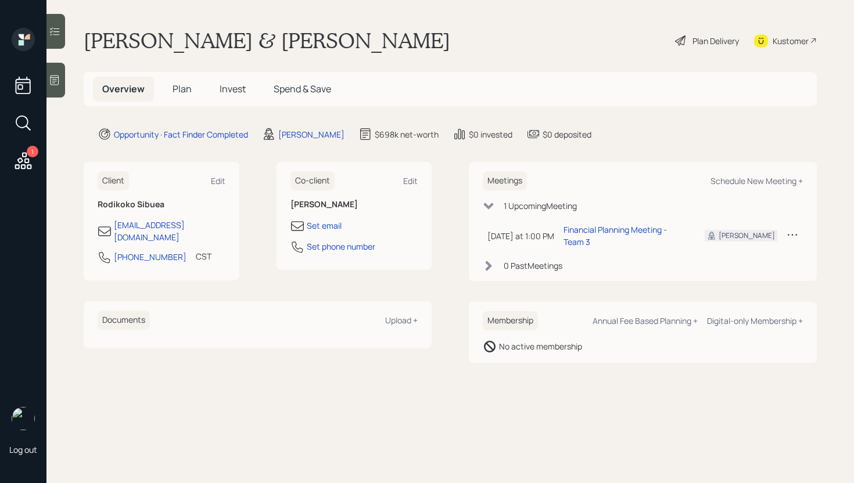
click at [712, 42] on div "Plan Delivery" at bounding box center [715, 41] width 46 height 12
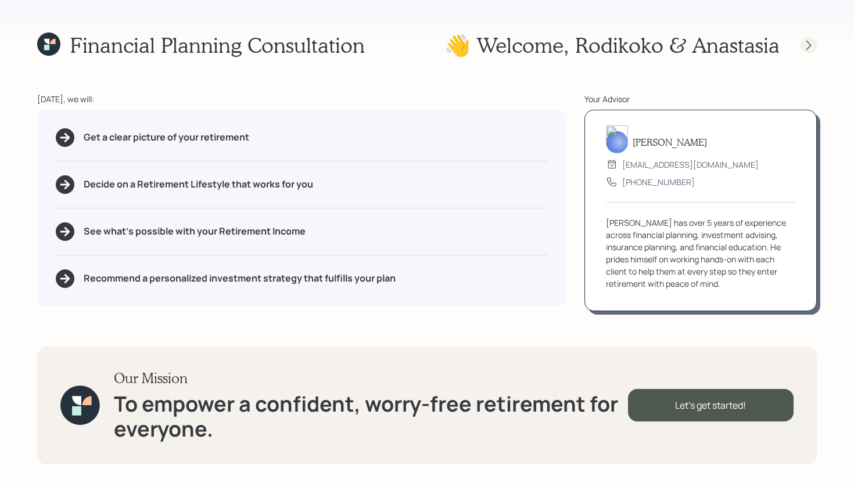
click at [807, 44] on icon at bounding box center [809, 46] width 12 height 12
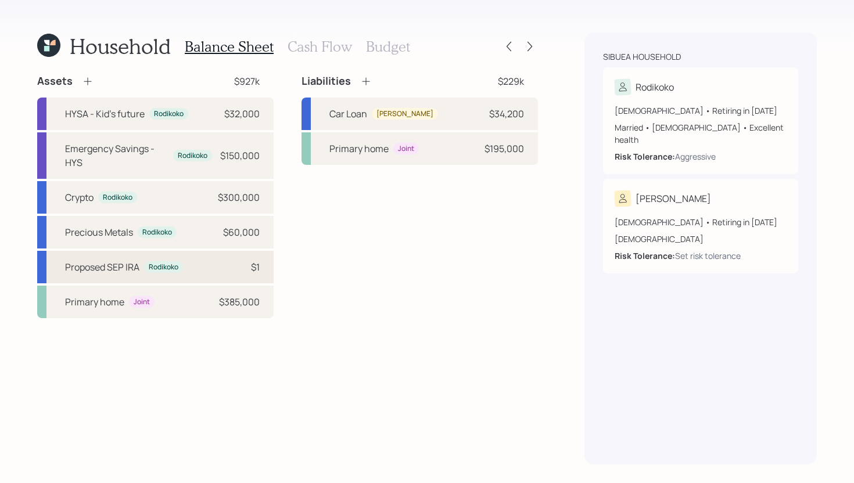
click at [221, 266] on div "Proposed SEP [PERSON_NAME] $1" at bounding box center [155, 267] width 236 height 33
select select "balanced"
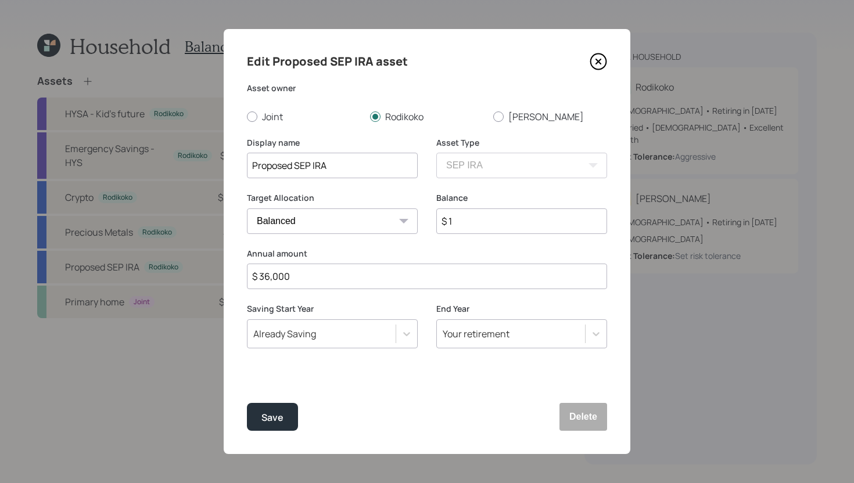
click at [457, 227] on input "$ 1" at bounding box center [521, 222] width 171 height 26
type input "$ 10,000"
click at [282, 415] on div "Save" at bounding box center [272, 418] width 22 height 16
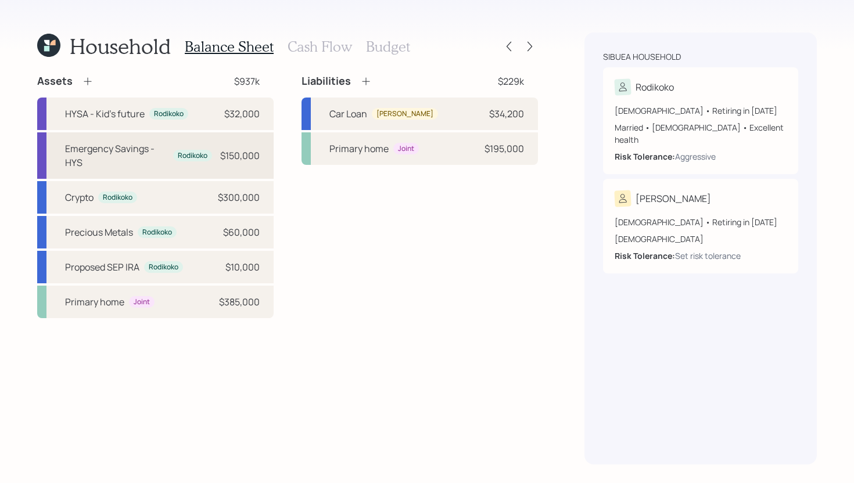
click at [159, 150] on div "Emergency Savings - HYS" at bounding box center [116, 156] width 103 height 28
select select "cash"
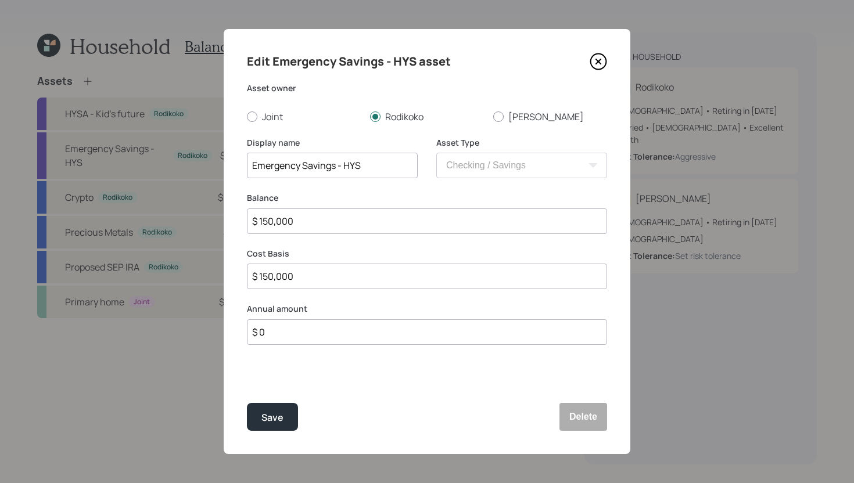
click at [322, 228] on input "$ 150,000" at bounding box center [427, 222] width 360 height 26
type input "$ 1"
type input "$ 14"
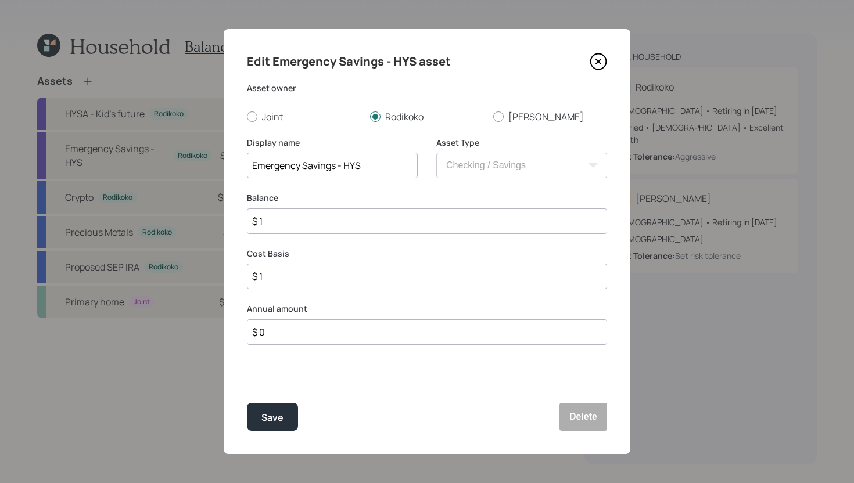
type input "$ 14"
type input "$ 140"
type input "$ 1,400"
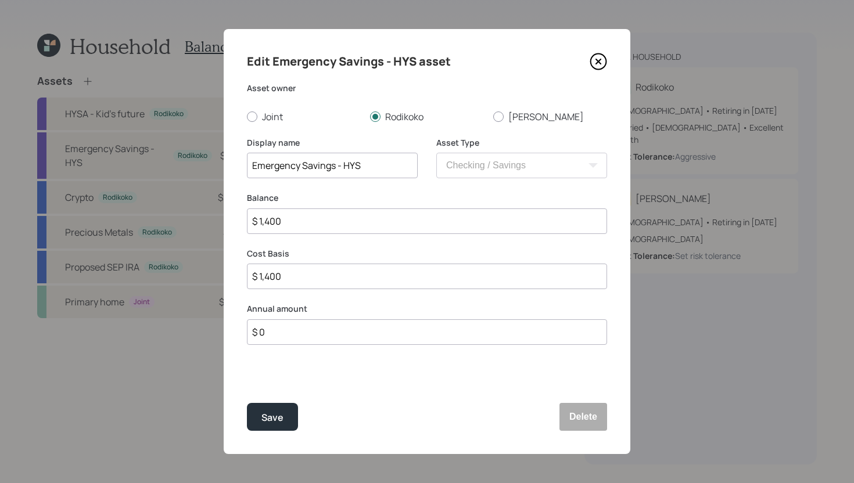
type input "$ 14,000"
type input "$ 140,000"
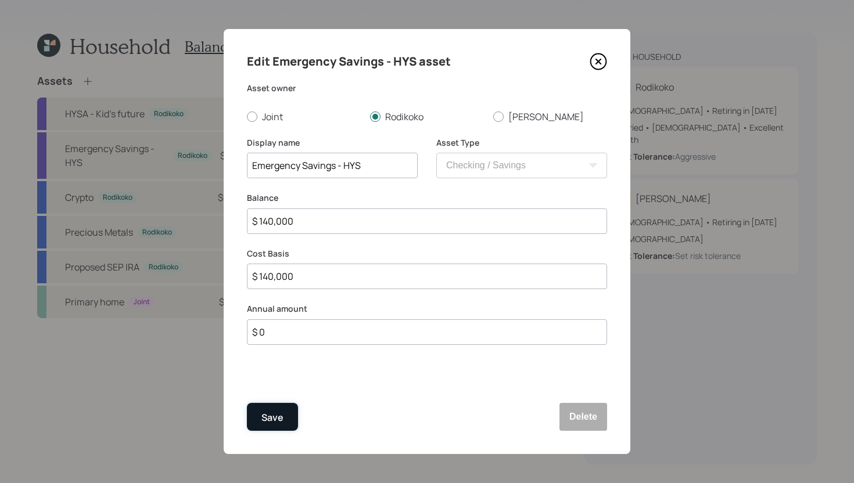
click at [281, 413] on div "Save" at bounding box center [272, 418] width 22 height 16
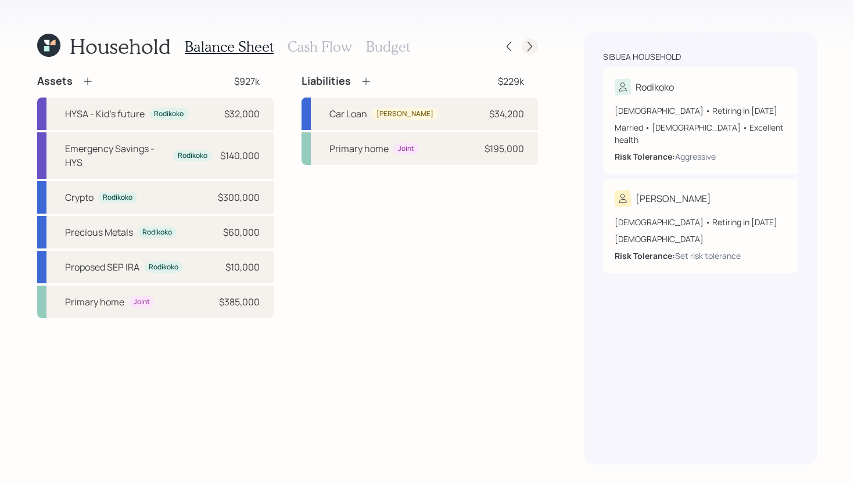
click at [534, 46] on icon at bounding box center [530, 47] width 12 height 12
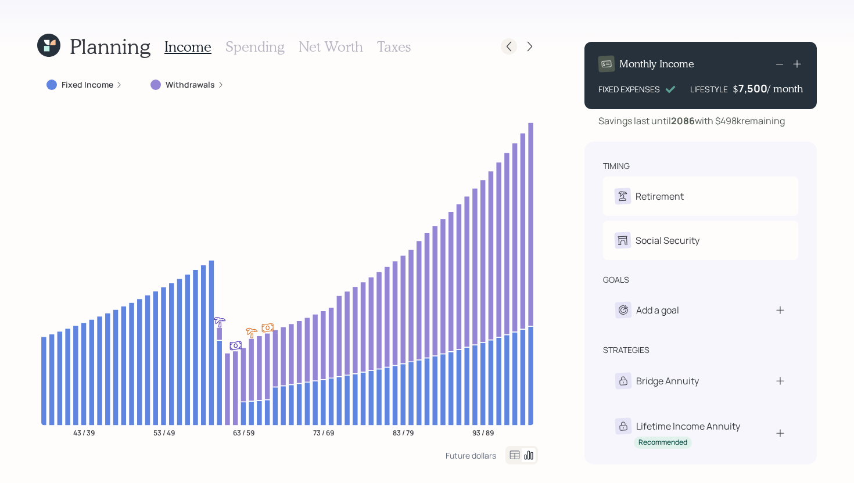
click at [509, 51] on icon at bounding box center [509, 47] width 12 height 12
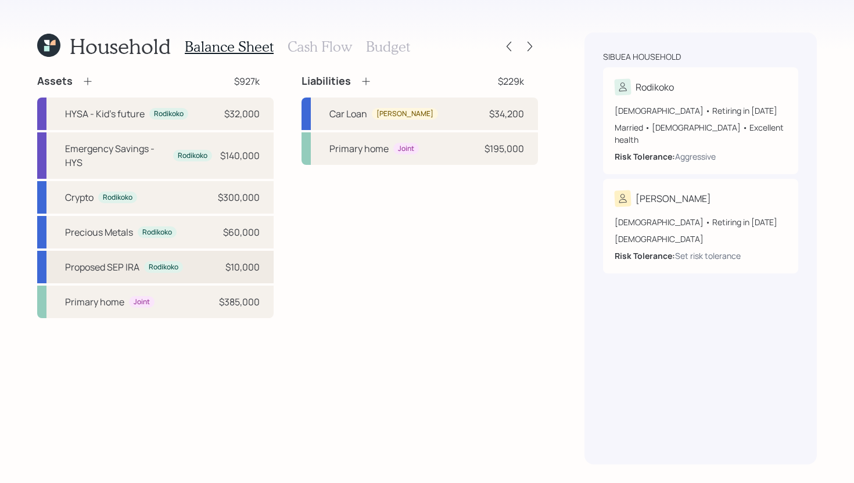
click at [195, 267] on div "Proposed [PERSON_NAME] $10,000" at bounding box center [155, 267] width 236 height 33
select select "balanced"
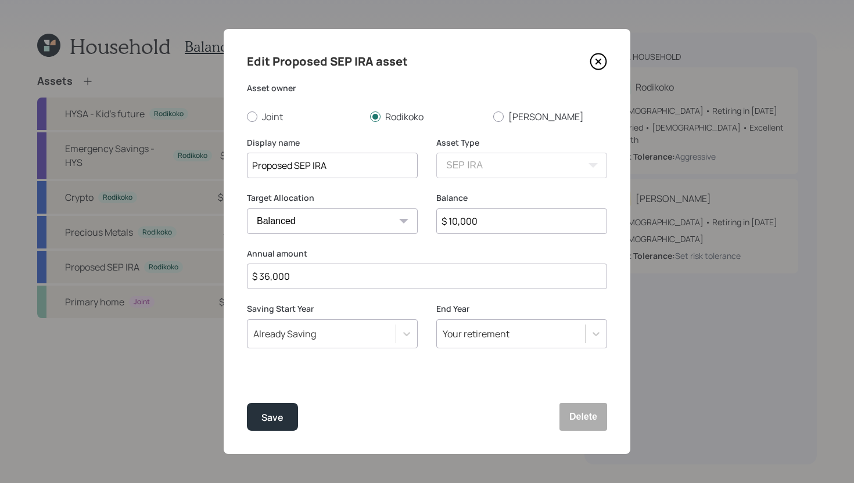
click at [480, 222] on input "$ 10,000" at bounding box center [521, 222] width 171 height 26
type input "$ 1"
click at [271, 411] on div "Save" at bounding box center [272, 418] width 22 height 16
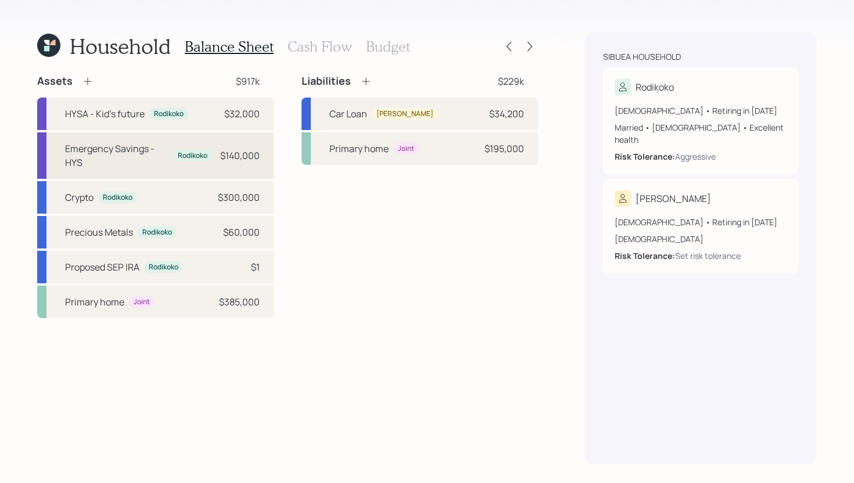
click at [243, 170] on div "Emergency Savings - HYS Rodikoko $140,000" at bounding box center [155, 155] width 236 height 46
select select "cash"
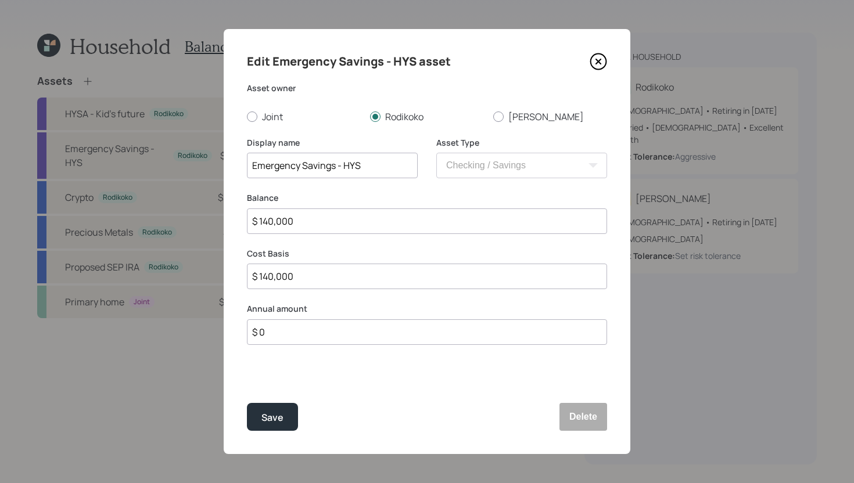
click at [301, 226] on input "$ 140,000" at bounding box center [427, 222] width 360 height 26
type input "$ 1"
type input "$ 15"
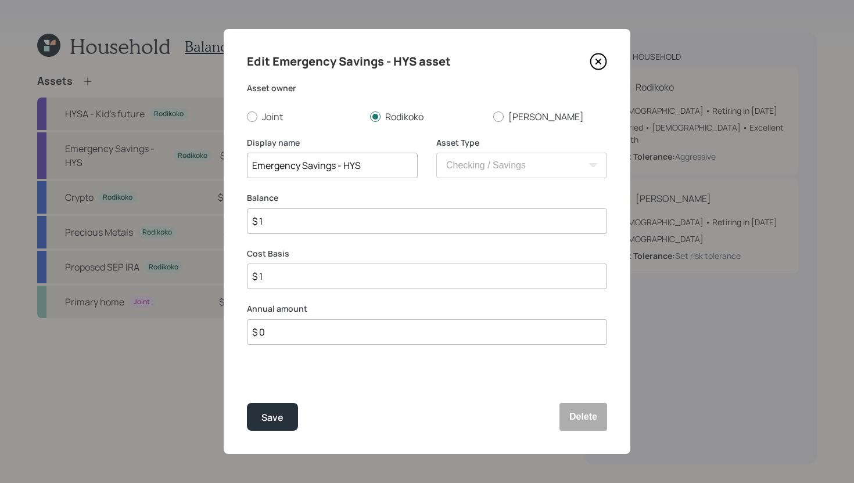
type input "$ 15"
type input "$ 150"
type input "$ 1,500"
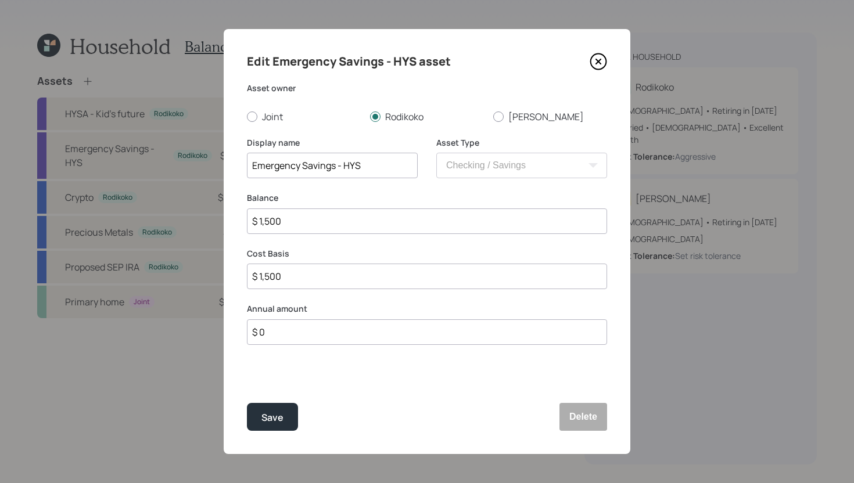
type input "$ 15,000"
type input "$ 150,000"
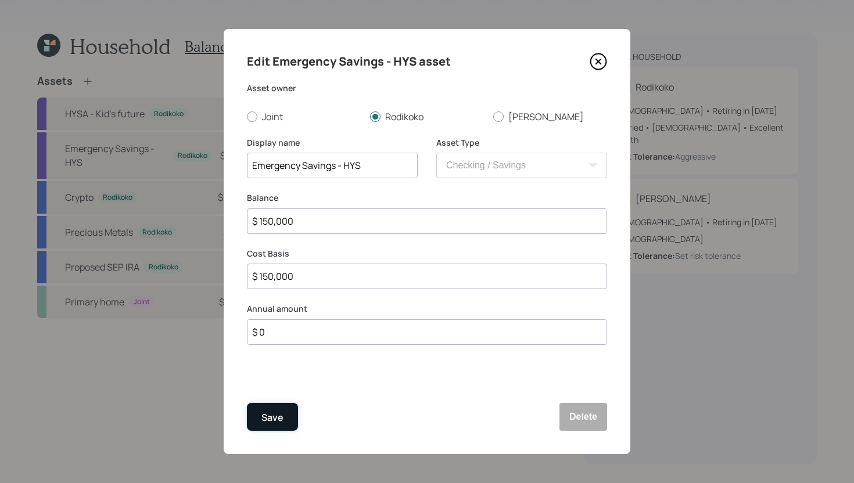
click at [280, 418] on div "Save" at bounding box center [272, 418] width 22 height 16
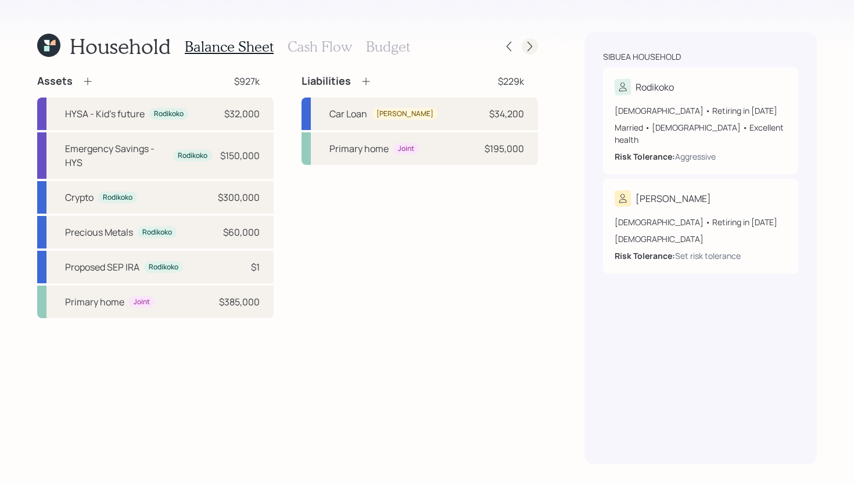
click at [537, 48] on div at bounding box center [530, 46] width 16 height 16
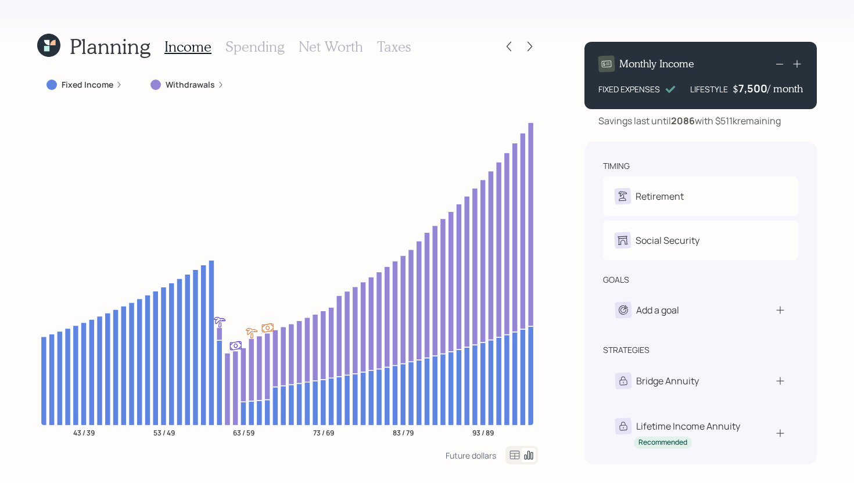
click at [746, 121] on div "Savings last until [DATE] with $511k remaining" at bounding box center [689, 121] width 182 height 14
click at [507, 49] on icon at bounding box center [509, 47] width 12 height 12
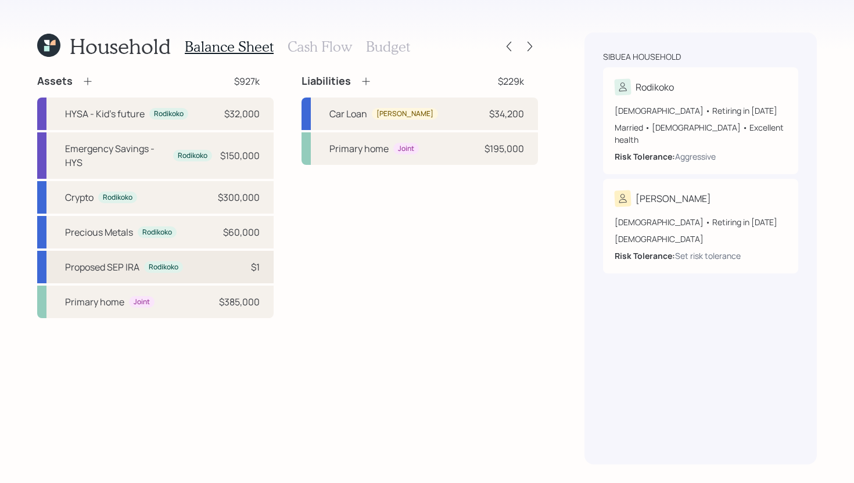
click at [208, 264] on div "Proposed SEP [PERSON_NAME] $1" at bounding box center [155, 267] width 236 height 33
select select "balanced"
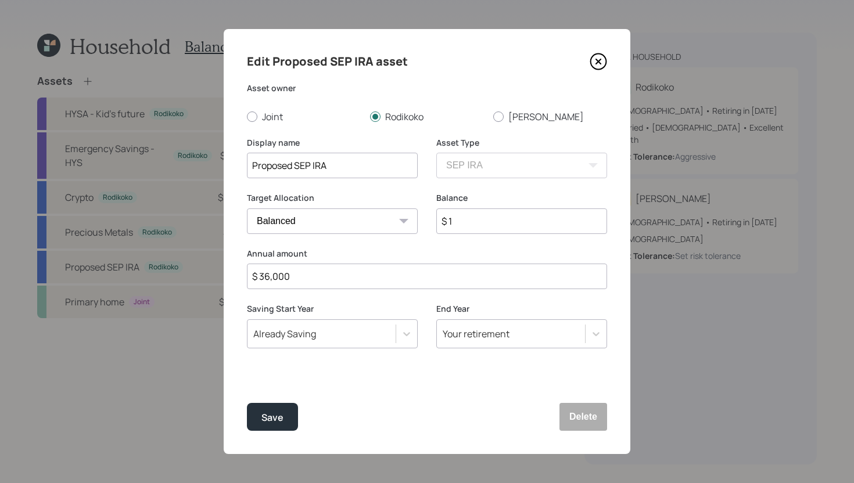
click at [468, 220] on input "$ 1" at bounding box center [521, 222] width 171 height 26
type input "$ 10,000"
click at [282, 421] on div "Save" at bounding box center [272, 418] width 22 height 16
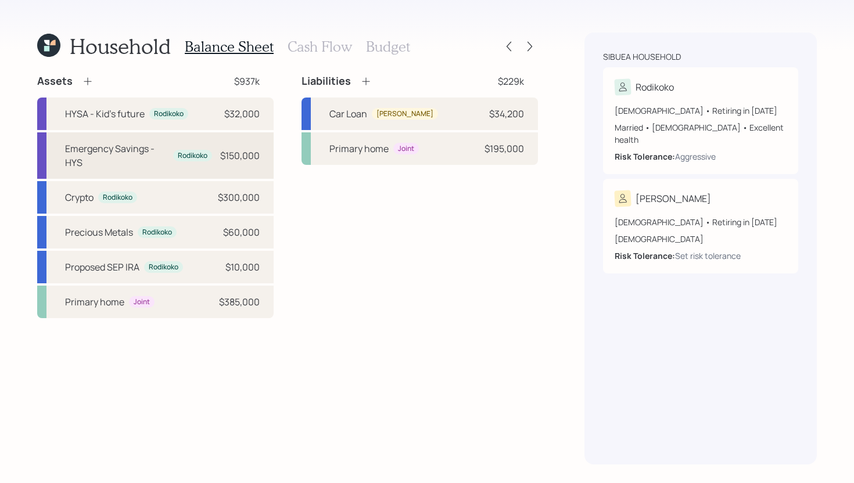
click at [153, 151] on div "Emergency Savings - HYS" at bounding box center [116, 156] width 103 height 28
select select "cash"
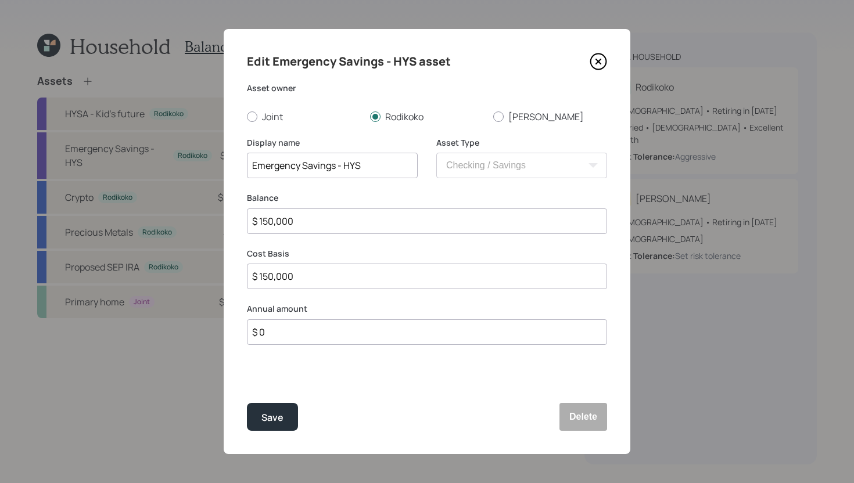
click at [315, 220] on input "$ 150,000" at bounding box center [427, 222] width 360 height 26
type input "$ 1"
type input "$ 14"
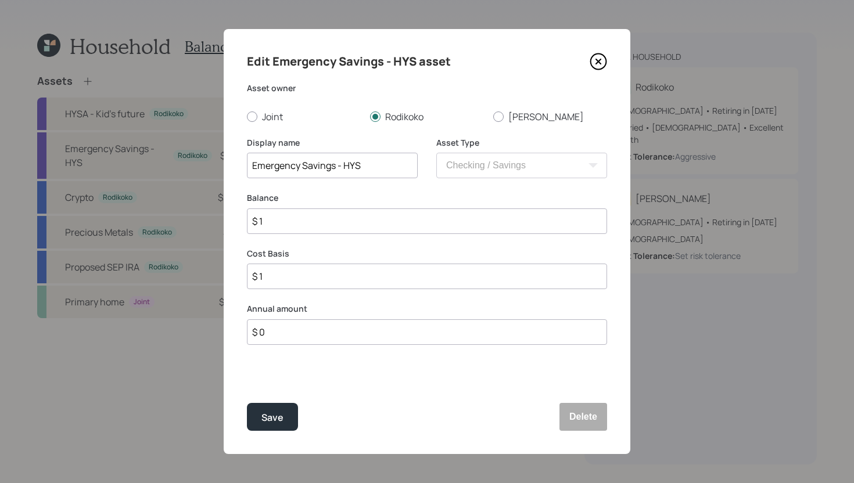
type input "$ 14"
type input "$ 140"
type input "$ 1,400"
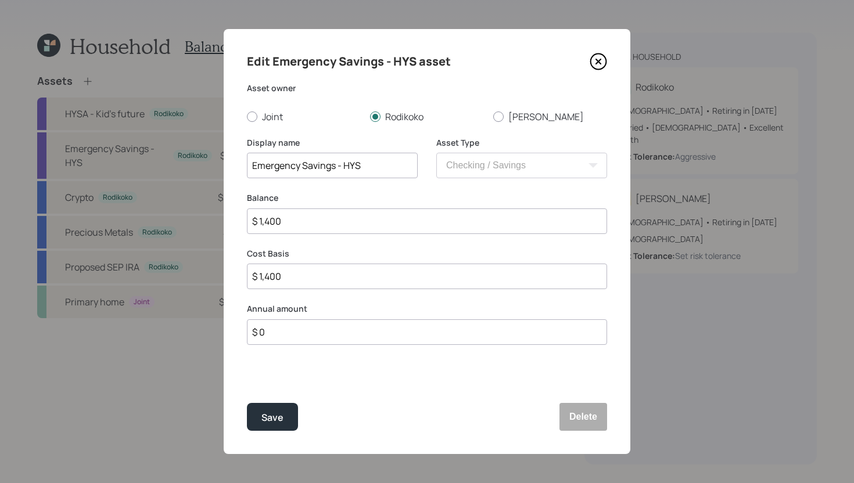
type input "$ 14,000"
type input "$ 140,000"
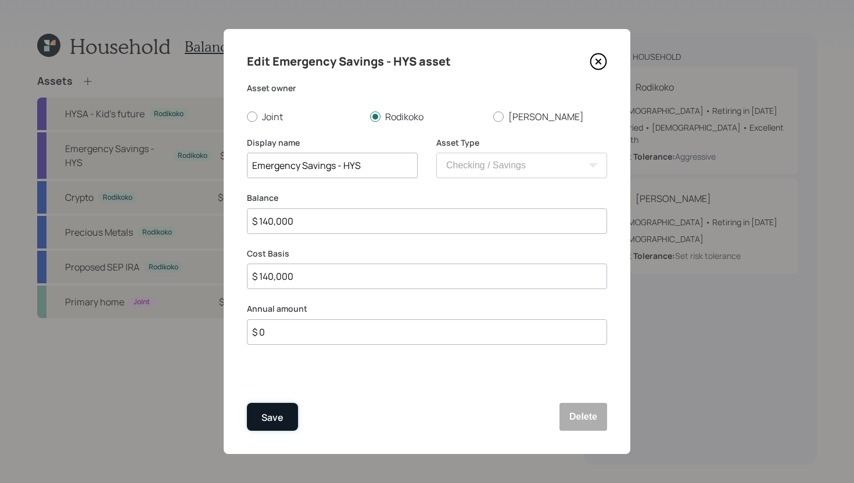
click at [268, 429] on button "Save" at bounding box center [272, 417] width 51 height 28
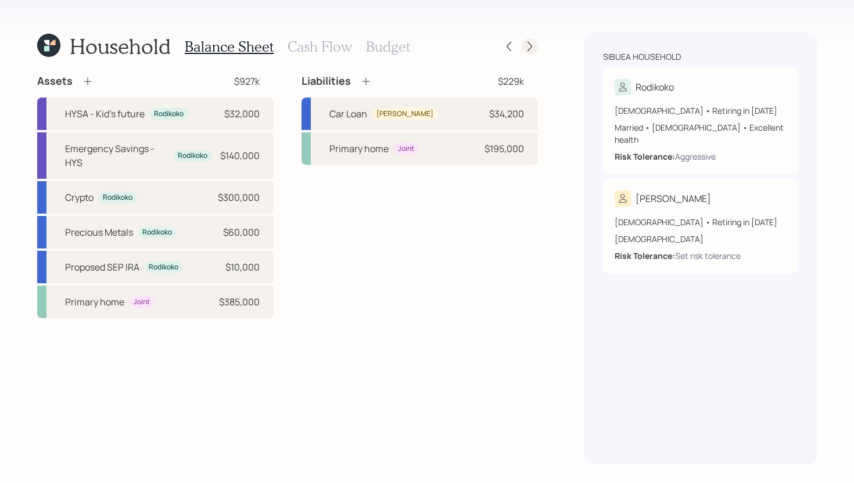
click at [526, 44] on icon at bounding box center [530, 47] width 12 height 12
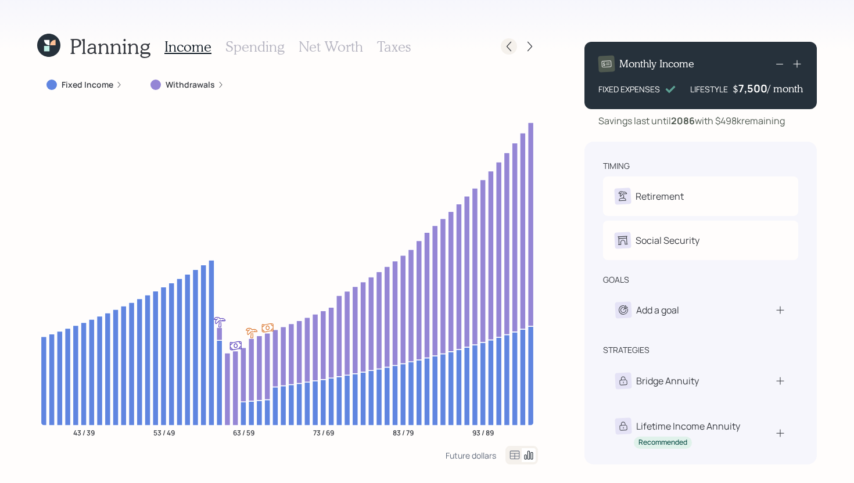
click at [514, 52] on icon at bounding box center [509, 47] width 12 height 12
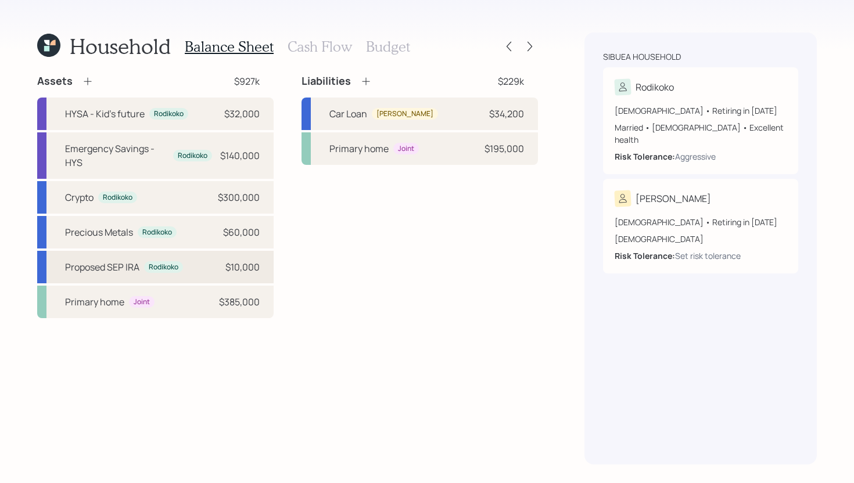
click at [250, 268] on div "$10,000" at bounding box center [242, 267] width 34 height 14
select select "balanced"
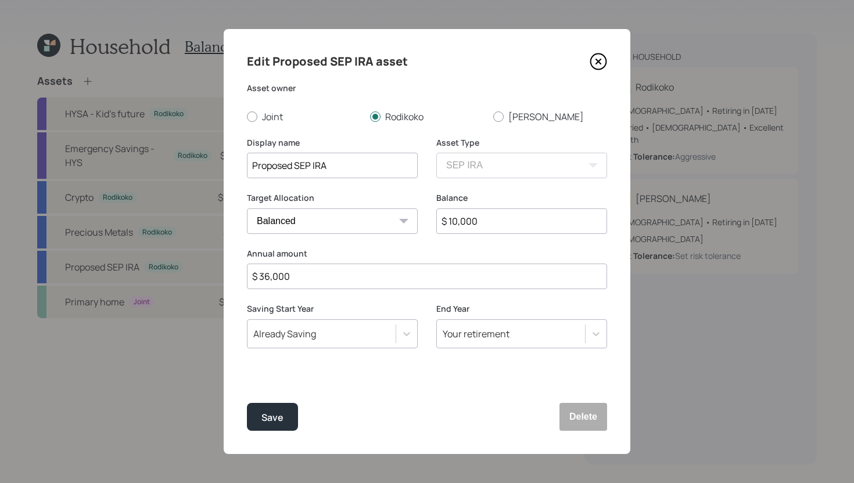
click at [496, 228] on input "$ 10,000" at bounding box center [521, 222] width 171 height 26
type input "$ 20,000"
click at [272, 419] on div "Save" at bounding box center [272, 418] width 22 height 16
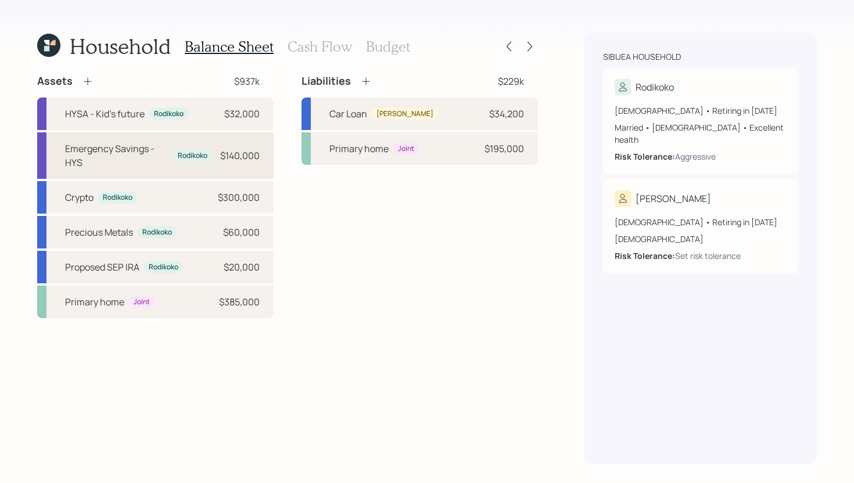
click at [141, 157] on div "Emergency Savings - HYS" at bounding box center [116, 156] width 103 height 28
select select "cash"
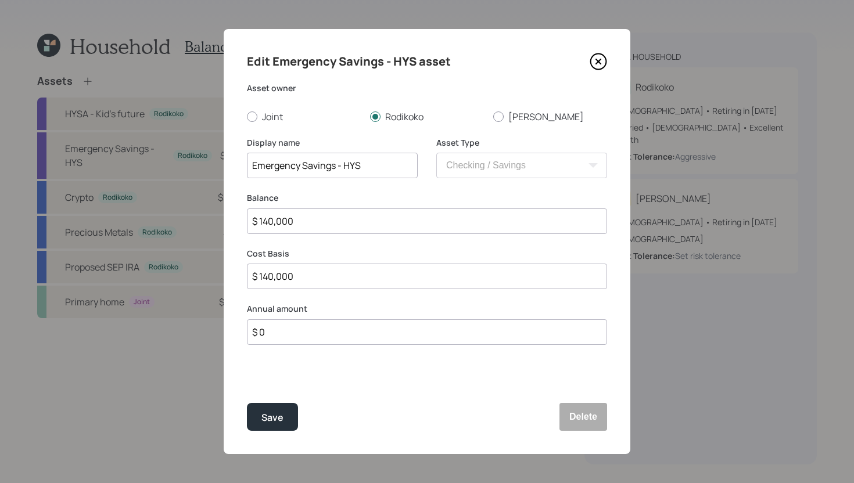
click at [306, 225] on input "$ 140,000" at bounding box center [427, 222] width 360 height 26
type input "$ 1"
type input "$ 13"
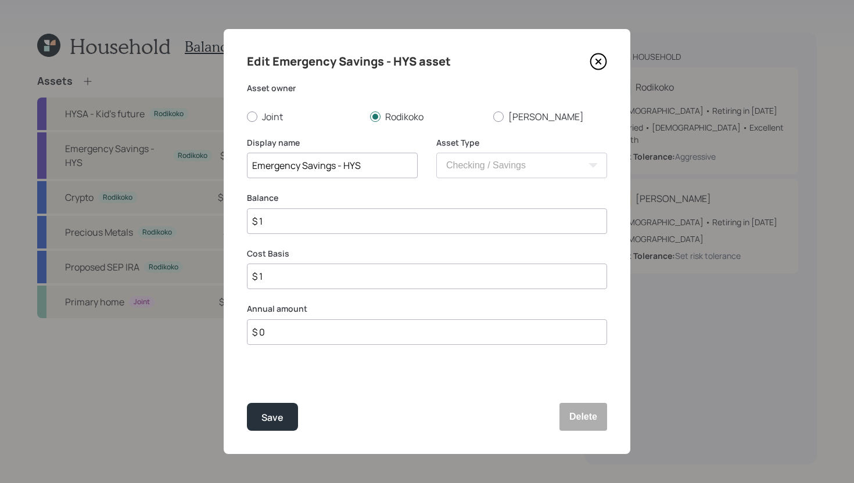
type input "$ 13"
type input "$ 130"
type input "$ 1,300"
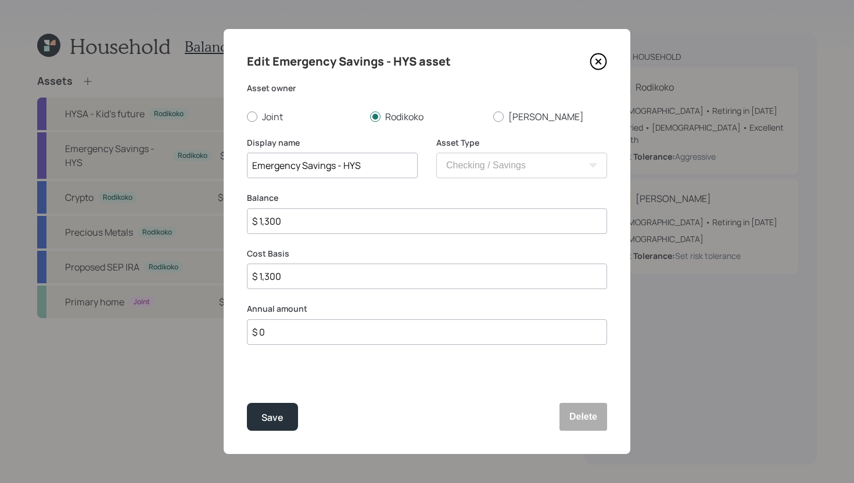
type input "$ 13,000"
type input "$ 130,000"
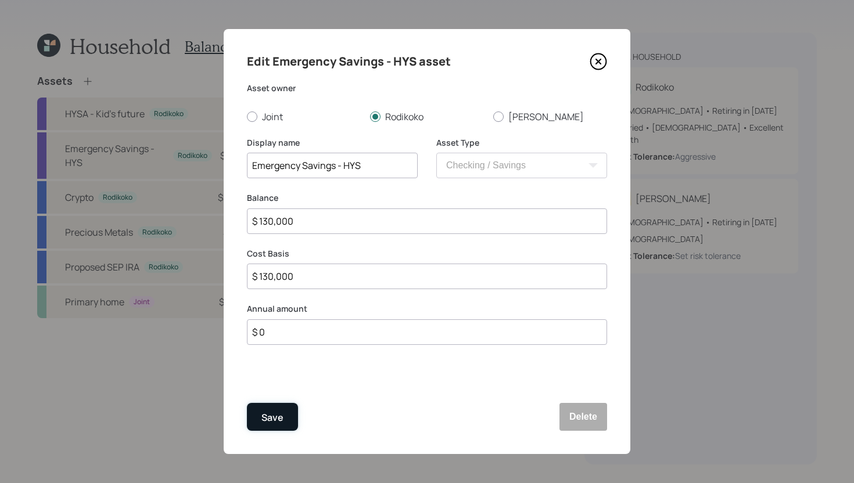
click at [270, 421] on div "Save" at bounding box center [272, 418] width 22 height 16
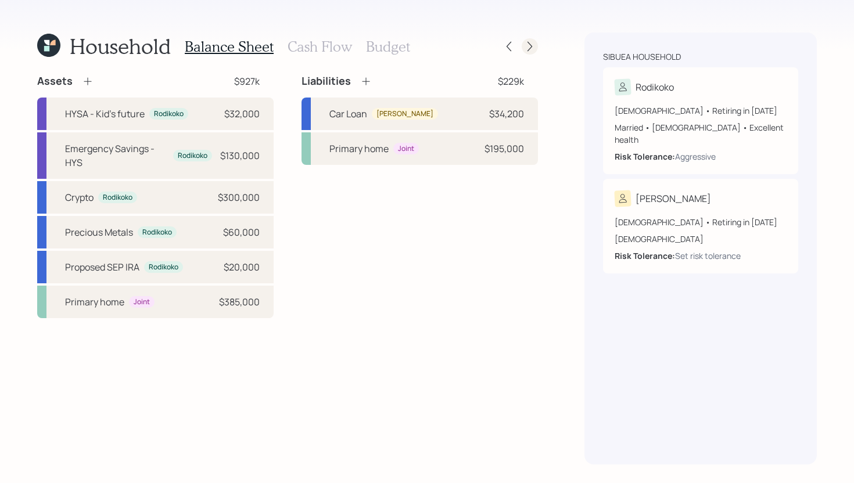
click at [529, 48] on icon at bounding box center [529, 47] width 5 height 10
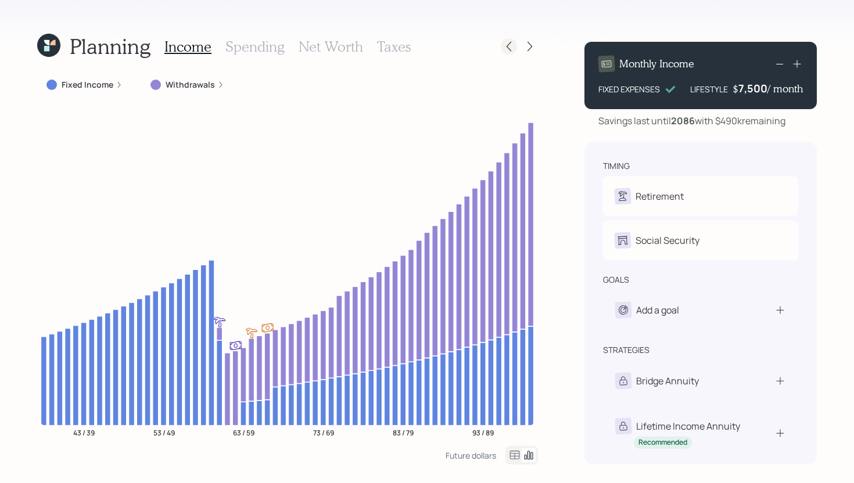
click at [509, 50] on icon at bounding box center [509, 47] width 12 height 12
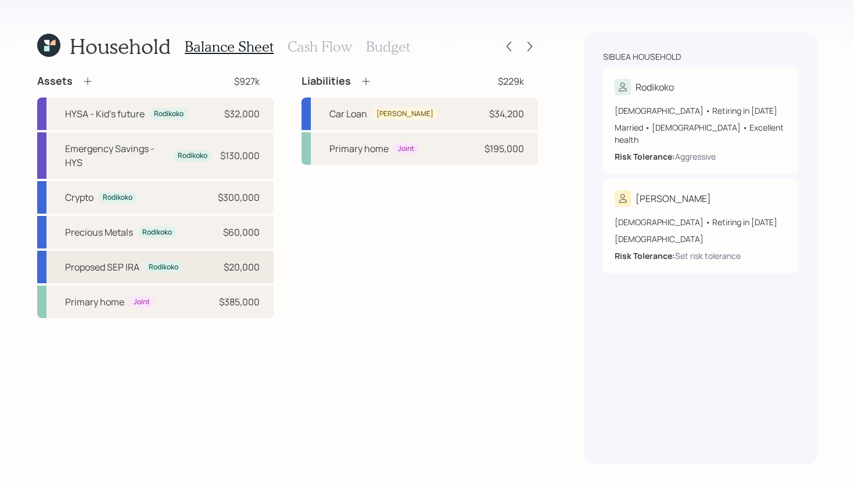
click at [192, 267] on div "Proposed SEP IRA Rodikoko $20,000" at bounding box center [155, 267] width 236 height 33
select select "balanced"
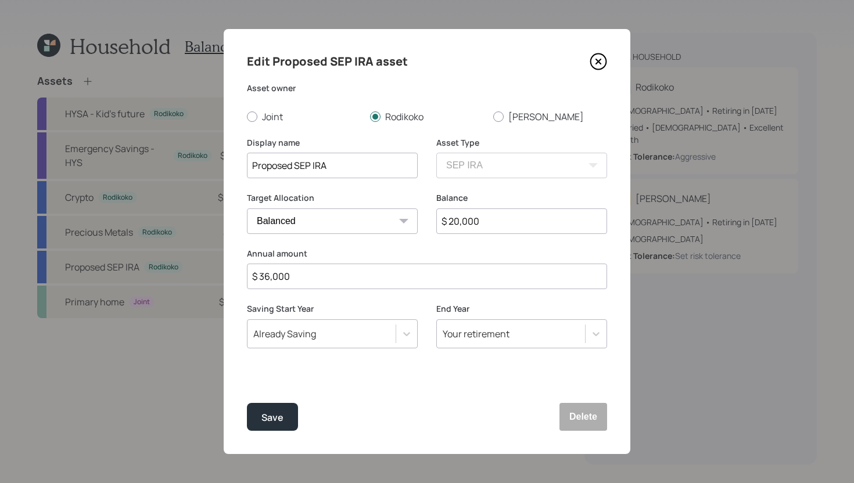
click at [482, 224] on input "$ 20,000" at bounding box center [521, 222] width 171 height 26
type input "$ 50,000"
click at [278, 415] on div "Save" at bounding box center [272, 418] width 22 height 16
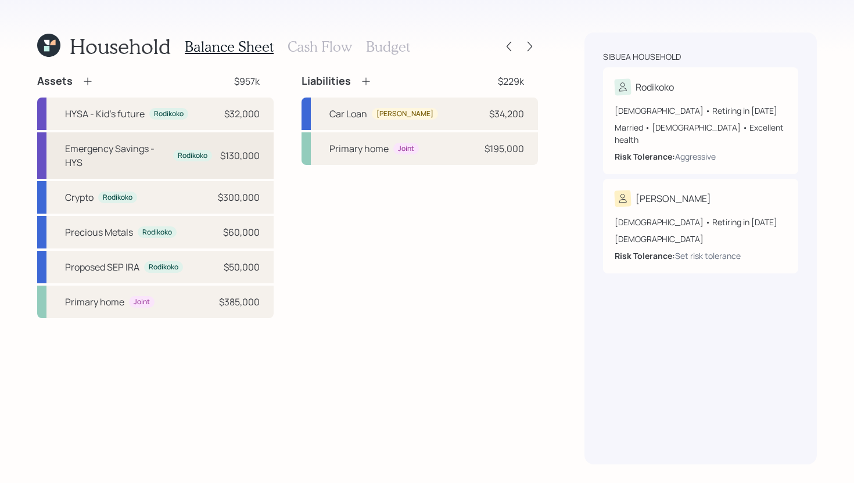
click at [231, 163] on div "Emergency Savings - HYS Rodikoko $130,000" at bounding box center [155, 155] width 236 height 46
select select "cash"
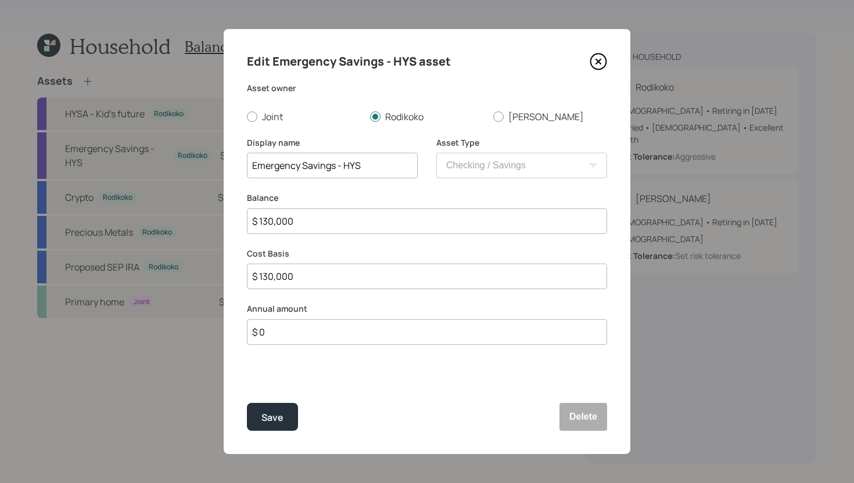
click at [321, 217] on input "$ 130,000" at bounding box center [427, 222] width 360 height 26
type input "$ 1"
type input "$ 10"
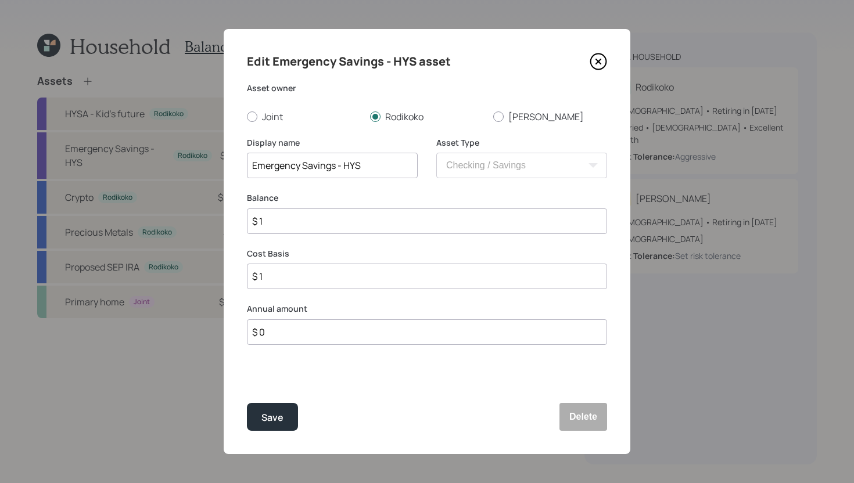
type input "$ 10"
type input "$ 100"
type input "$ 1,000"
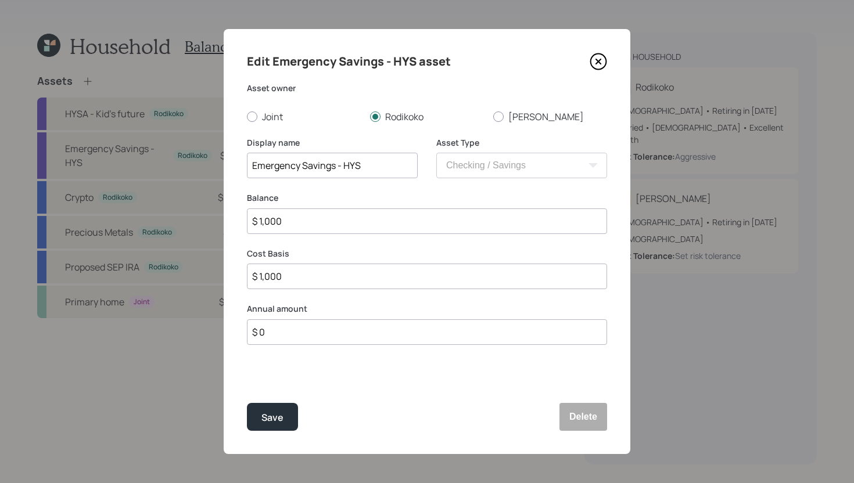
type input "$ 10,000"
type input "$ 100,000"
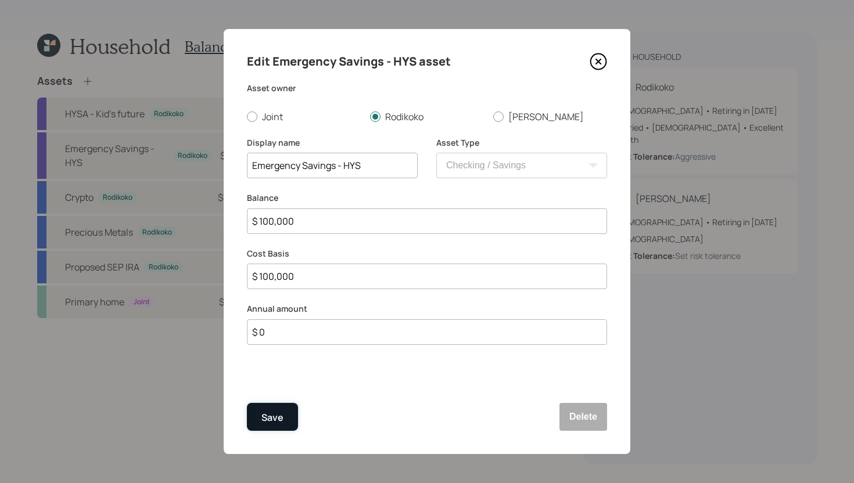
click at [281, 414] on div "Save" at bounding box center [272, 418] width 22 height 16
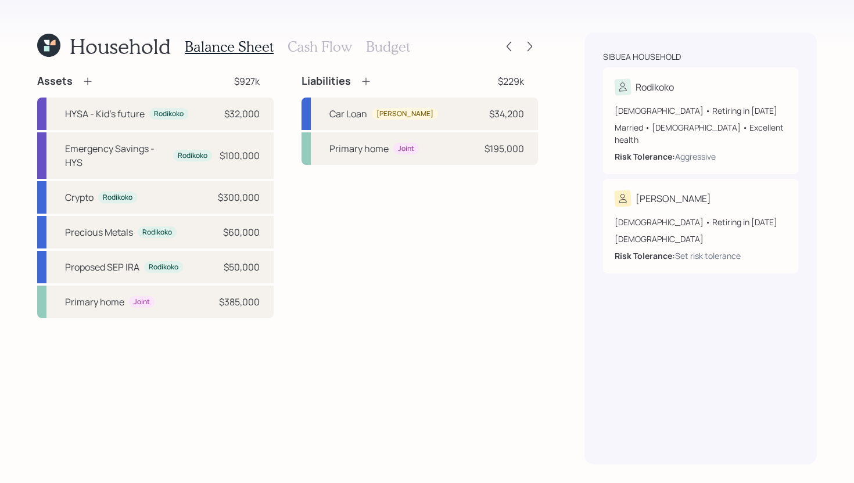
click at [538, 44] on div "Household Balance Sheet Cash Flow Budget Assets $927k HYSA - Kid's future Rodik…" at bounding box center [427, 241] width 854 height 483
click at [533, 48] on icon at bounding box center [530, 47] width 12 height 12
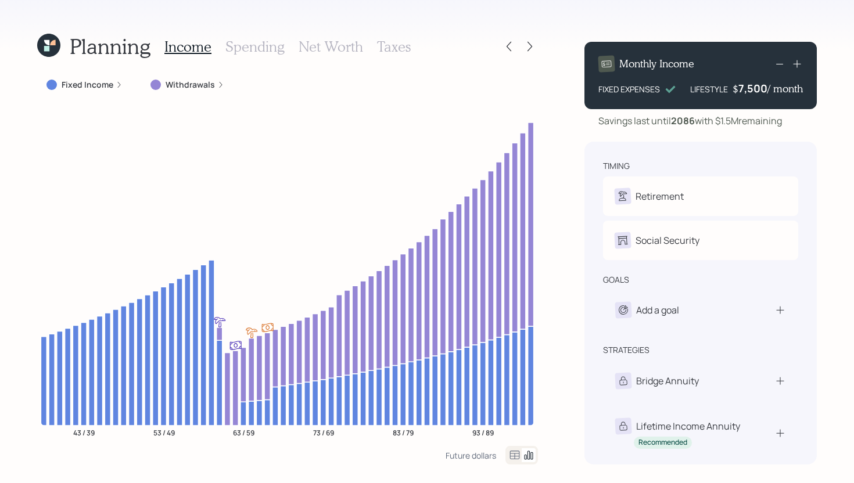
click at [533, 48] on icon at bounding box center [530, 47] width 12 height 12
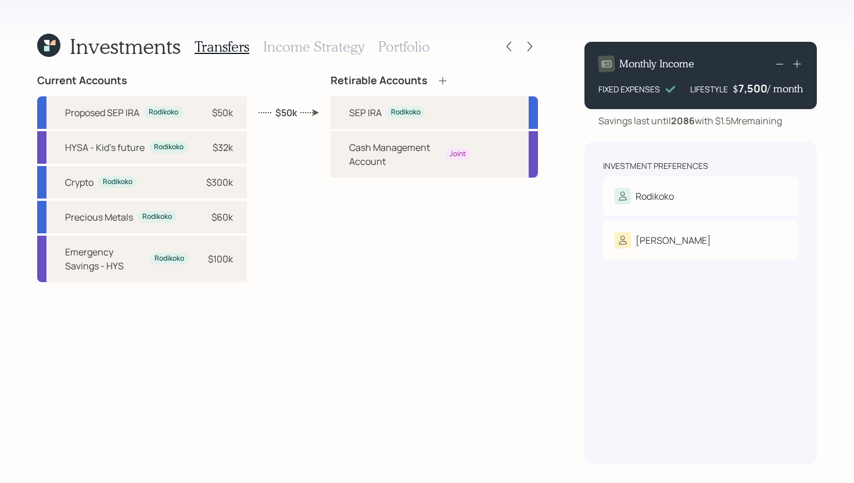
click at [517, 50] on div at bounding box center [519, 46] width 37 height 16
click at [511, 50] on icon at bounding box center [509, 47] width 12 height 12
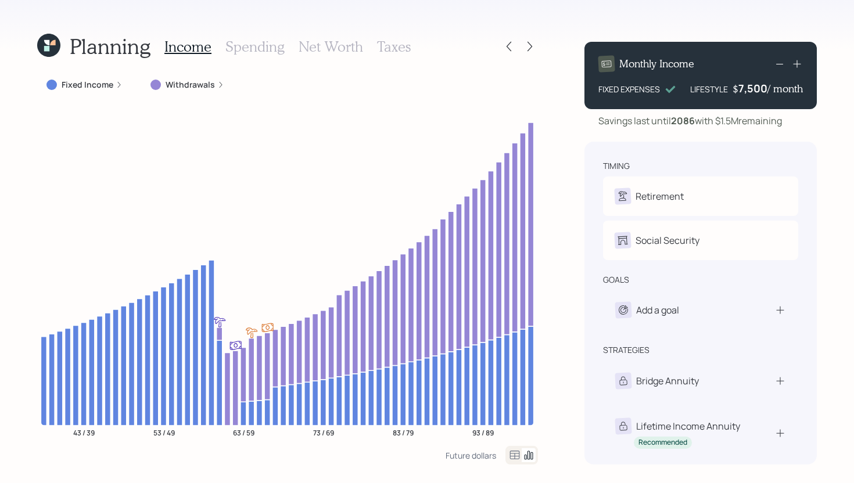
click at [295, 41] on div "Income Spending Net Worth Taxes" at bounding box center [287, 47] width 246 height 28
click at [314, 45] on h3 "Net Worth" at bounding box center [331, 46] width 64 height 17
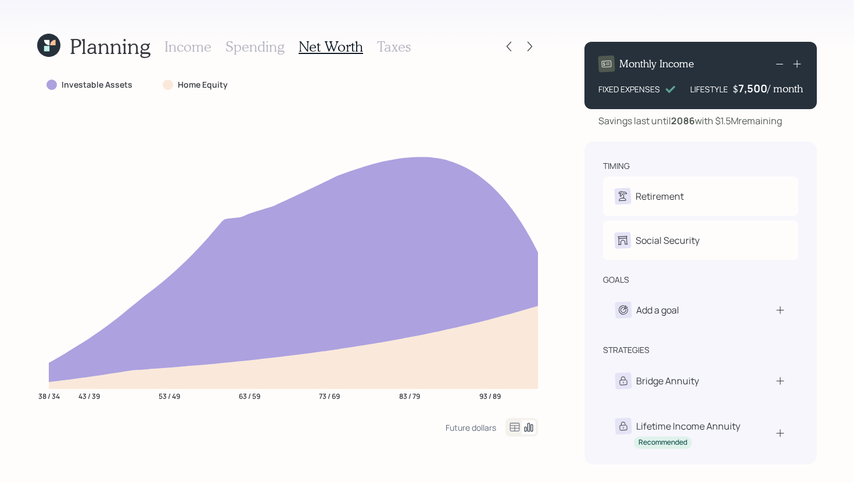
click at [270, 49] on h3 "Spending" at bounding box center [254, 46] width 59 height 17
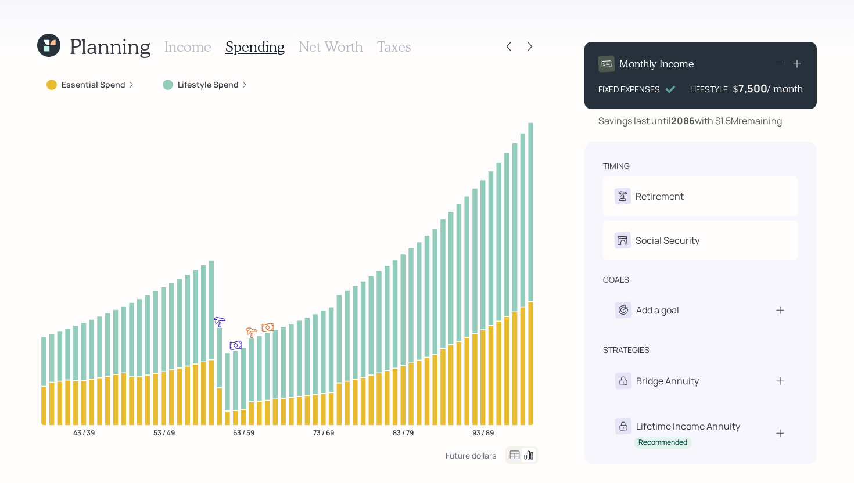
click at [191, 50] on h3 "Income" at bounding box center [187, 46] width 47 height 17
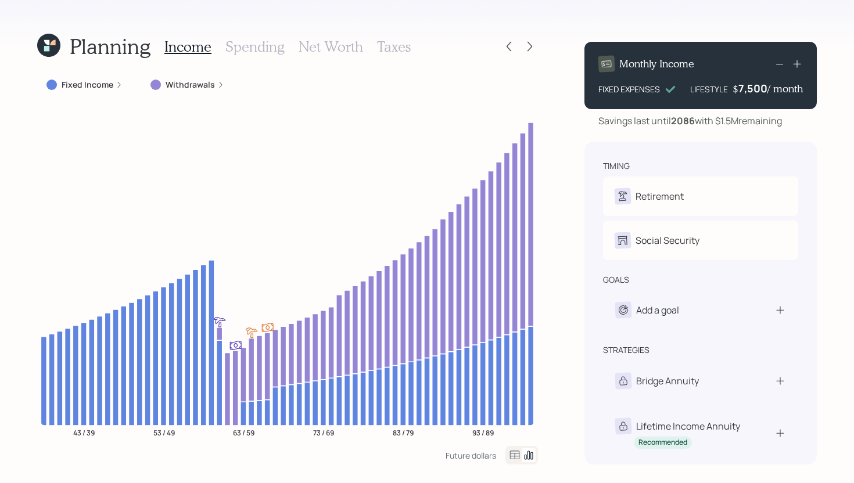
click at [324, 50] on h3 "Net Worth" at bounding box center [331, 46] width 64 height 17
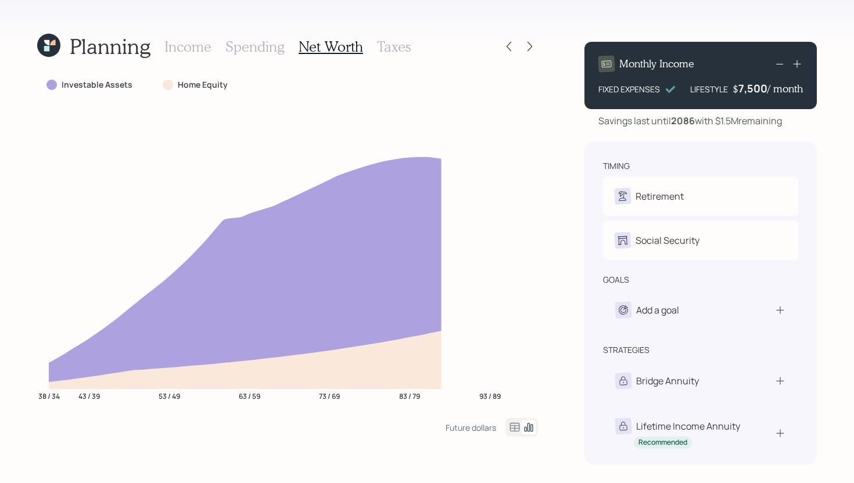
click at [513, 426] on icon at bounding box center [515, 428] width 14 height 14
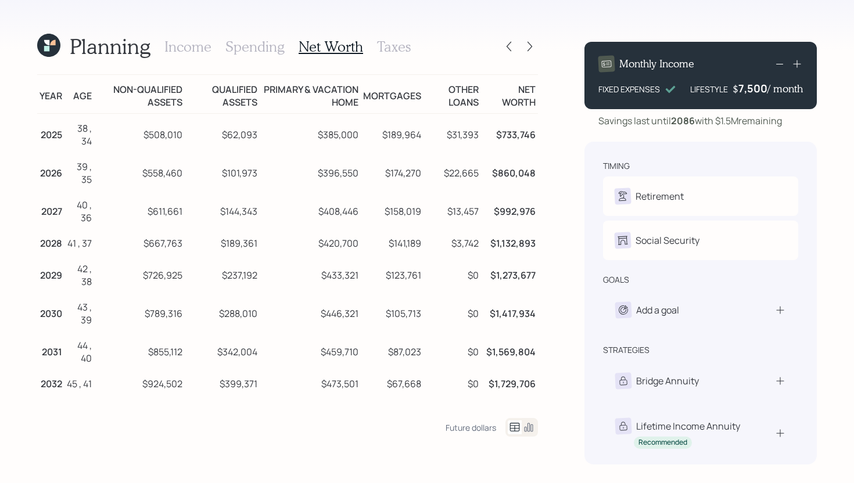
click at [196, 51] on h3 "Income" at bounding box center [187, 46] width 47 height 17
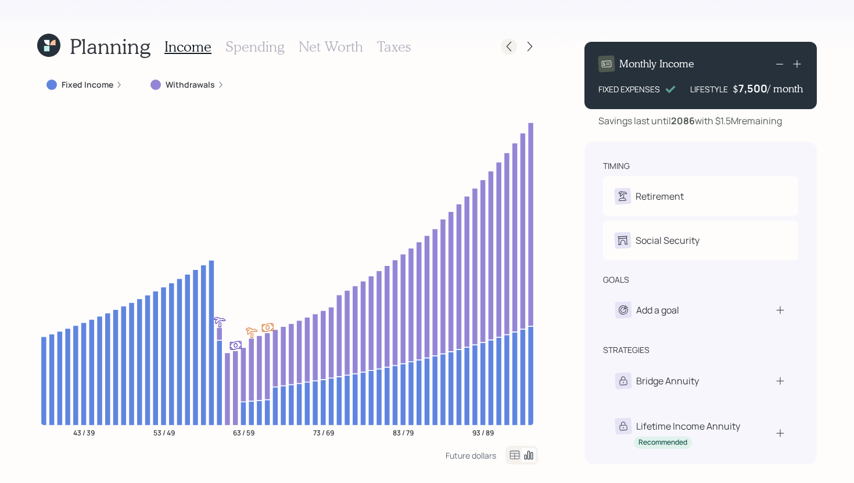
click at [503, 43] on icon at bounding box center [509, 47] width 12 height 12
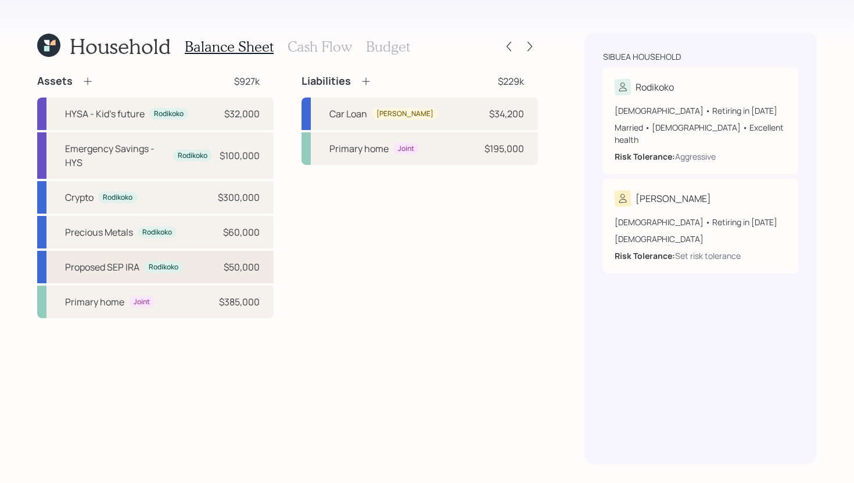
click at [202, 273] on div "Proposed SEP IRA Rodikoko $50,000" at bounding box center [155, 267] width 236 height 33
select select "balanced"
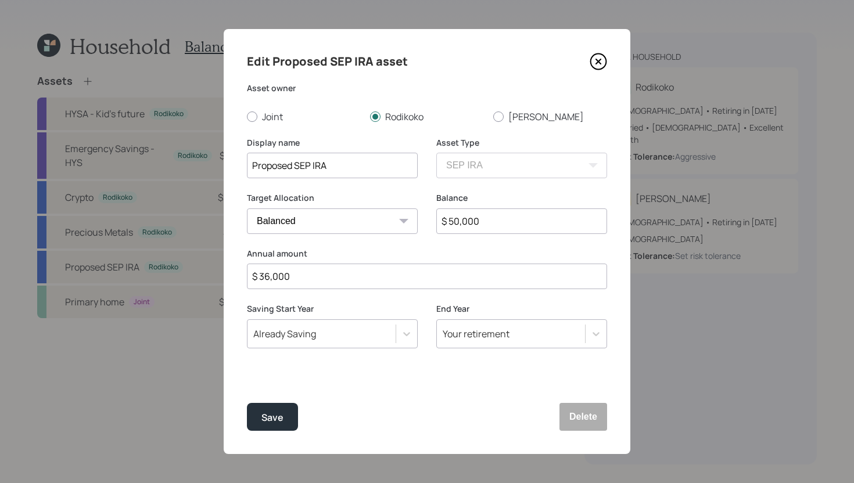
click at [473, 215] on input "$ 50,000" at bounding box center [521, 222] width 171 height 26
type input "$ 10,000"
click at [299, 406] on div "Save Delete" at bounding box center [427, 417] width 360 height 28
click at [285, 417] on button "Save" at bounding box center [272, 417] width 51 height 28
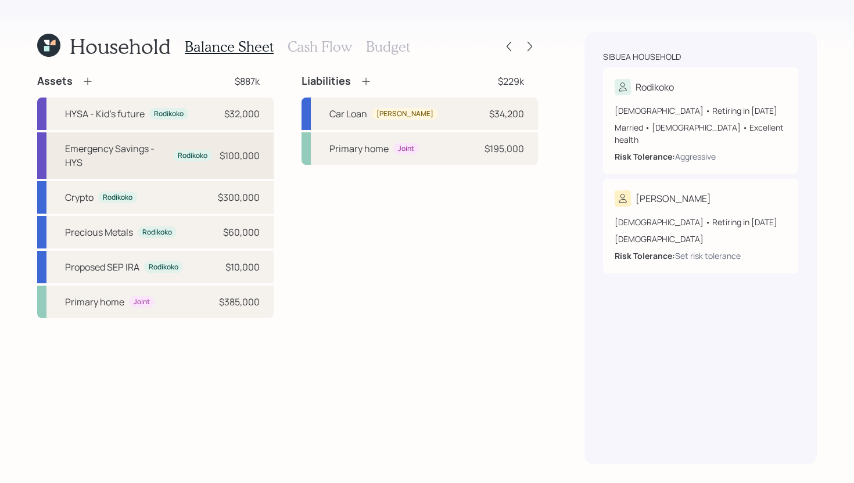
click at [166, 165] on div "Emergency Savings - HYS" at bounding box center [116, 156] width 103 height 28
select select "cash"
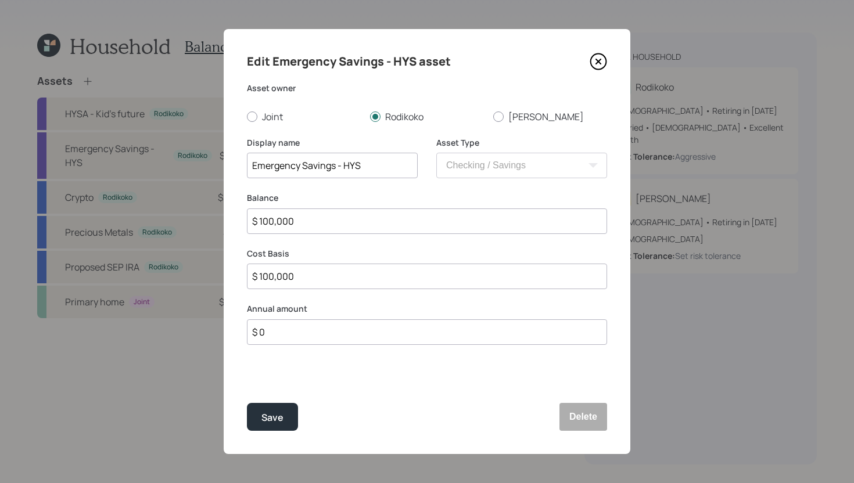
click at [379, 229] on input "$ 100,000" at bounding box center [427, 222] width 360 height 26
type input "$ 1"
type input "$ 14"
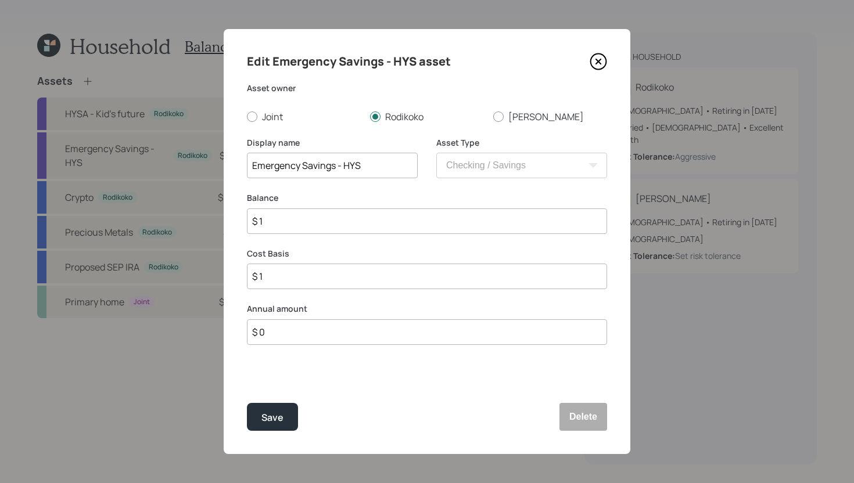
type input "$ 14"
type input "$ 140"
type input "$ 1,400"
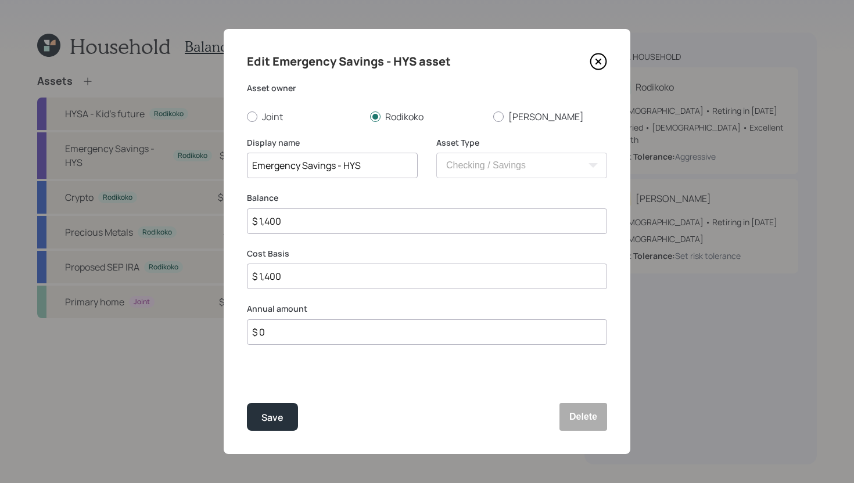
type input "$ 14,000"
type input "$ 140,000"
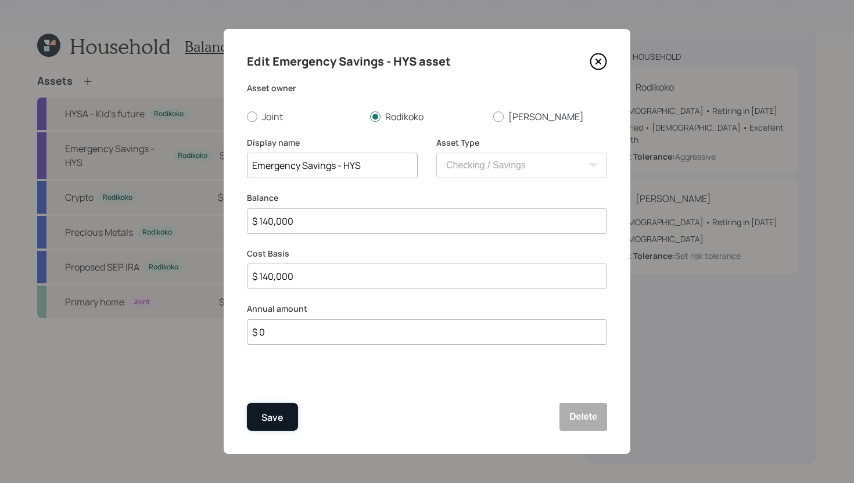
click at [278, 414] on div "Save" at bounding box center [272, 418] width 22 height 16
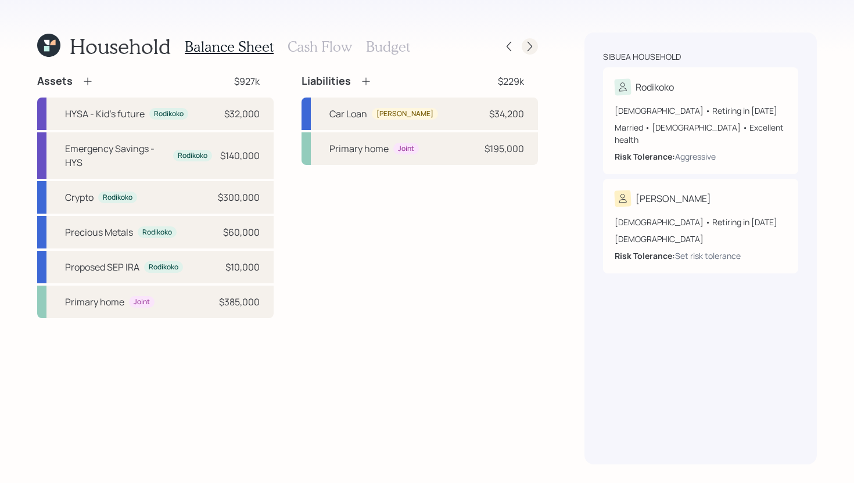
click at [529, 52] on div at bounding box center [530, 46] width 16 height 16
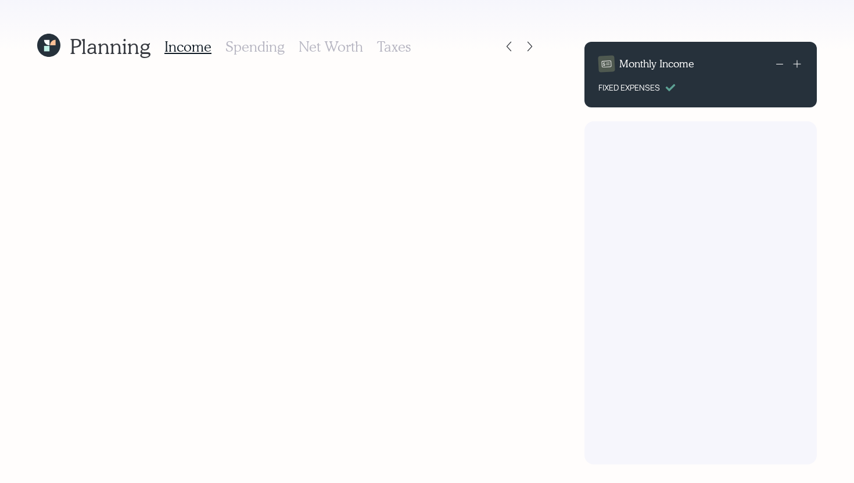
click at [335, 51] on h3 "Net Worth" at bounding box center [331, 46] width 64 height 17
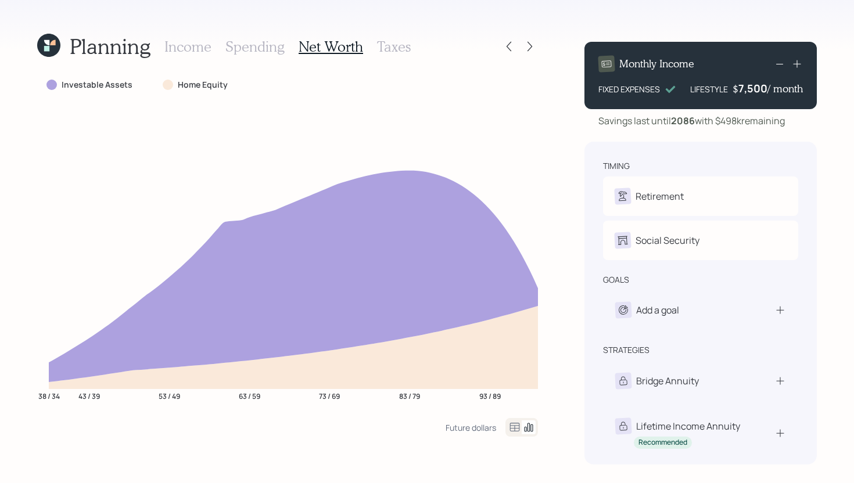
click at [514, 430] on icon at bounding box center [515, 428] width 14 height 14
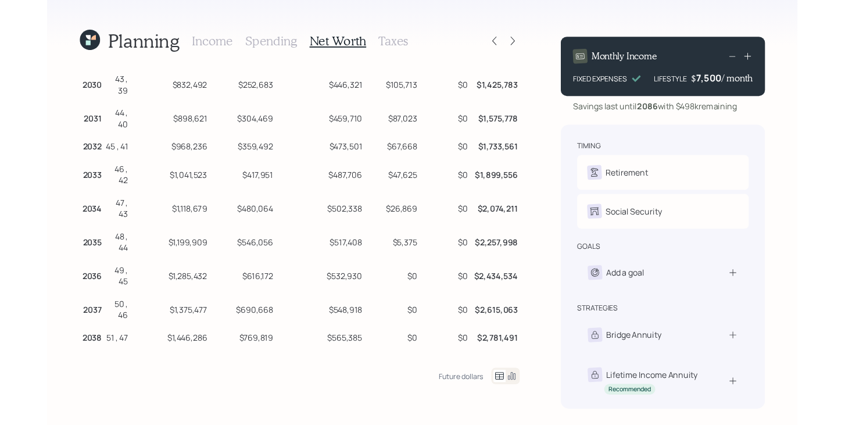
scroll to position [219, 0]
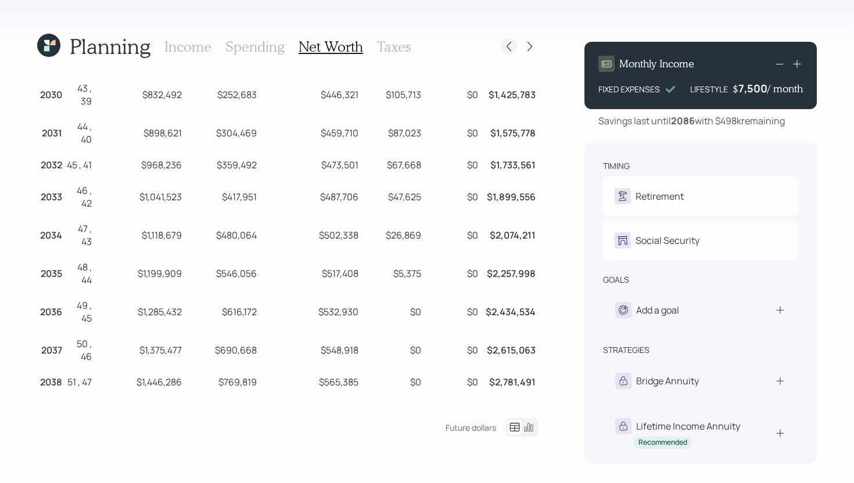
click at [512, 51] on icon at bounding box center [509, 47] width 12 height 12
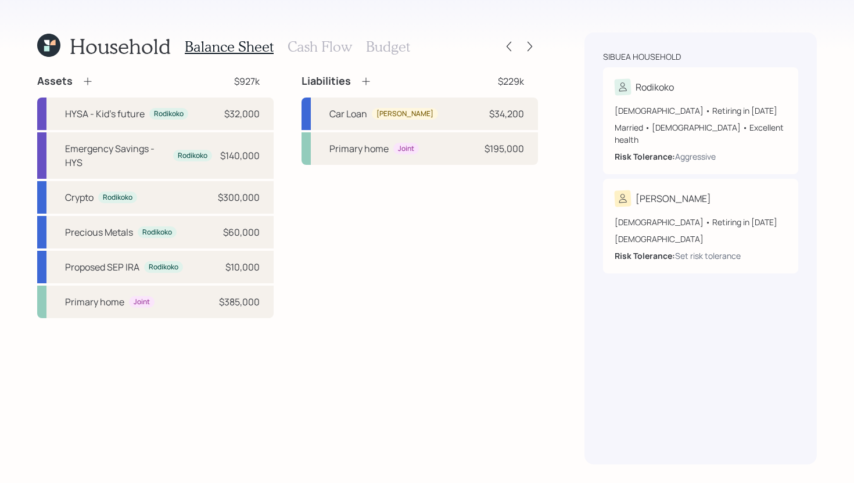
click at [398, 49] on h3 "Budget" at bounding box center [388, 46] width 44 height 17
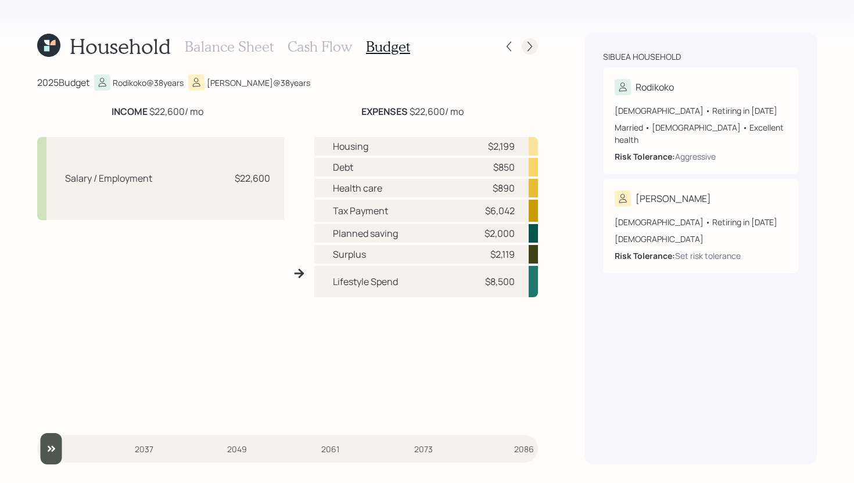
click at [533, 46] on icon at bounding box center [530, 47] width 12 height 12
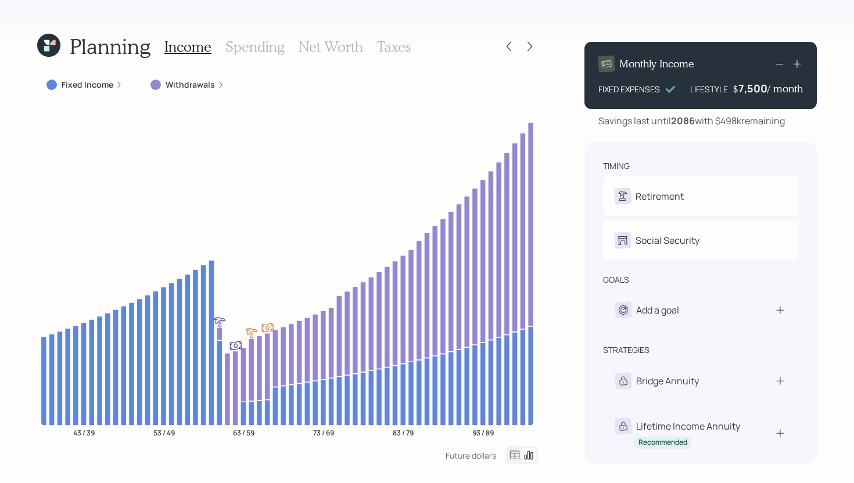
click at [200, 85] on label "Withdrawals" at bounding box center [190, 85] width 49 height 12
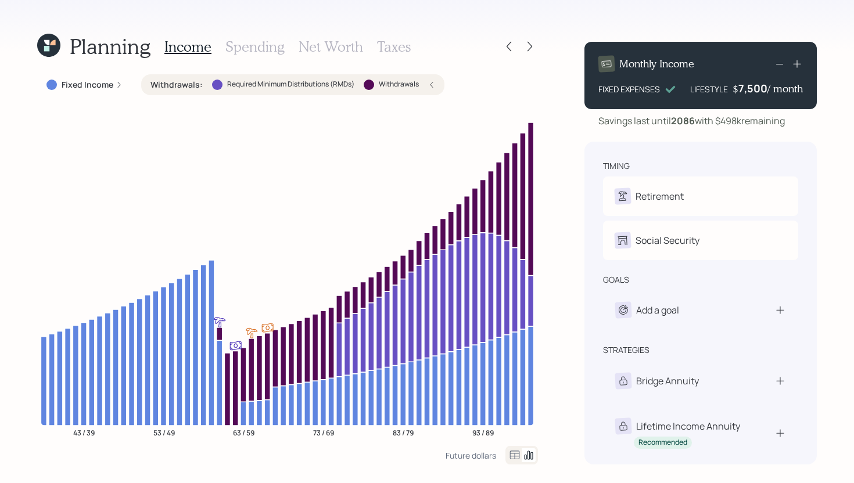
click at [200, 85] on div "Withdrawals : Required Minimum Distributions (RMDs) Withdrawals" at bounding box center [292, 85] width 285 height 12
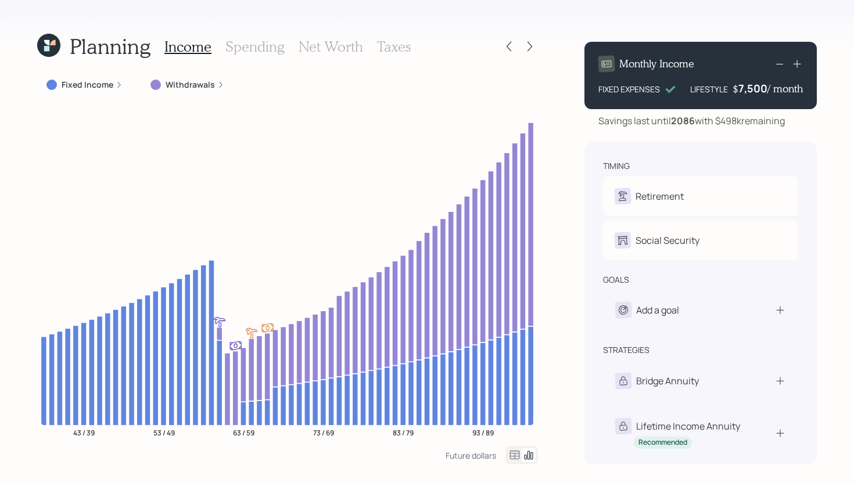
click at [538, 51] on div "Planning Income Spending Net Worth Taxes Fixed Income Withdrawals 43 / 39 53 / …" at bounding box center [427, 241] width 854 height 483
click at [534, 51] on icon at bounding box center [530, 47] width 12 height 12
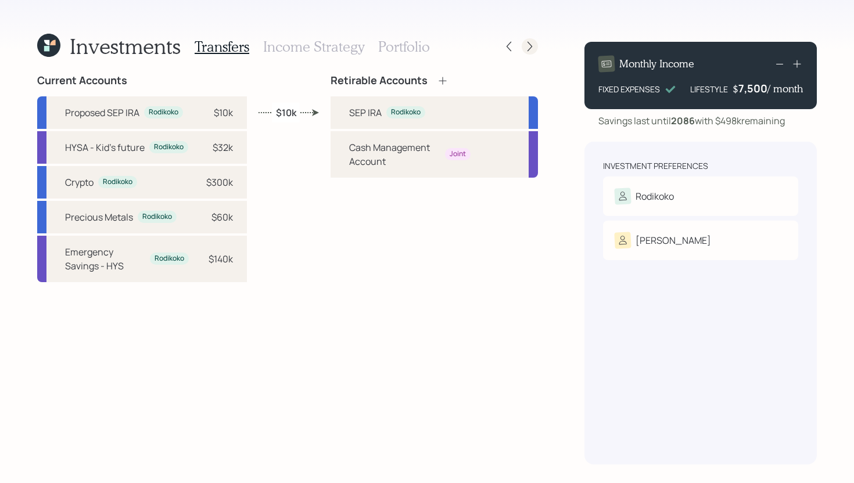
click at [534, 51] on icon at bounding box center [530, 47] width 12 height 12
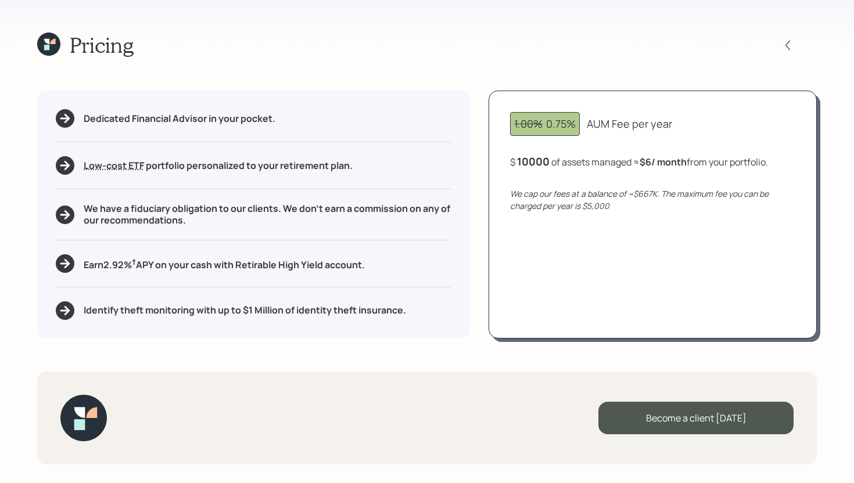
click at [537, 159] on div "10000" at bounding box center [533, 162] width 33 height 14
click at [545, 125] on div "1.00% 0.75%" at bounding box center [545, 124] width 62 height 16
click at [547, 158] on div "10,000" at bounding box center [534, 162] width 35 height 14
click at [547, 158] on div "10000" at bounding box center [533, 162] width 33 height 14
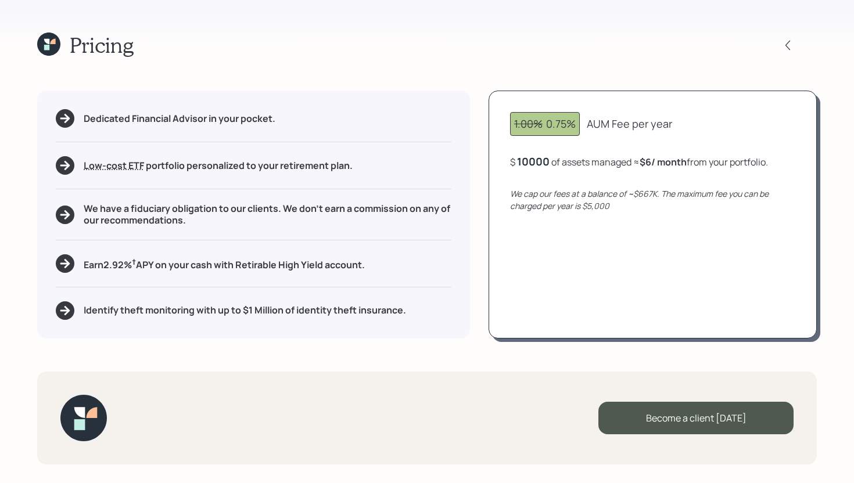
click at [544, 163] on div "10000" at bounding box center [533, 162] width 33 height 14
click at [544, 163] on div "100060" at bounding box center [536, 162] width 39 height 14
click at [553, 163] on div "100060" at bounding box center [536, 162] width 39 height 14
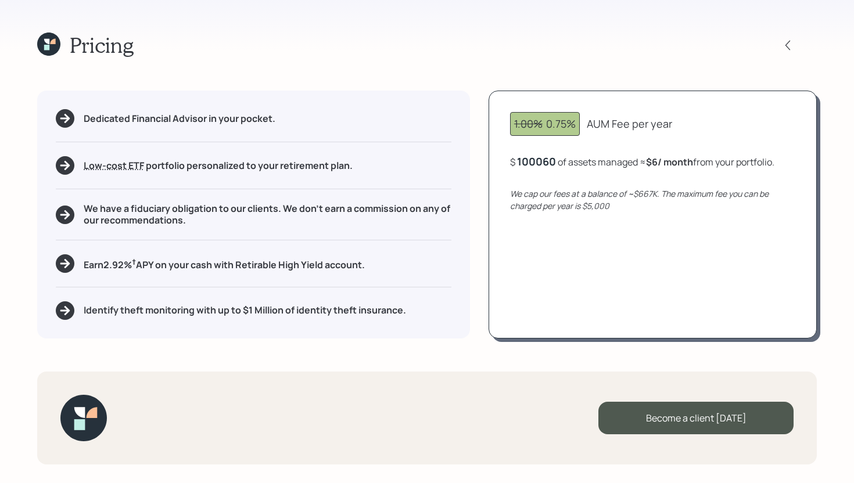
click at [553, 163] on div "100060" at bounding box center [536, 162] width 39 height 14
click at [573, 261] on div "1.00% 0.75% AUM Fee per year $ 670,000 of assets managed ≈ $417 / month from yo…" at bounding box center [653, 214] width 328 height 247
click at [548, 160] on div "670000" at bounding box center [537, 162] width 40 height 14
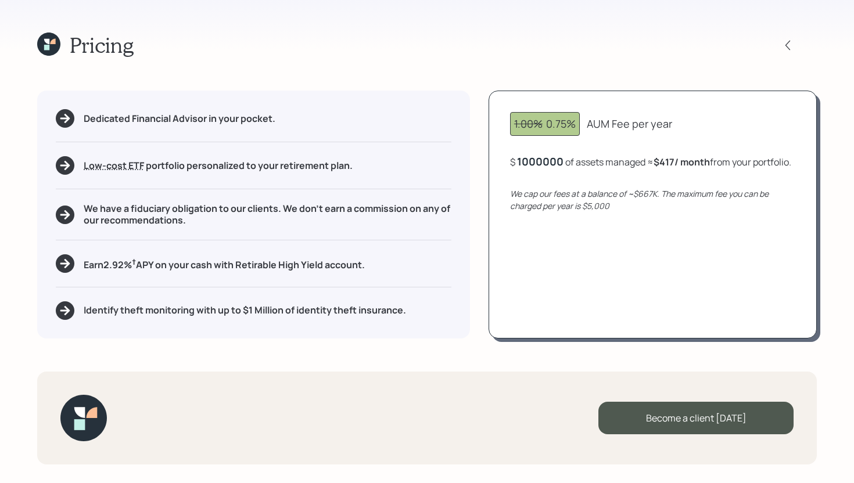
click at [565, 291] on div "1.00% 0.75% AUM Fee per year $ 1000000 of assets managed ≈ $417 / month from yo…" at bounding box center [653, 214] width 328 height 247
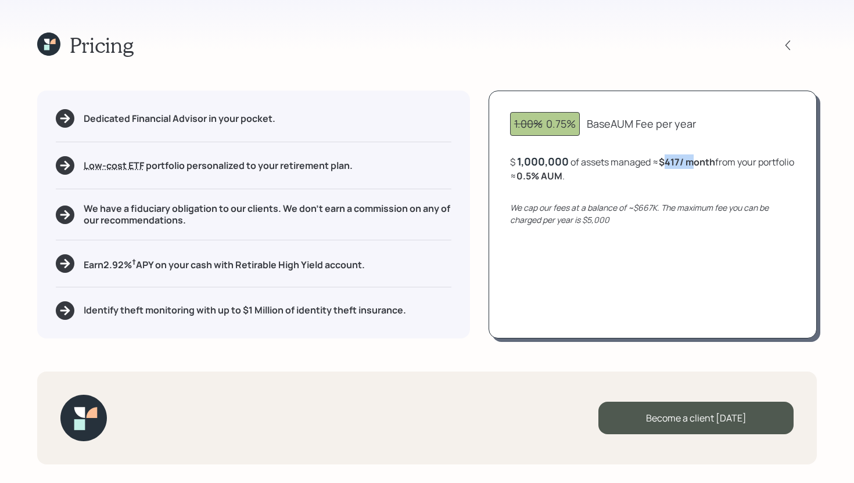
drag, startPoint x: 666, startPoint y: 160, endPoint x: 694, endPoint y: 160, distance: 27.3
click at [694, 160] on b "$417 / month" at bounding box center [687, 162] width 56 height 13
click at [612, 220] on div "We cap our fees at a balance of ~$667K. The maximum fee you can be charged per …" at bounding box center [652, 214] width 285 height 24
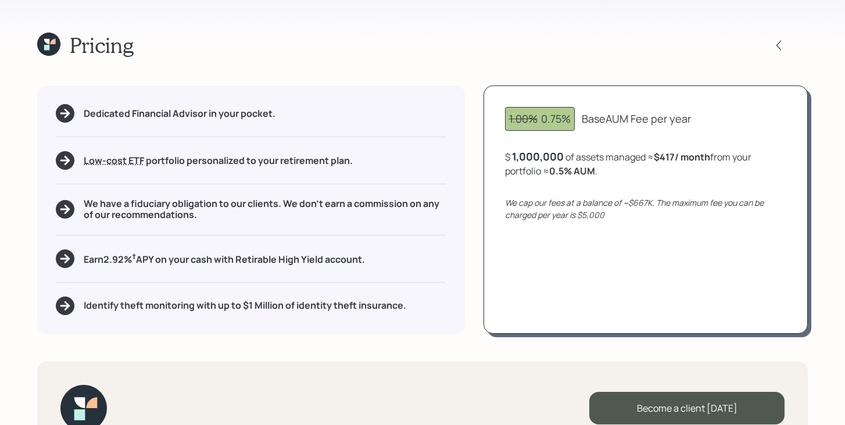
click at [48, 47] on icon at bounding box center [46, 47] width 5 height 5
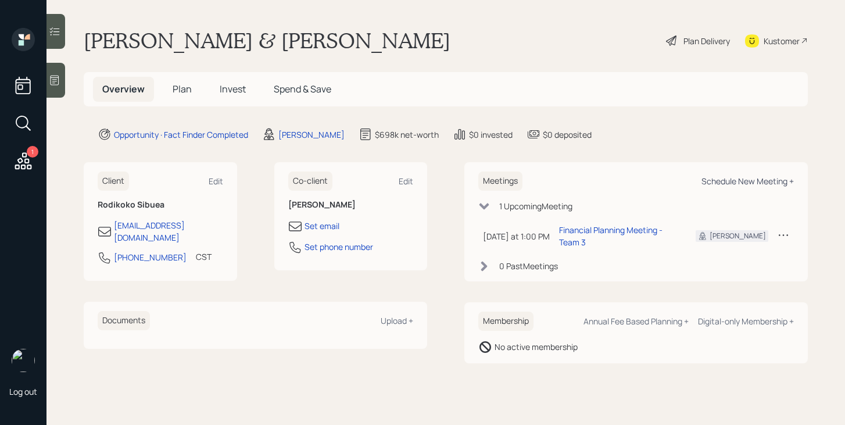
click at [738, 178] on div "Schedule New Meeting +" at bounding box center [747, 180] width 92 height 11
select select "bffa7908-1b2a-4c79-9bb6-f0ec9aed22d3"
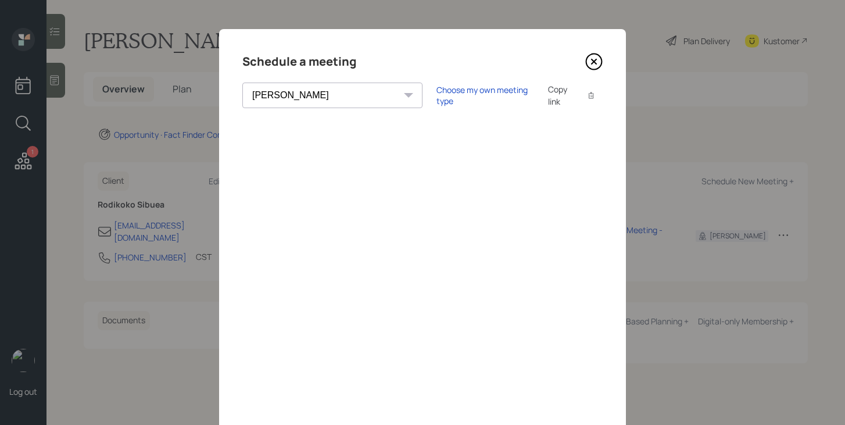
click at [594, 64] on icon at bounding box center [593, 61] width 17 height 17
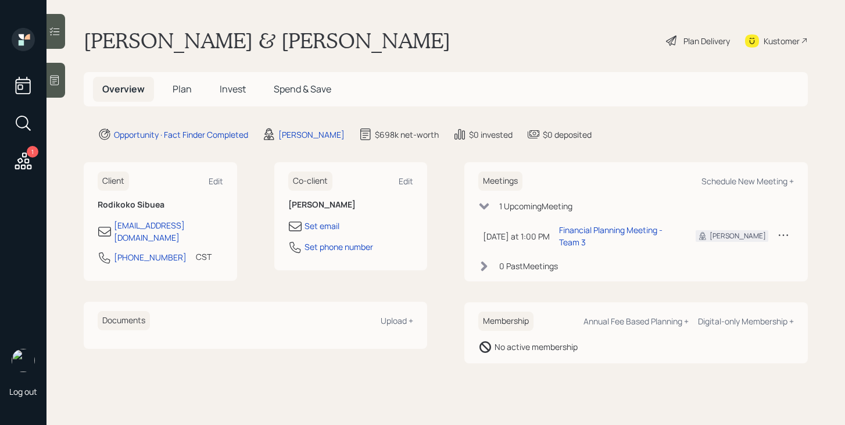
click at [698, 42] on div "Plan Delivery" at bounding box center [706, 41] width 46 height 12
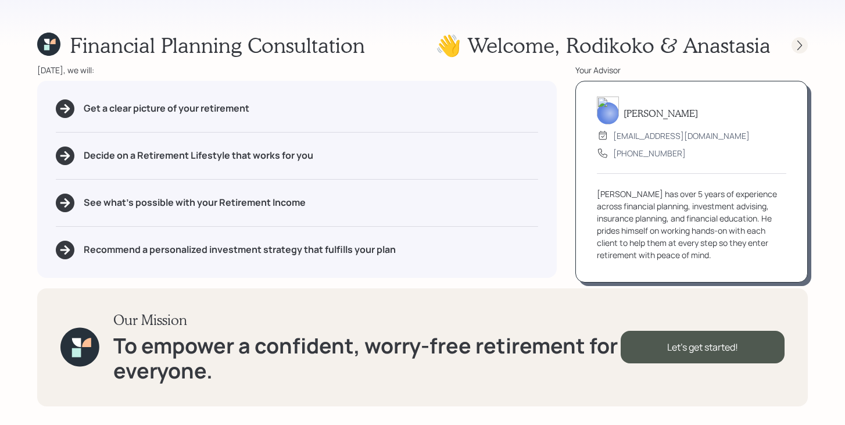
click at [796, 50] on icon at bounding box center [799, 46] width 12 height 12
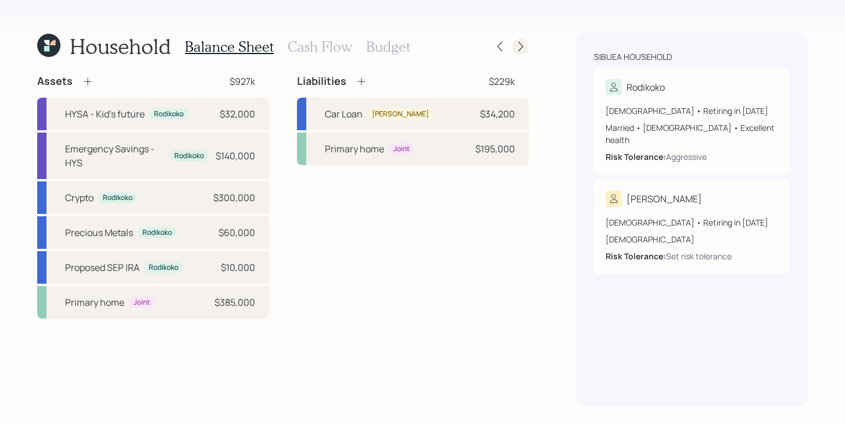
click at [524, 49] on icon at bounding box center [521, 47] width 12 height 12
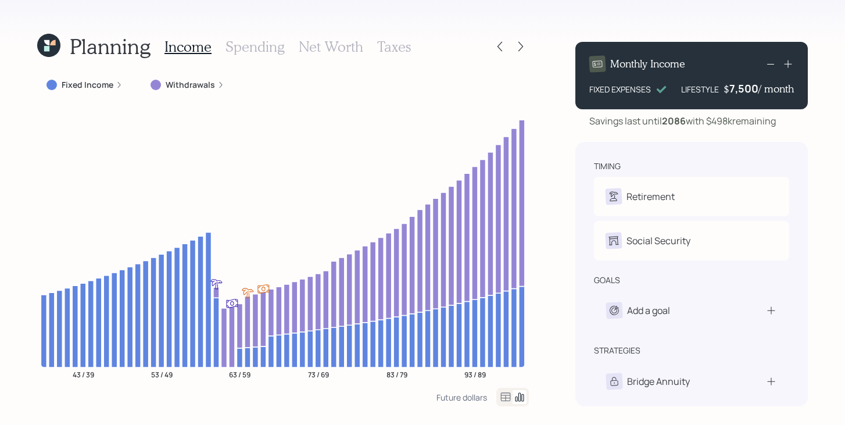
click at [44, 52] on icon at bounding box center [48, 45] width 23 height 23
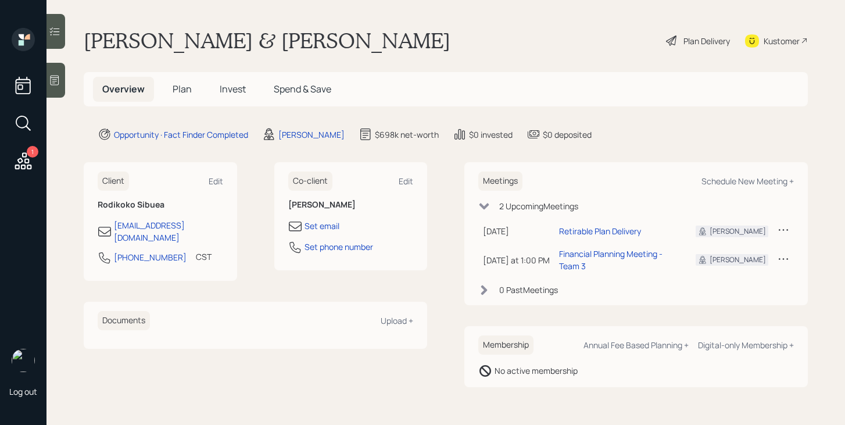
click at [182, 84] on span "Plan" at bounding box center [182, 88] width 19 height 13
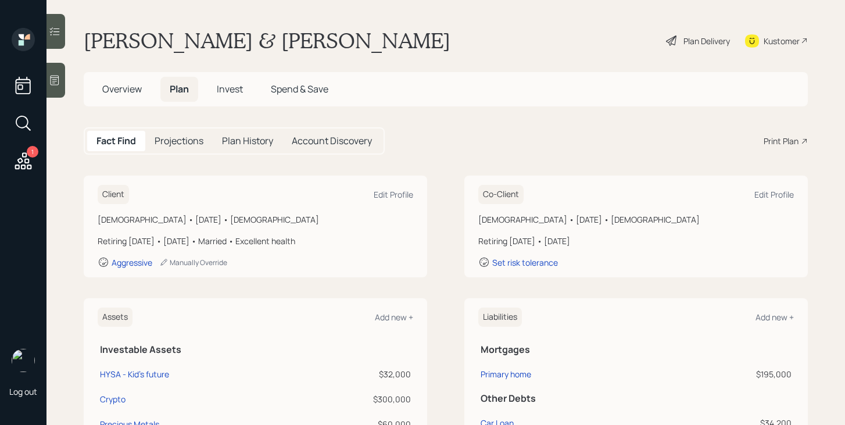
click at [789, 135] on div "Print Plan" at bounding box center [780, 141] width 35 height 12
